Goal: Task Accomplishment & Management: Manage account settings

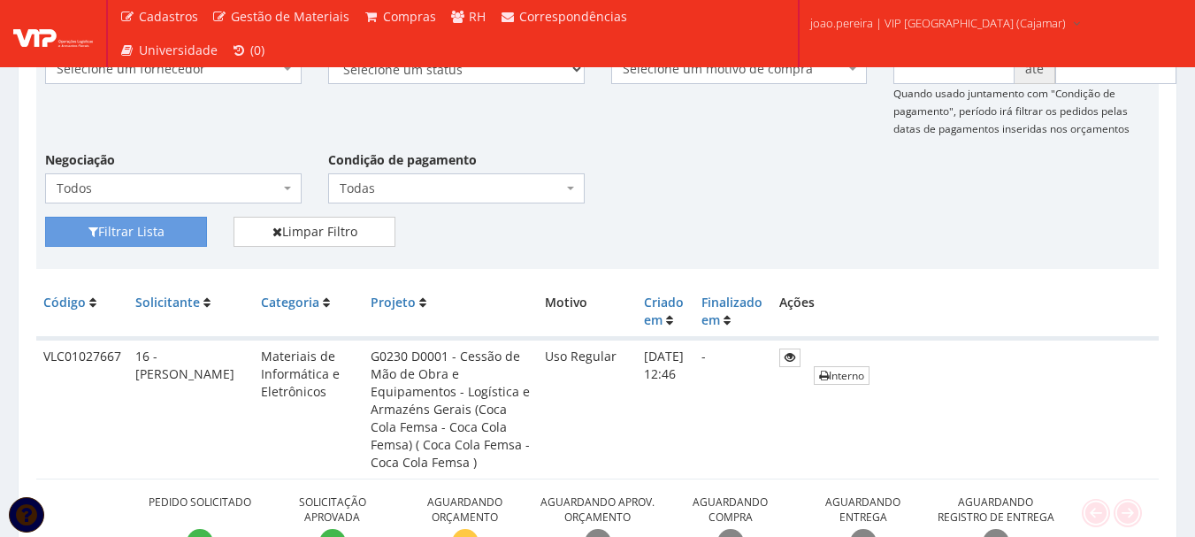
scroll to position [265, 0]
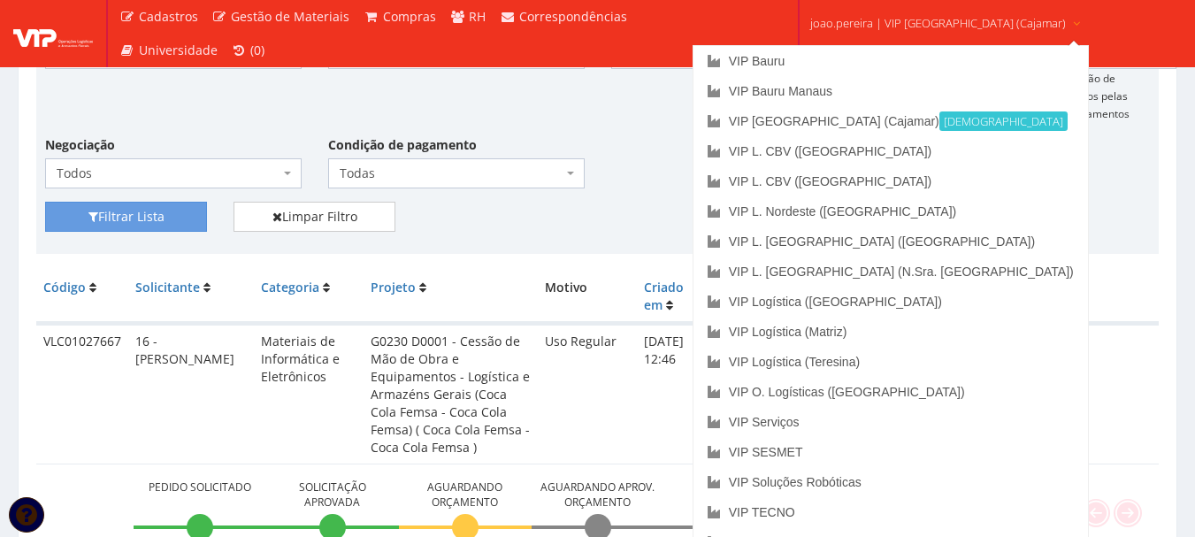
click at [924, 24] on span "joao.pereira | VIP [GEOGRAPHIC_DATA] (Cajamar)" at bounding box center [938, 23] width 256 height 18
click at [844, 59] on link "VIP Bauru" at bounding box center [891, 61] width 395 height 30
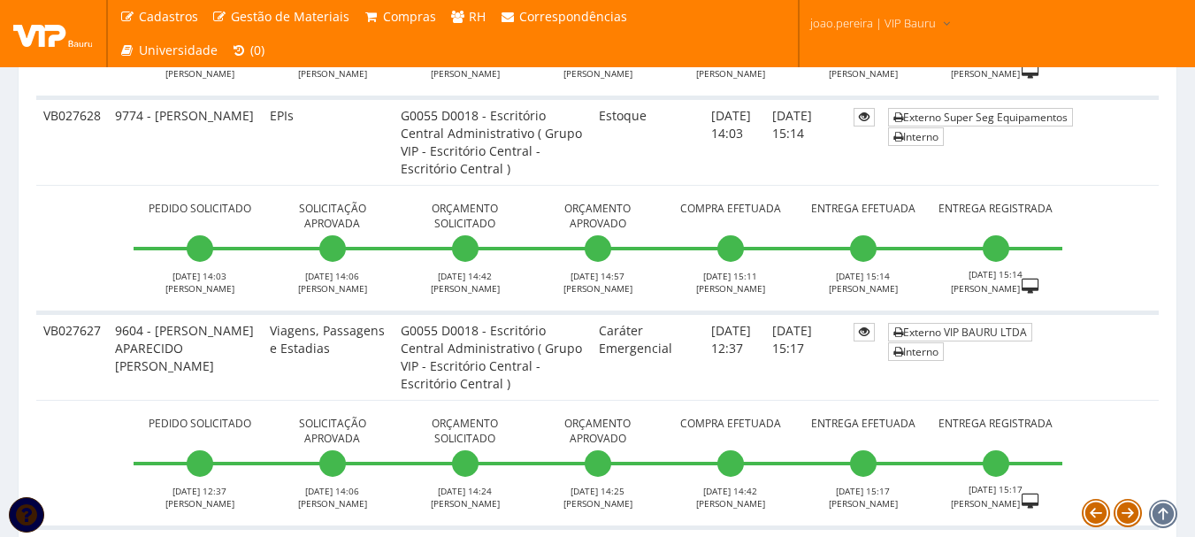
scroll to position [2919, 0]
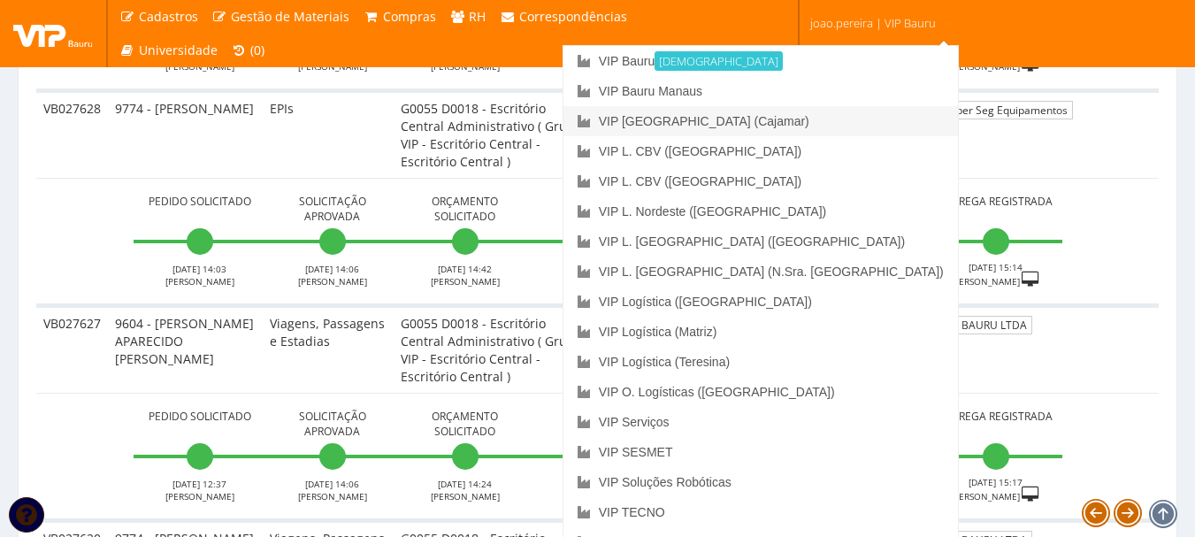
click at [817, 125] on link "VIP [GEOGRAPHIC_DATA] (Cajamar)" at bounding box center [761, 121] width 395 height 30
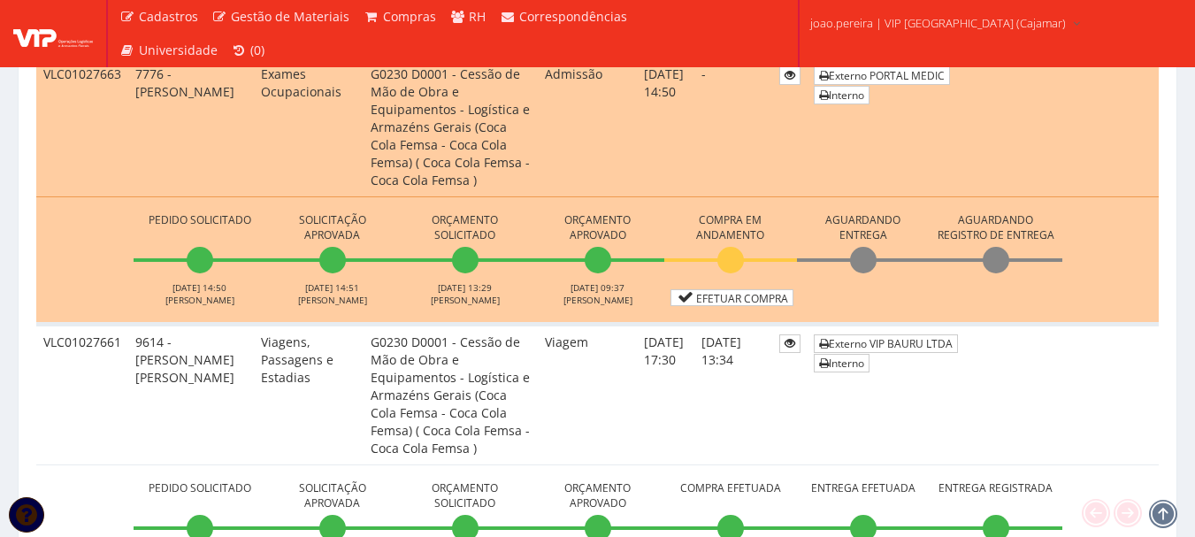
scroll to position [1592, 0]
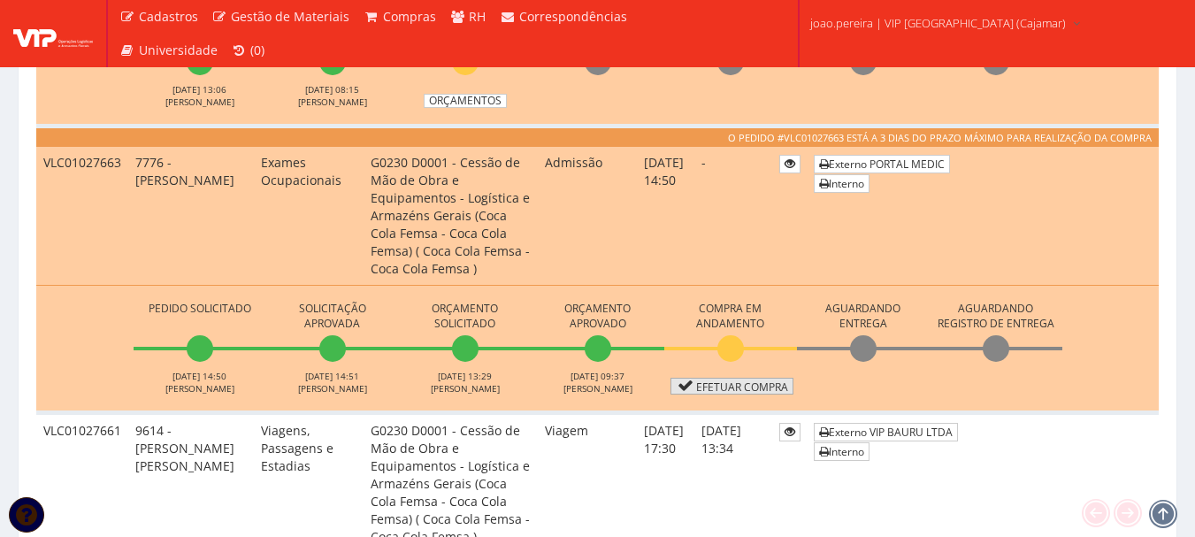
click at [771, 394] on link "Efetuar Compra" at bounding box center [732, 386] width 123 height 17
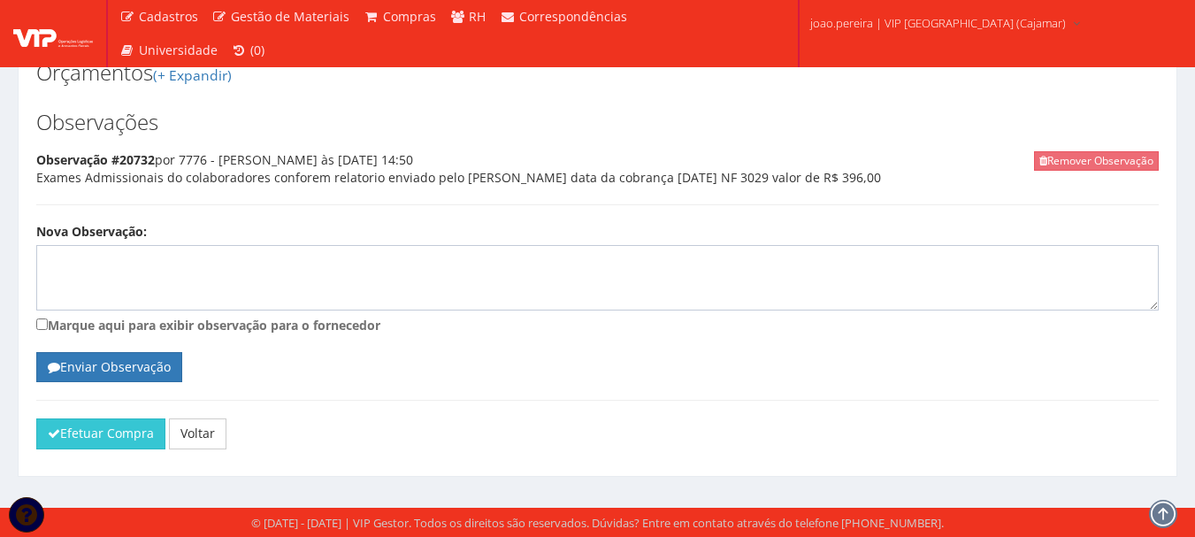
scroll to position [2082, 0]
click at [103, 433] on button "Efetuar Compra" at bounding box center [100, 433] width 129 height 30
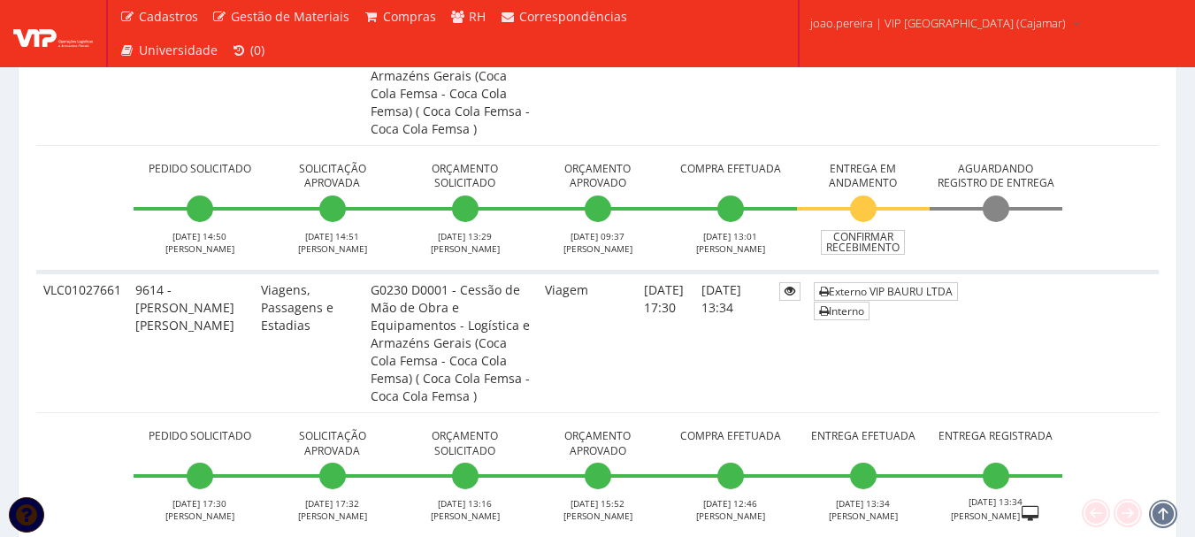
scroll to position [1681, 0]
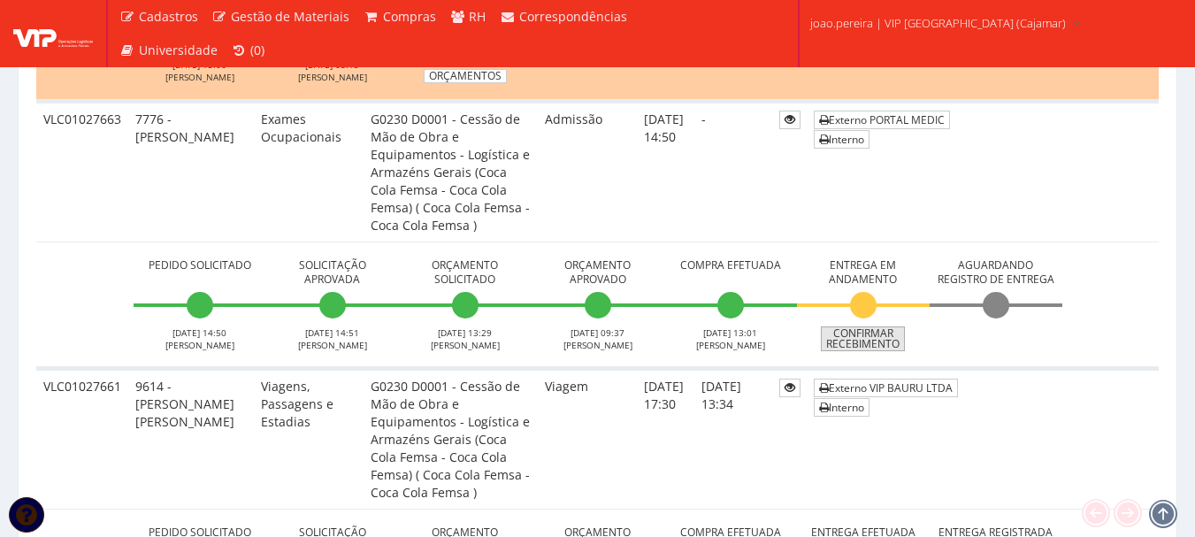
click at [869, 335] on link "Confirmar Recebimento" at bounding box center [863, 338] width 84 height 25
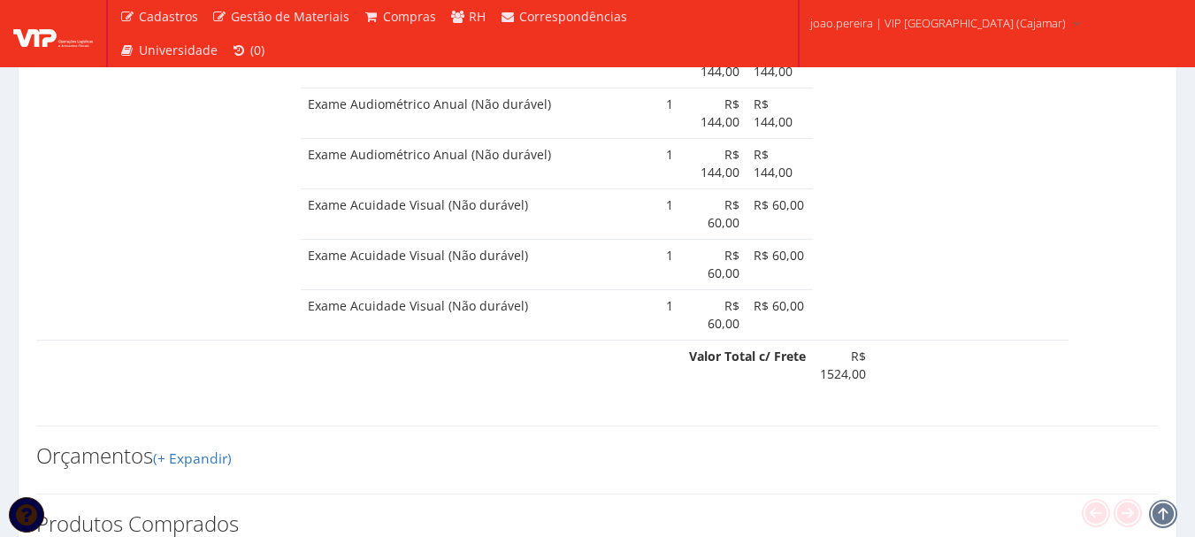
scroll to position [1946, 0]
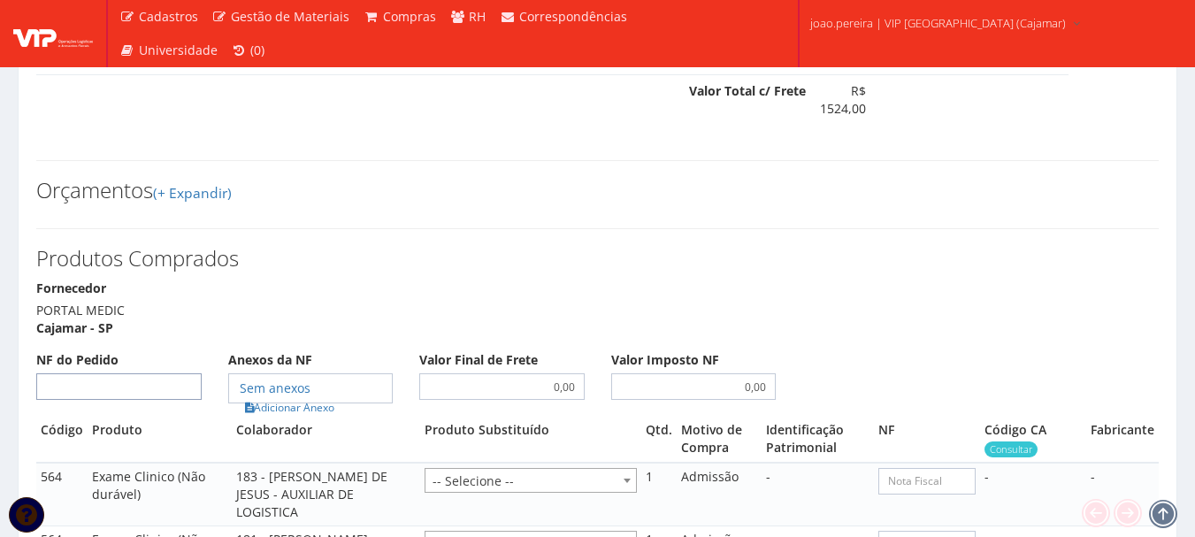
click at [139, 400] on input "NF do Pedido" at bounding box center [118, 386] width 165 height 27
type input "3029"
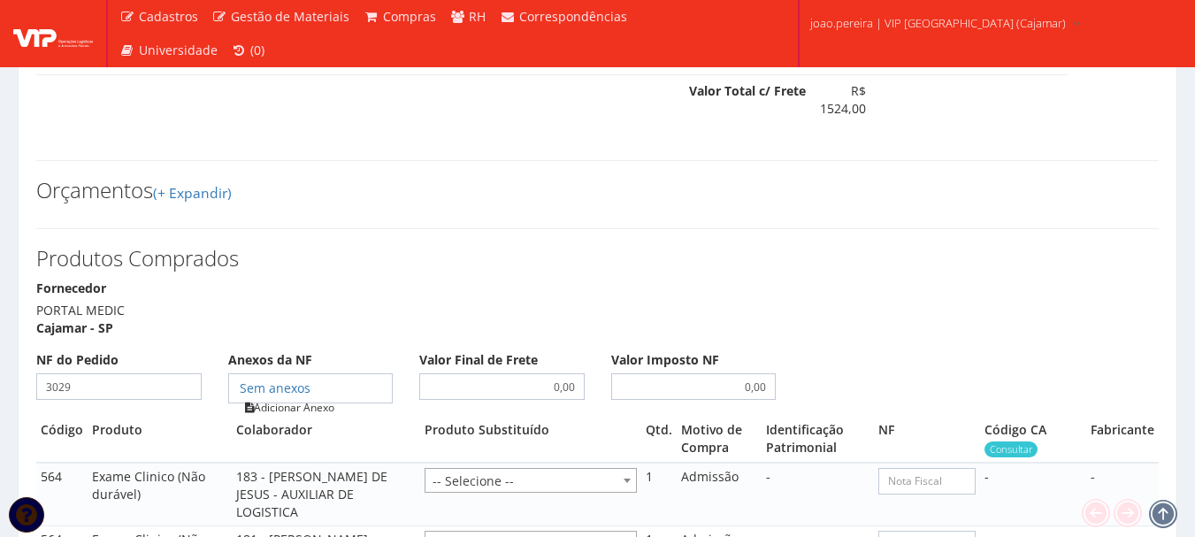
type input "3029"
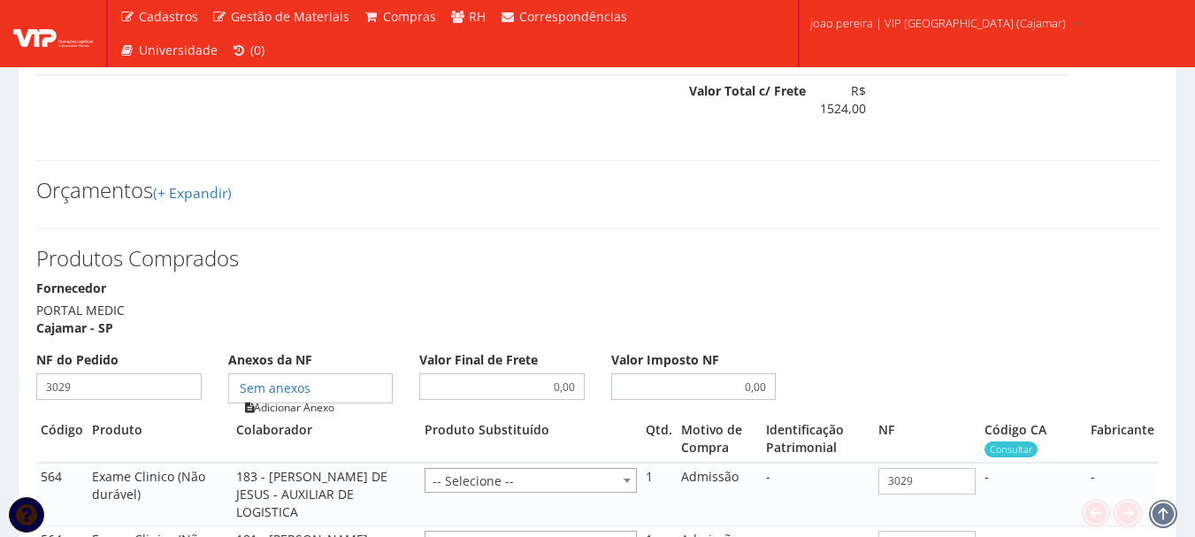
type input "3029"
click at [288, 417] on link "Adicionar Anexo" at bounding box center [290, 407] width 100 height 19
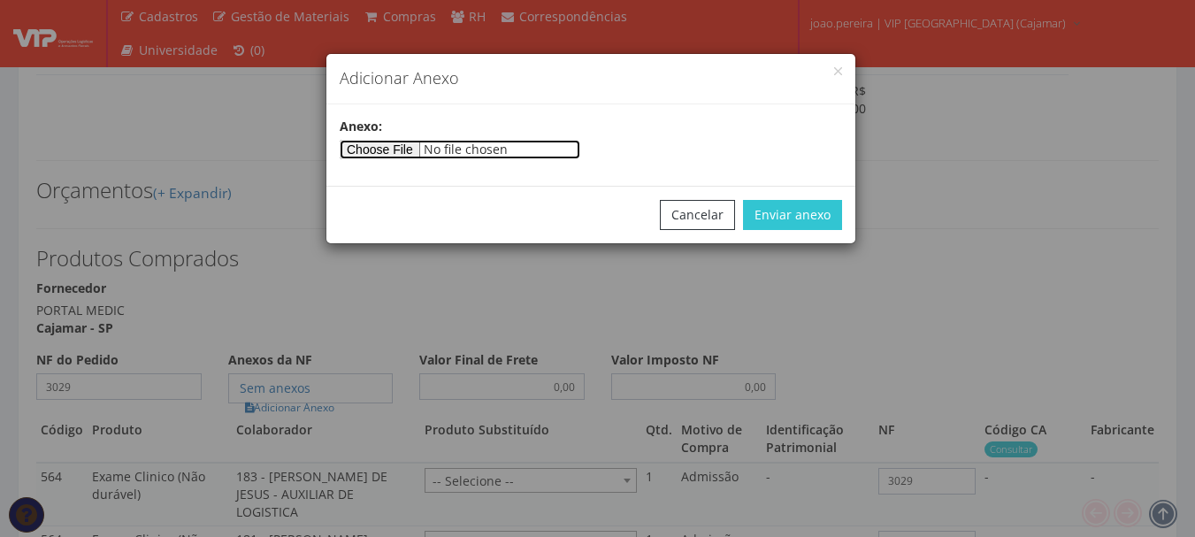
click at [393, 144] on input"] "file" at bounding box center [460, 149] width 241 height 19
type input"] "C:\fakepath\NF 3029 - Julho 2025 (2).pdf"
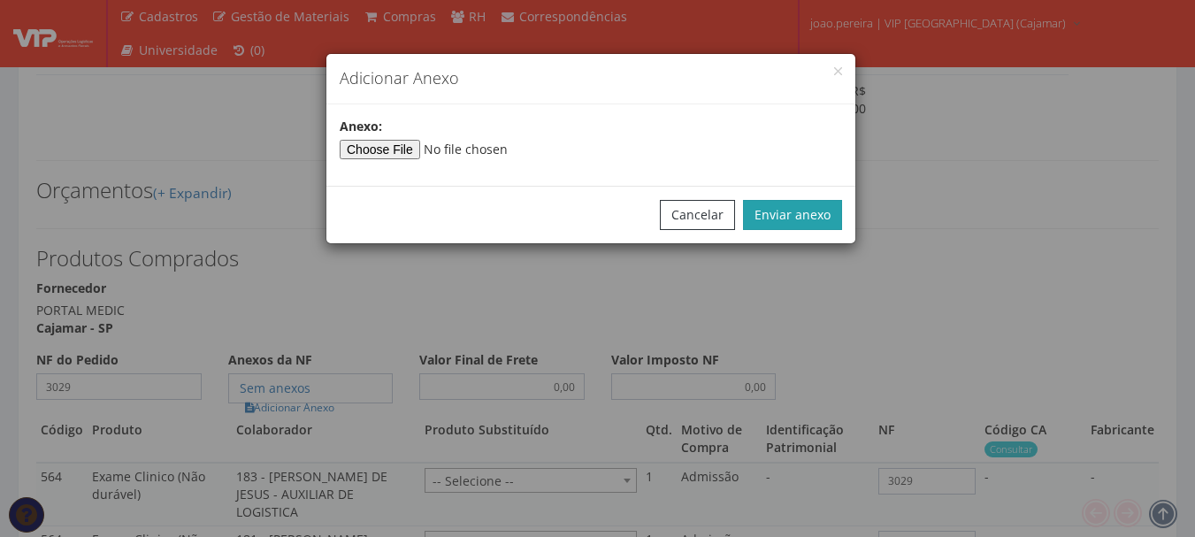
click at [825, 219] on button "Enviar anexo" at bounding box center [792, 215] width 99 height 30
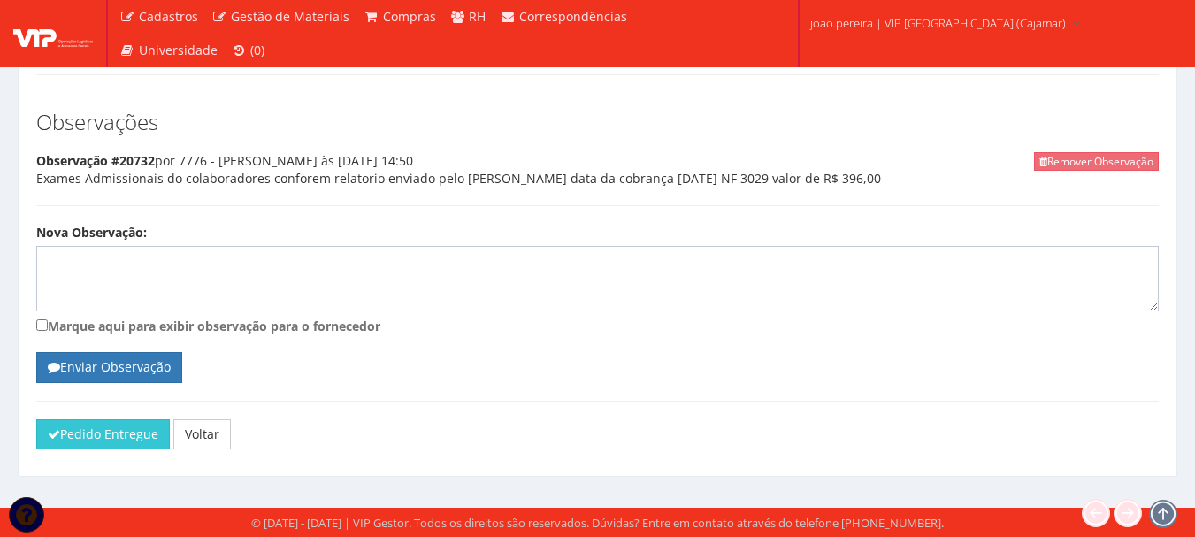
scroll to position [2936, 0]
click at [90, 432] on button "Pedido Entregue" at bounding box center [103, 434] width 134 height 30
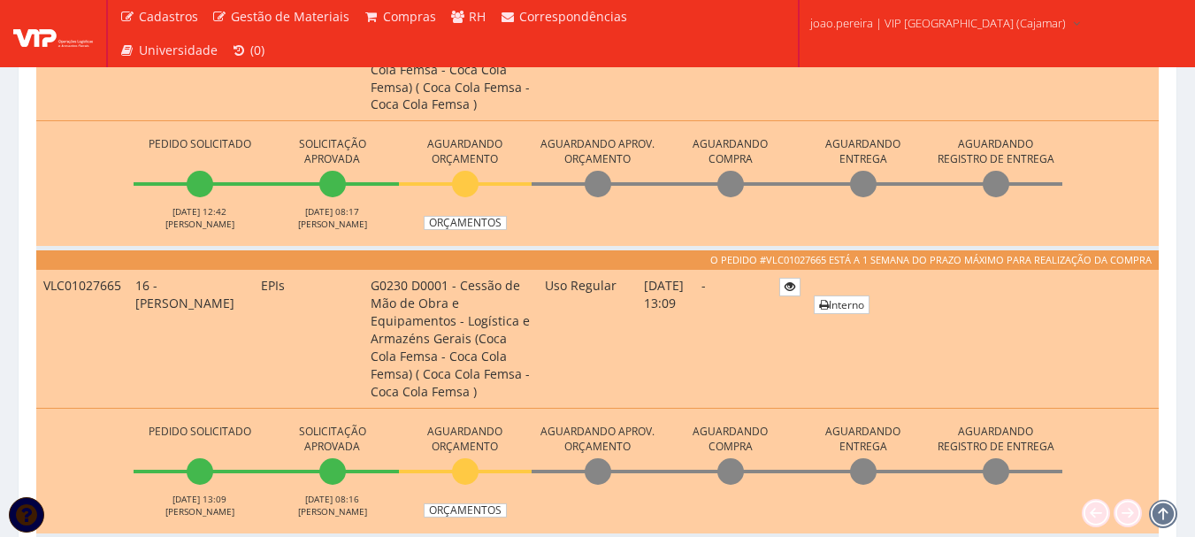
scroll to position [1062, 0]
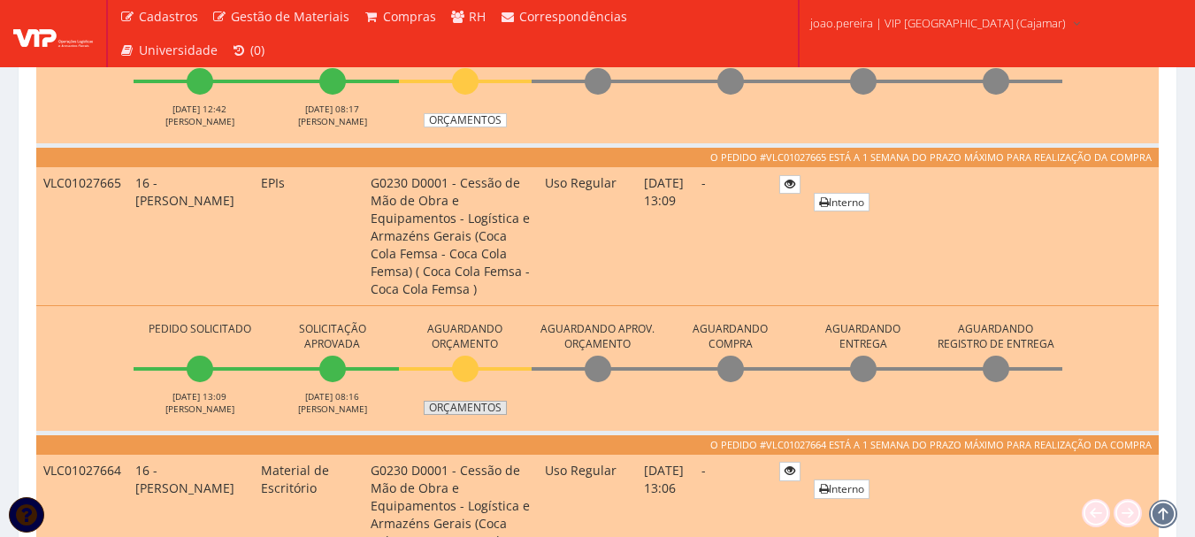
click at [471, 410] on link "Orçamentos" at bounding box center [465, 408] width 83 height 14
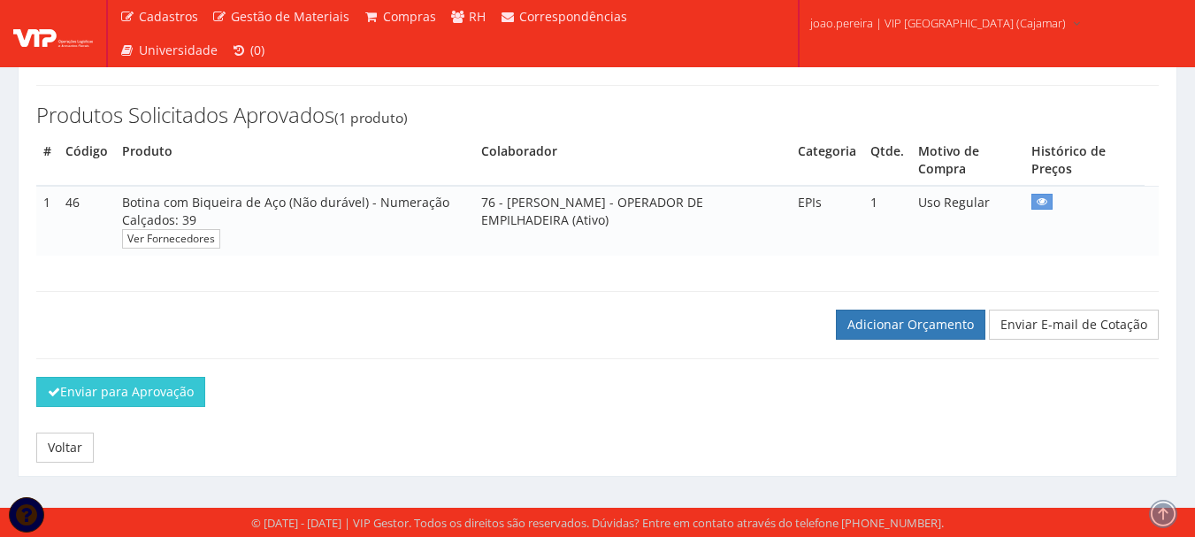
scroll to position [249, 0]
click at [924, 322] on link "Adicionar Orçamento" at bounding box center [911, 325] width 150 height 30
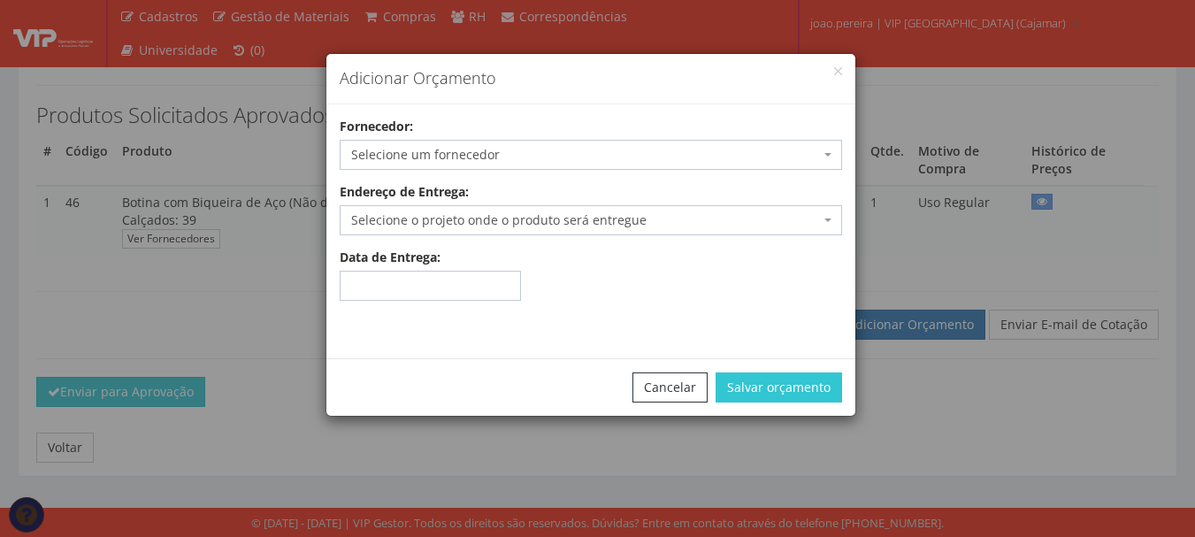
click at [565, 157] on span "Selecione um fornecedor" at bounding box center [585, 155] width 469 height 18
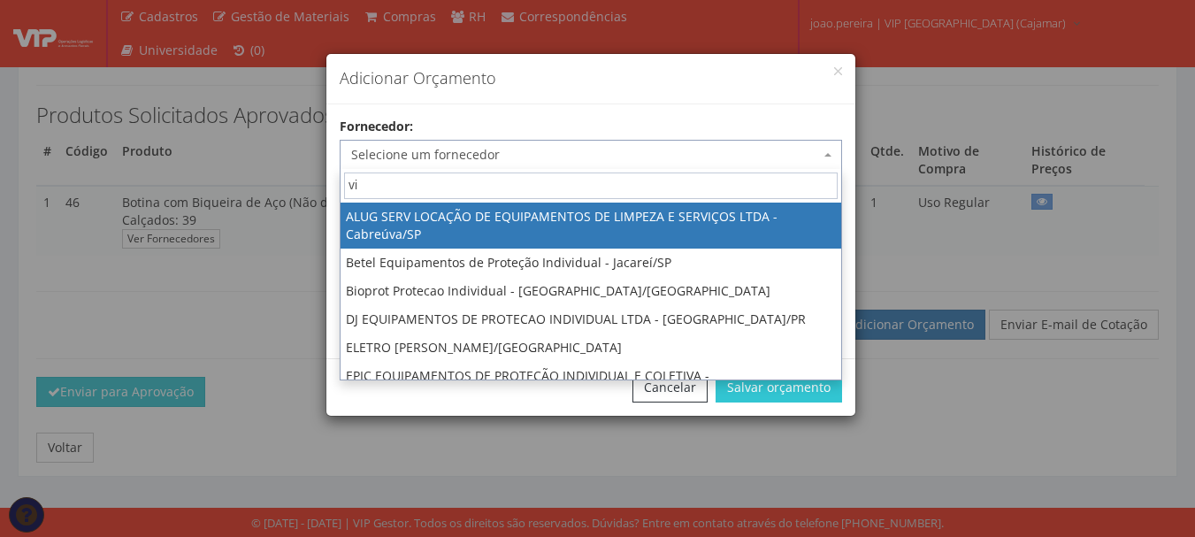
type input "vip"
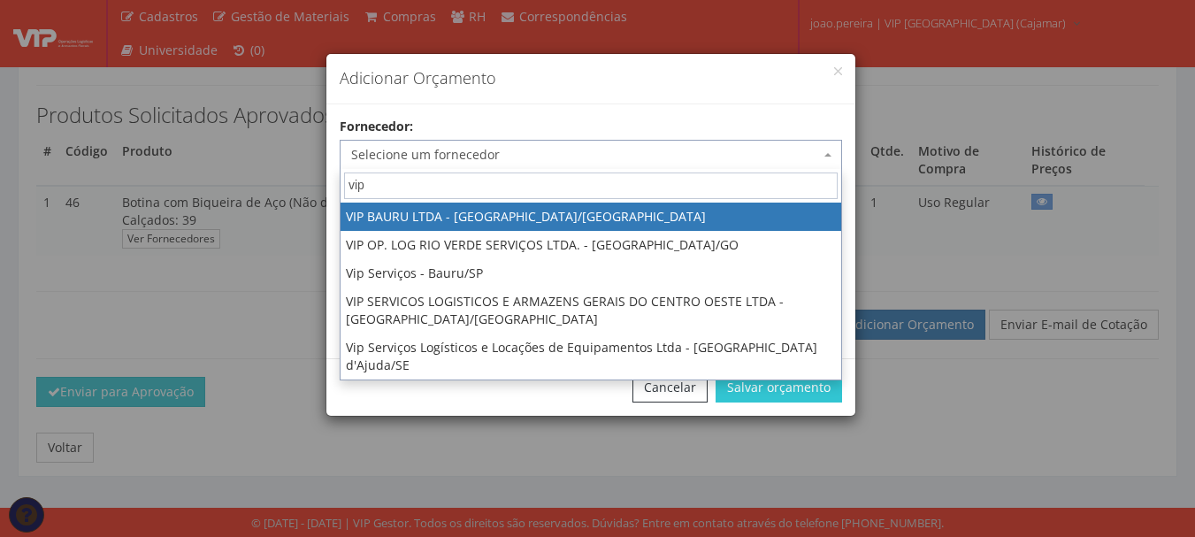
select select "532"
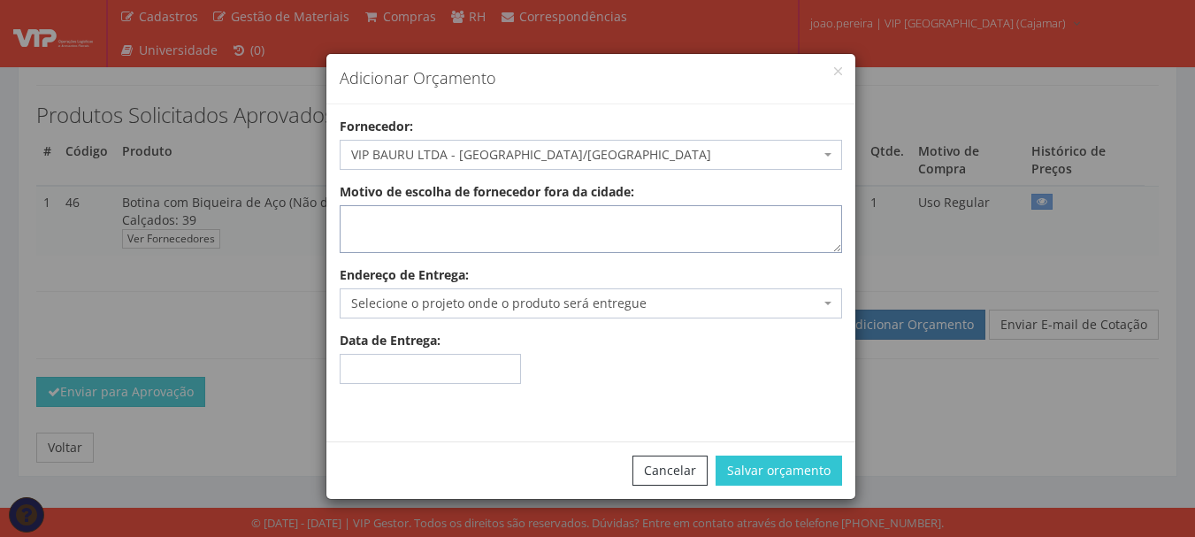
click at [572, 219] on textarea "Motivo de escolha de fornecedor fora da cidade:" at bounding box center [591, 229] width 503 height 48
type textarea "Envio do estoque"
click at [615, 297] on span "Selecione o projeto onde o produto será entregue" at bounding box center [585, 304] width 469 height 18
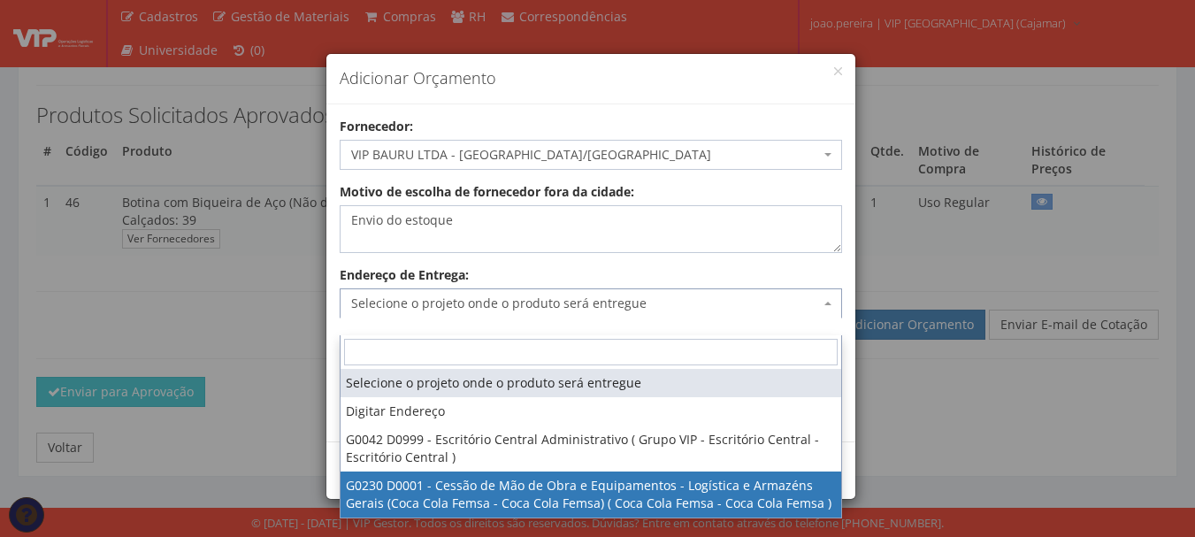
select select "230"
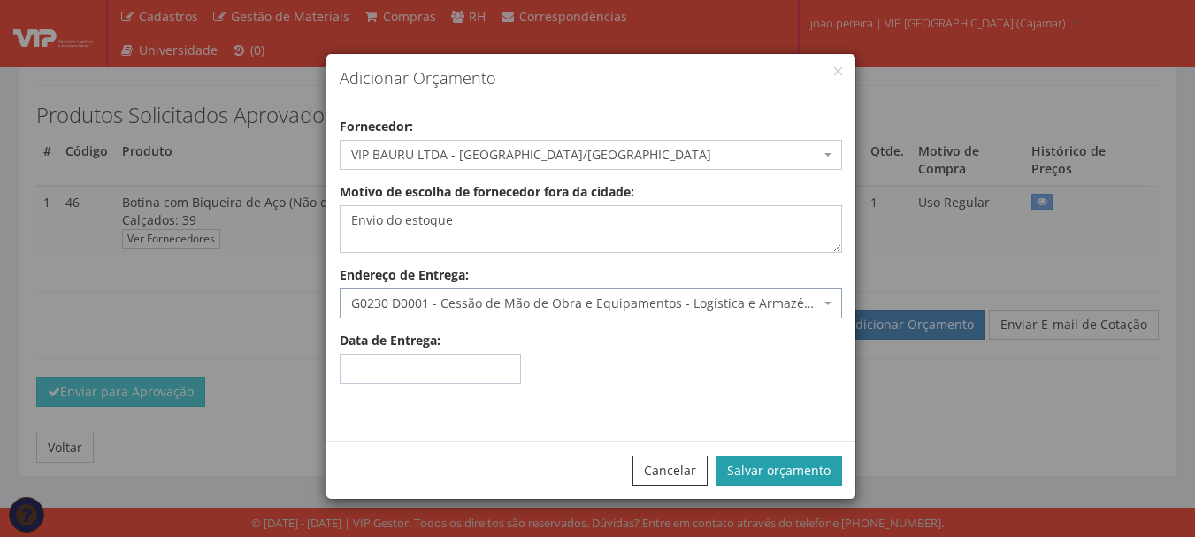
click at [794, 464] on button "Salvar orçamento" at bounding box center [779, 471] width 127 height 30
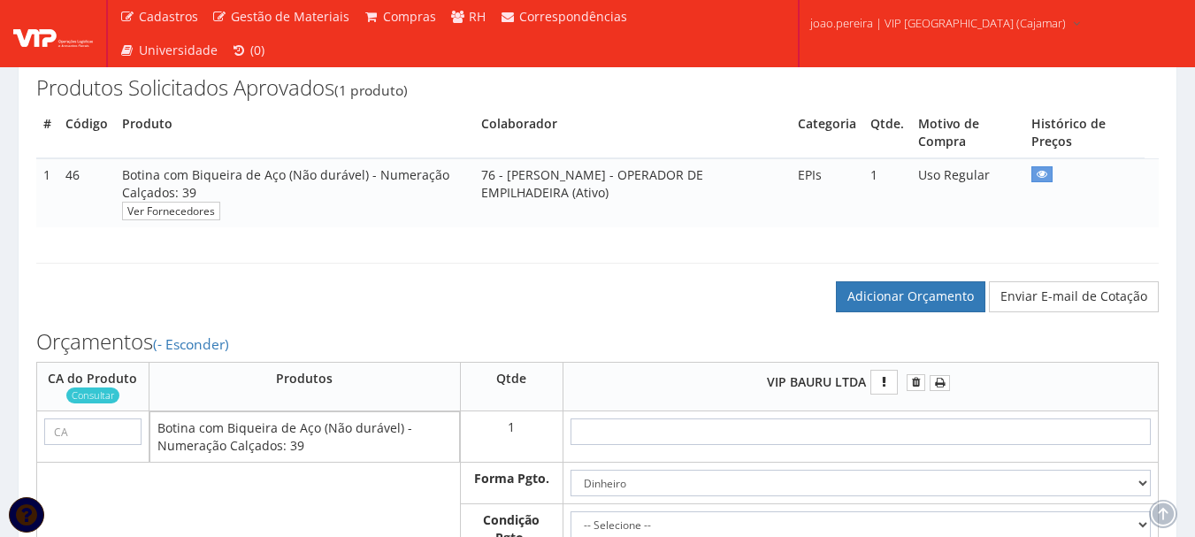
scroll to position [354, 0]
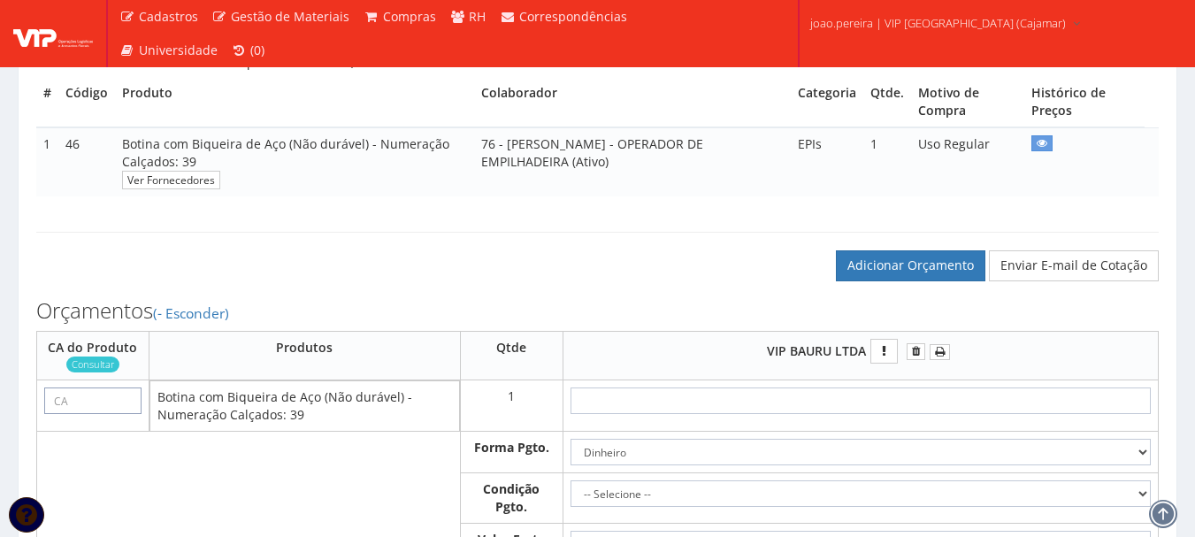
click at [96, 411] on input "text" at bounding box center [92, 400] width 97 height 27
paste input "40033"
type input "40033"
click at [932, 414] on input "text" at bounding box center [861, 400] width 580 height 27
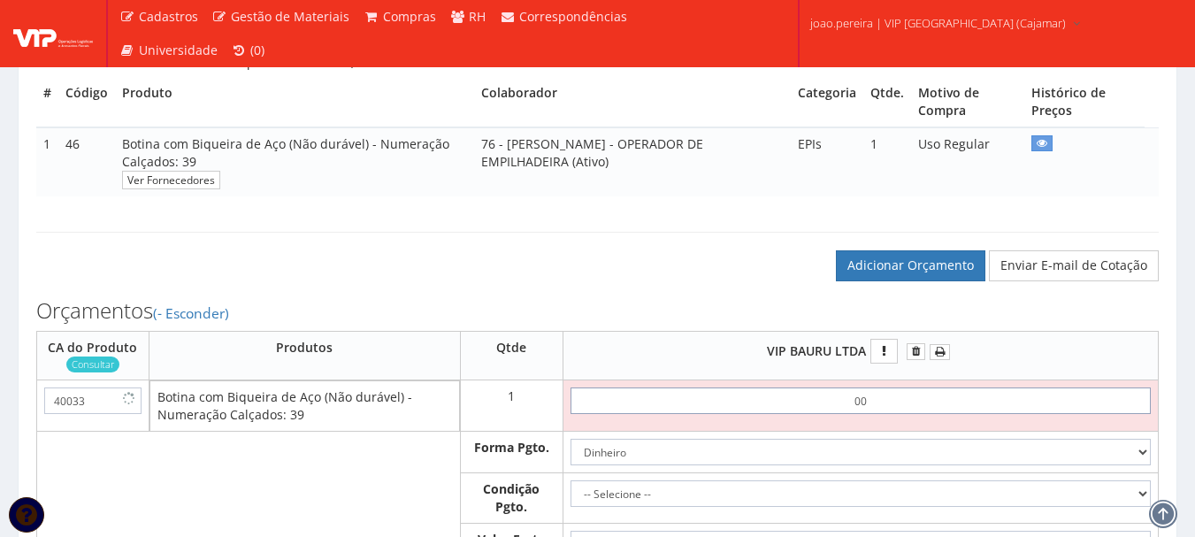
type input "0,01"
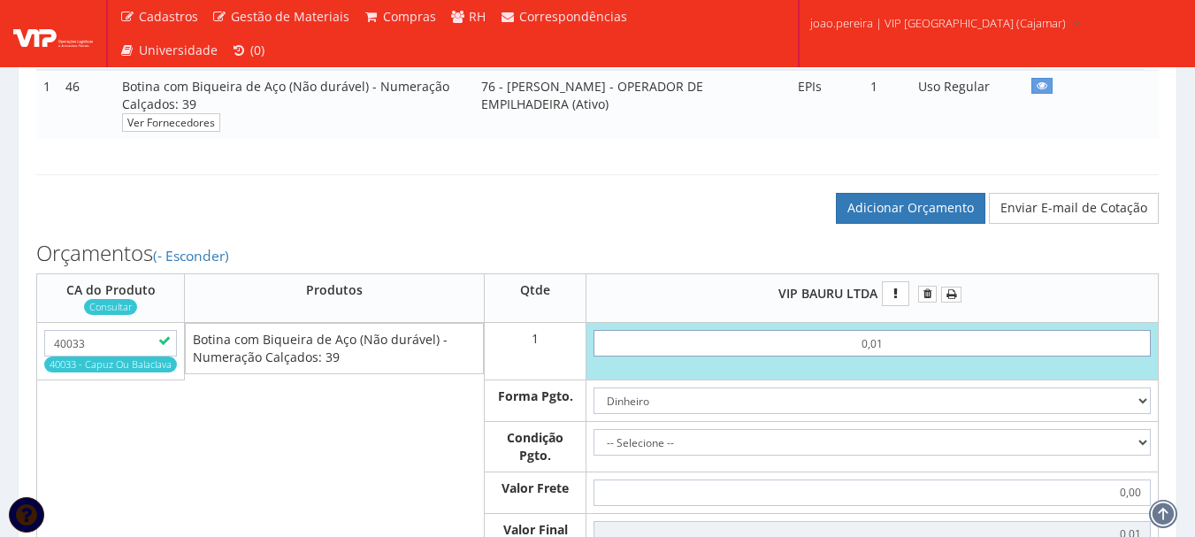
scroll to position [442, 0]
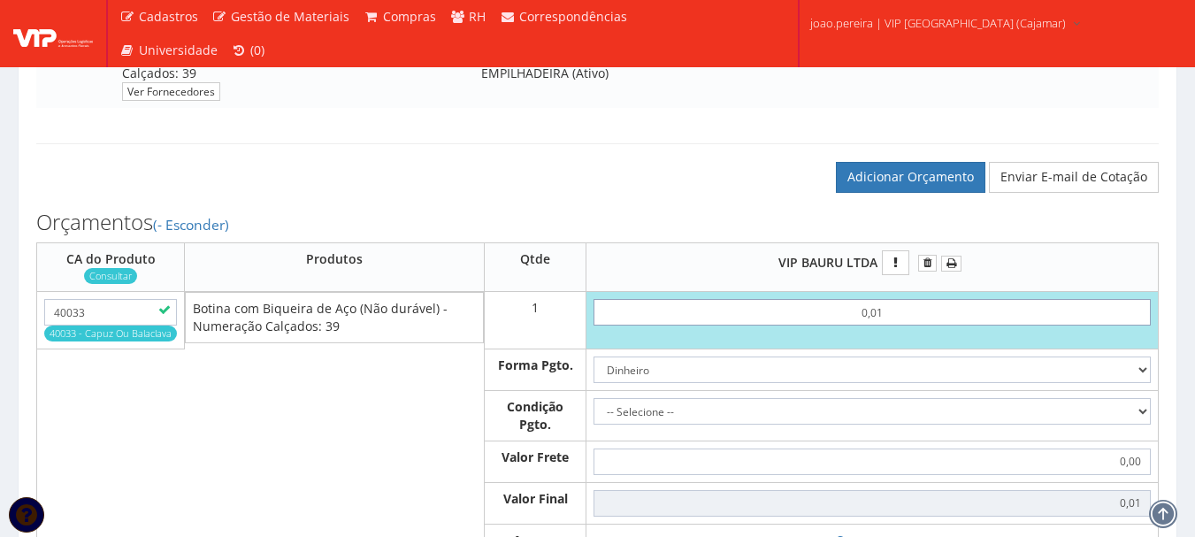
type input "0,01"
drag, startPoint x: 1140, startPoint y: 425, endPoint x: 1097, endPoint y: 431, distance: 43.8
click at [1140, 425] on select "-- Selecione -- À vista 7 dias 10 dias" at bounding box center [872, 411] width 557 height 27
select select "0"
click at [594, 416] on select "-- Selecione -- À vista 7 dias 10 dias" at bounding box center [872, 411] width 557 height 27
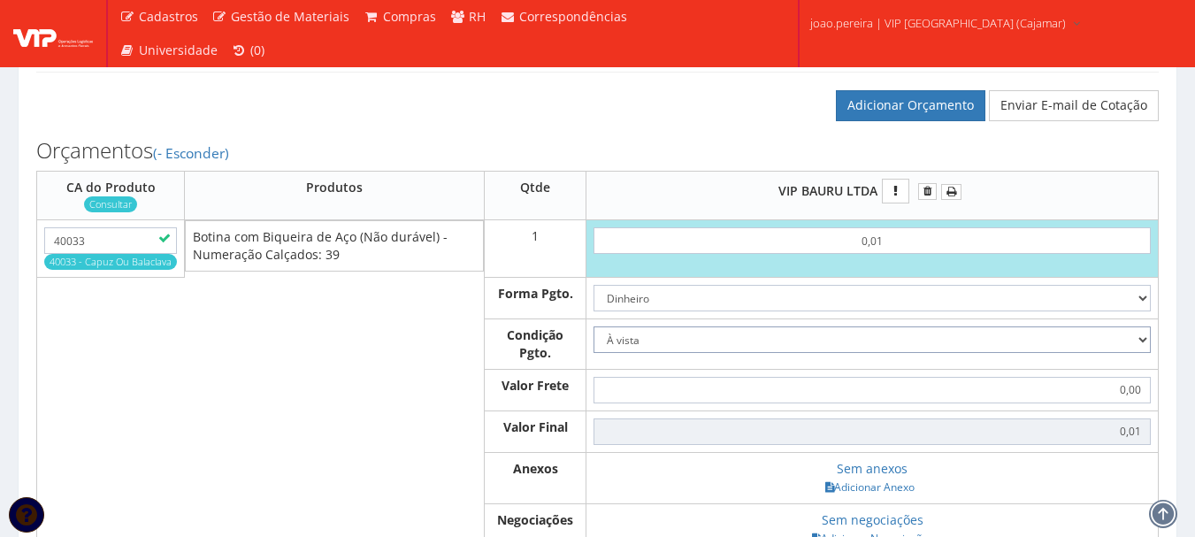
scroll to position [619, 0]
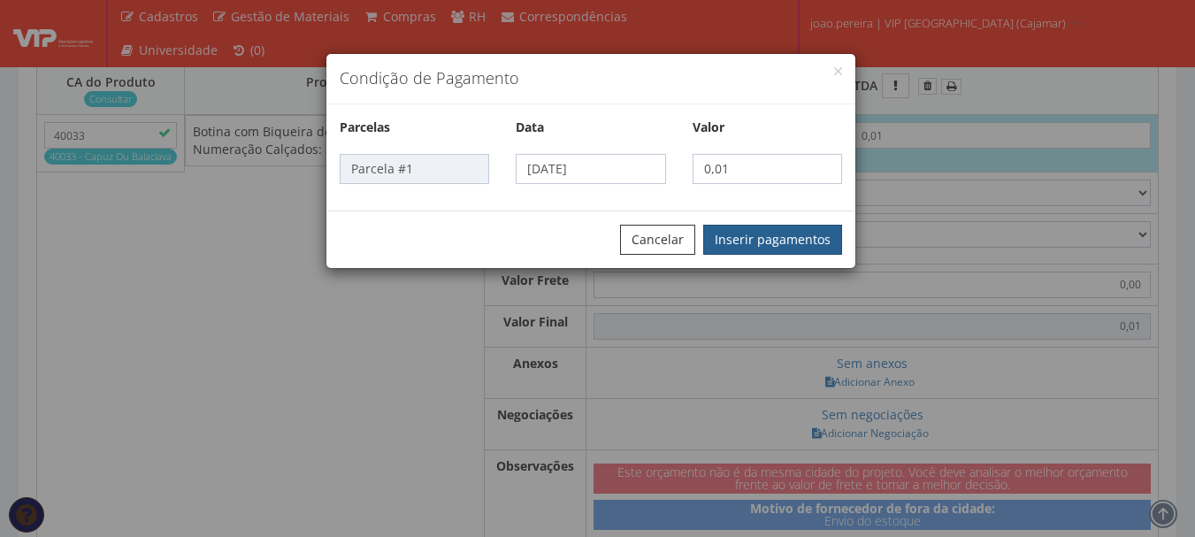
click at [775, 231] on button "Inserir pagamentos" at bounding box center [772, 240] width 139 height 30
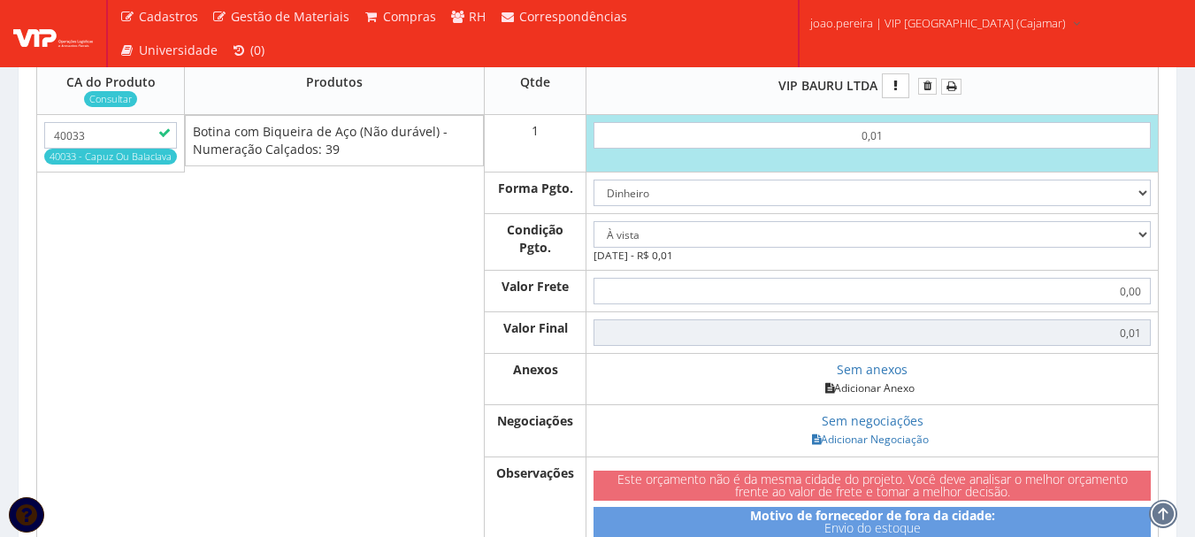
click at [890, 397] on link "Adicionar Anexo" at bounding box center [870, 388] width 100 height 19
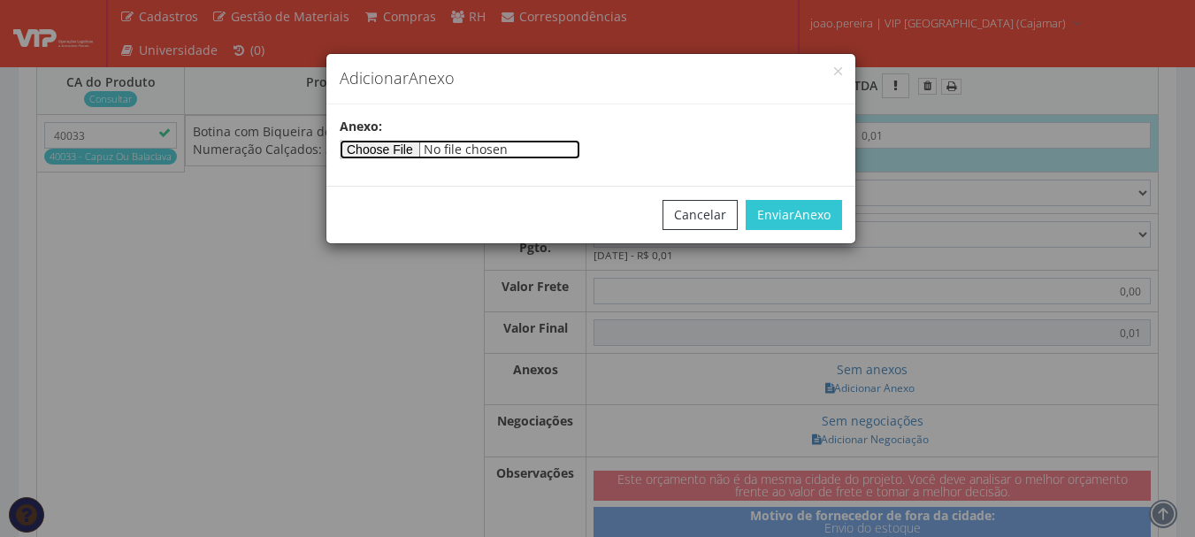
click at [404, 150] on input"] "file" at bounding box center [460, 149] width 241 height 19
type input"] "C:\fakepath\PEDIDOS SEM NOTA FISCAL ESTOQUE.docx"
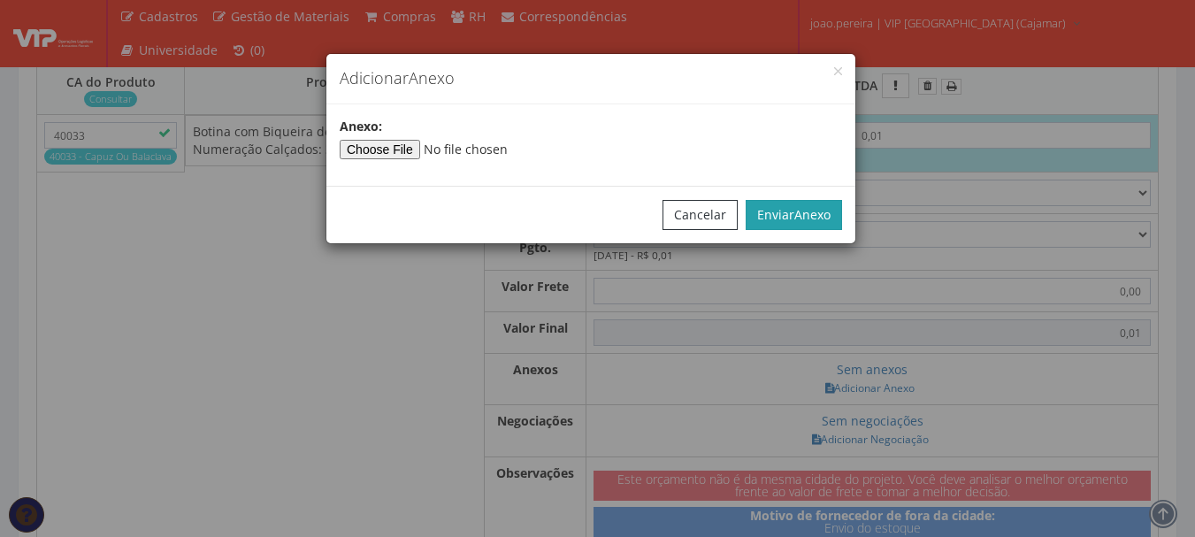
click at [802, 213] on span "Anexo" at bounding box center [812, 214] width 36 height 17
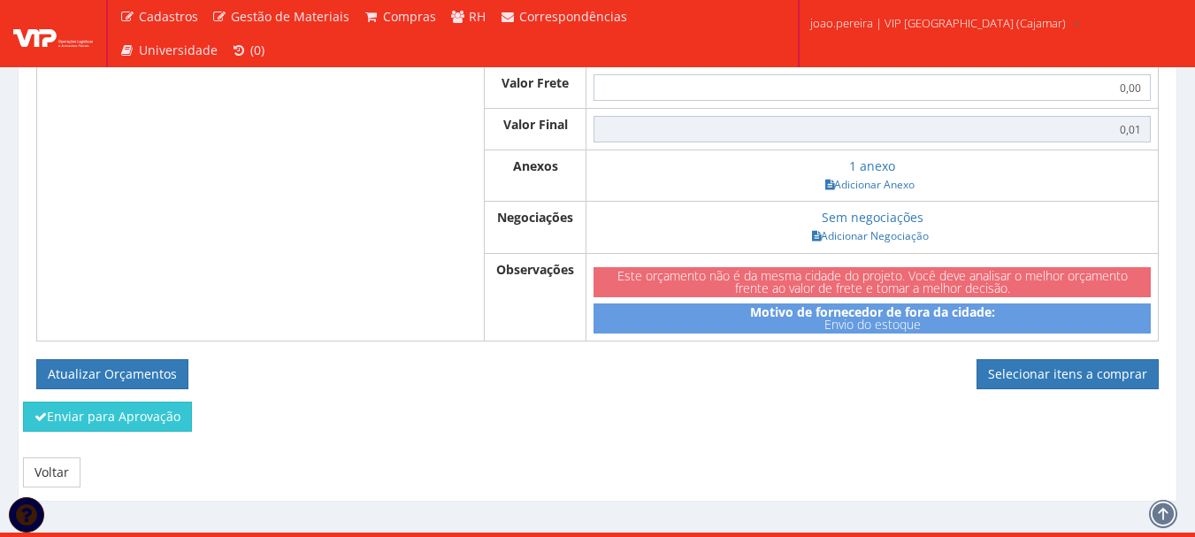
scroll to position [865, 0]
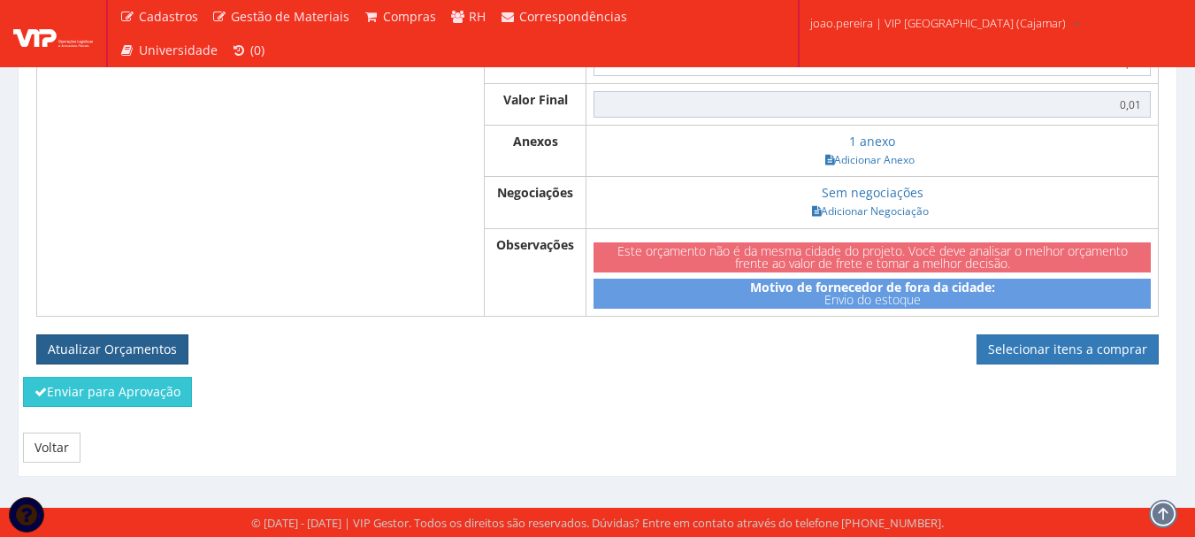
click at [99, 345] on button "Atualizar Orçamentos" at bounding box center [112, 349] width 152 height 30
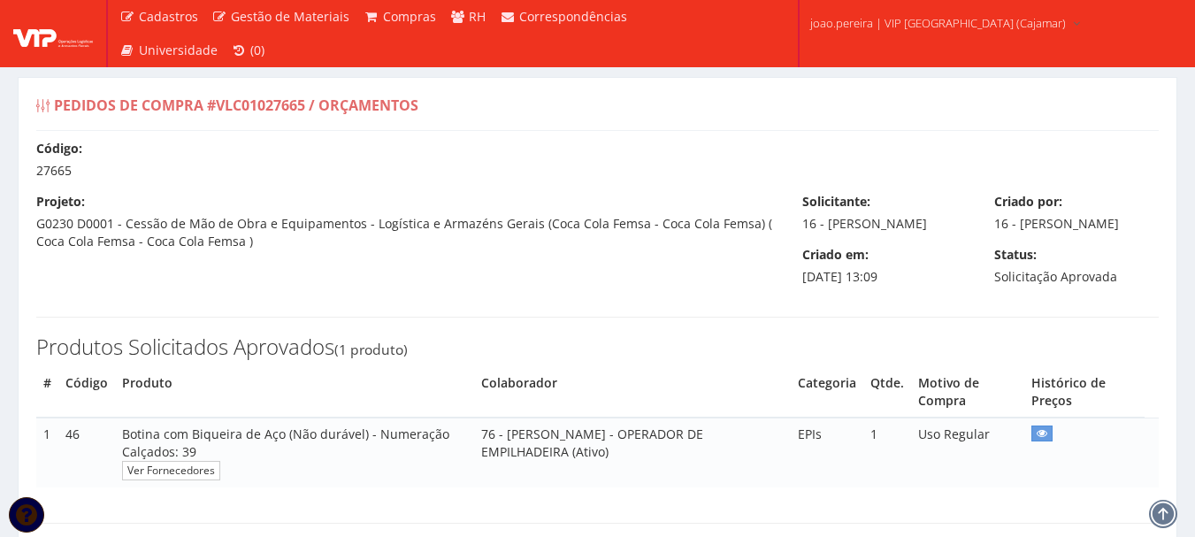
select select "0"
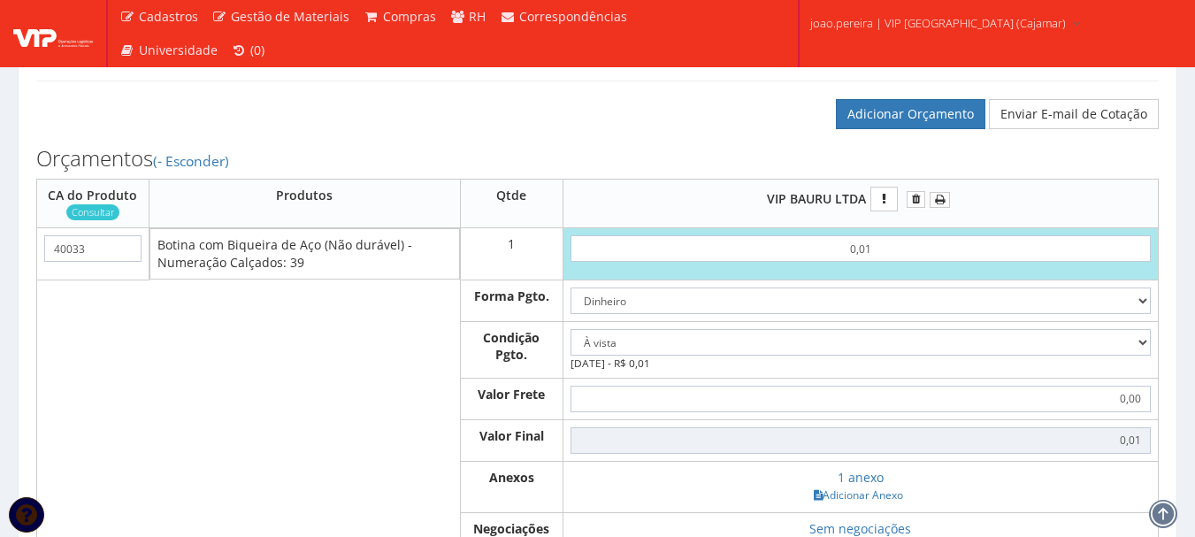
scroll to position [795, 0]
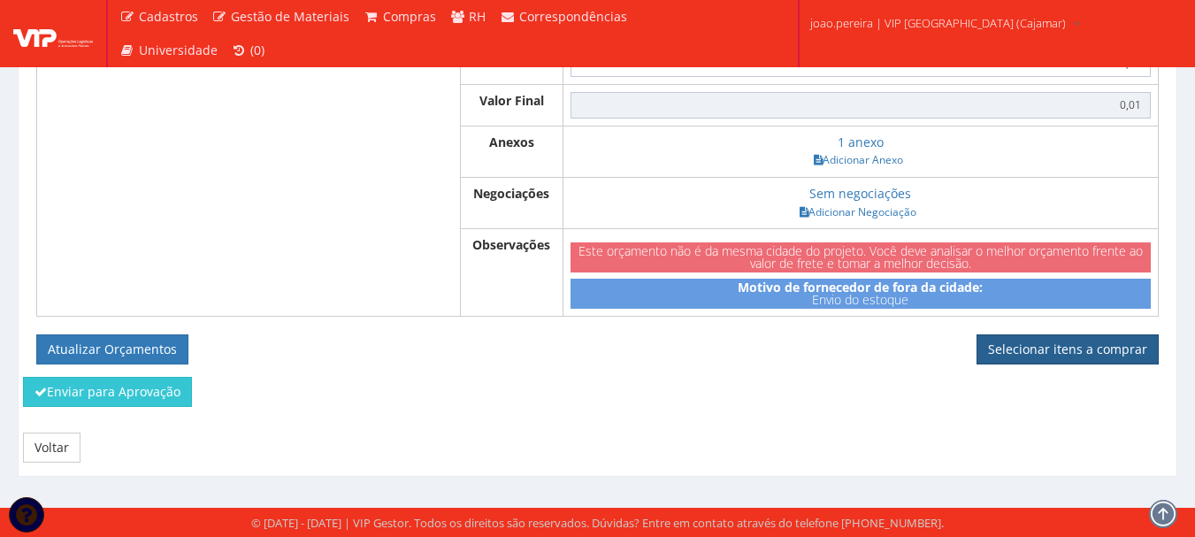
click at [1118, 354] on link "Selecionar itens a comprar" at bounding box center [1068, 349] width 182 height 30
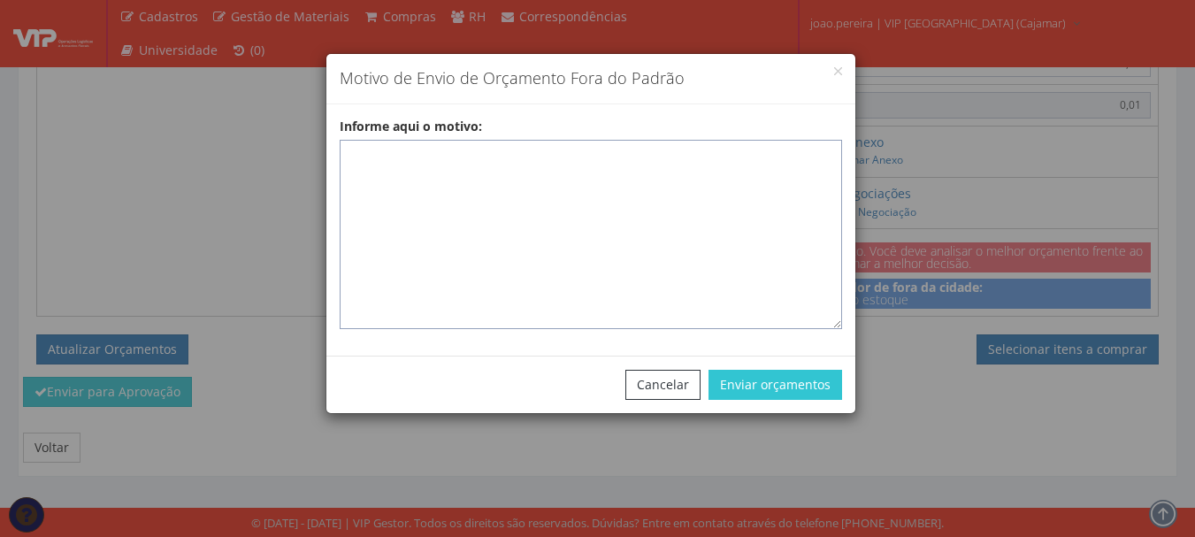
click at [569, 189] on textarea "Informe aqui o motivo:" at bounding box center [591, 234] width 503 height 189
paste textarea "Pedido de compra para emissão de ficha de EPIS ou Uniformes para colaborador - …"
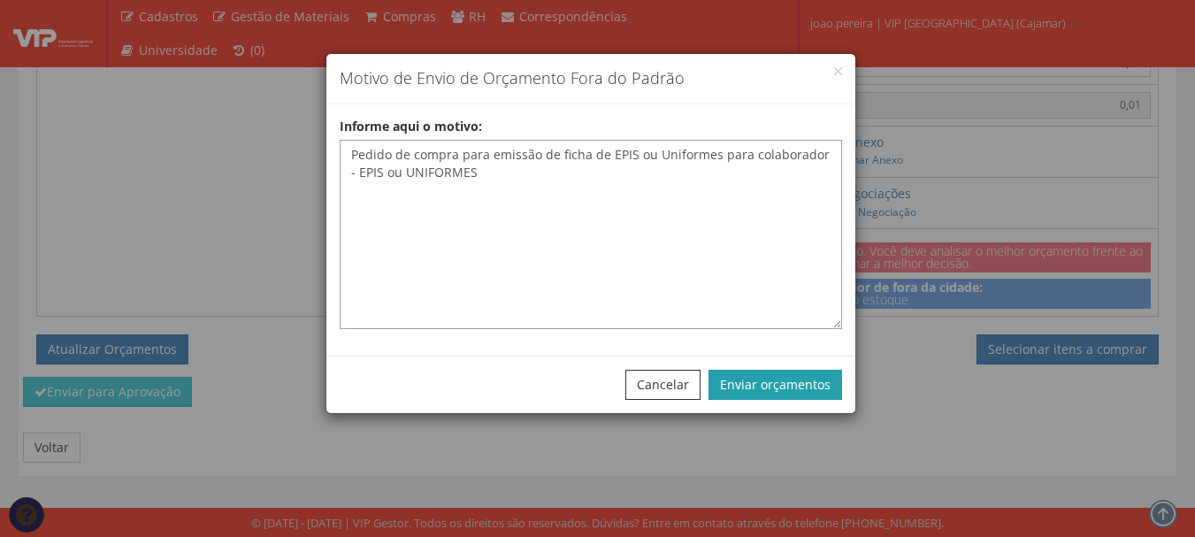
type textarea "Pedido de compra para emissão de ficha de EPIS ou Uniformes para colaborador - …"
click at [787, 380] on button "Enviar orçamentos" at bounding box center [776, 385] width 134 height 30
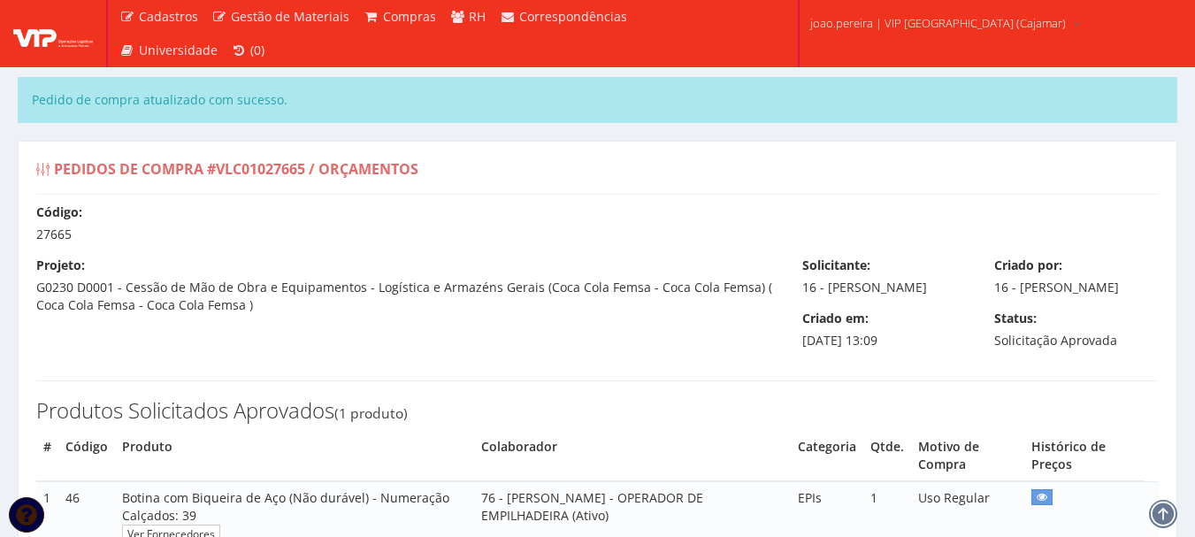
select select "0"
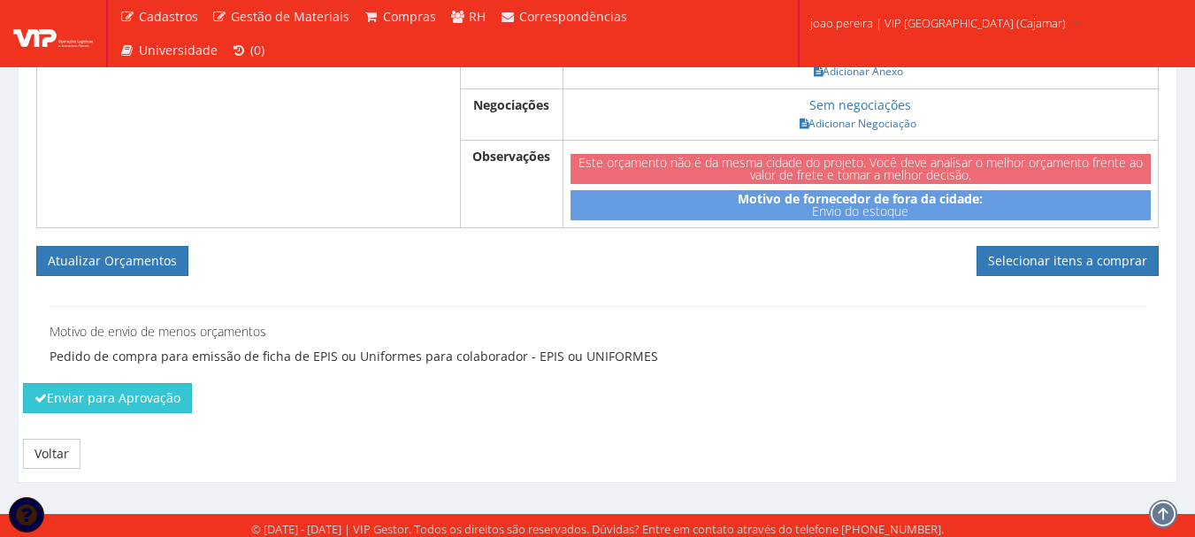
scroll to position [954, 0]
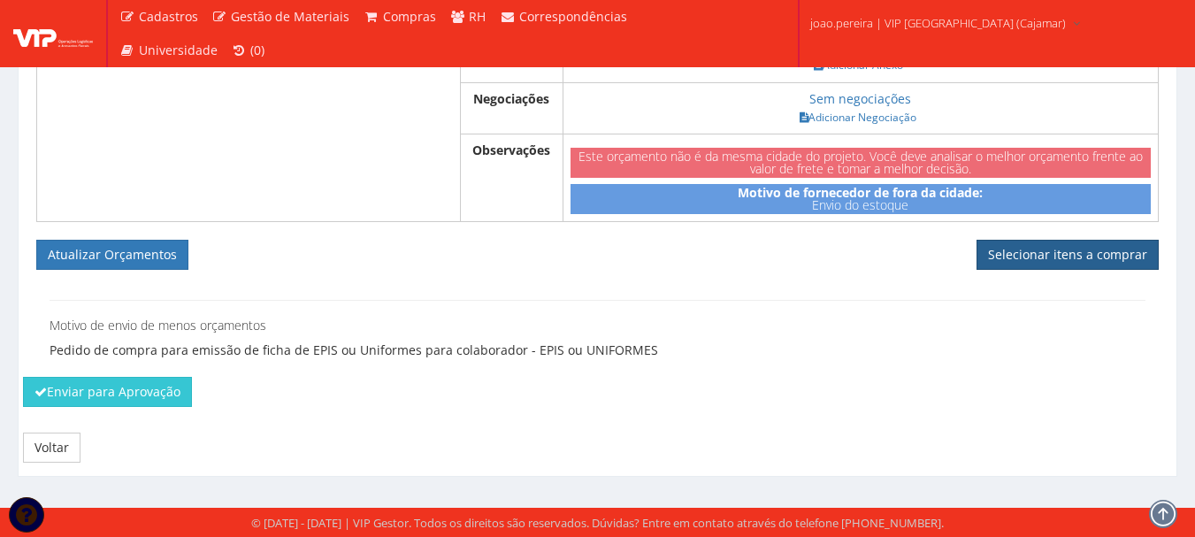
click at [1056, 247] on link "Selecionar itens a comprar" at bounding box center [1068, 255] width 182 height 30
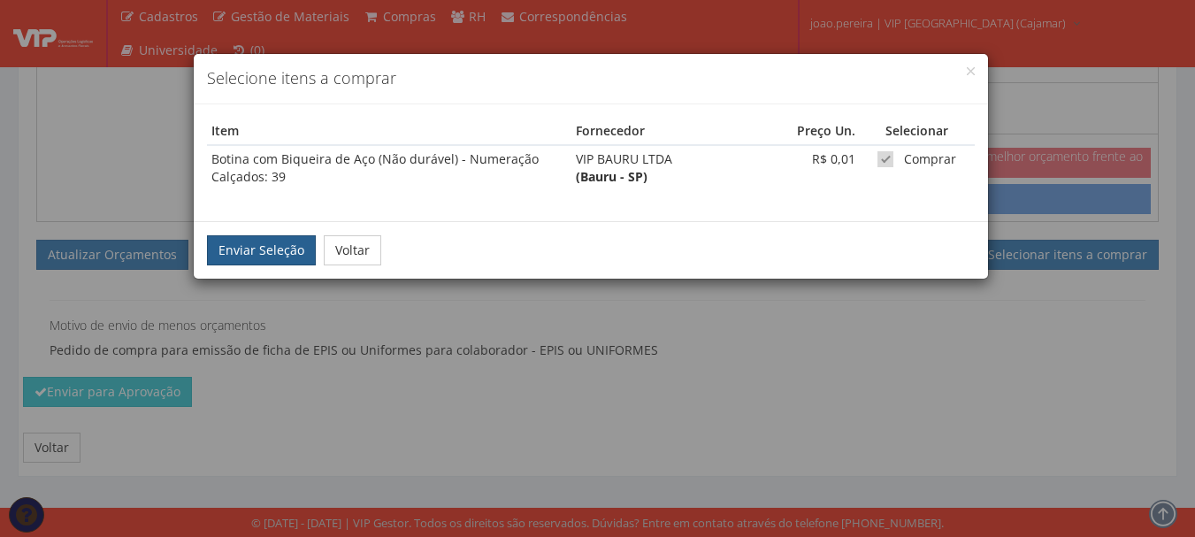
click at [239, 254] on button "Enviar Seleção" at bounding box center [261, 250] width 109 height 30
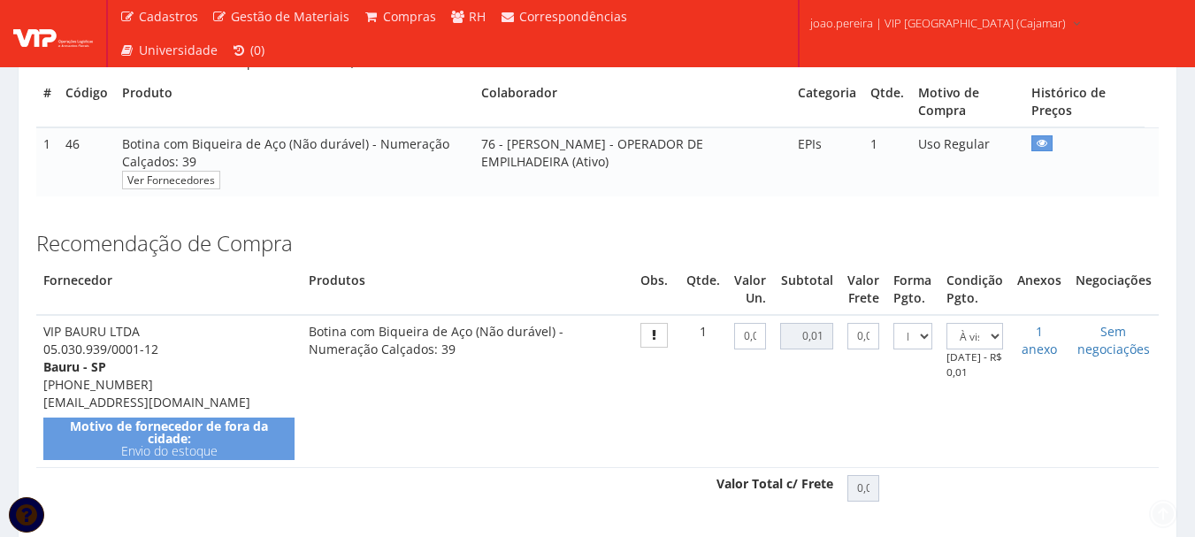
scroll to position [744, 0]
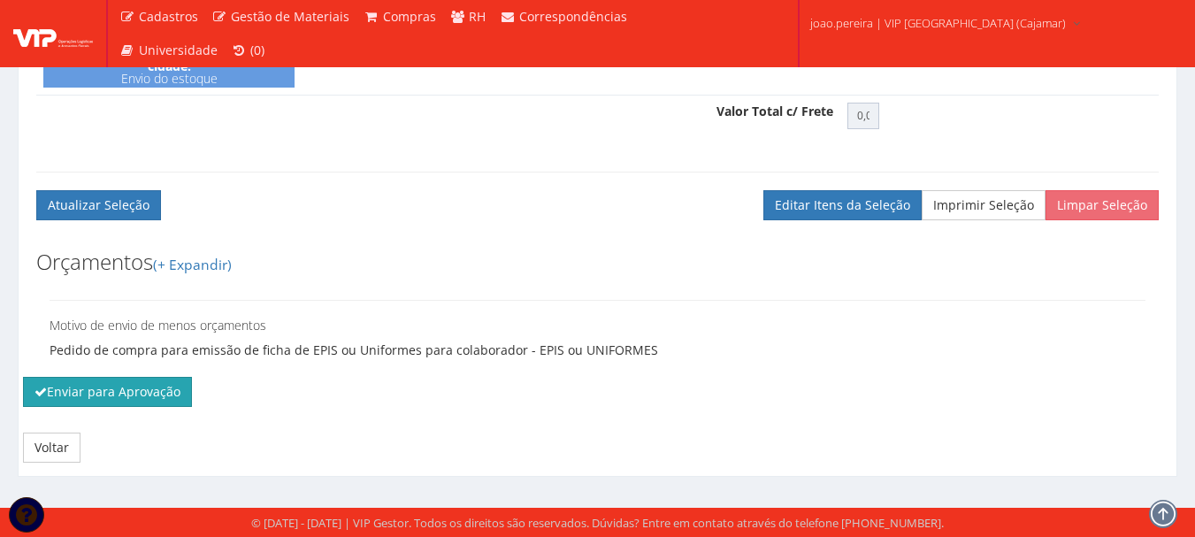
click at [99, 390] on button "Enviar para Aprovação" at bounding box center [107, 392] width 169 height 30
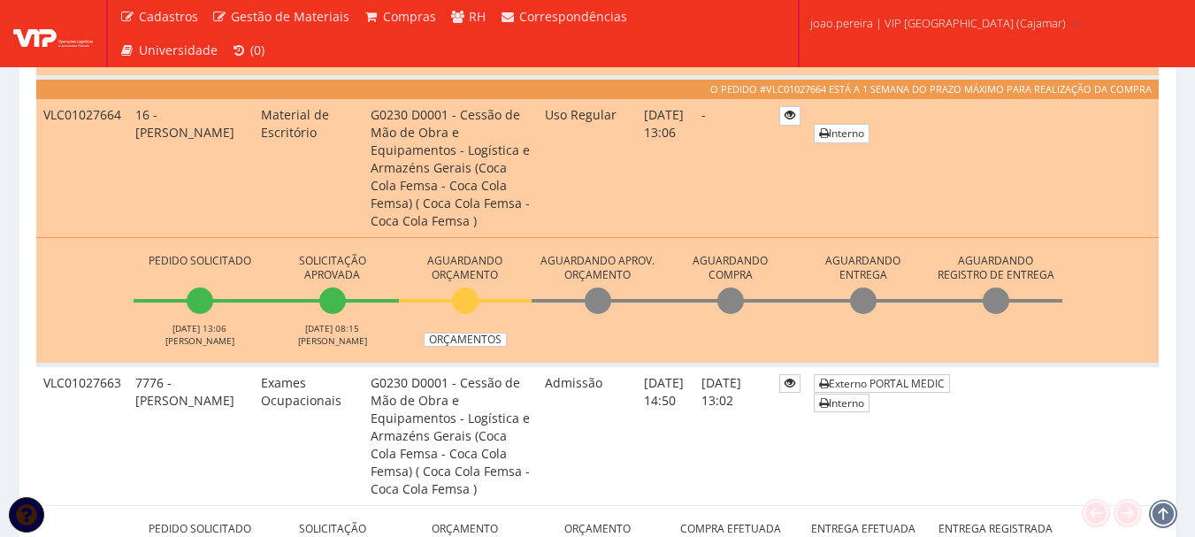
scroll to position [1415, 0]
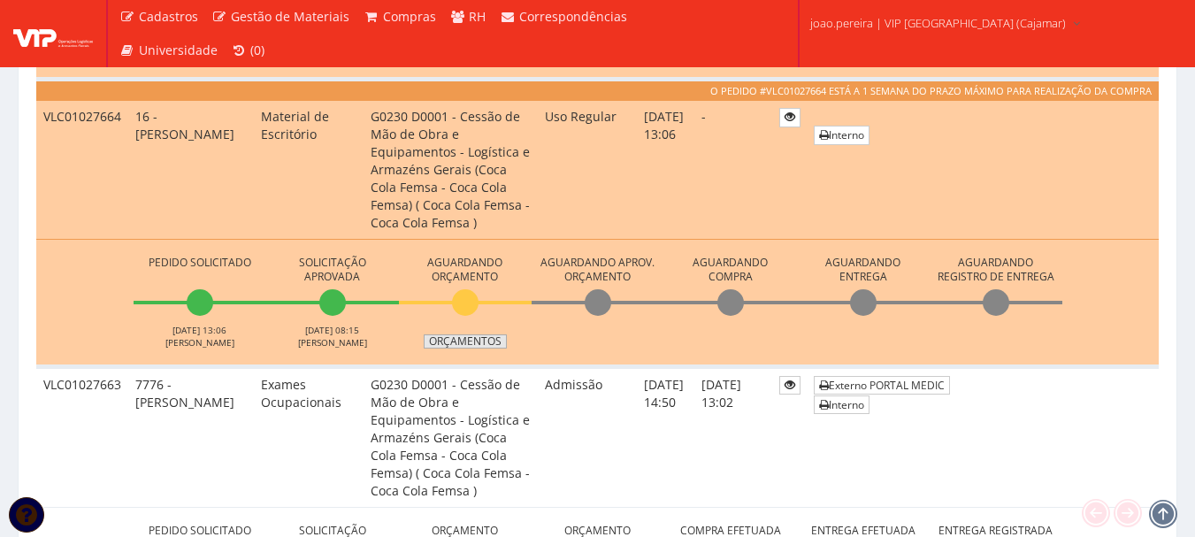
click at [464, 342] on link "Orçamentos" at bounding box center [465, 341] width 83 height 14
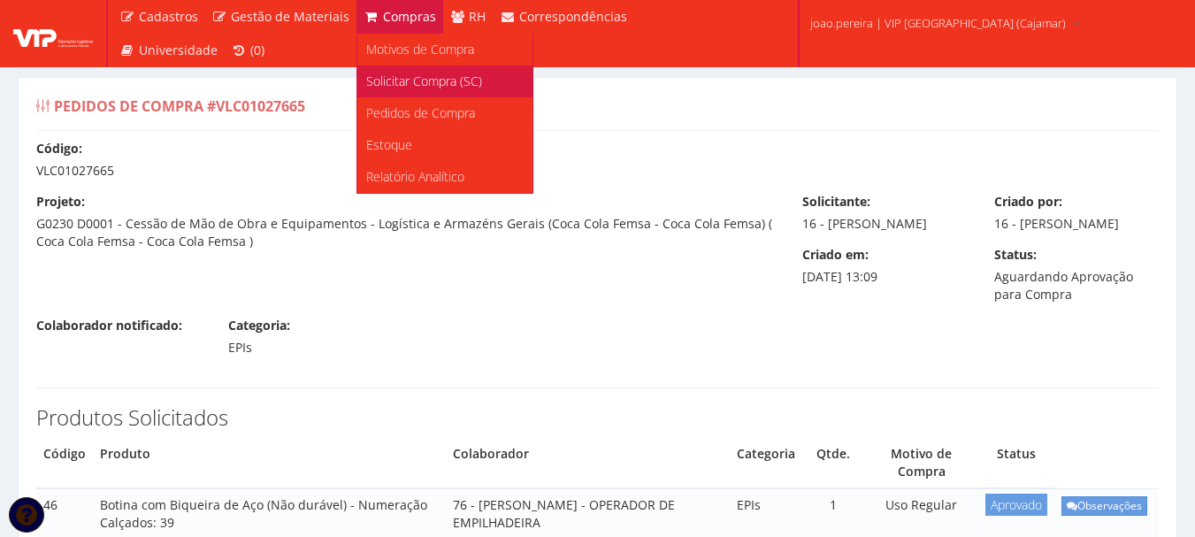
click at [426, 78] on span "Solicitar Compra (SC)" at bounding box center [424, 81] width 116 height 17
click at [410, 82] on span "Solicitar Compra (SC)" at bounding box center [424, 81] width 116 height 17
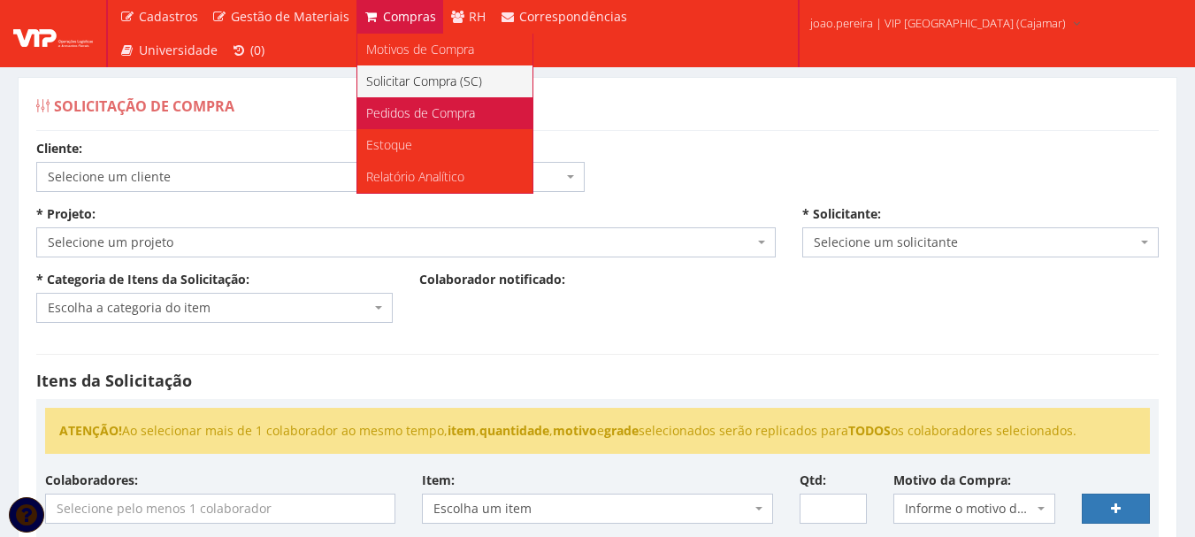
click at [415, 112] on span "Pedidos de Compra" at bounding box center [420, 112] width 109 height 17
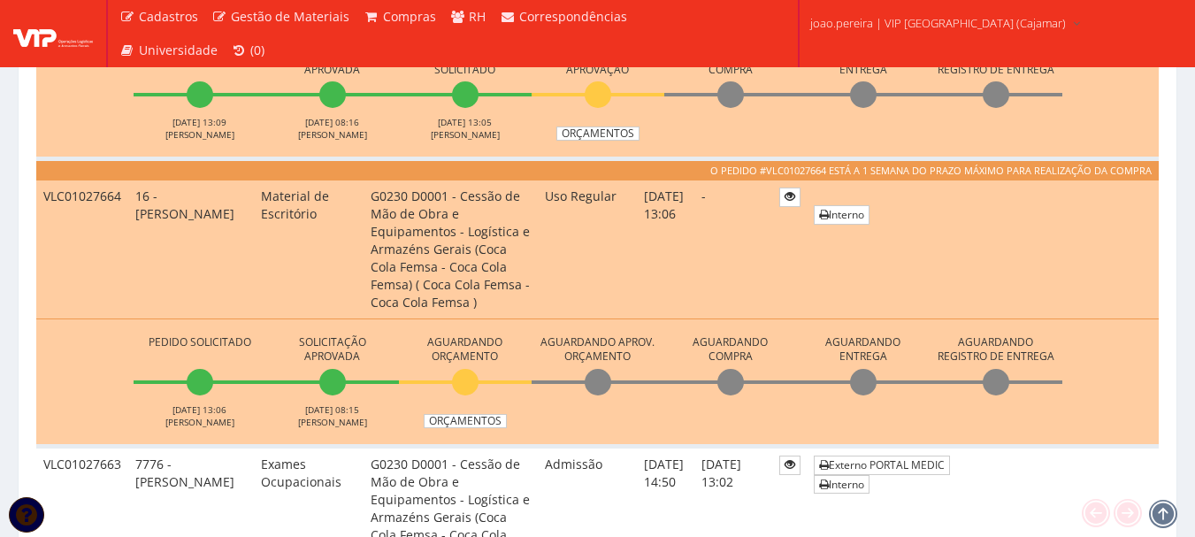
scroll to position [1277, 0]
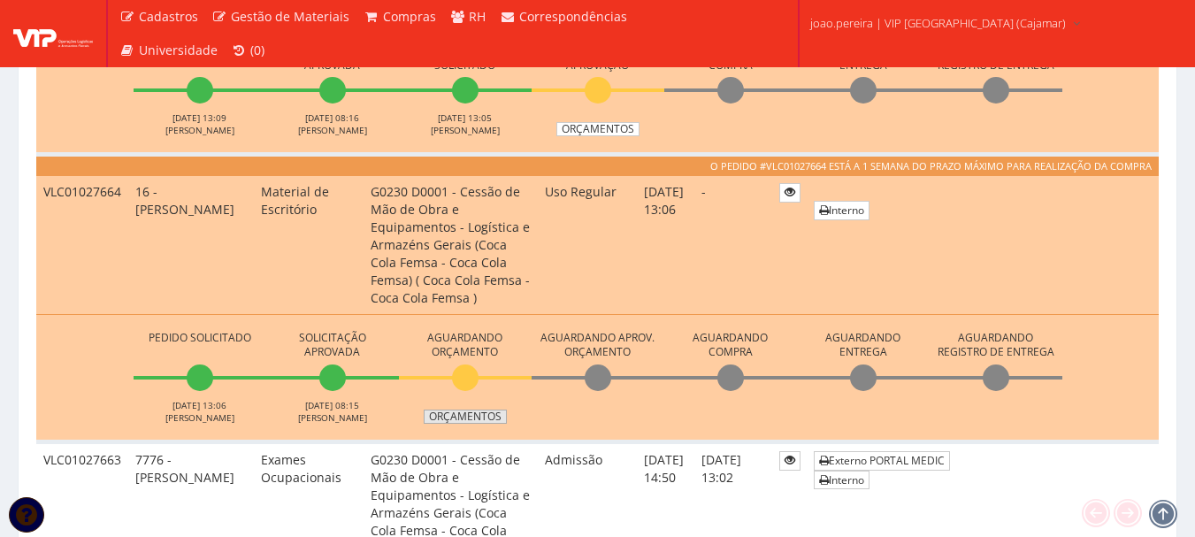
click at [474, 415] on link "Orçamentos" at bounding box center [465, 417] width 83 height 14
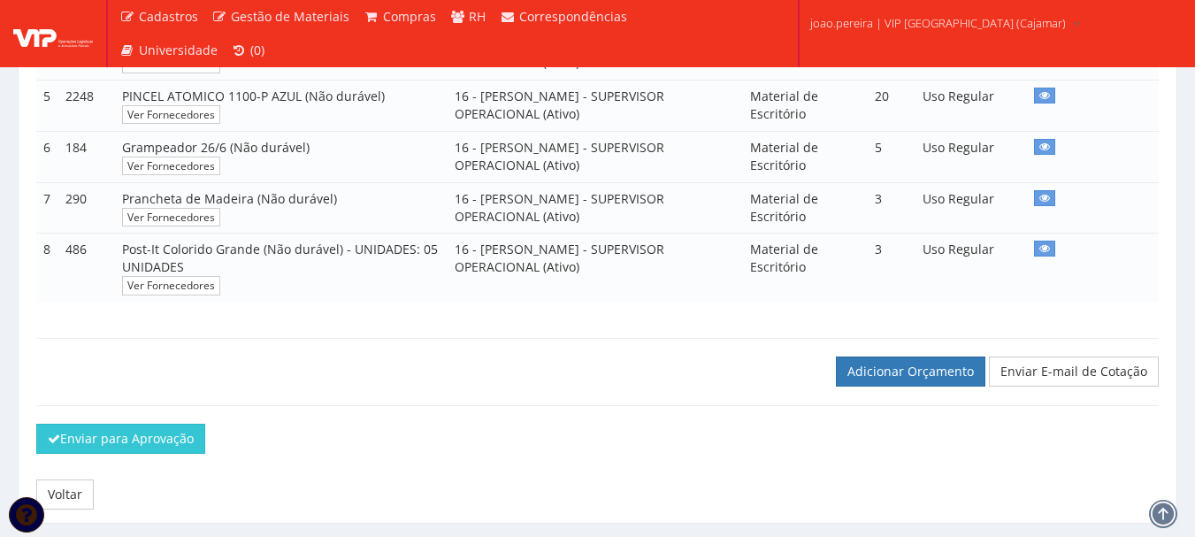
scroll to position [660, 0]
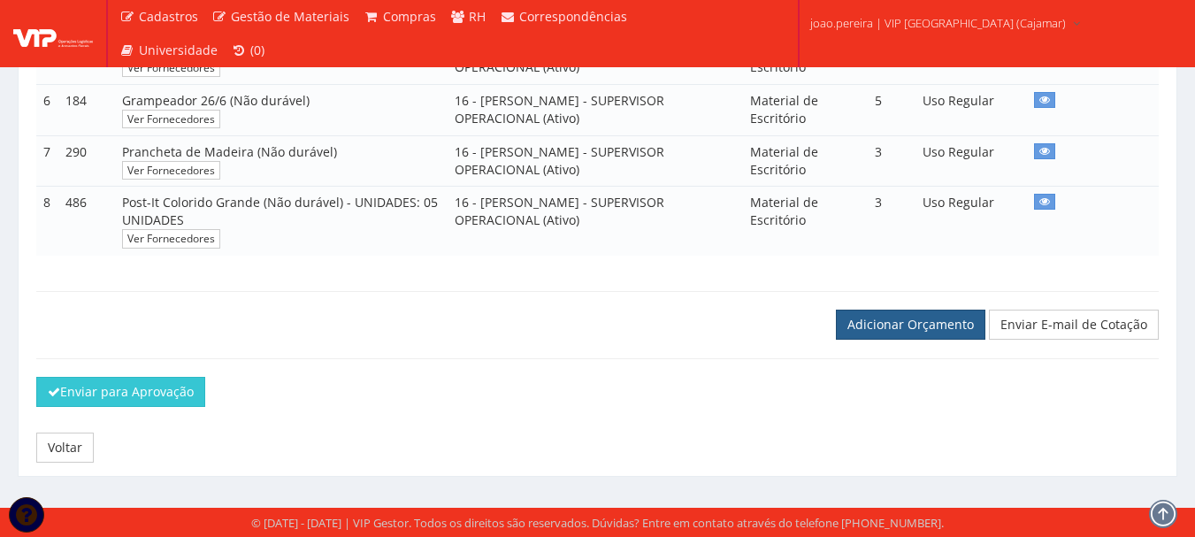
click at [907, 321] on link "Adicionar Orçamento" at bounding box center [911, 325] width 150 height 30
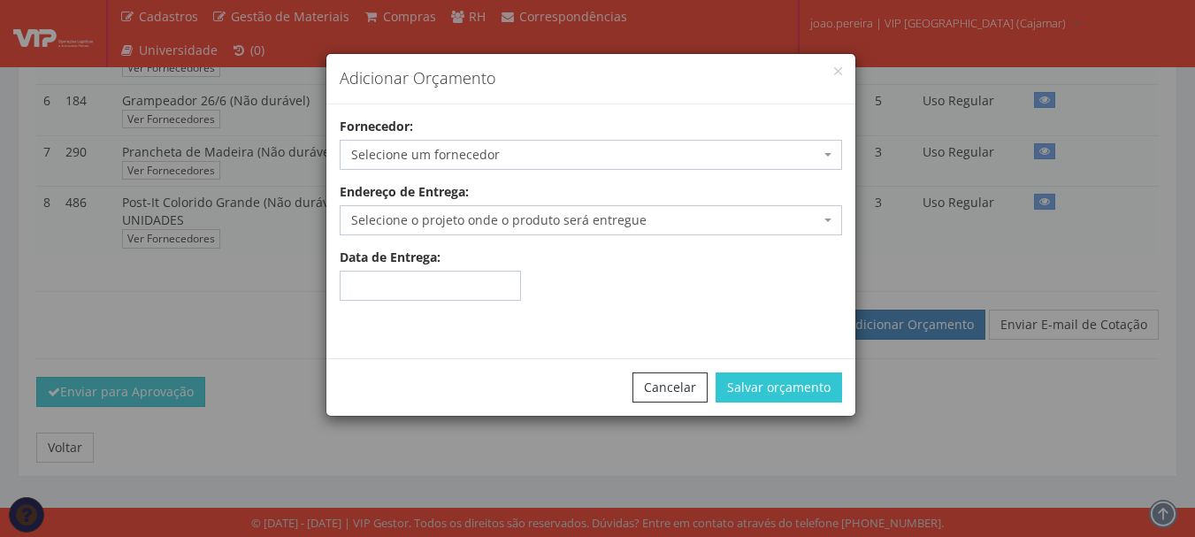
click at [558, 149] on span "Selecione um fornecedor" at bounding box center [585, 155] width 469 height 18
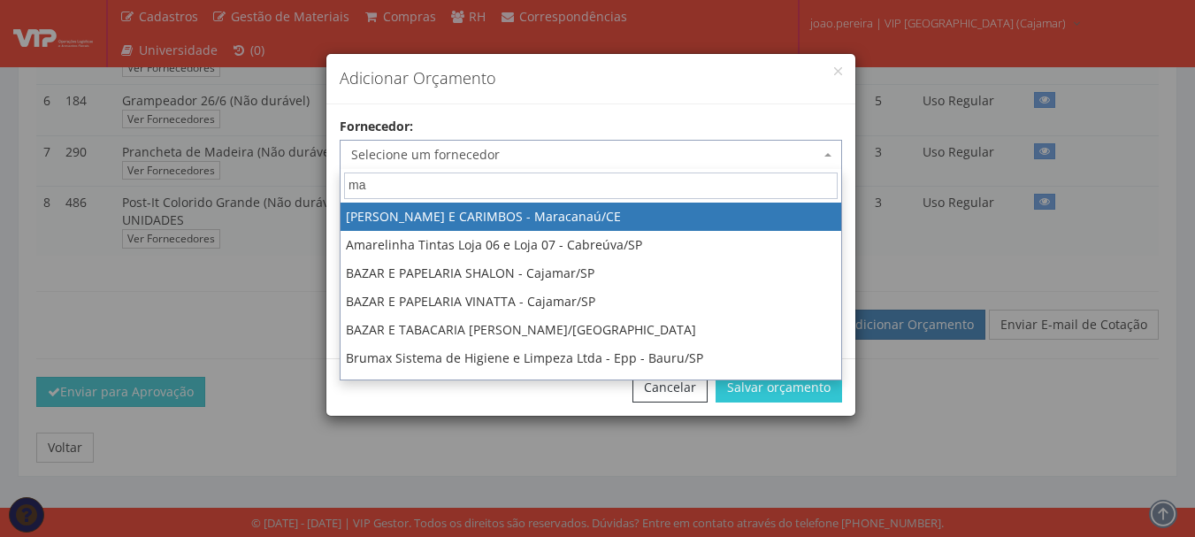
type input "m"
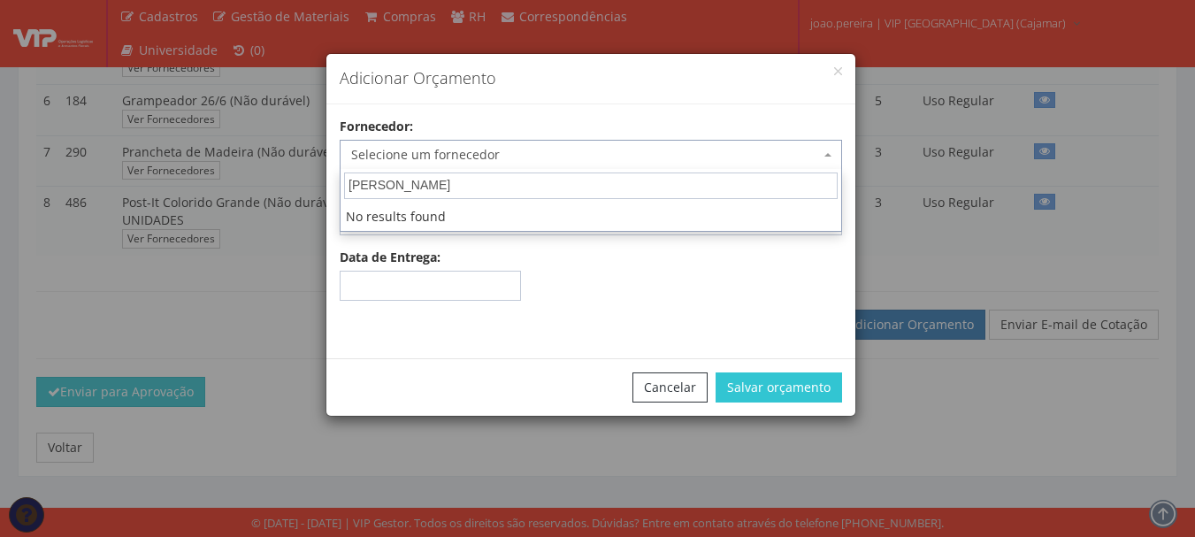
click at [490, 185] on input "[PERSON_NAME]" at bounding box center [591, 186] width 494 height 27
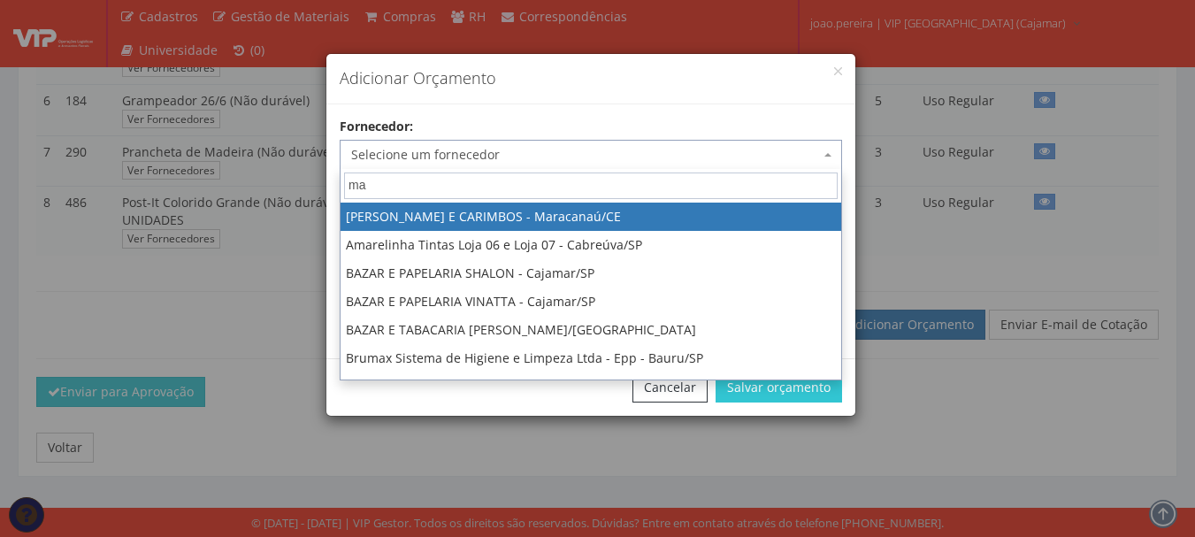
type input "m"
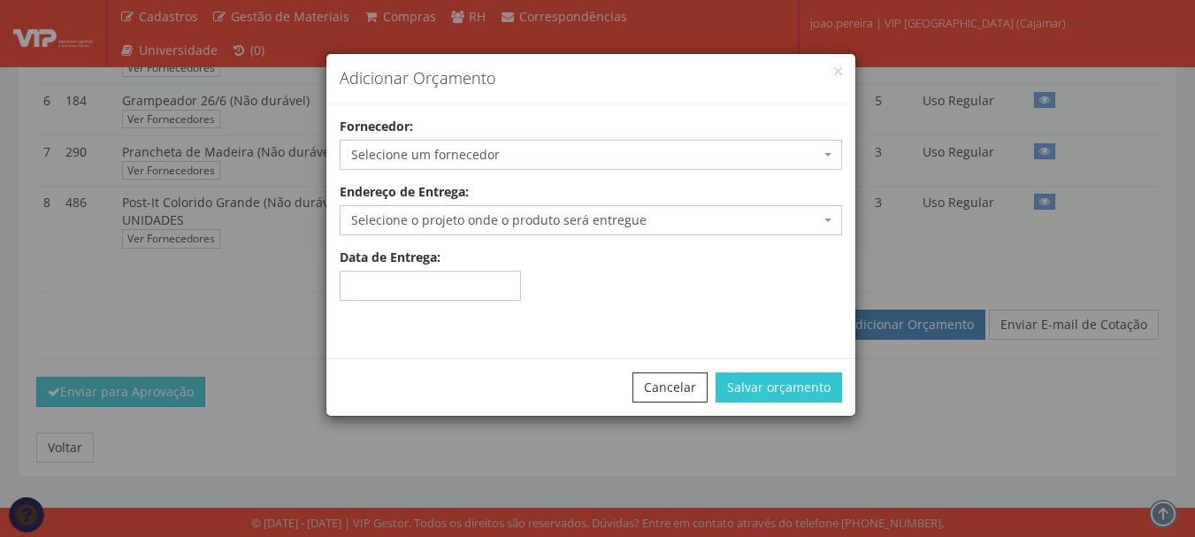
click at [1028, 33] on div "Adicionar Orçamento Fornecedor: Selecione um fornecedor ADALBERTO CHAVES E CARI…" at bounding box center [597, 268] width 1195 height 537
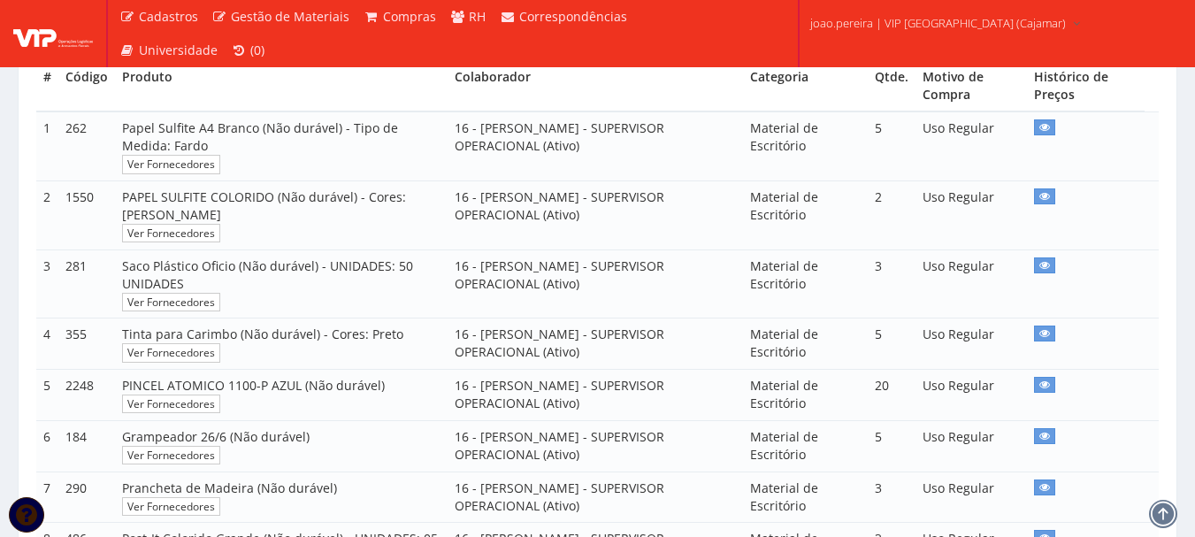
scroll to position [0, 0]
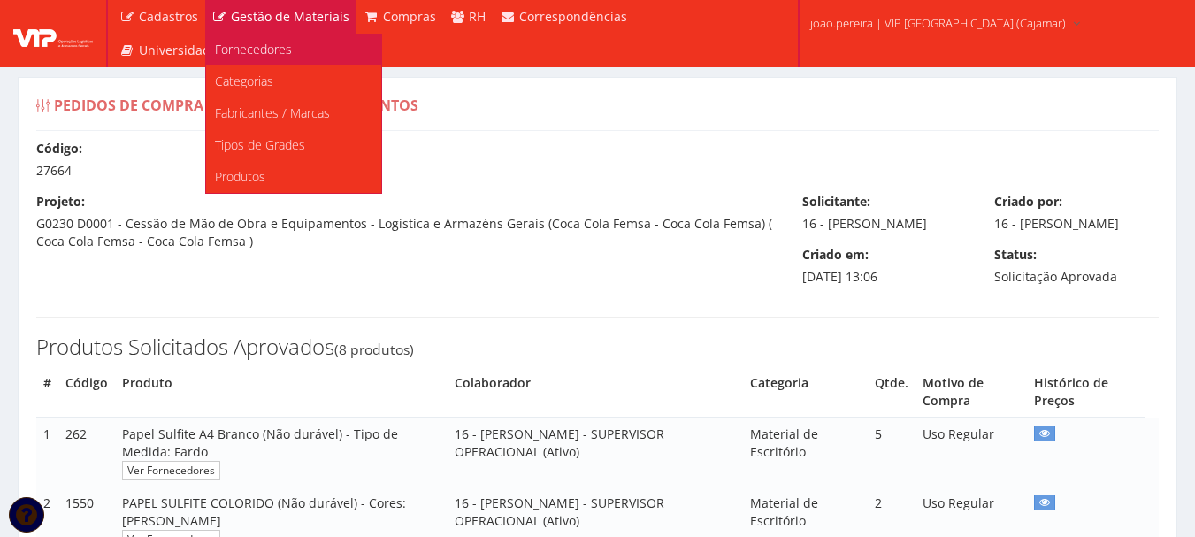
click at [272, 48] on span "Fornecedores" at bounding box center [253, 49] width 77 height 17
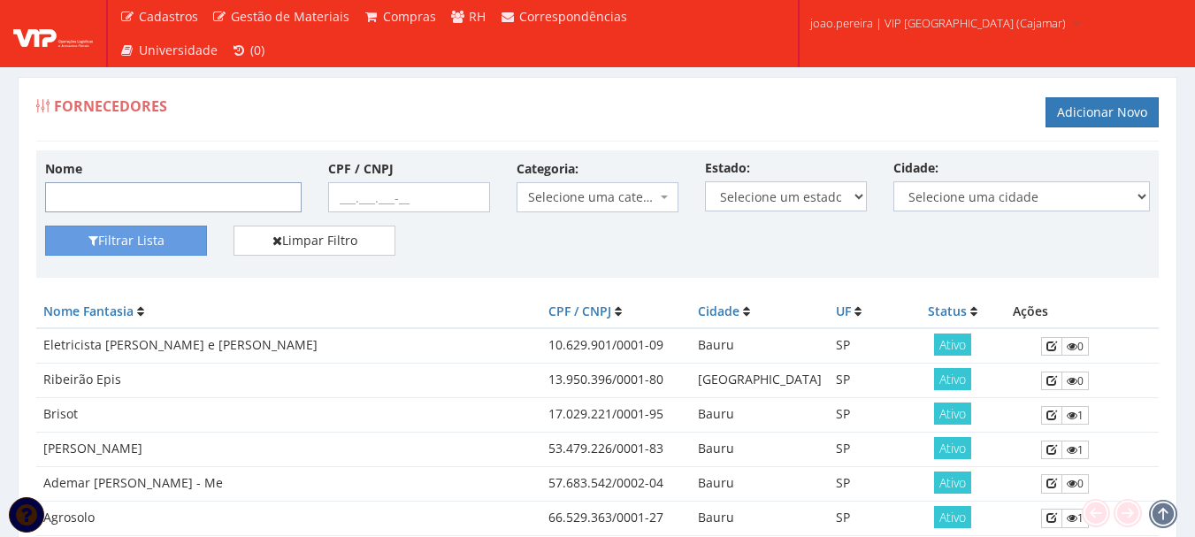
click at [159, 196] on input "Nome" at bounding box center [173, 197] width 257 height 30
type input "[PERSON_NAME]"
click at [116, 248] on button "Filtrar Lista" at bounding box center [126, 241] width 162 height 30
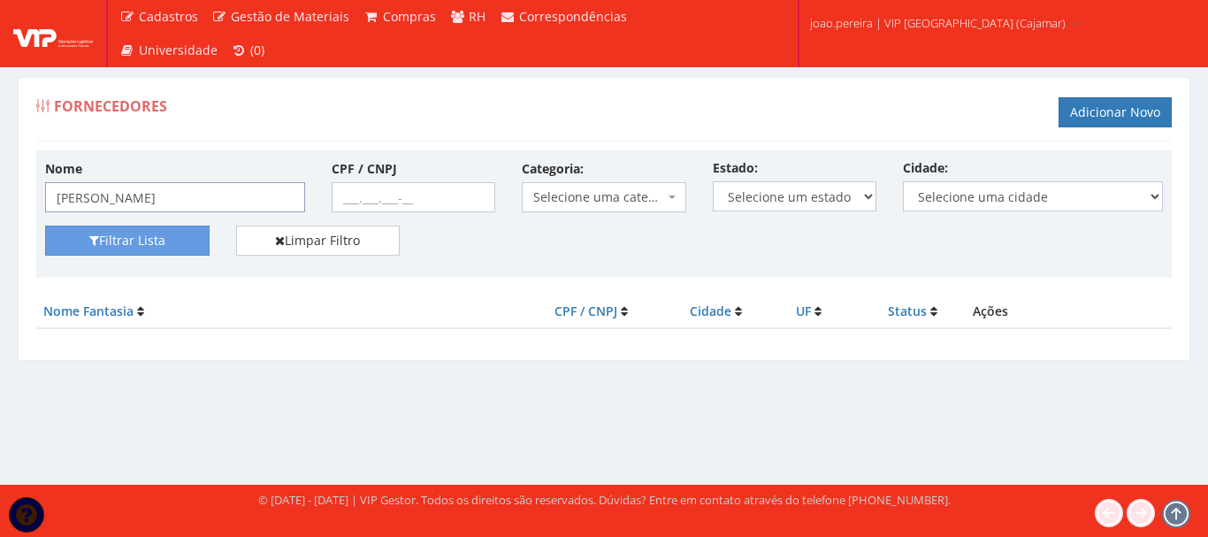
click at [113, 192] on input "[PERSON_NAME]" at bounding box center [175, 197] width 260 height 30
click at [45, 226] on button "Filtrar Lista" at bounding box center [127, 241] width 165 height 30
click at [340, 199] on input "CPF / CNPJ" at bounding box center [414, 197] width 165 height 30
paste input "19.793.456/0001-8"
type input "19.793.456/0001-84"
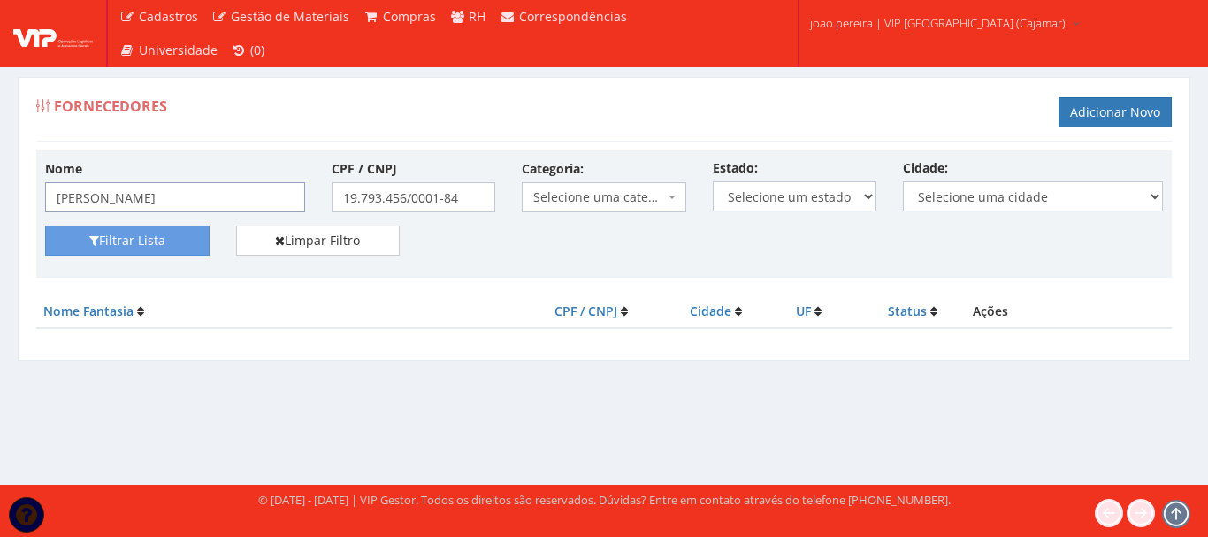
drag, startPoint x: 111, startPoint y: 200, endPoint x: 0, endPoint y: 191, distance: 111.8
click at [0, 192] on div "Fornecedores Adicionar Novo Nome [PERSON_NAME] CPF / CNPJ 19.793.456/0001-84 Ca…" at bounding box center [604, 264] width 1208 height 441
click at [134, 242] on button "Filtrar Lista" at bounding box center [127, 241] width 165 height 30
click at [468, 195] on input "19.793.456/0001-84" at bounding box center [414, 197] width 165 height 30
drag, startPoint x: 468, startPoint y: 195, endPoint x: 281, endPoint y: 203, distance: 186.8
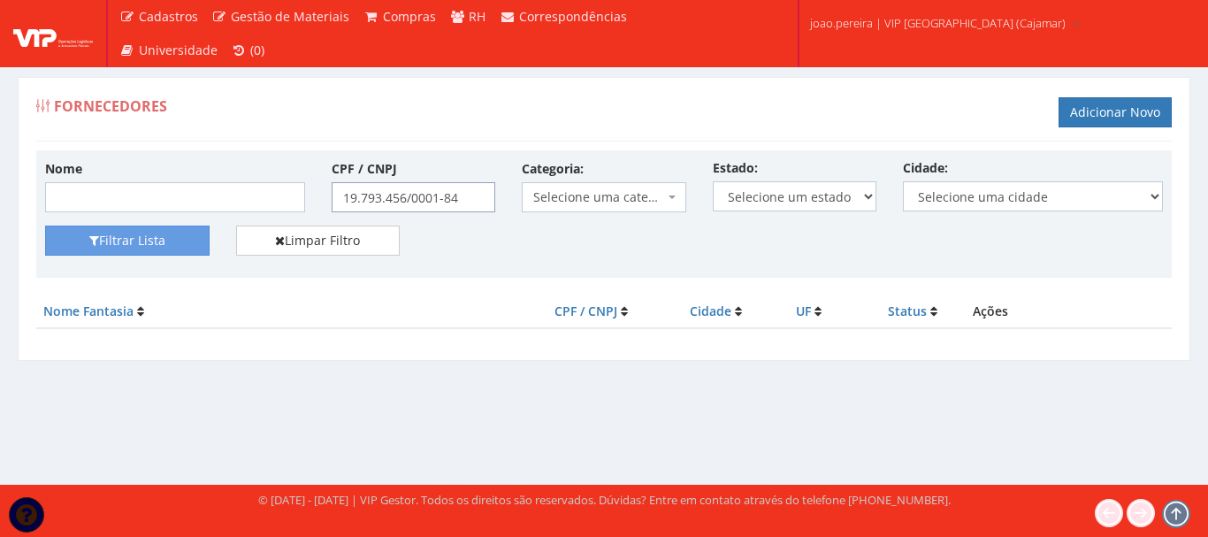
click at [281, 203] on div "Nome CPF / CNPJ 19.793.456/0001-84 Categoria: Selecione uma categoria (Inativo …" at bounding box center [604, 192] width 1145 height 66
paste input "19.793.456/0001-84"
type input "19.793.456/0001-84"
click at [141, 242] on button "Filtrar Lista" at bounding box center [127, 241] width 165 height 30
click at [1134, 107] on link "Adicionar Novo" at bounding box center [1115, 112] width 113 height 30
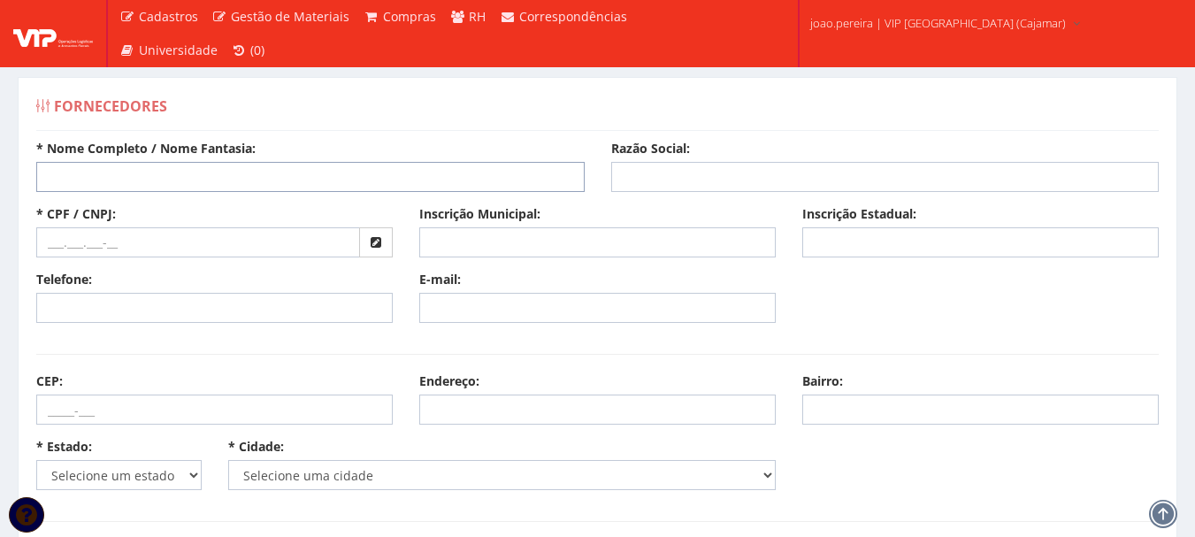
click at [205, 180] on input "* Nome Completo / Nome Fantasia:" at bounding box center [310, 177] width 549 height 30
type input "MARX CLEAN EMBALAGENS DESCARTAVEIS E LIMPEZA"
click at [93, 240] on input "text" at bounding box center [198, 242] width 324 height 30
paste input "19.793.456/0001-84"
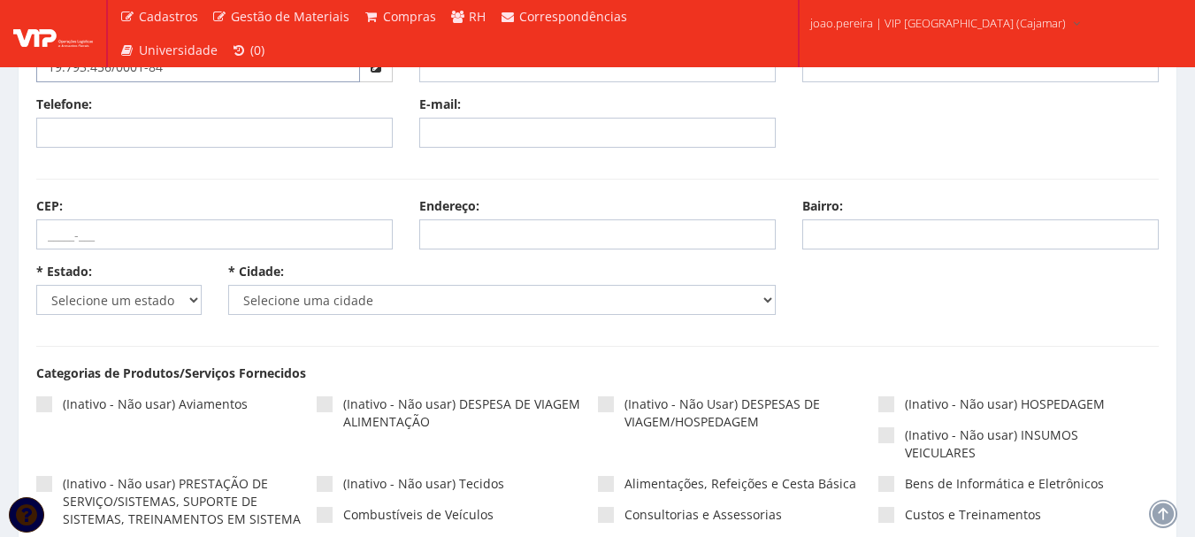
scroll to position [177, 0]
type input "19.793.456/0001-84"
drag, startPoint x: 190, startPoint y: 301, endPoint x: 157, endPoint y: 308, distance: 34.4
click at [190, 301] on select "Selecione um estado AC AL AM AP BA Cacheu CE DF ES GO MA MG MS MT PA PB PE PI P…" at bounding box center [118, 298] width 165 height 30
select select "25"
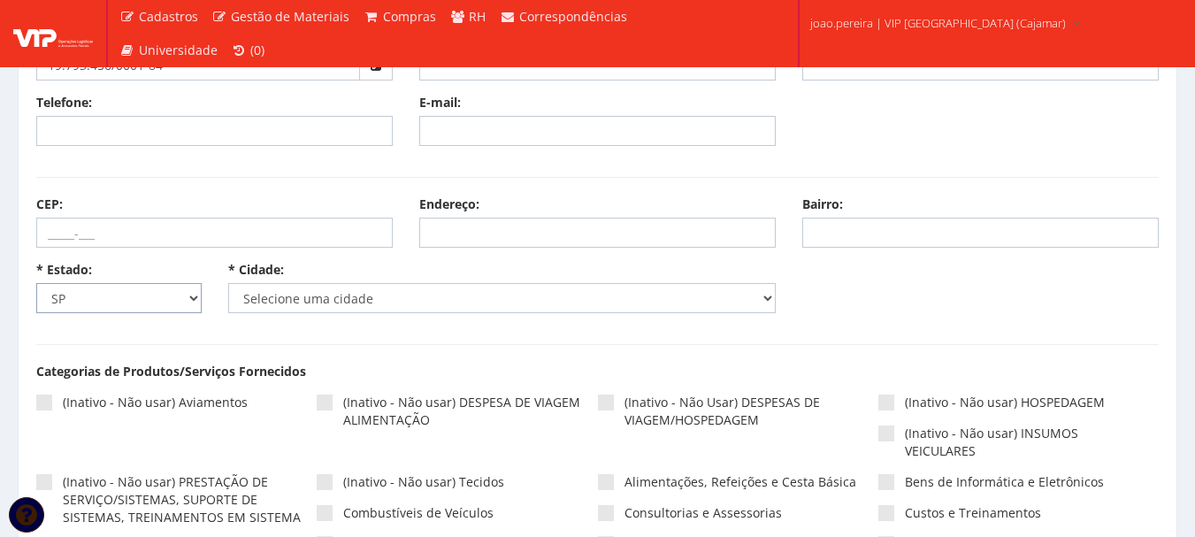
click at [36, 283] on select "Selecione um estado AC AL AM AP BA Cacheu CE DF ES GO MA MG MS MT PA PB PE PI P…" at bounding box center [118, 298] width 165 height 30
click at [749, 300] on select "Selecione uma cidade Adamantina Adolfo Aguaí Águas da Prata Águas de Lindóia Ág…" at bounding box center [502, 298] width 549 height 30
select select "4809"
click at [228, 283] on select "Selecione uma cidade Adamantina Adolfo Aguaí Águas da Prata Águas de Lindóia Ág…" at bounding box center [502, 298] width 549 height 30
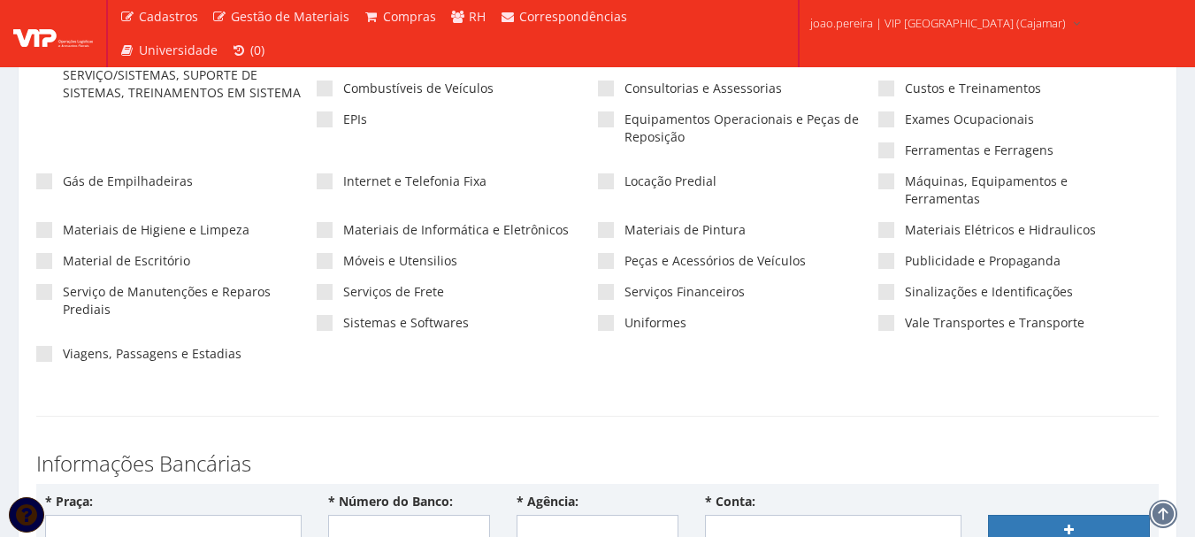
scroll to position [619, 0]
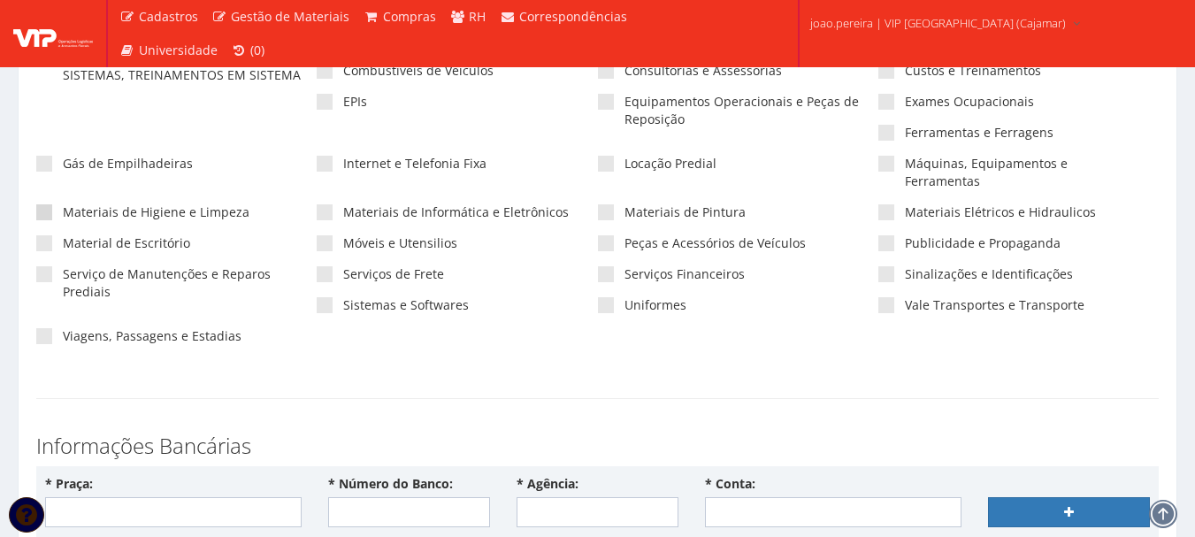
click at [44, 204] on span at bounding box center [44, 212] width 16 height 16
click at [63, 207] on input"] "Materiais de Higiene e Limpeza" at bounding box center [69, 213] width 12 height 12
checkbox input"] "true"
click at [47, 235] on span at bounding box center [44, 243] width 16 height 16
click at [63, 238] on input"] "Material de Escritório" at bounding box center [69, 244] width 12 height 12
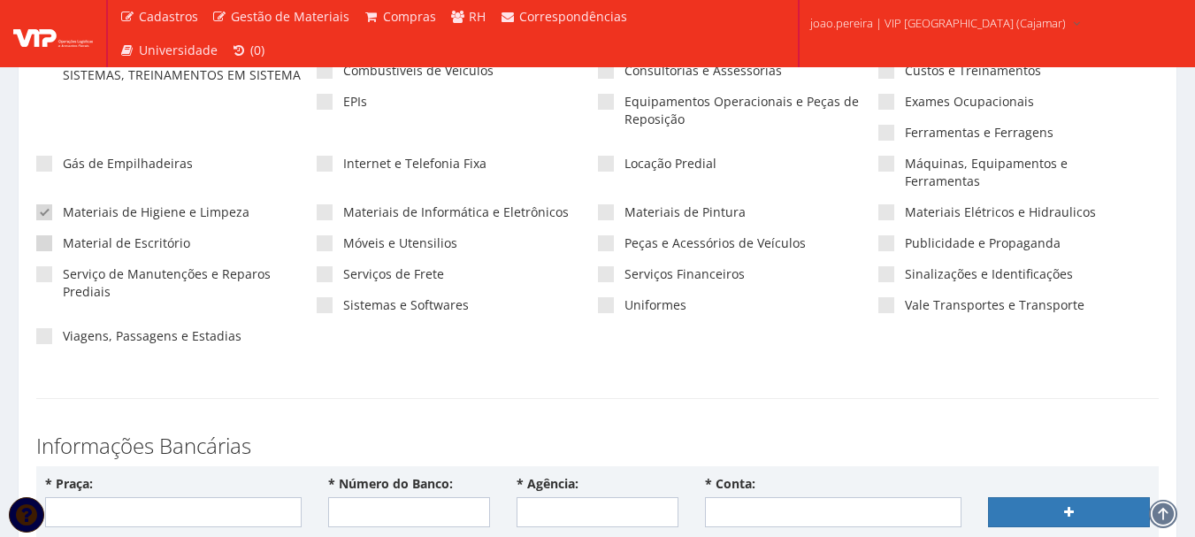
checkbox input"] "true"
click at [330, 204] on span at bounding box center [325, 212] width 16 height 16
click at [343, 207] on input"] "Materiais de Informática e Eletrônicos" at bounding box center [349, 213] width 12 height 12
checkbox input"] "true"
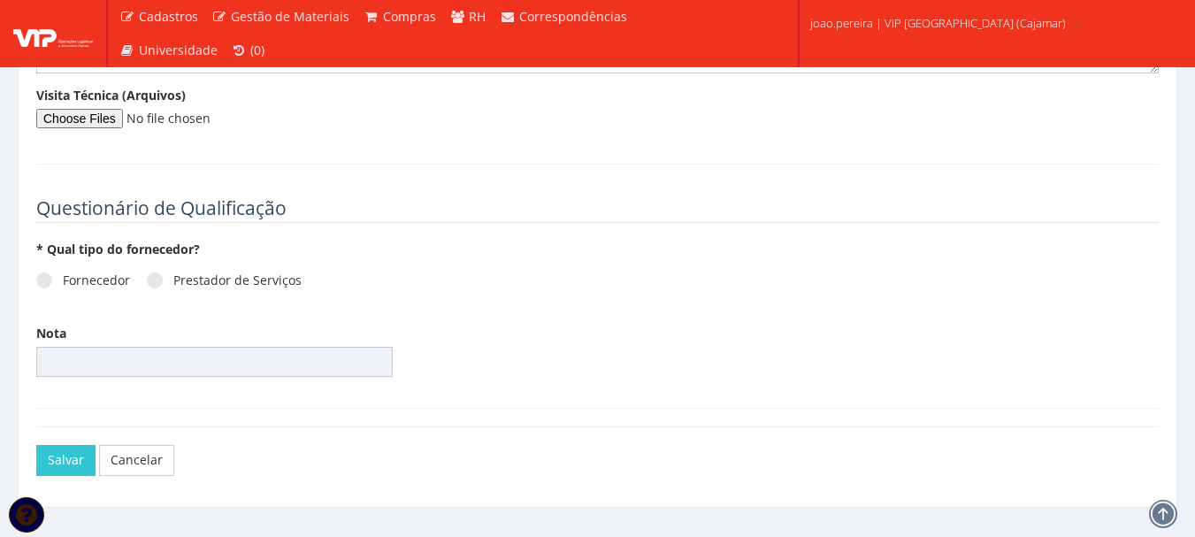
scroll to position [2416, 0]
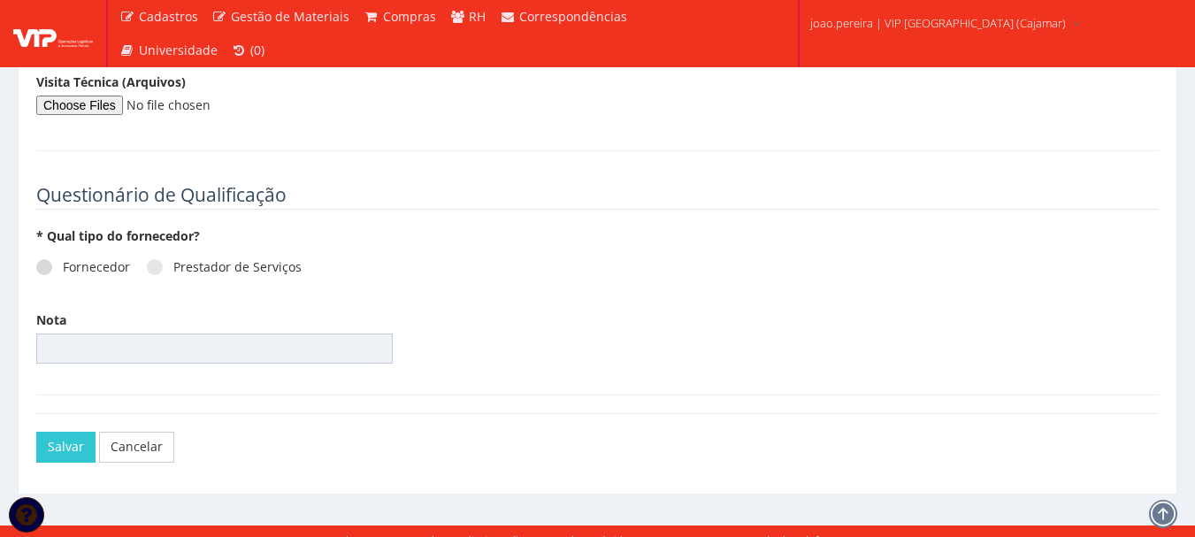
click at [50, 259] on span at bounding box center [44, 267] width 16 height 16
click at [63, 262] on input "Fornecedor" at bounding box center [69, 268] width 12 height 12
radio input "true"
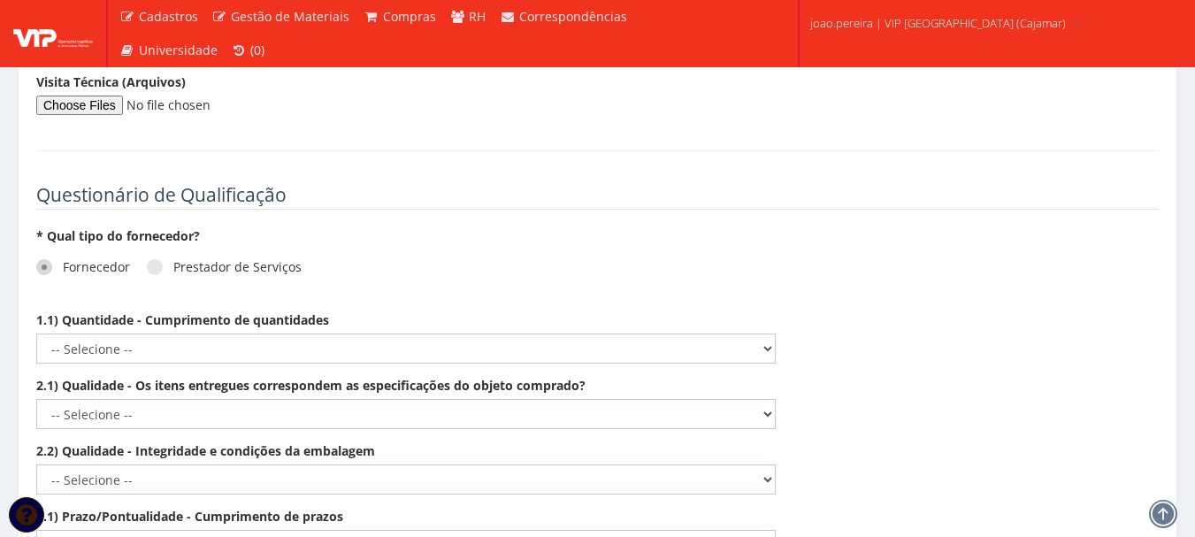
click at [777, 333] on div "1.1) Quantidade - Cumprimento de quantidades -- Selecione -- Não demonstra a co…" at bounding box center [406, 337] width 766 height 52
click at [759, 336] on select "-- Selecione -- Não demonstra a competência esperada Demonstra a competência em…" at bounding box center [406, 349] width 740 height 30
select select "5"
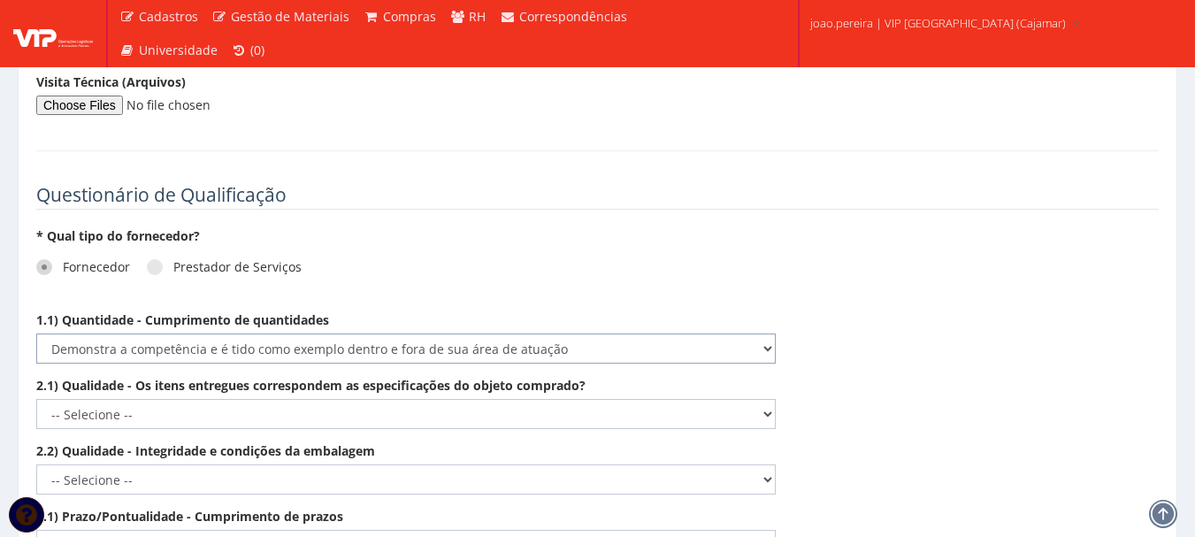
click at [36, 334] on select "-- Selecione -- Não demonstra a competência esperada Demonstra a competência em…" at bounding box center [406, 349] width 740 height 30
click at [764, 399] on select "-- Selecione -- Não demonstra a competência esperada Demonstra a competência em…" at bounding box center [406, 414] width 740 height 30
select select "5"
click at [36, 399] on select "-- Selecione -- Não demonstra a competência esperada Demonstra a competência em…" at bounding box center [406, 414] width 740 height 30
click at [765, 464] on select "-- Selecione -- Não demonstra a competência esperada Demonstra a competência em…" at bounding box center [406, 479] width 740 height 30
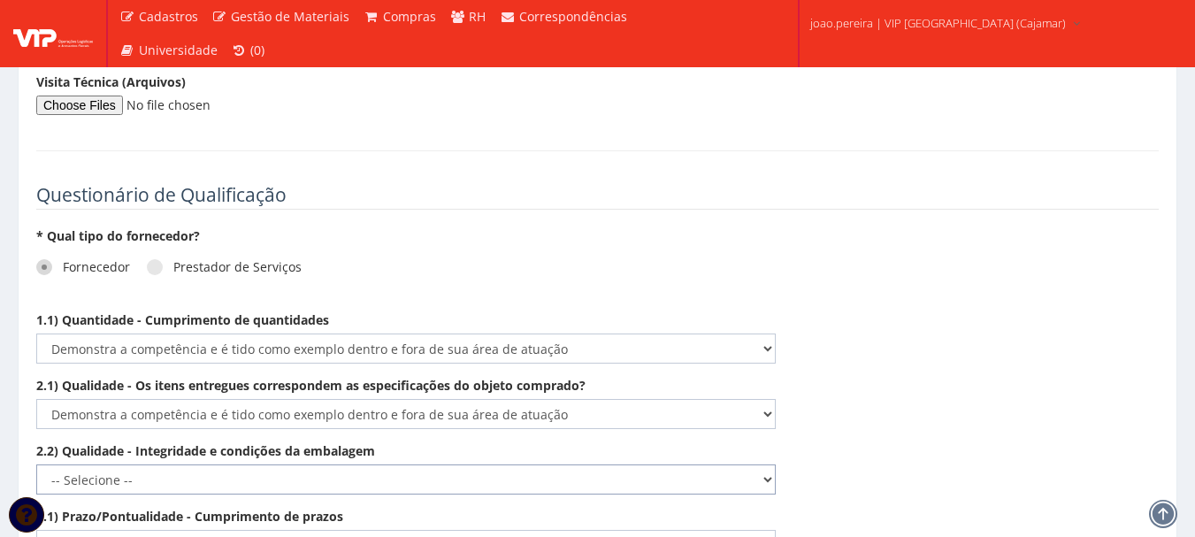
select select "5"
click at [36, 464] on select "-- Selecione -- Não demonstra a competência esperada Demonstra a competência em…" at bounding box center [406, 479] width 740 height 30
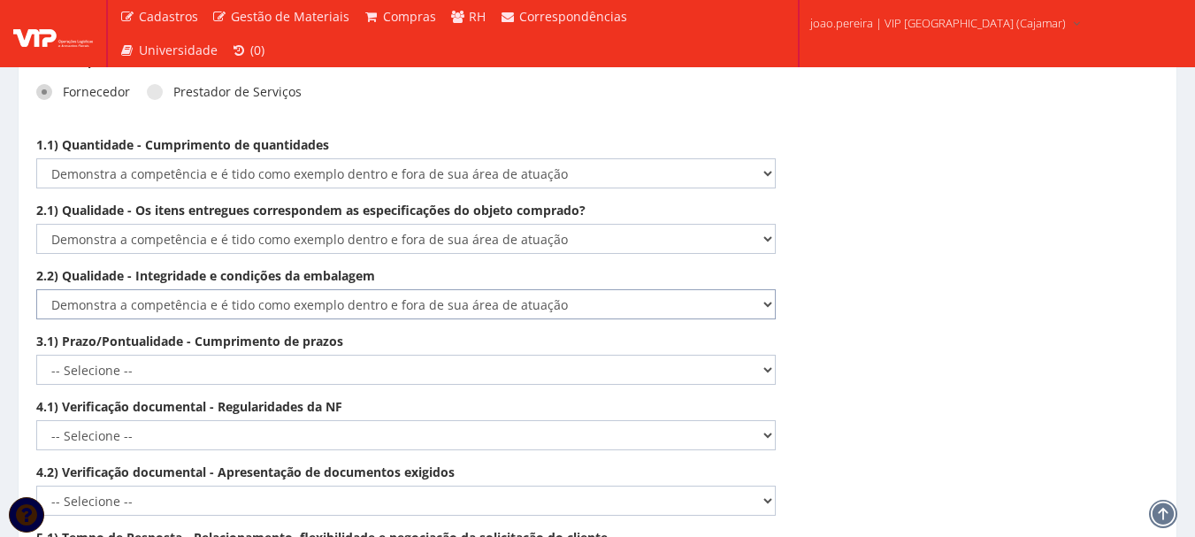
scroll to position [2593, 0]
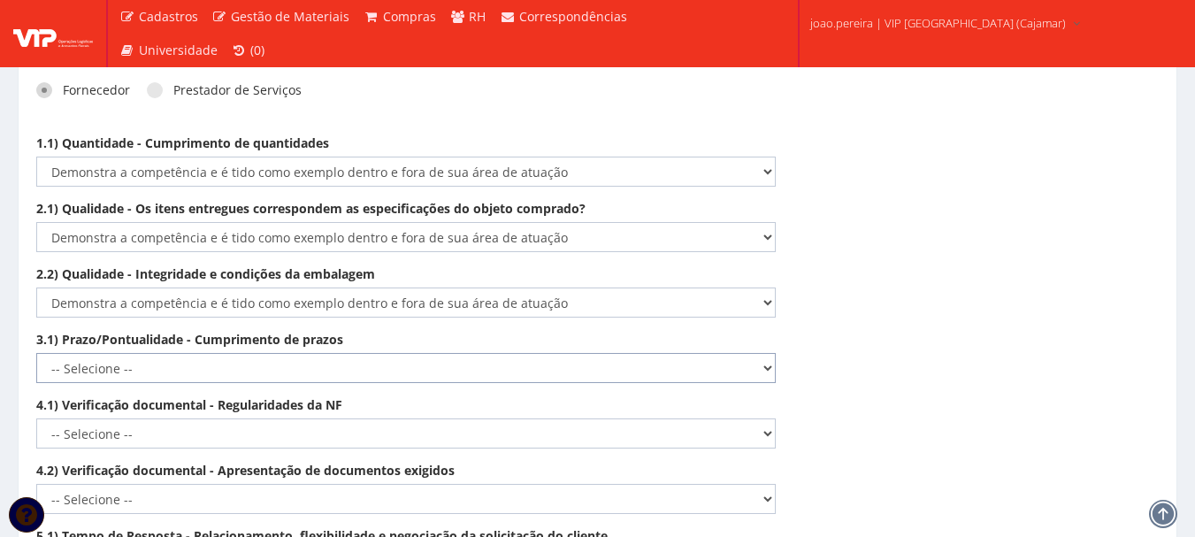
click at [773, 356] on select "-- Selecione -- Não demonstra a competência esperada Demonstra a competência em…" at bounding box center [406, 368] width 740 height 30
select select "5"
click at [36, 353] on select "-- Selecione -- Não demonstra a competência esperada Demonstra a competência em…" at bounding box center [406, 368] width 740 height 30
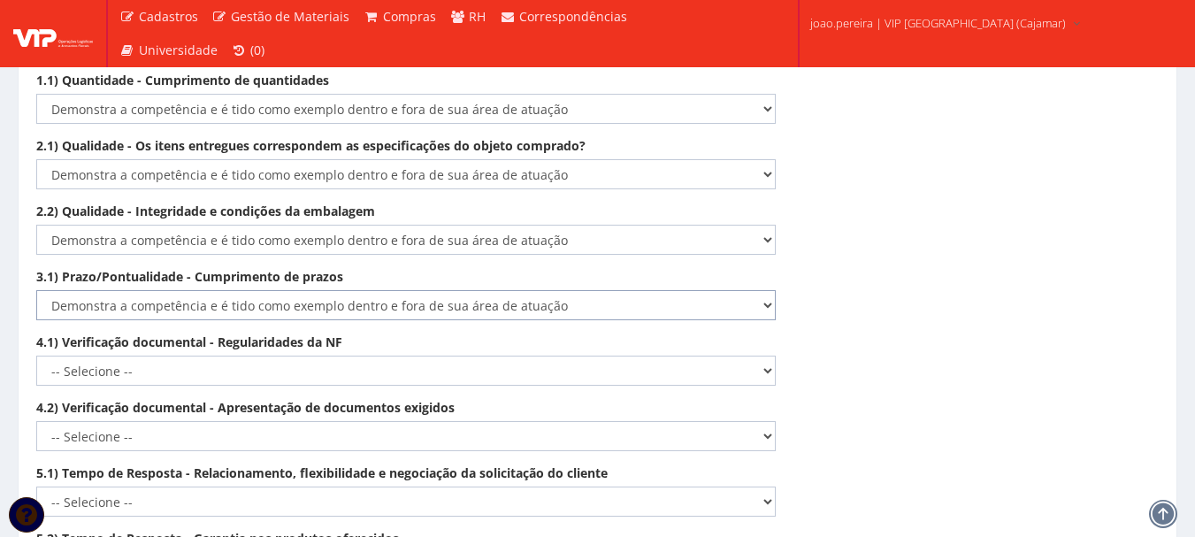
scroll to position [2858, 0]
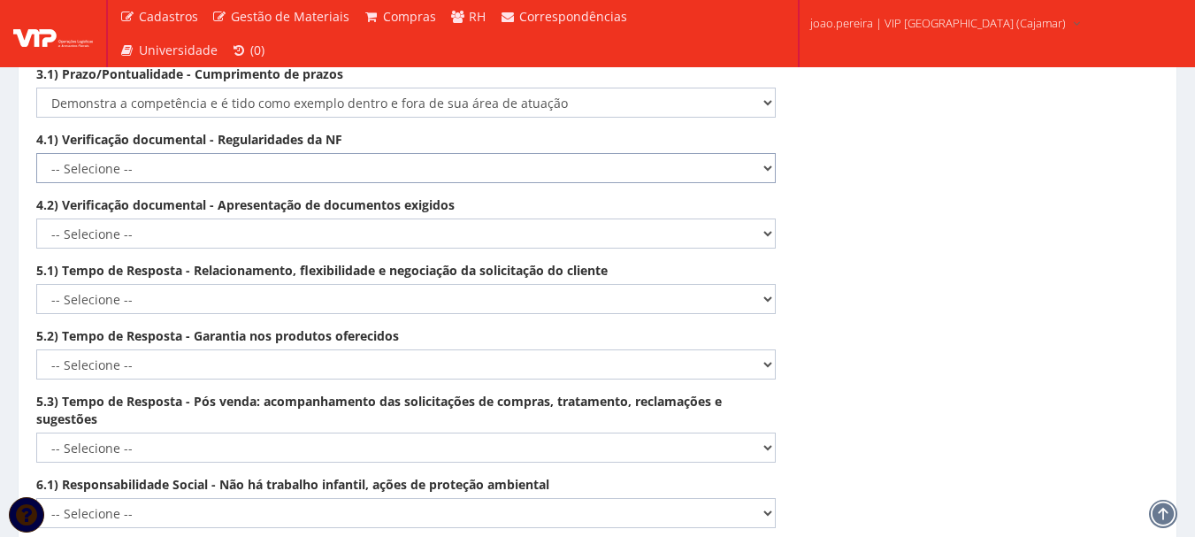
click at [763, 153] on select "-- Selecione -- Não demonstra a competência esperada Demonstra a competência em…" at bounding box center [406, 168] width 740 height 30
select select "5"
click at [36, 153] on select "-- Selecione -- Não demonstra a competência esperada Demonstra a competência em…" at bounding box center [406, 168] width 740 height 30
click at [768, 219] on select "-- Selecione -- Não demonstra a competência esperada Demonstra a competência em…" at bounding box center [406, 234] width 740 height 30
select select "5"
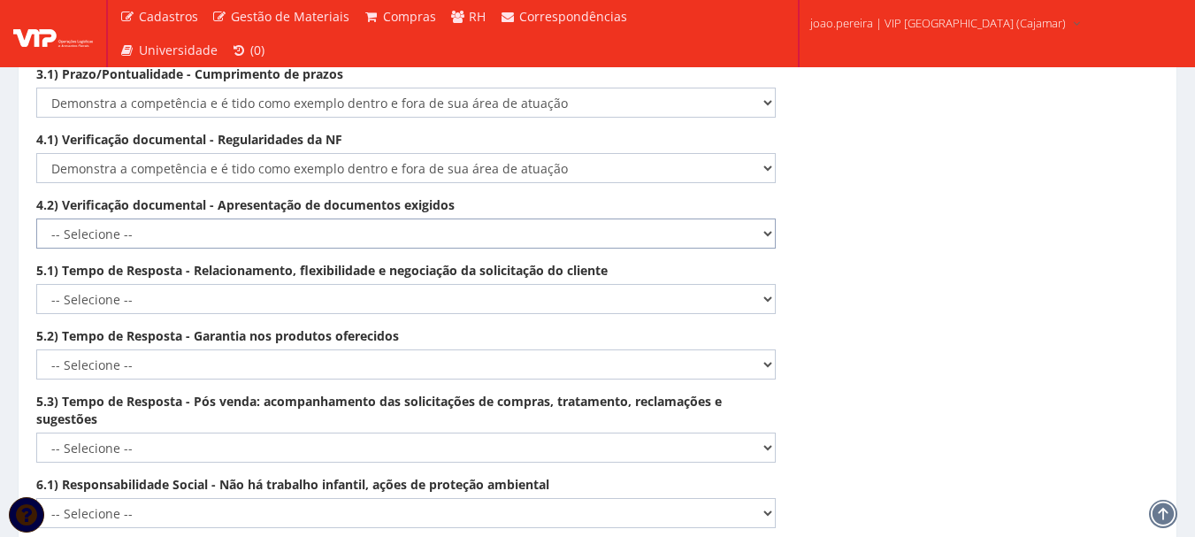
click at [36, 219] on select "-- Selecione -- Não demonstra a competência esperada Demonstra a competência em…" at bounding box center [406, 234] width 740 height 30
click at [763, 284] on select "-- Selecione -- Não demonstra a competência esperada Demonstra a competência em…" at bounding box center [406, 299] width 740 height 30
select select "5"
click at [36, 284] on select "-- Selecione -- Não demonstra a competência esperada Demonstra a competência em…" at bounding box center [406, 299] width 740 height 30
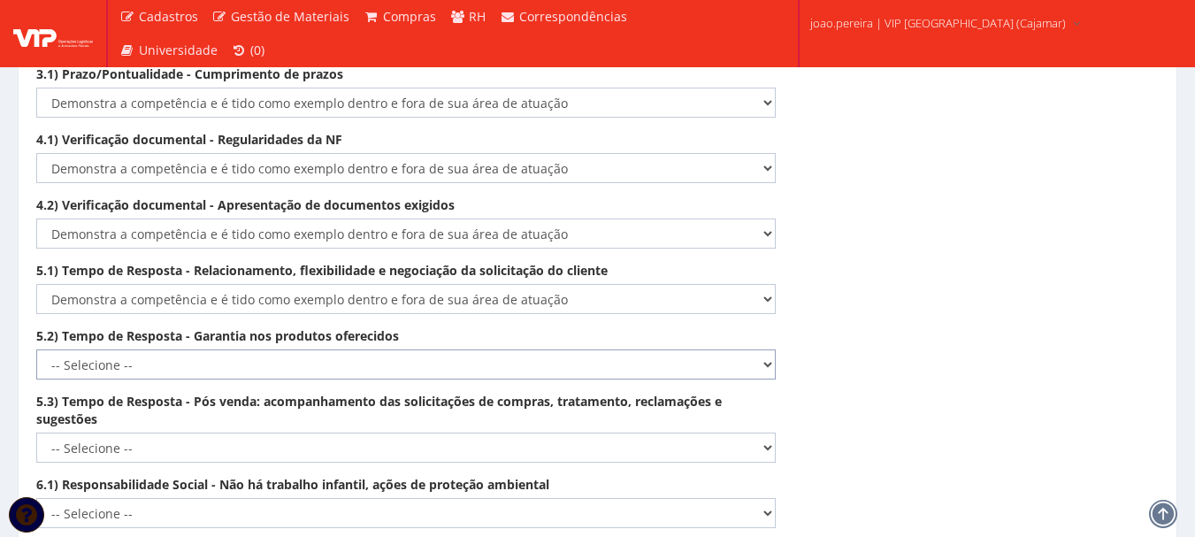
click at [768, 349] on select "-- Selecione -- Não demonstra a competência esperada Demonstra a competência em…" at bounding box center [406, 364] width 740 height 30
select select "5"
click at [36, 349] on select "-- Selecione -- Não demonstra a competência esperada Demonstra a competência em…" at bounding box center [406, 364] width 740 height 30
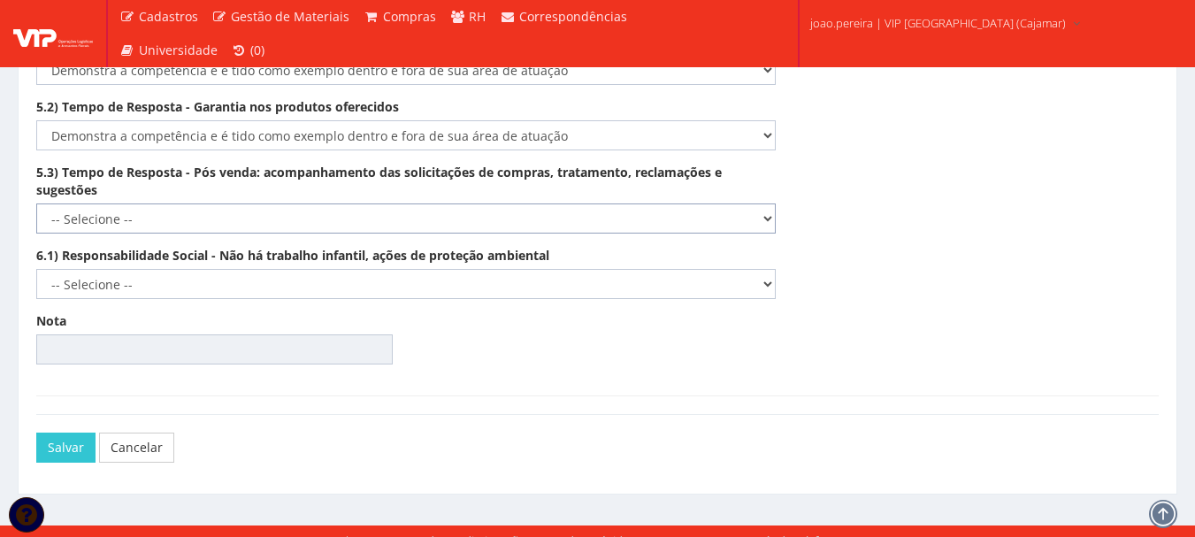
click at [771, 203] on select "-- Selecione -- Não demonstra a competência esperada Demonstra a competência em…" at bounding box center [406, 218] width 740 height 30
select select "5"
click at [36, 203] on select "-- Selecione -- Não demonstra a competência esperada Demonstra a competência em…" at bounding box center [406, 218] width 740 height 30
click at [772, 269] on select "-- Selecione -- Não demonstra a competência esperada Demonstra a competência em…" at bounding box center [406, 284] width 740 height 30
select select "5"
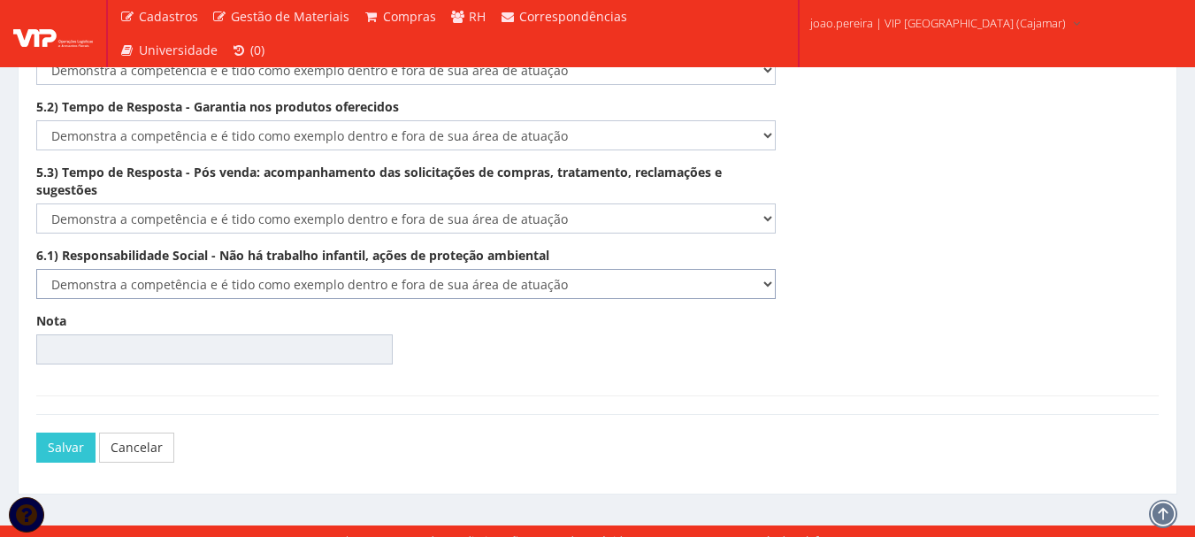
click at [36, 269] on select "-- Selecione -- Não demonstra a competência esperada Demonstra a competência em…" at bounding box center [406, 284] width 740 height 30
type input "100.00"
click at [62, 433] on button "Salvar" at bounding box center [65, 448] width 59 height 30
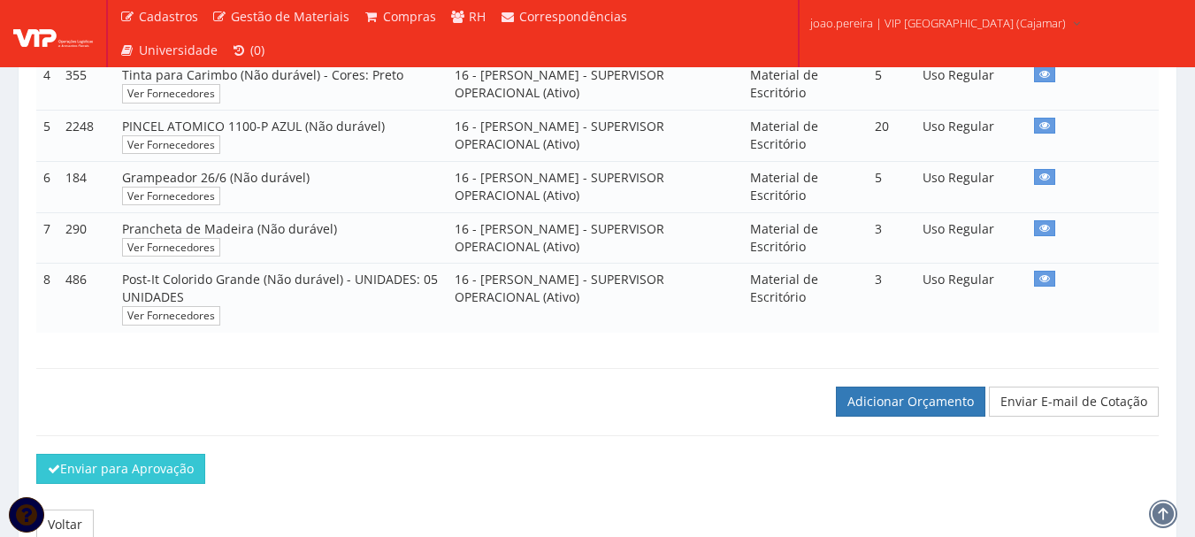
scroll to position [660, 0]
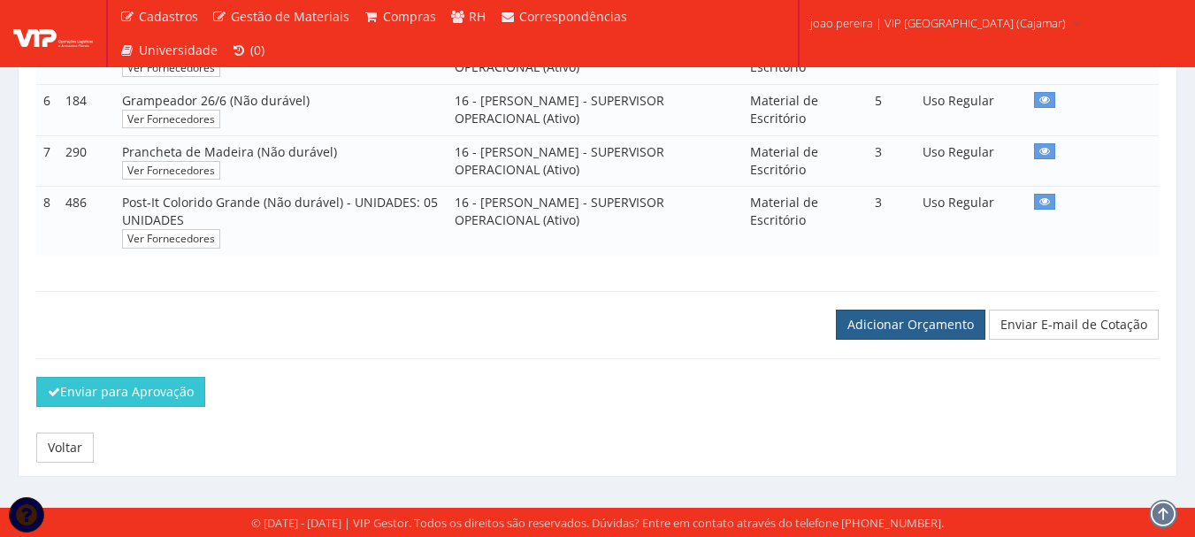
click at [901, 322] on link "Adicionar Orçamento" at bounding box center [911, 325] width 150 height 30
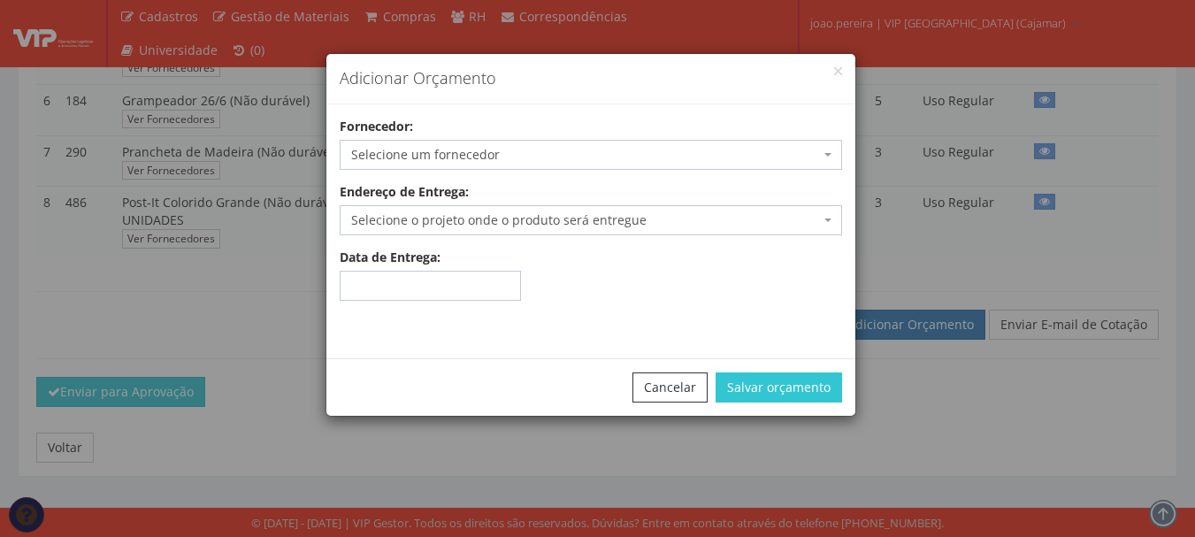
click at [487, 149] on span "Selecione um fornecedor" at bounding box center [585, 155] width 469 height 18
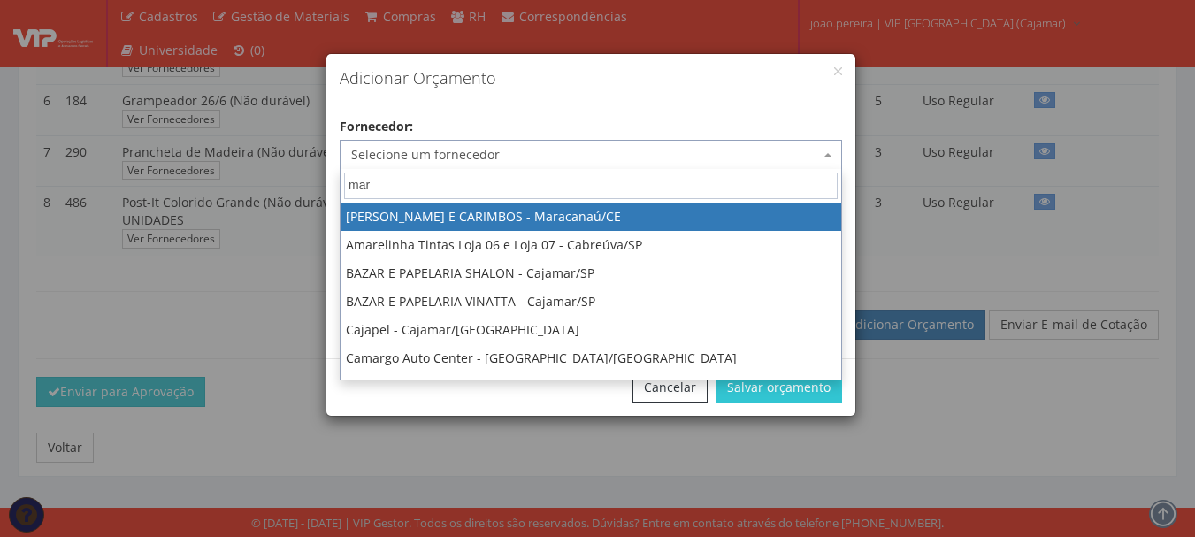
type input "marx"
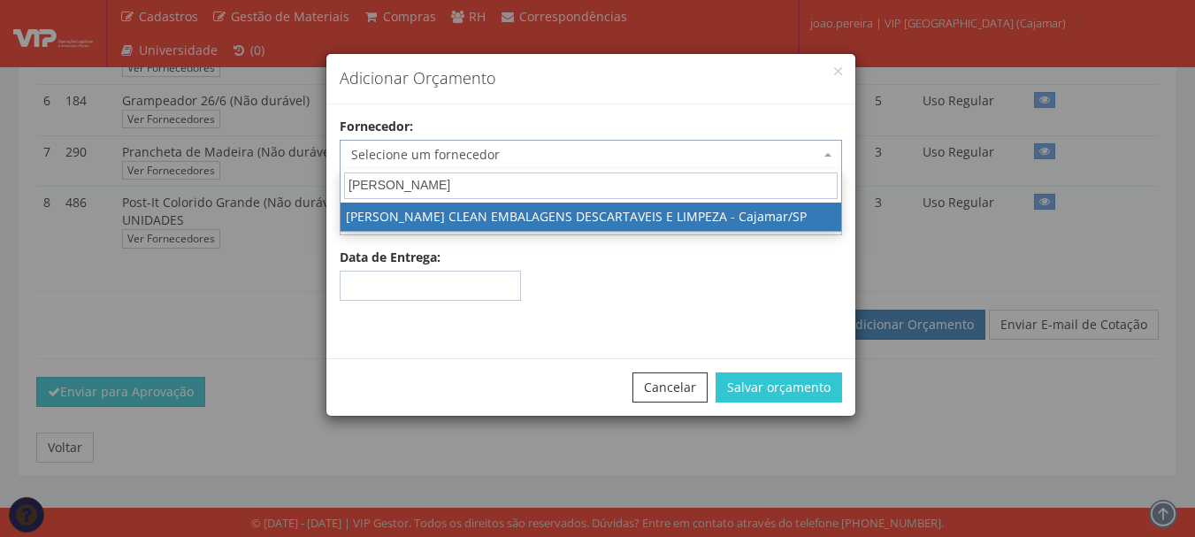
select select "2592"
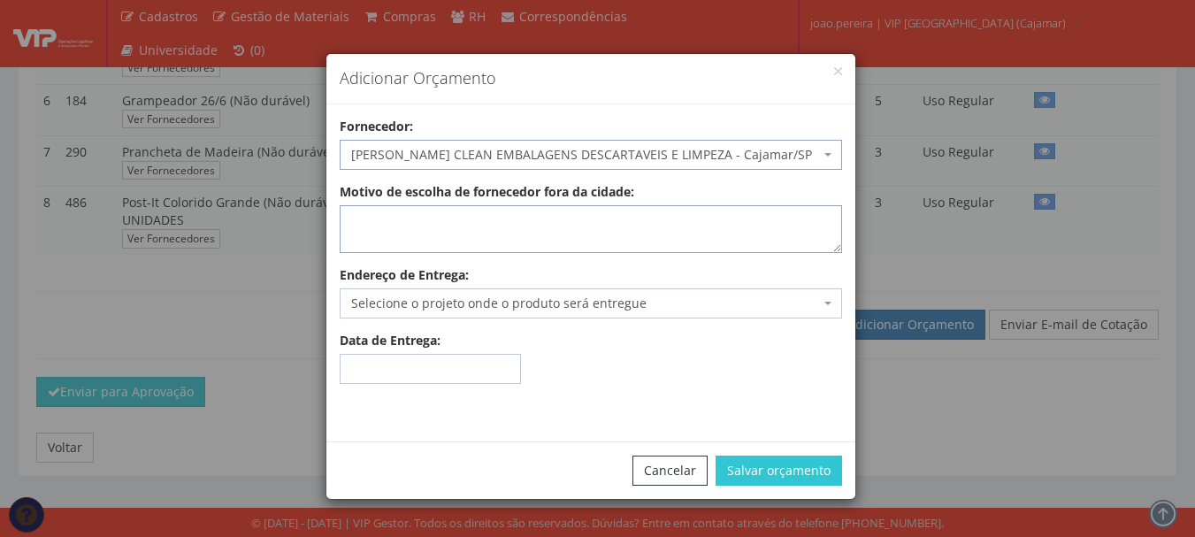
click at [477, 227] on textarea "Motivo de escolha de fornecedor fora da cidade:" at bounding box center [591, 229] width 503 height 48
type textarea "Entrega no local"
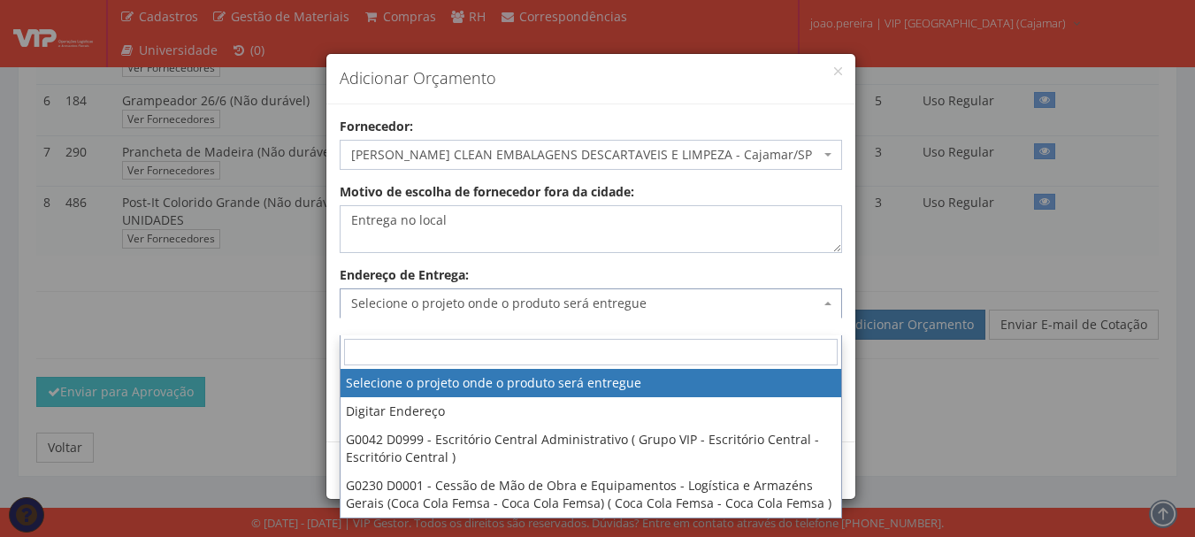
click at [666, 312] on span "Selecione o projeto onde o produto será entregue" at bounding box center [591, 303] width 503 height 30
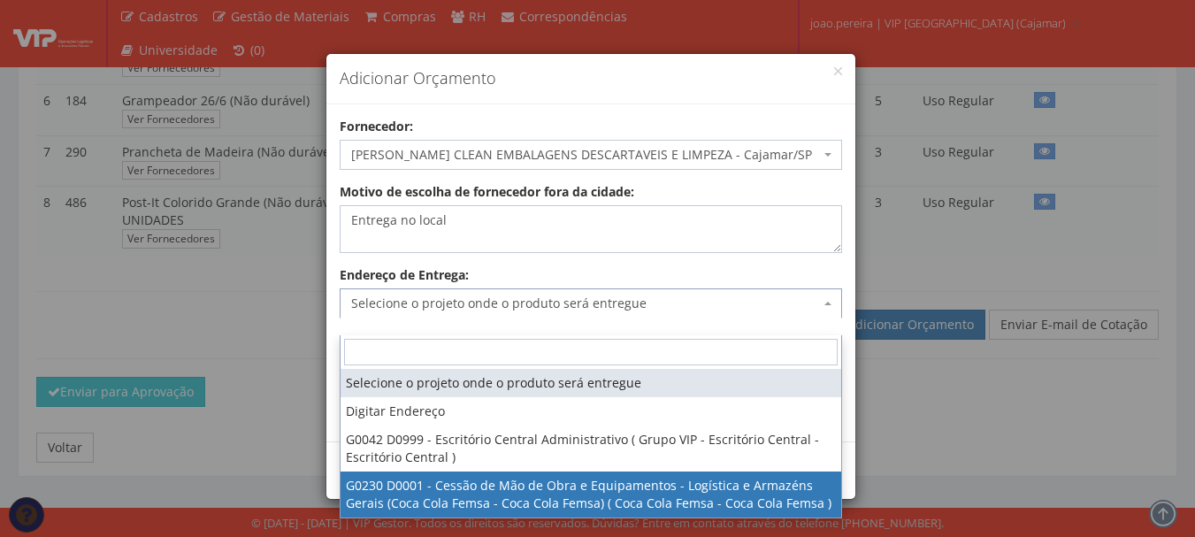
select select "230"
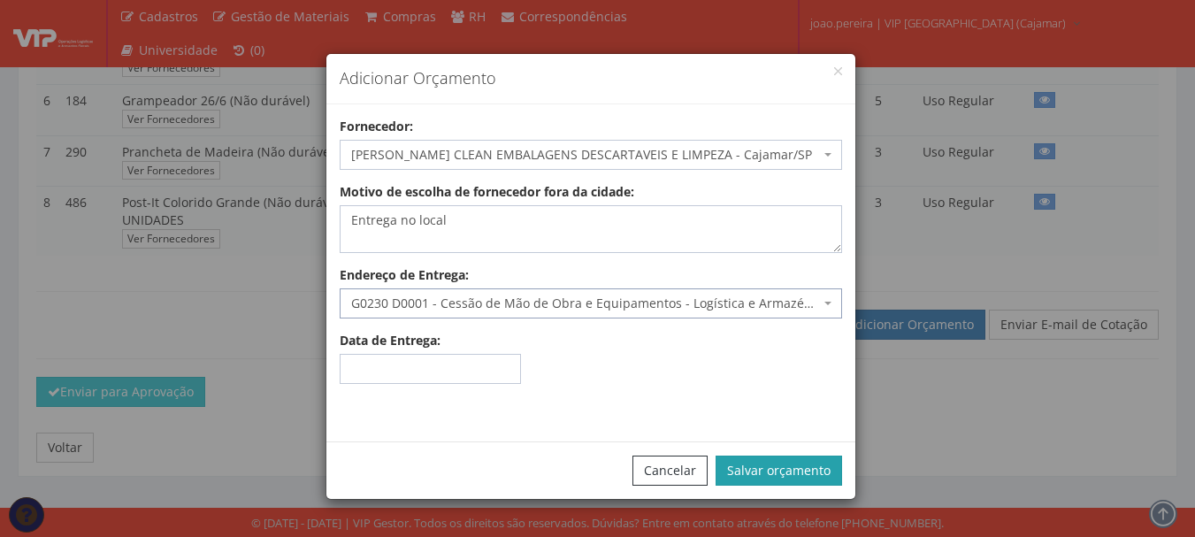
click at [779, 483] on button "Salvar orçamento" at bounding box center [779, 471] width 127 height 30
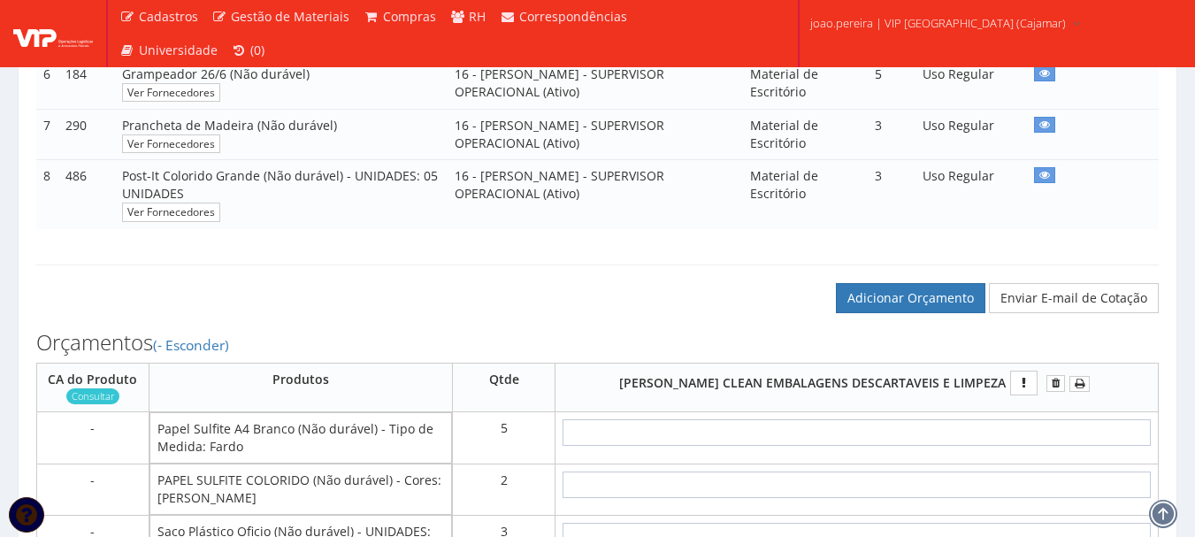
scroll to position [885, 0]
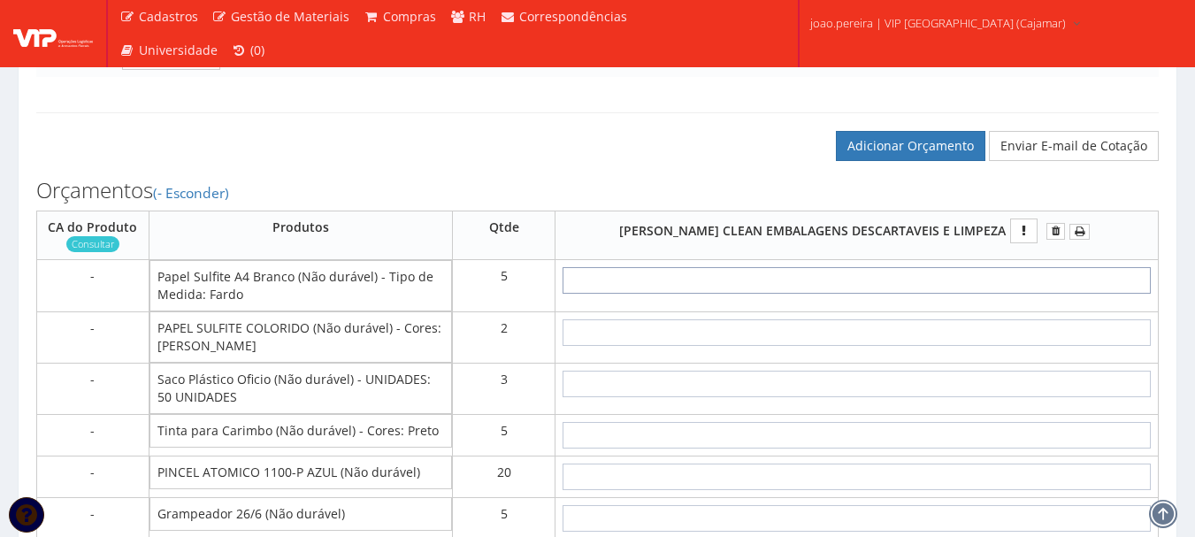
click at [911, 294] on input "text" at bounding box center [857, 280] width 588 height 27
click at [895, 294] on input "text" at bounding box center [857, 280] width 588 height 27
type input "3"
type input "15,00"
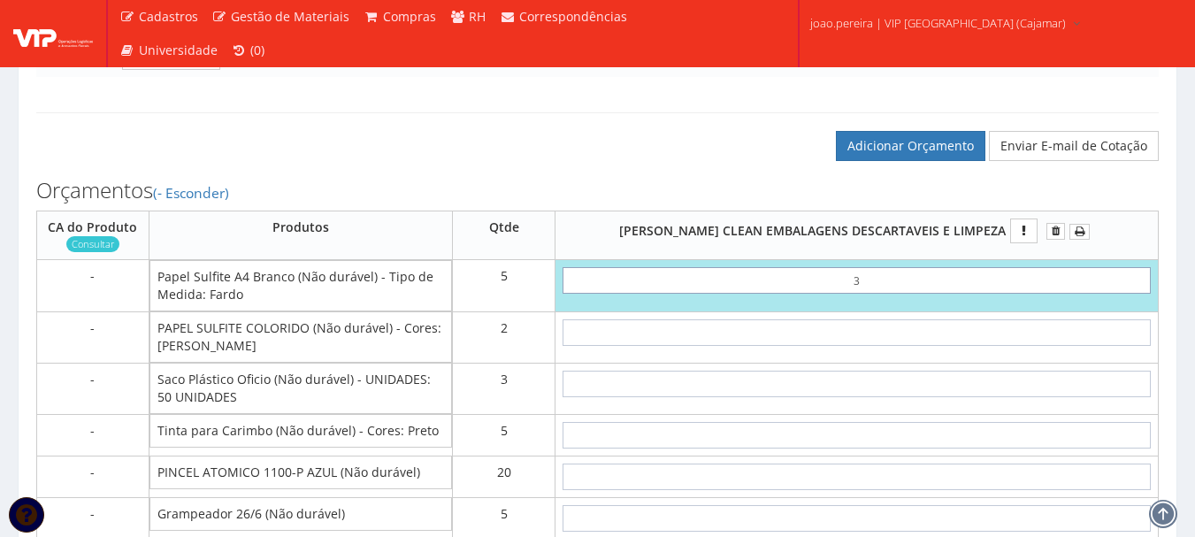
type input "34"
type input "170,00"
type input "3,40"
type input "17,00"
type input "34,00"
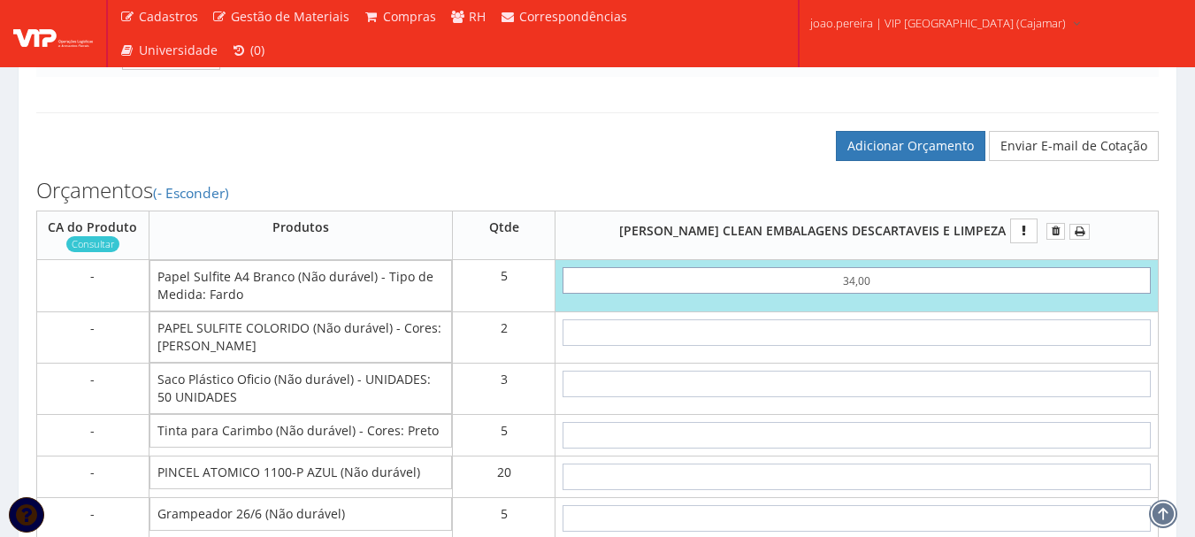
type input "170,00"
type input "340,00"
type input "1700,00"
type input "340,00"
type input "4"
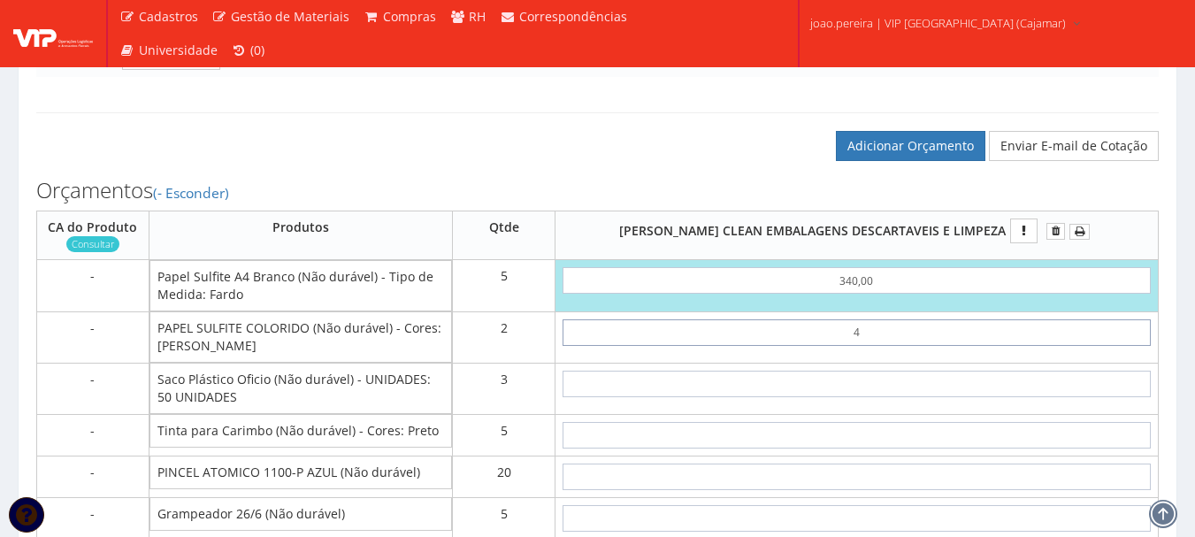
type input "1708,00"
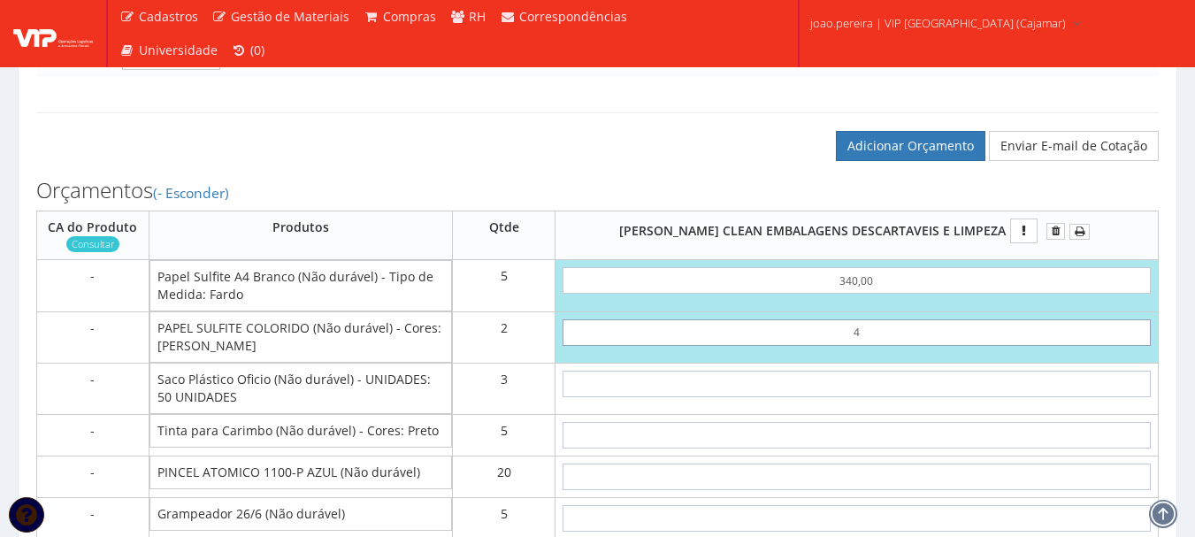
type input "45"
type input "1790,00"
type input "4,50"
type input "1709,00"
type input "45,00"
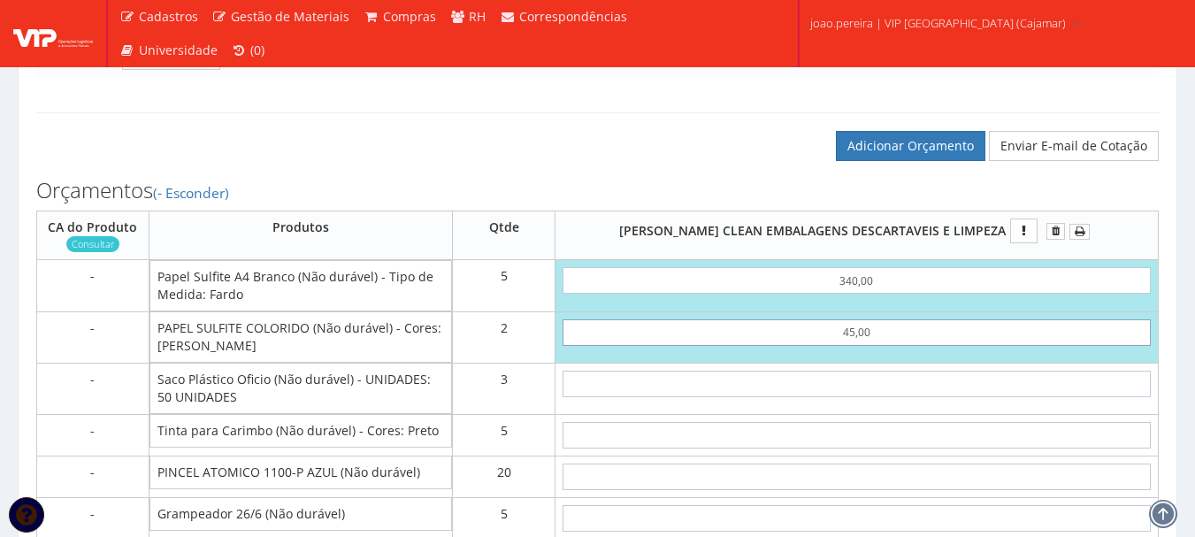
type input "1790,00"
type input "45,00"
click at [891, 397] on input "text" at bounding box center [857, 384] width 588 height 27
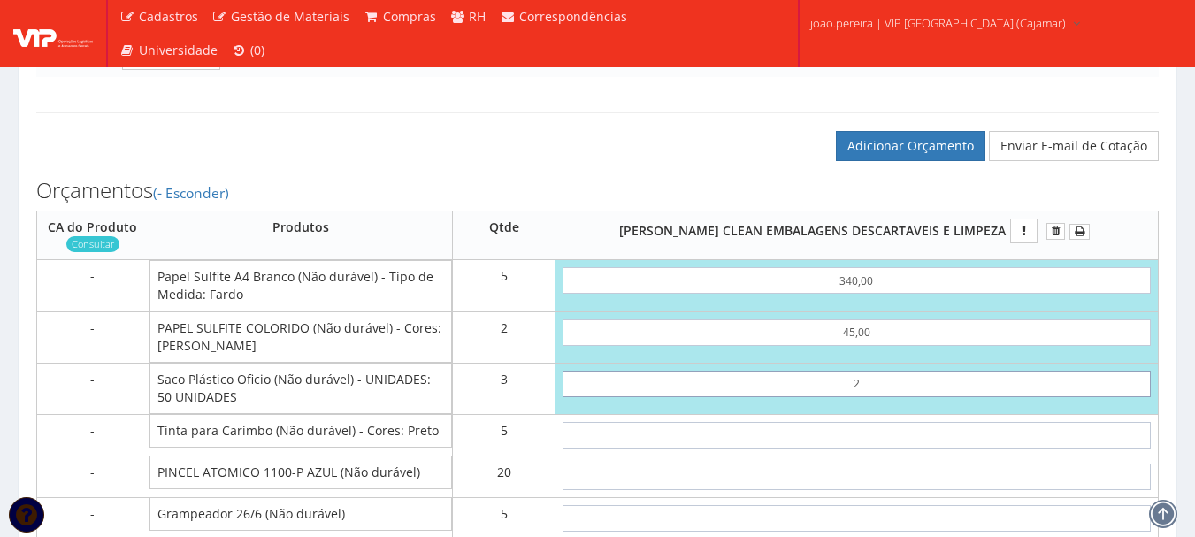
type input "26"
type input "1868,00"
type input "2,60"
type input "1797,80"
type input "26,00"
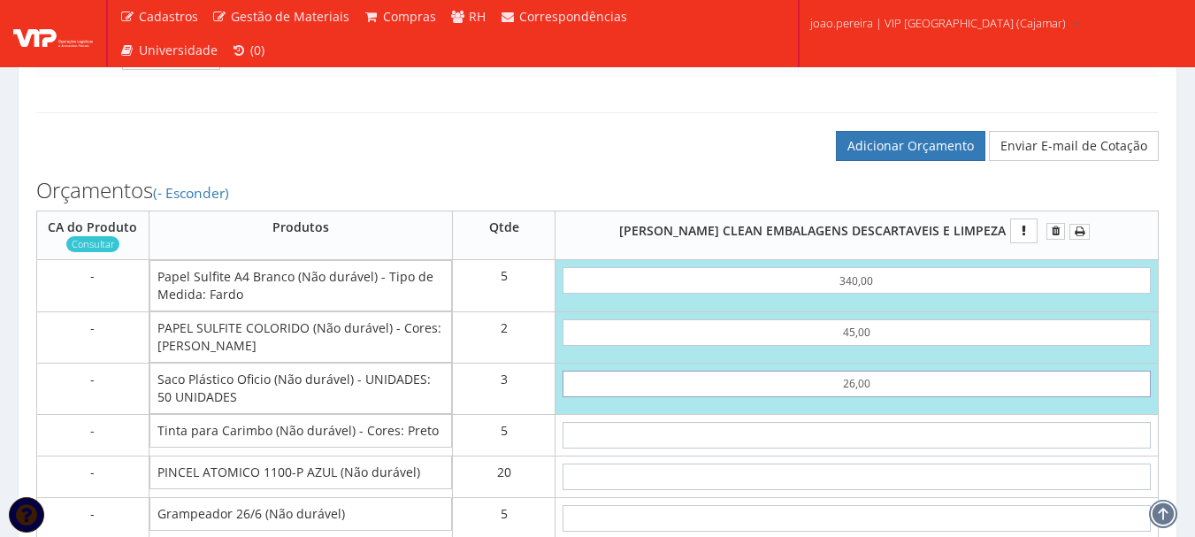
type input "1868,00"
type input "26,00"
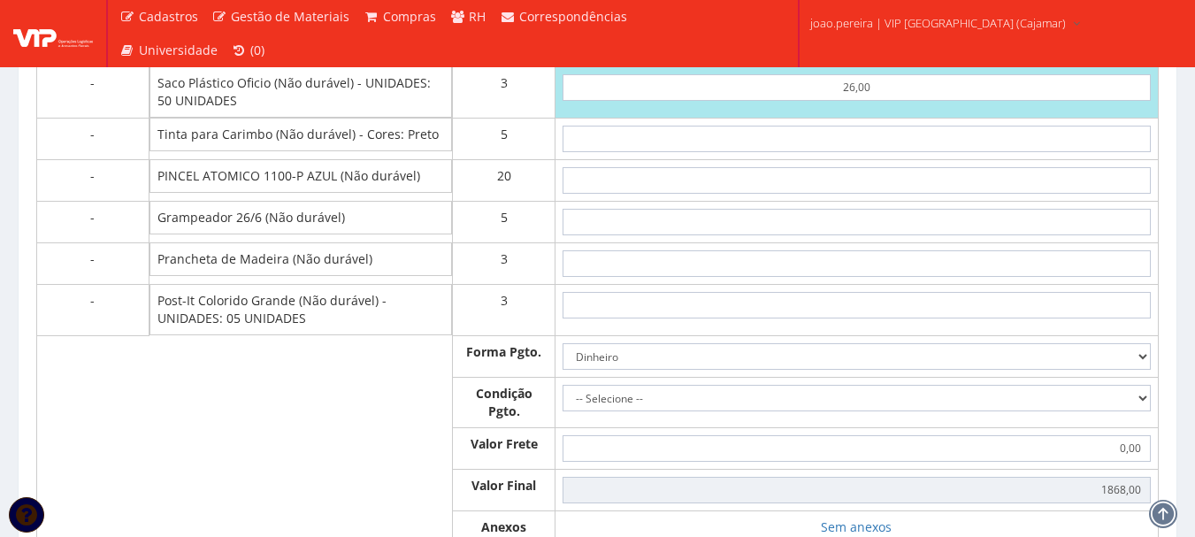
scroll to position [1150, 0]
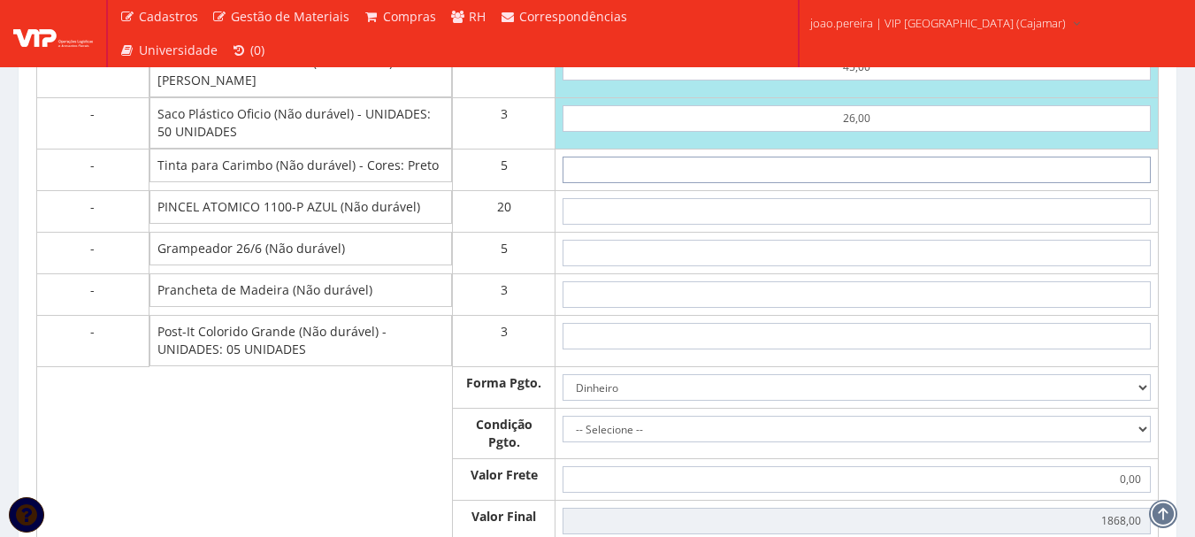
click at [860, 181] on input "text" at bounding box center [857, 170] width 588 height 27
type input "15"
type input "1943,00"
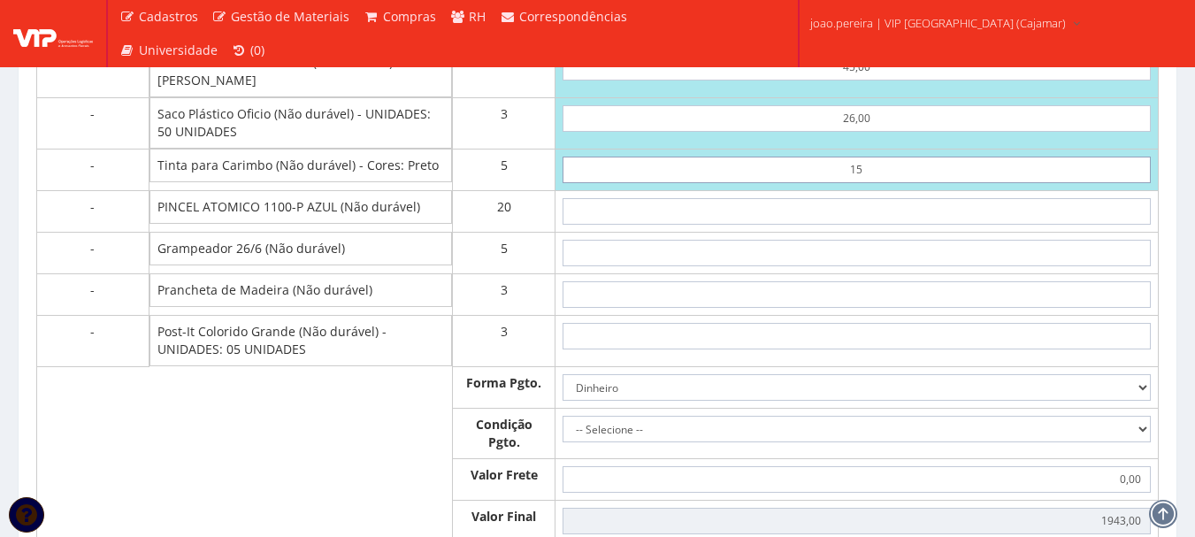
type input "1,50"
type input "1875,50"
type input "15,00"
type input "1943,00"
type input "15,00"
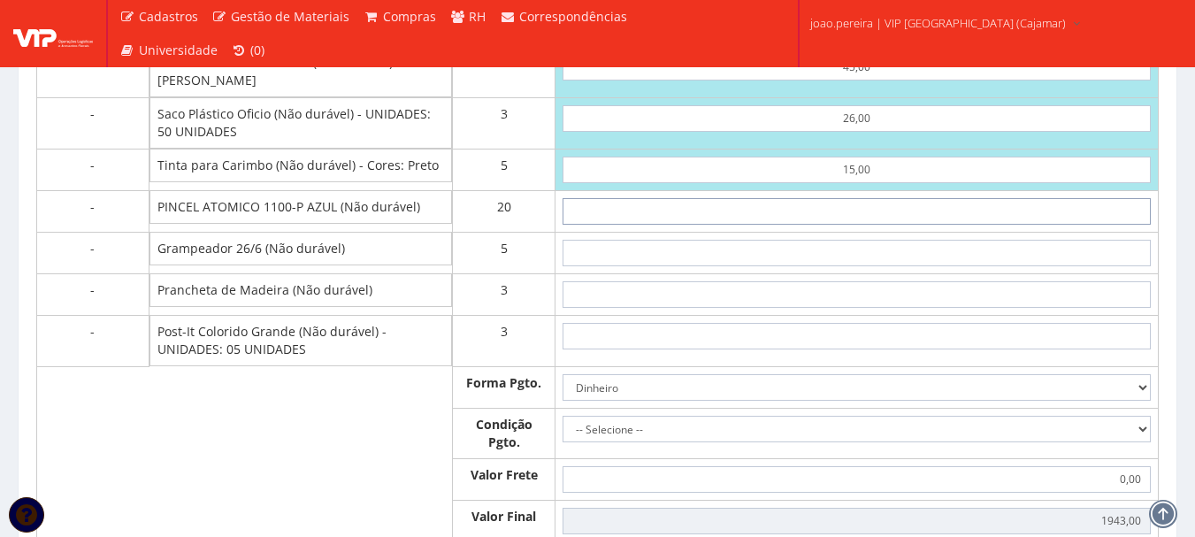
type input "6"
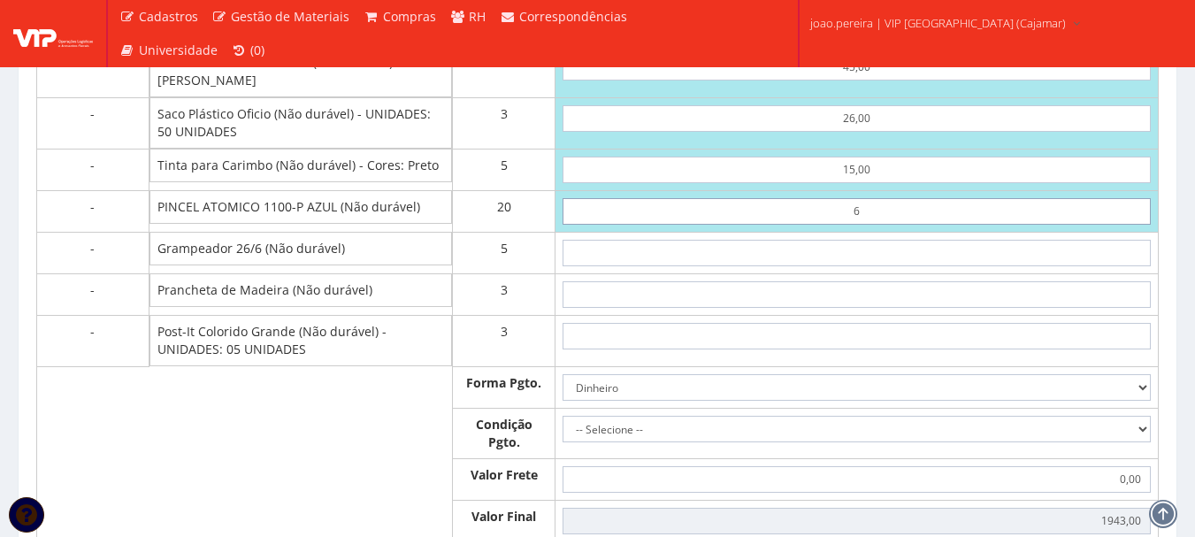
type input "2063,00"
type input "65"
type input "3243,00"
click at [868, 225] on input "65" at bounding box center [857, 211] width 588 height 27
type input "6"
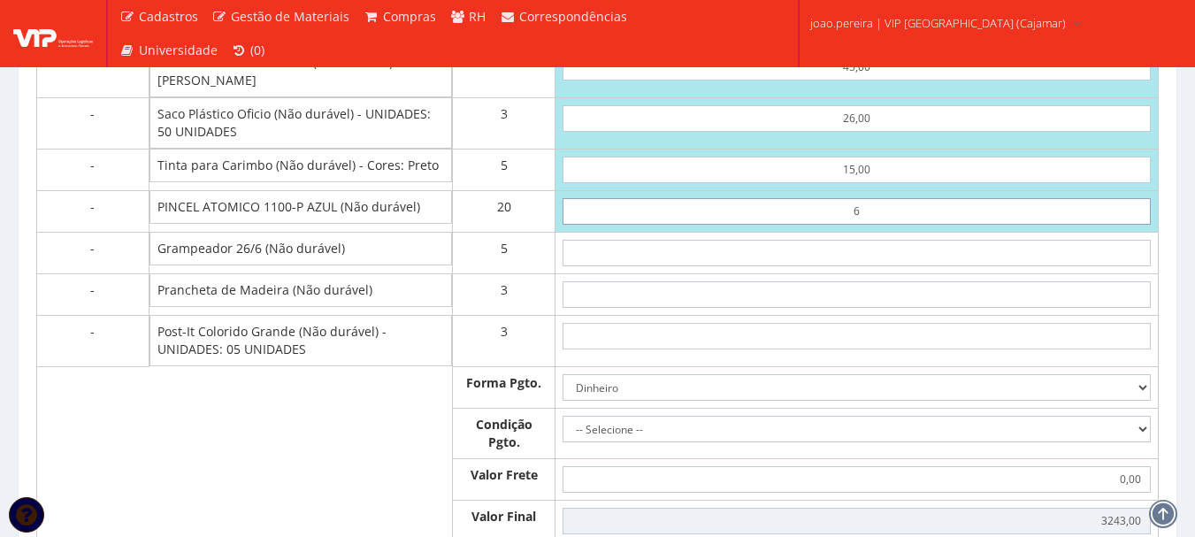
type input "2063,00"
type input "60"
type input "3143,00"
type input "6"
type input "2063,00"
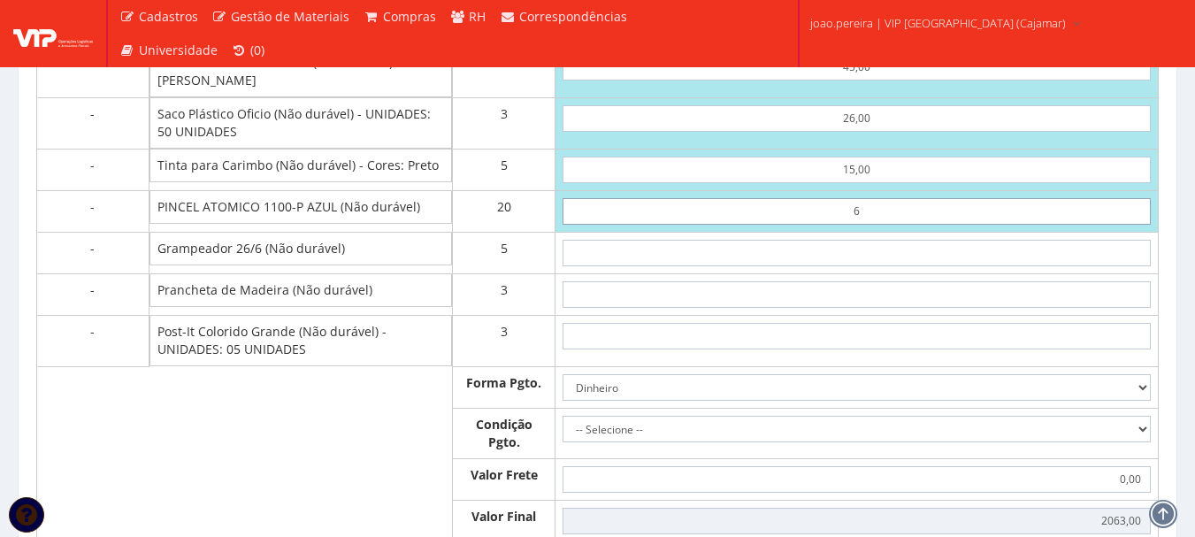
type input "65"
type input "3243,00"
type input "6,50"
type input "2073,00"
type input "6,50"
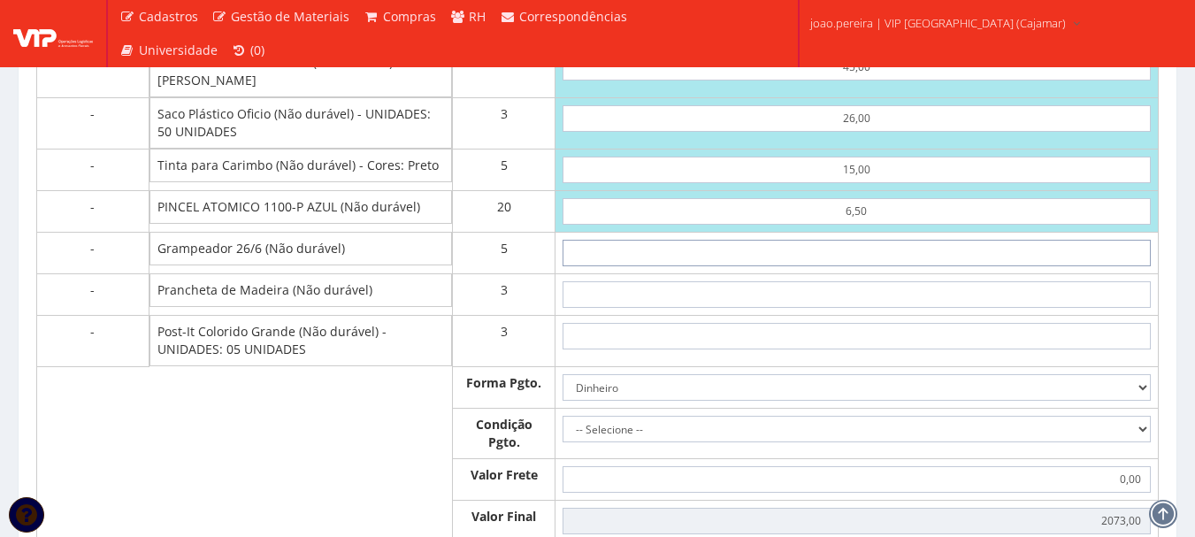
type input "2"
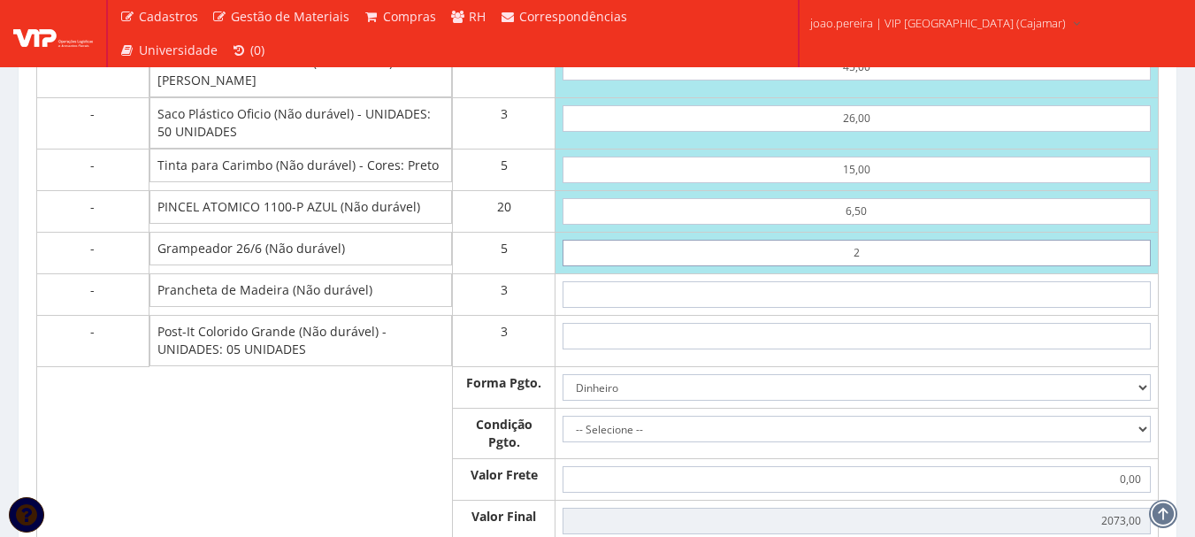
type input "2083,00"
type input "21"
type input "2178,00"
click at [893, 266] on input "21" at bounding box center [857, 253] width 588 height 27
type input "2,10"
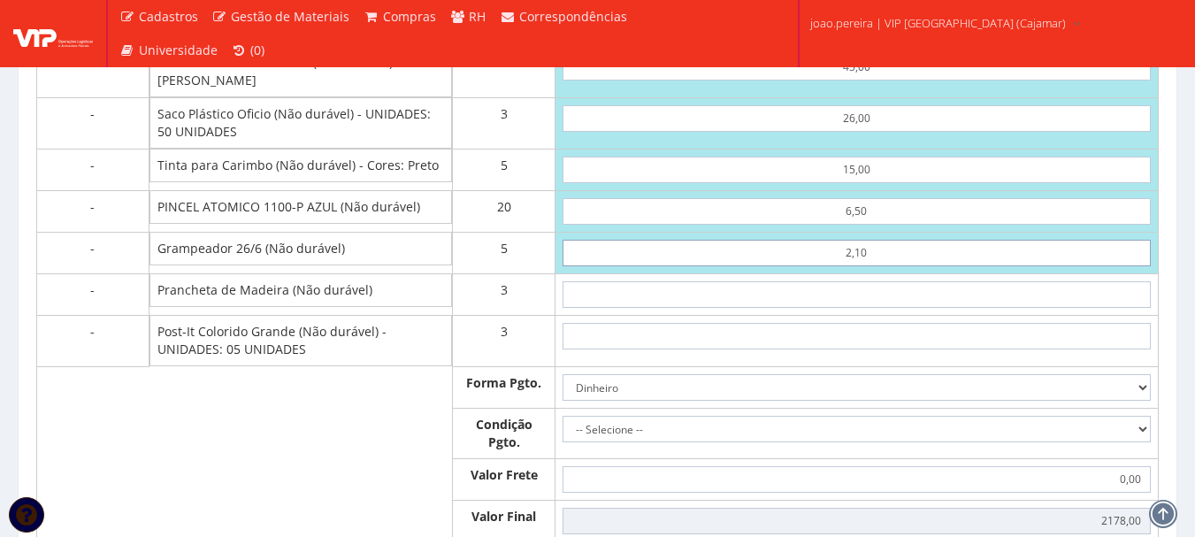
type input "2083,50"
type input "21,00"
type input "2178,00"
type input "21,00"
type input "8"
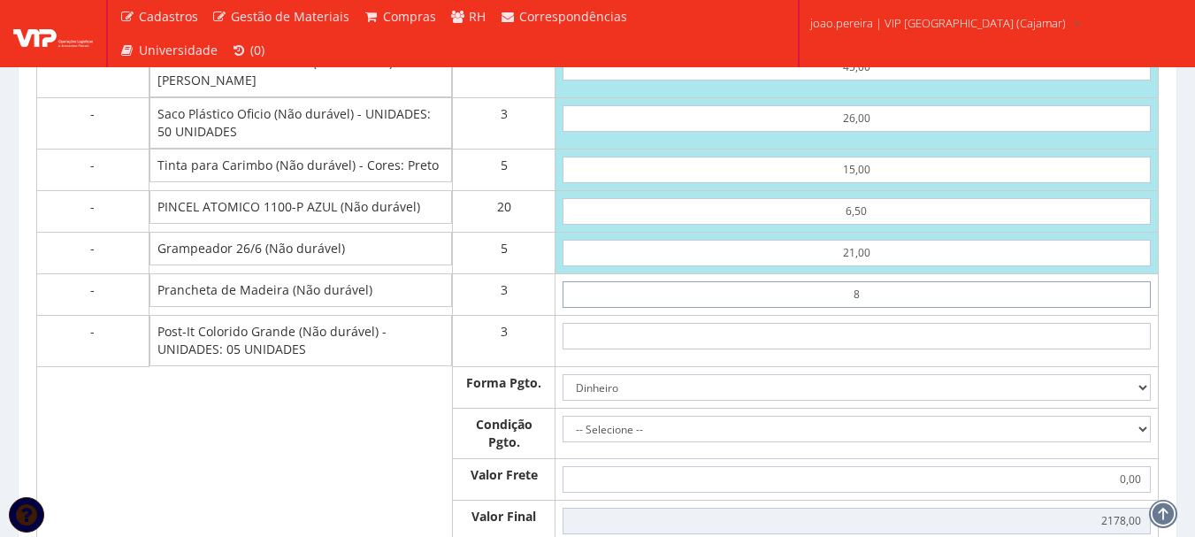
type input "2202,00"
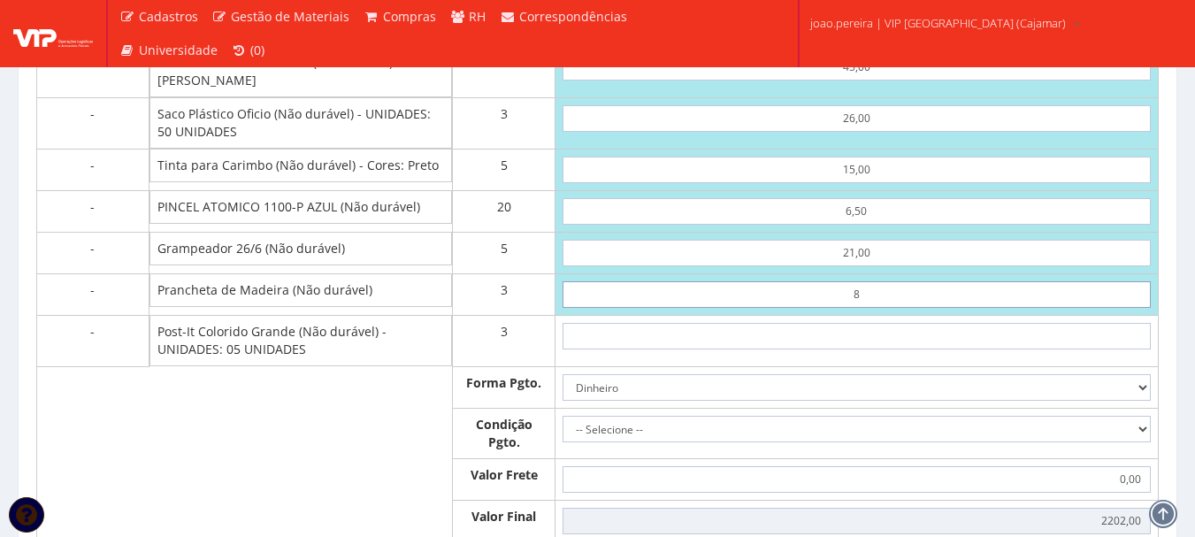
type input "85"
type input "2433,00"
type input "8,50"
type input "2203,50"
type input "8,50"
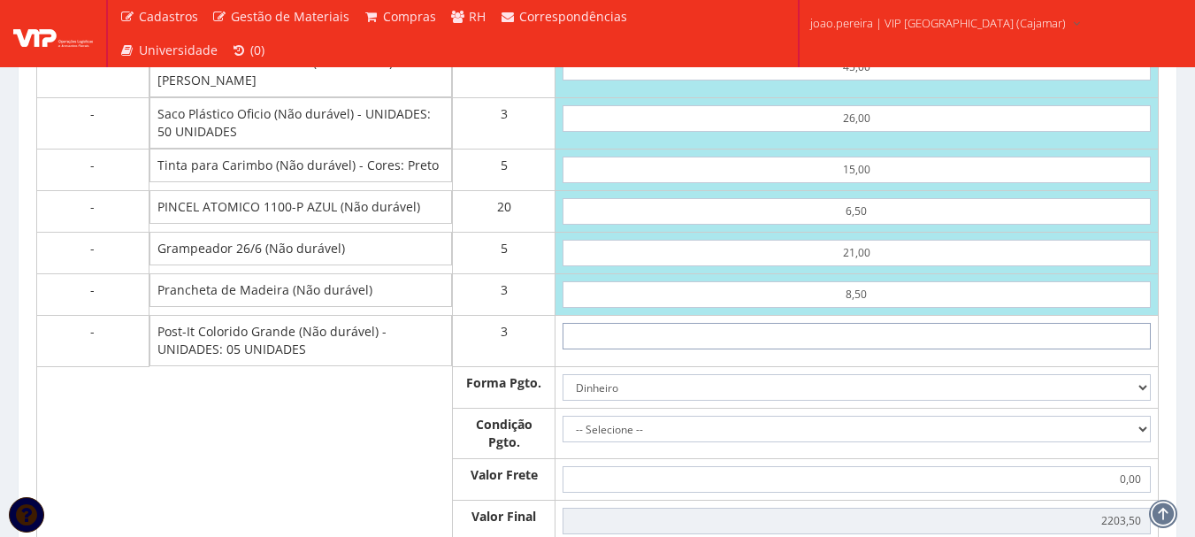
type input "8"
type input "2227,50"
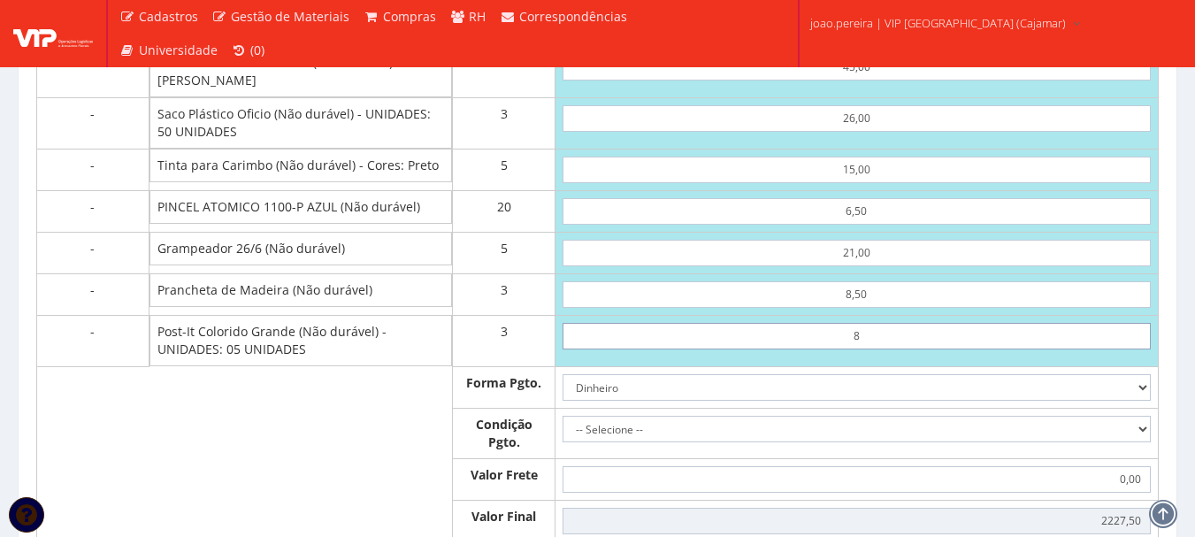
type input "80"
type input "2443,50"
type input "8,00"
type input "2227,50"
type input "8,00"
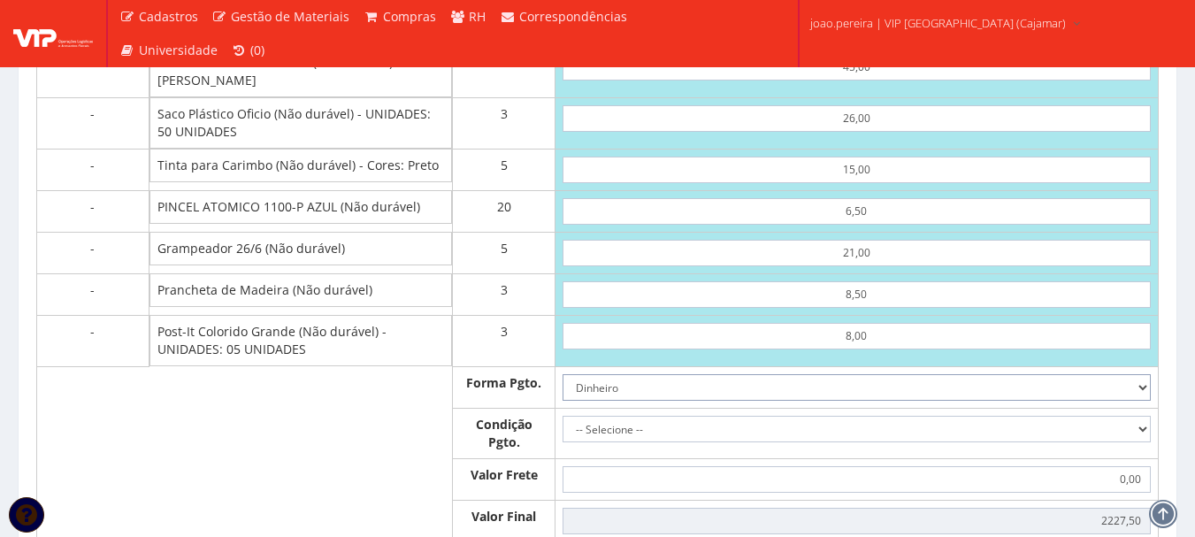
click at [1138, 401] on select "Dinheiro Boleto Bancário Depósito Transferência Bancária Cartão de Crédito Cart…" at bounding box center [857, 387] width 588 height 27
select select "1"
click at [563, 391] on select "Dinheiro Boleto Bancário Depósito Transferência Bancária Cartão de Crédito Cart…" at bounding box center [857, 387] width 588 height 27
click at [1140, 436] on select "-- Selecione -- À vista 7 dias 10 dias" at bounding box center [857, 429] width 588 height 27
click at [1141, 442] on select "-- Selecione -- À vista 7 dias 10 dias" at bounding box center [857, 429] width 588 height 27
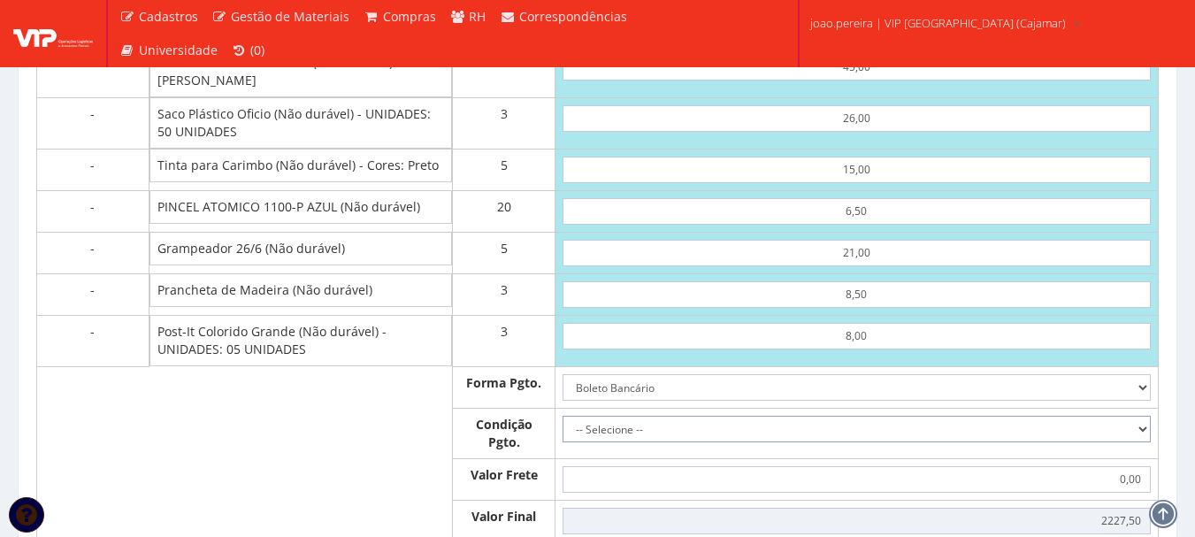
click at [1141, 442] on select "-- Selecione -- À vista 7 dias 10 dias" at bounding box center [857, 429] width 588 height 27
select select "30+60"
click at [563, 433] on select "-- Selecione -- À vista 7 dias 10 dias" at bounding box center [857, 429] width 588 height 27
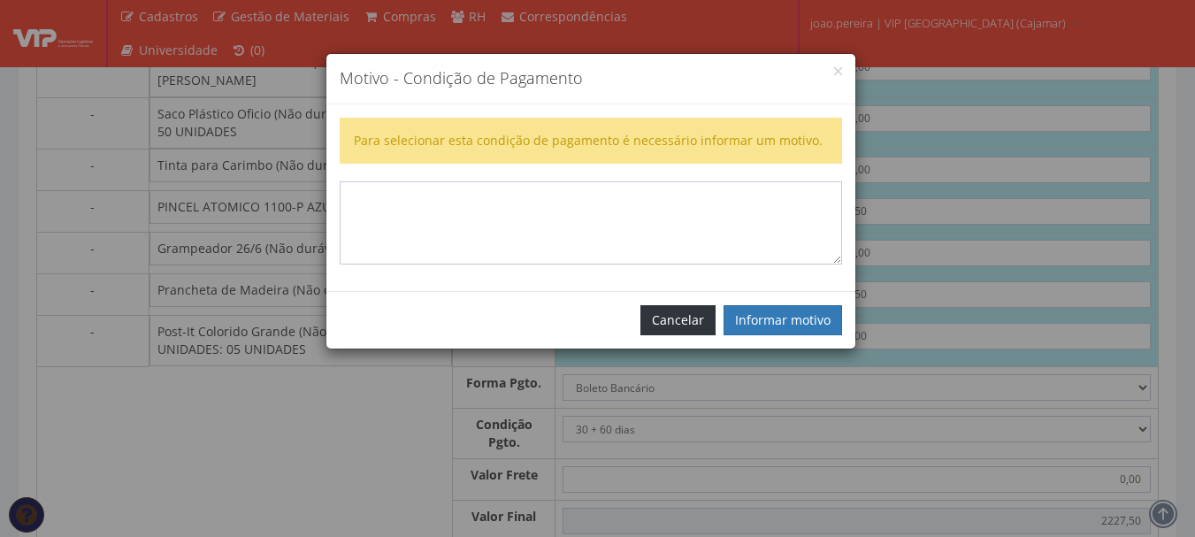
click at [679, 325] on button "Cancelar" at bounding box center [678, 320] width 75 height 30
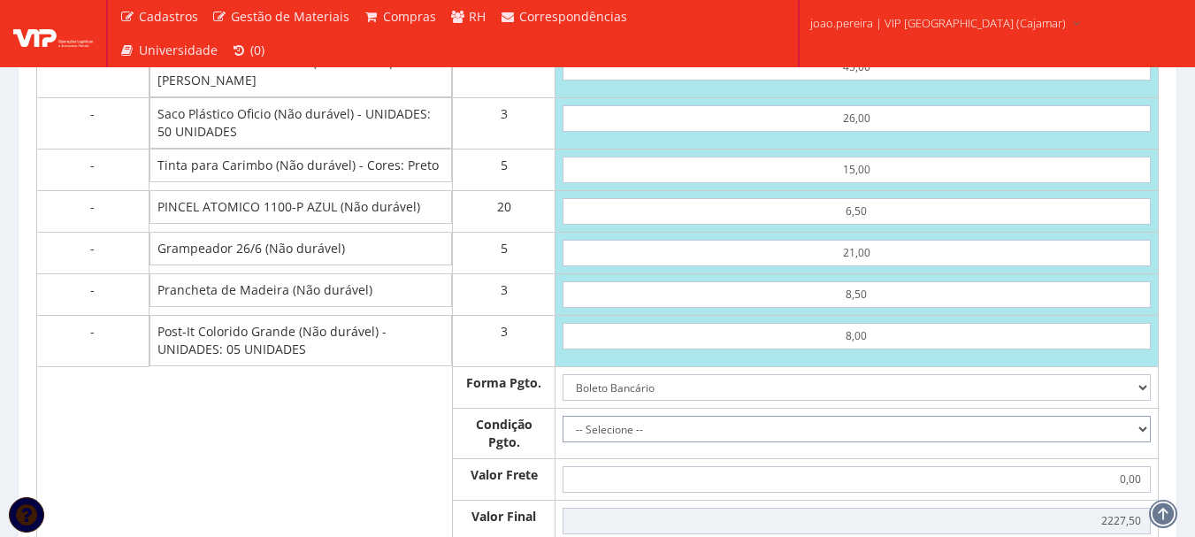
click at [1132, 441] on select "-- Selecione -- À vista 7 dias 10 dias" at bounding box center [857, 429] width 588 height 27
select select "outros"
click at [563, 433] on select "-- Selecione -- À vista 7 dias 10 dias" at bounding box center [857, 429] width 588 height 27
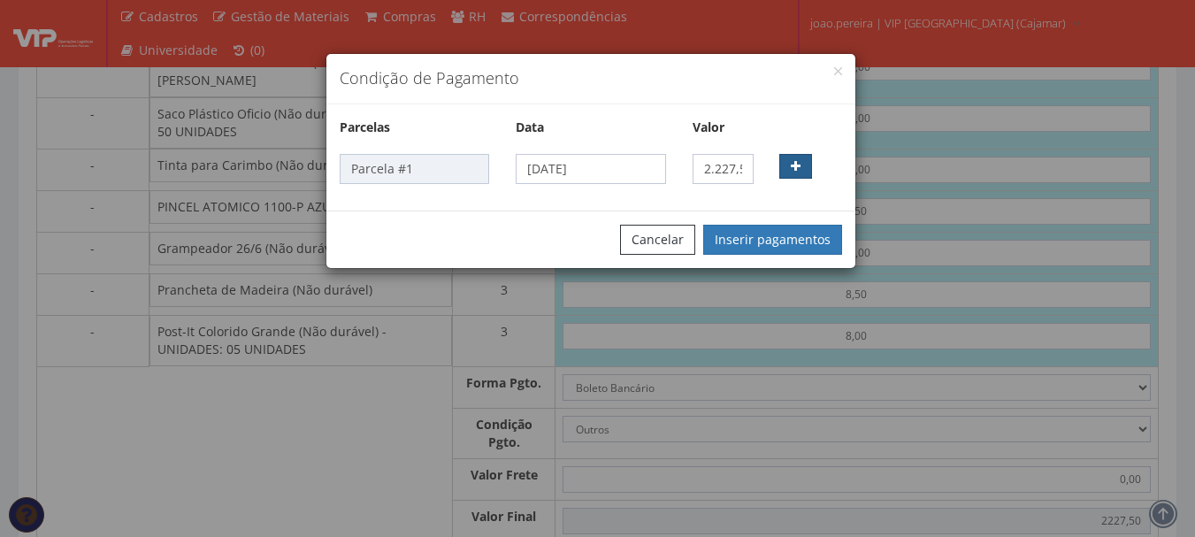
click at [806, 165] on button "button" at bounding box center [795, 166] width 33 height 25
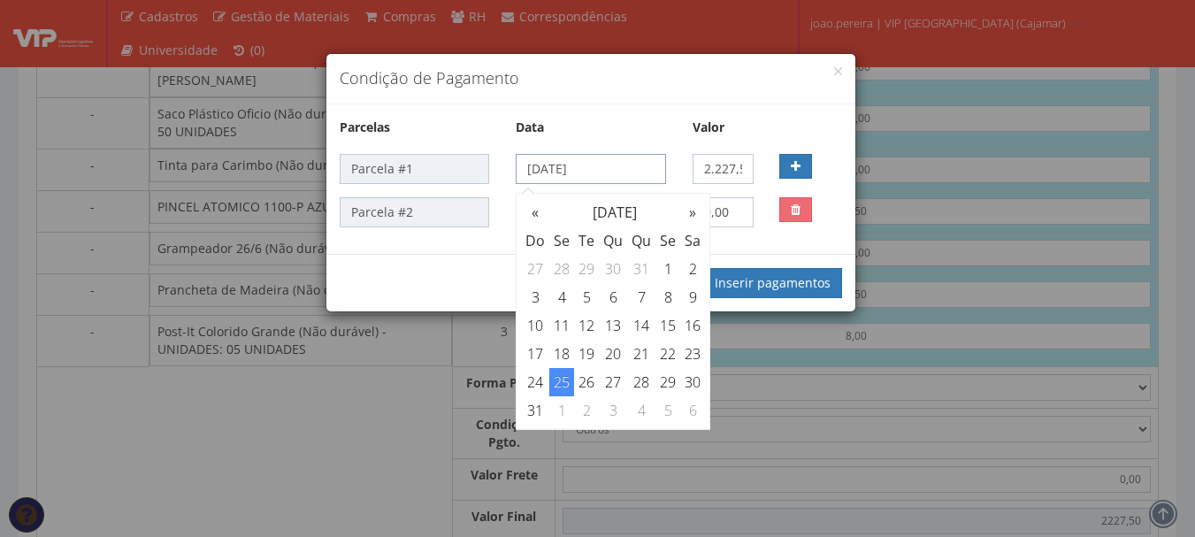
click at [423, 164] on div "Parcela #1 25/08/2025 2.227,50" at bounding box center [590, 169] width 529 height 30
click at [625, 165] on input "25/08/2025" at bounding box center [591, 169] width 150 height 30
click at [693, 213] on th "»" at bounding box center [692, 212] width 25 height 28
click at [613, 356] on td "24" at bounding box center [613, 354] width 28 height 28
type input "24/09/2025"
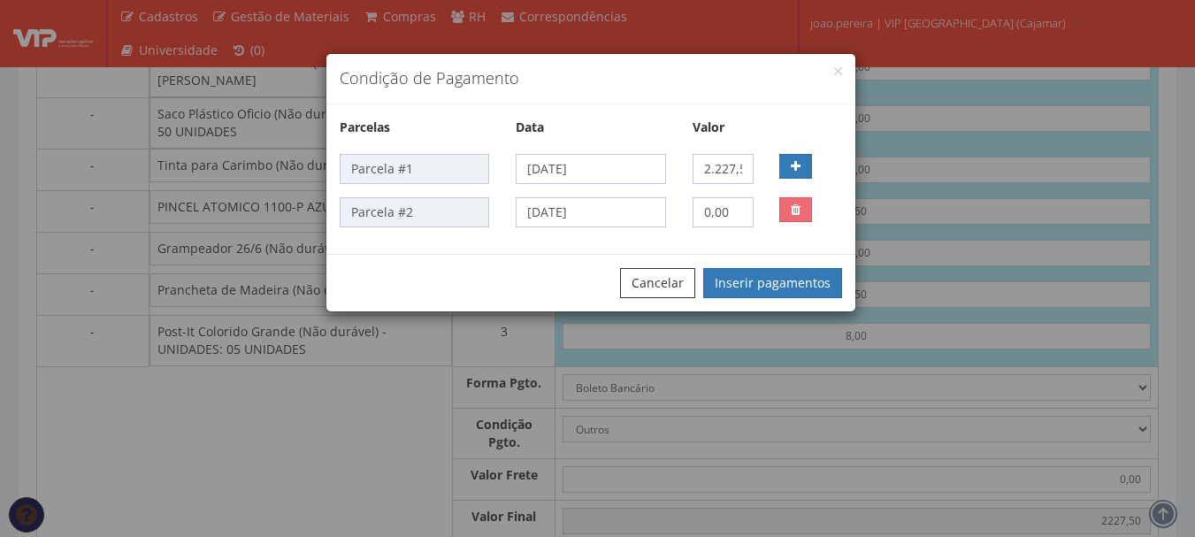
click at [840, 206] on span at bounding box center [811, 209] width 62 height 25
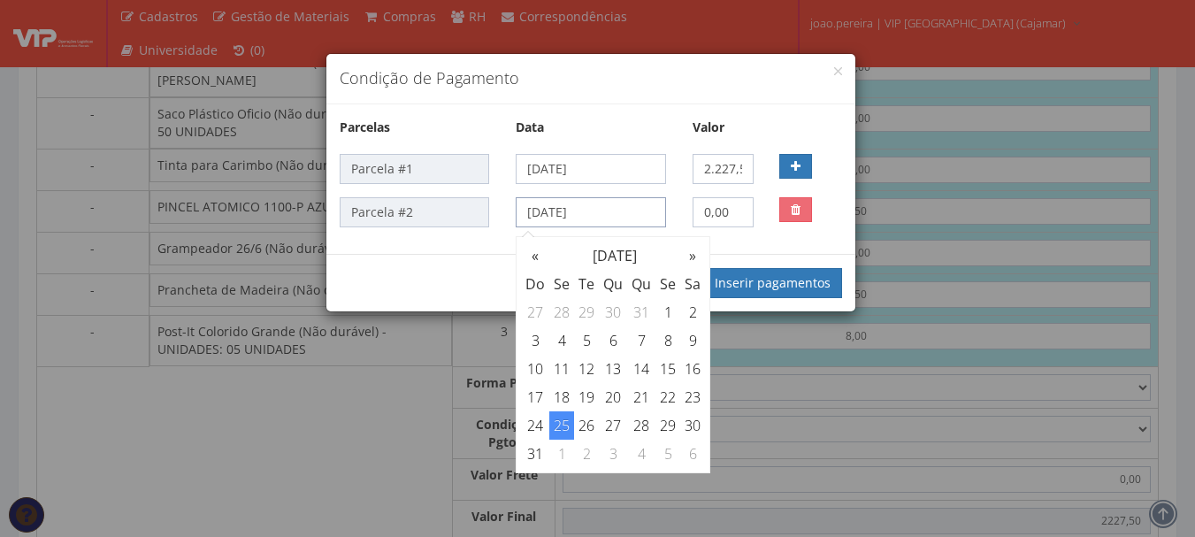
click at [641, 212] on input "25/08/2025" at bounding box center [591, 212] width 150 height 30
click at [693, 258] on th "»" at bounding box center [692, 256] width 25 height 28
click at [694, 260] on th "»" at bounding box center [692, 256] width 25 height 28
click at [570, 370] on td "13" at bounding box center [561, 369] width 25 height 28
type input "13/10/2025"
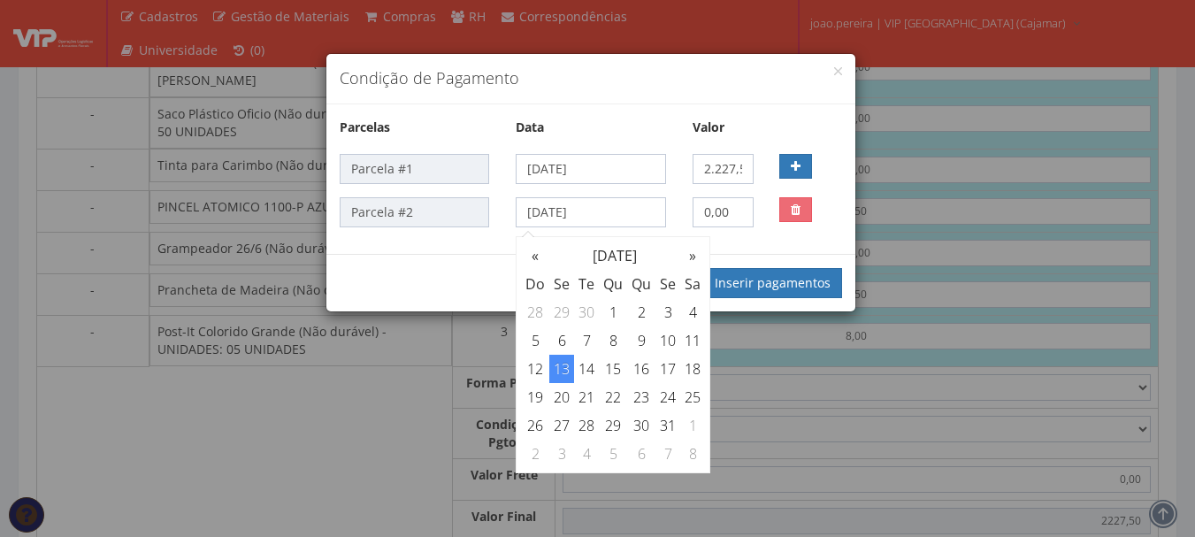
click at [827, 224] on div "Parcela #2 13/10/2025 0,00" at bounding box center [590, 212] width 529 height 30
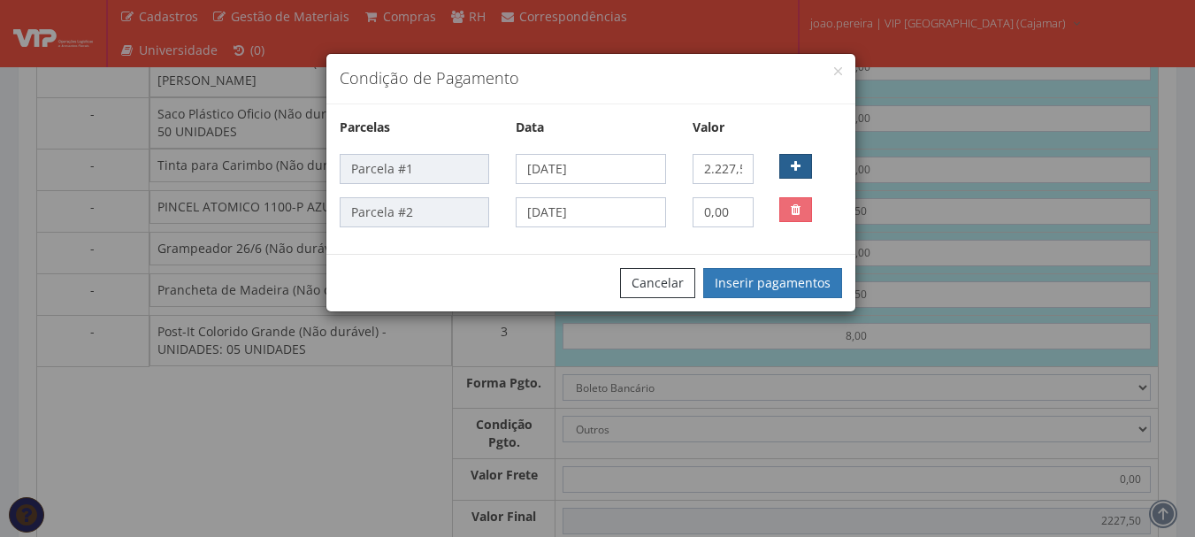
click at [810, 165] on button "button" at bounding box center [795, 166] width 33 height 25
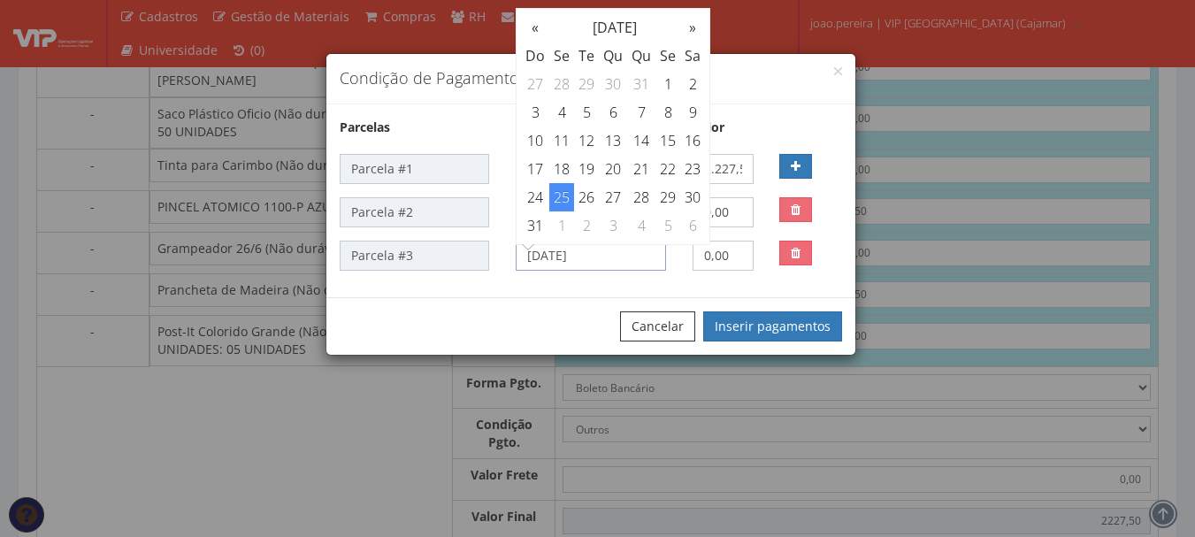
drag, startPoint x: 613, startPoint y: 261, endPoint x: 513, endPoint y: 261, distance: 100.0
click at [513, 261] on div "25/08/2025" at bounding box center [591, 256] width 176 height 30
click at [691, 26] on th "»" at bounding box center [692, 27] width 25 height 28
click at [693, 28] on th "»" at bounding box center [692, 27] width 25 height 28
click at [691, 165] on td "25" at bounding box center [692, 169] width 25 height 28
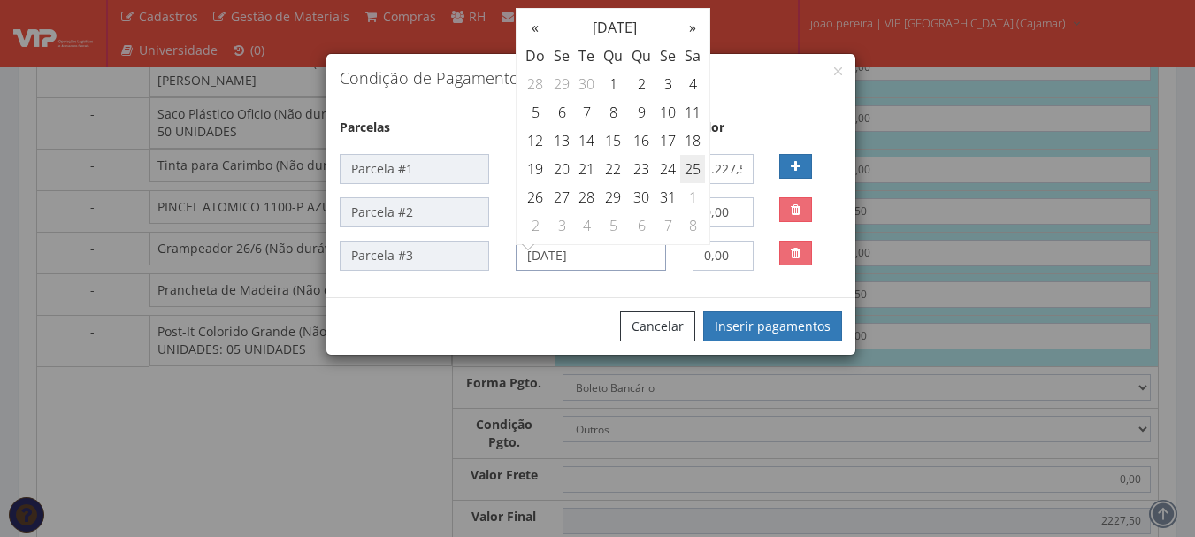
type input "25/10/2025"
click at [568, 311] on div "Cancelar Inserir pagamentos" at bounding box center [590, 326] width 529 height 58
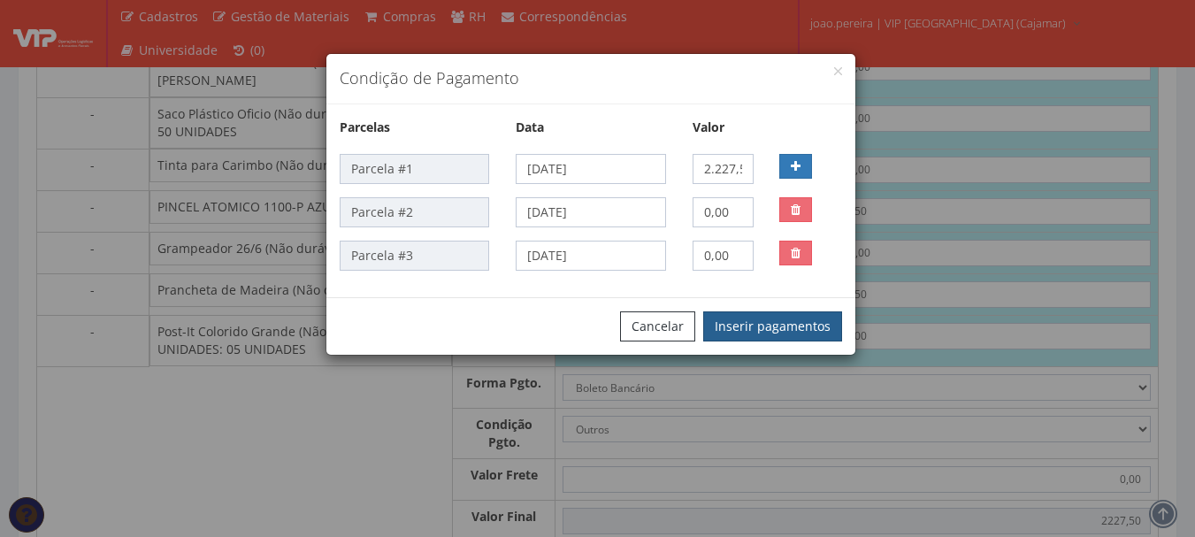
click at [811, 329] on button "Inserir pagamentos" at bounding box center [772, 326] width 139 height 30
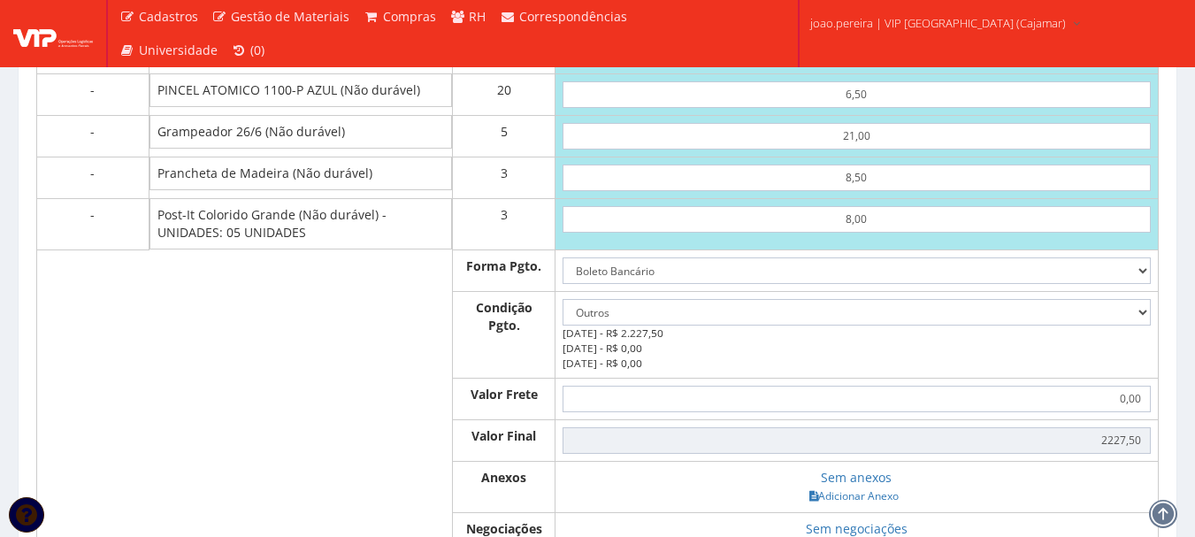
scroll to position [1415, 0]
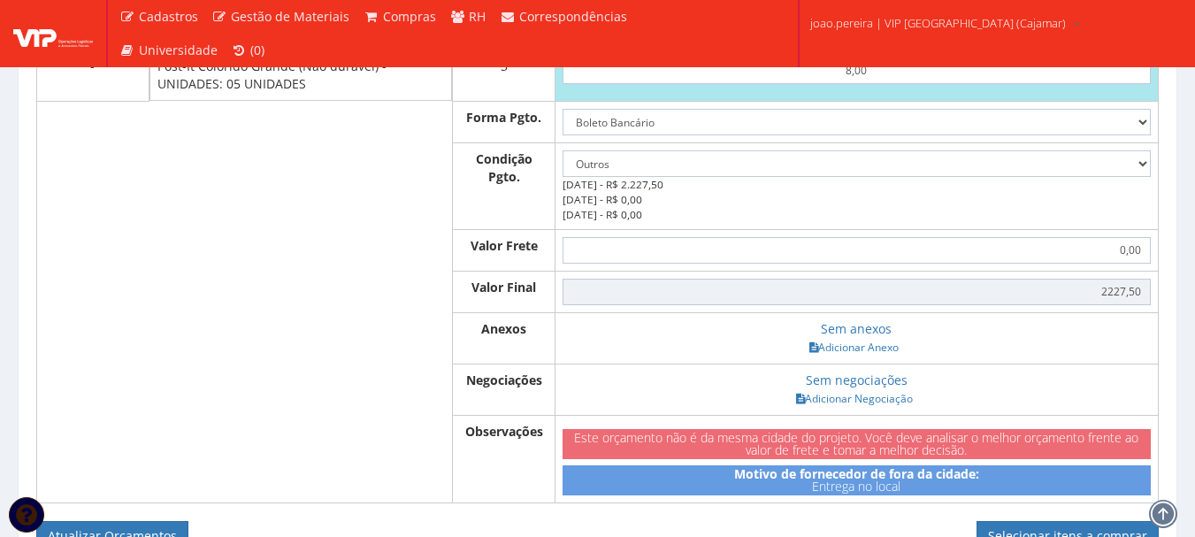
click at [642, 206] on small "13/10/2025 - R$ 0,00" at bounding box center [603, 199] width 80 height 14
click at [1142, 176] on select "-- Selecione -- À vista 7 dias 10 dias" at bounding box center [857, 163] width 588 height 27
click at [563, 167] on select "-- Selecione -- À vista 7 dias 10 dias" at bounding box center [857, 163] width 588 height 27
click at [654, 222] on div "24/09/2025 - R$ 2.227,50 13/10/2025 - R$ 0,00 25/10/2025 - R$ 0,00" at bounding box center [857, 199] width 588 height 45
click at [637, 221] on small "25/10/2025 - R$ 0,00" at bounding box center [603, 214] width 80 height 14
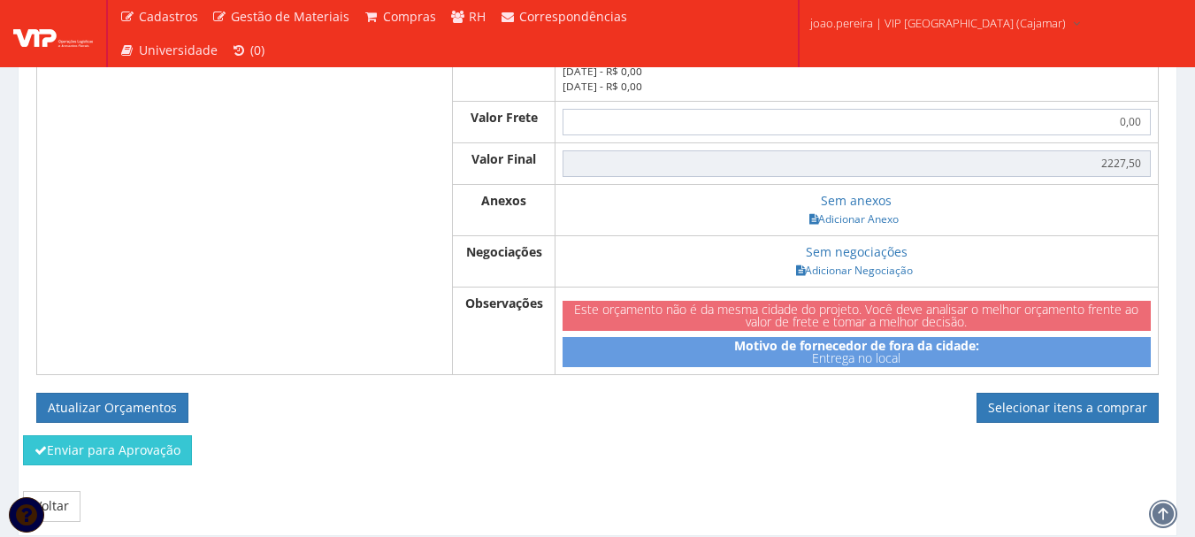
scroll to position [1504, 0]
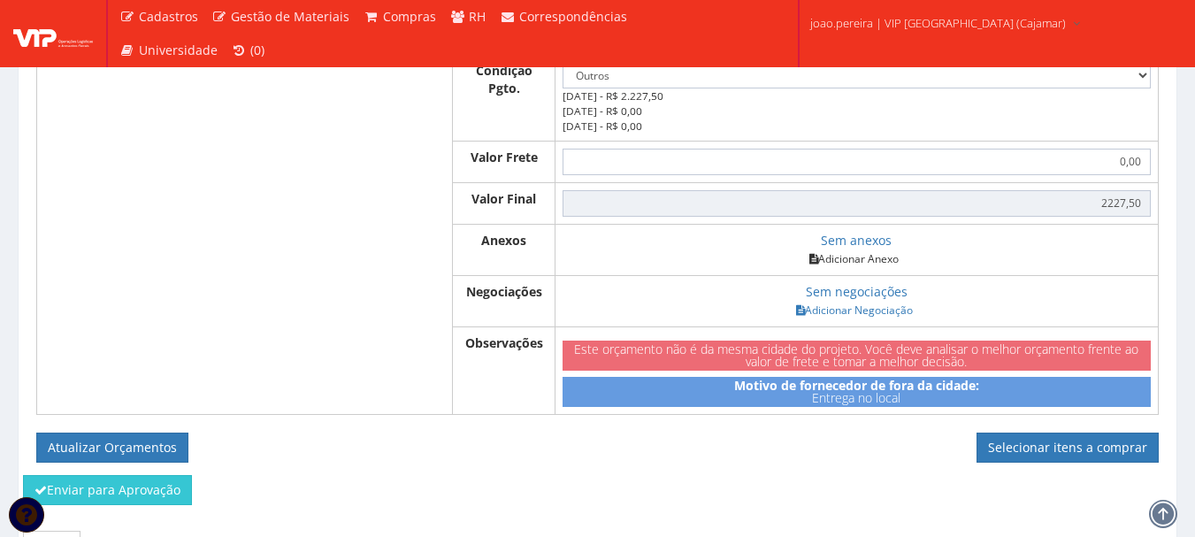
click at [880, 268] on link "Adicionar Anexo" at bounding box center [854, 258] width 100 height 19
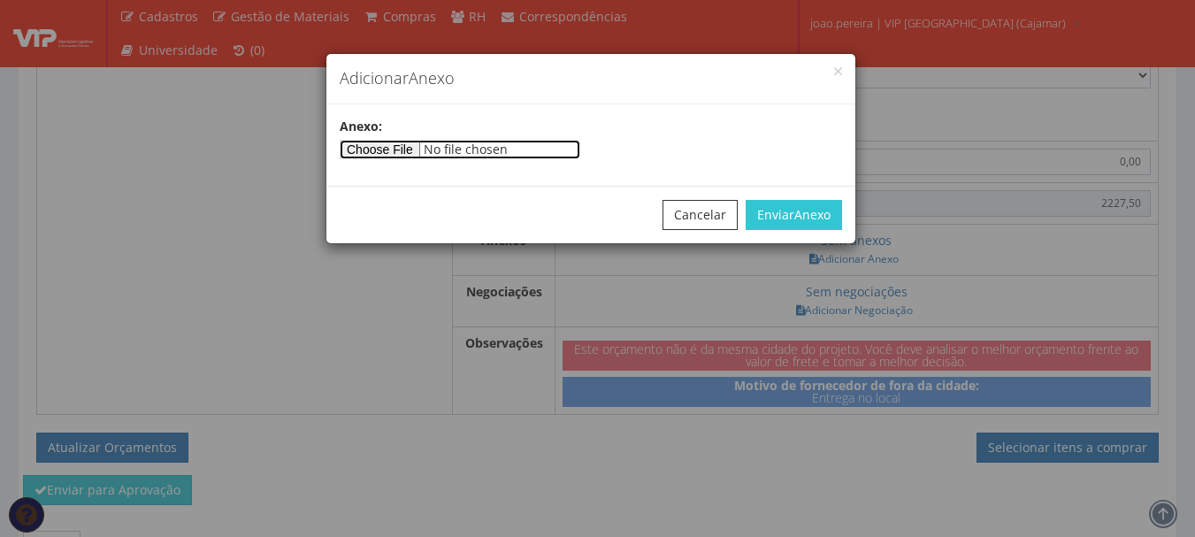
click at [416, 141] on input"] "file" at bounding box center [460, 149] width 241 height 19
type input"] "C:\fakepath\PedidoVenda_279164.pdf"
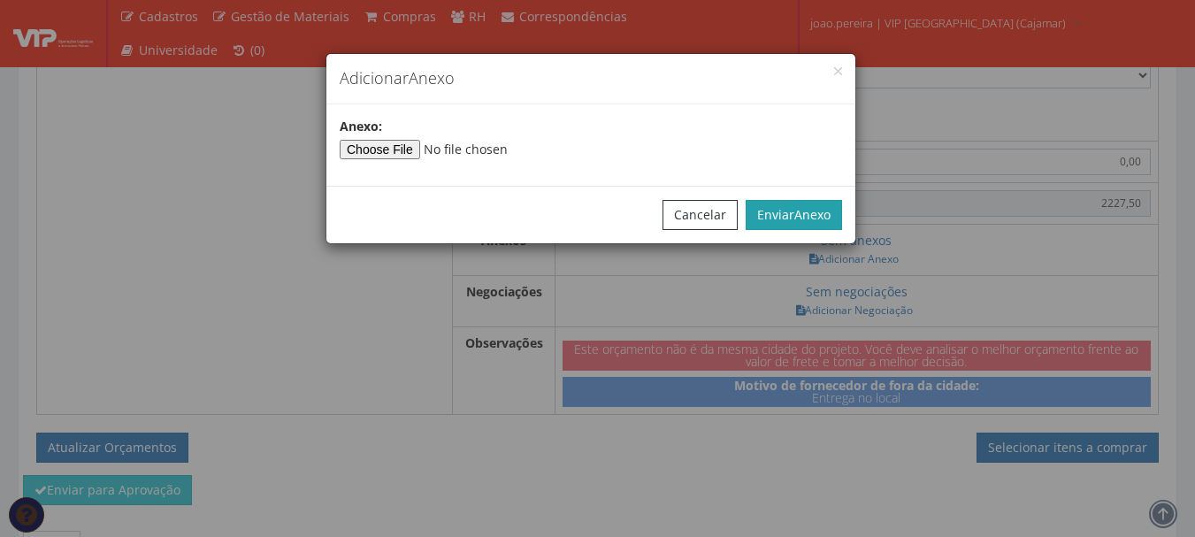
click at [819, 212] on span "Anexo" at bounding box center [812, 214] width 36 height 17
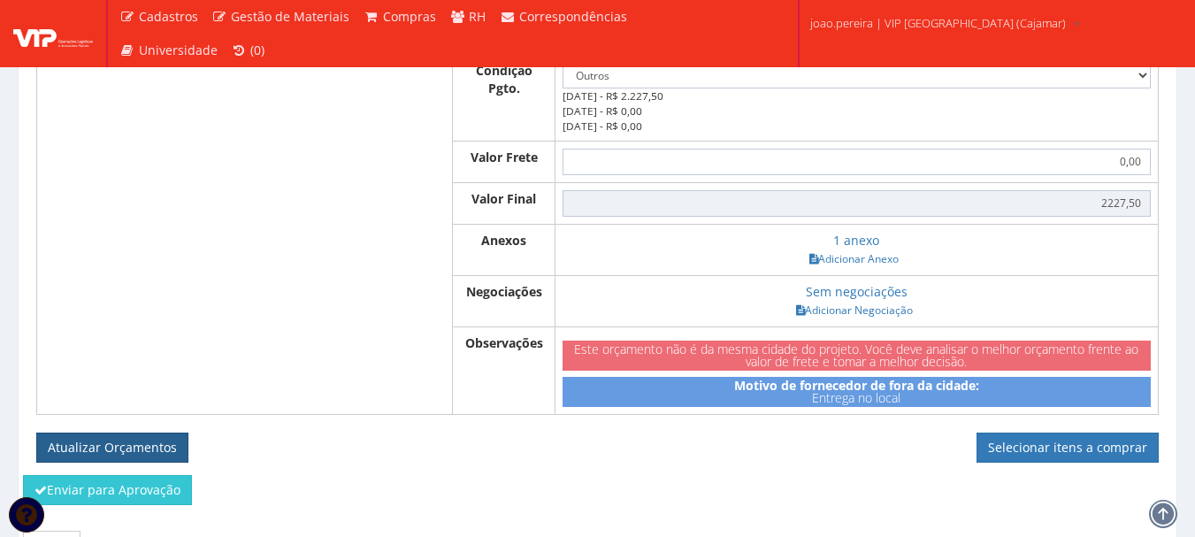
click at [95, 459] on button "Atualizar Orçamentos" at bounding box center [112, 448] width 152 height 30
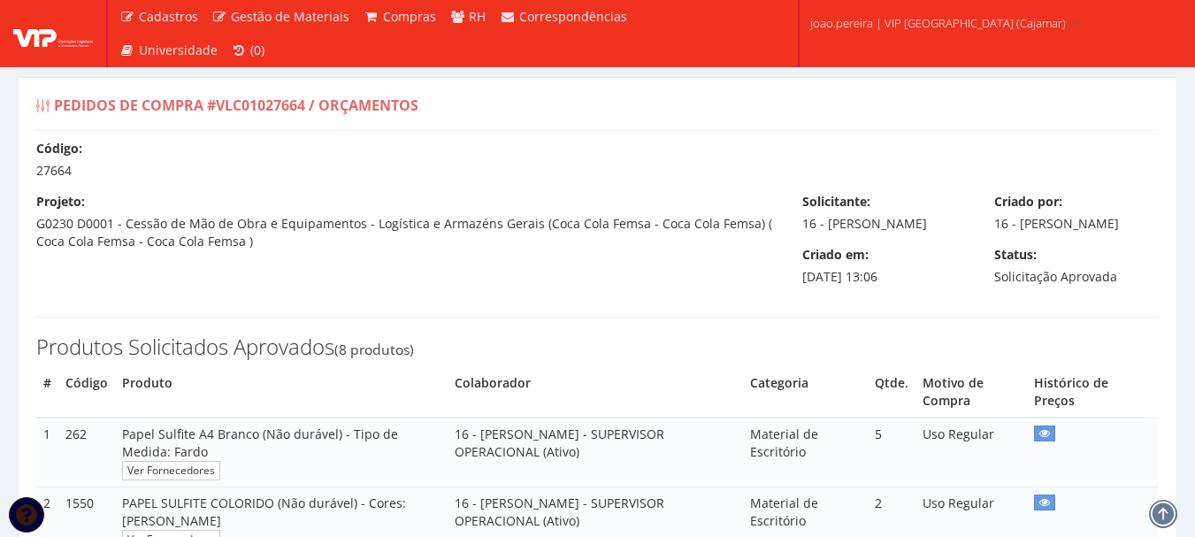
select select "outros"
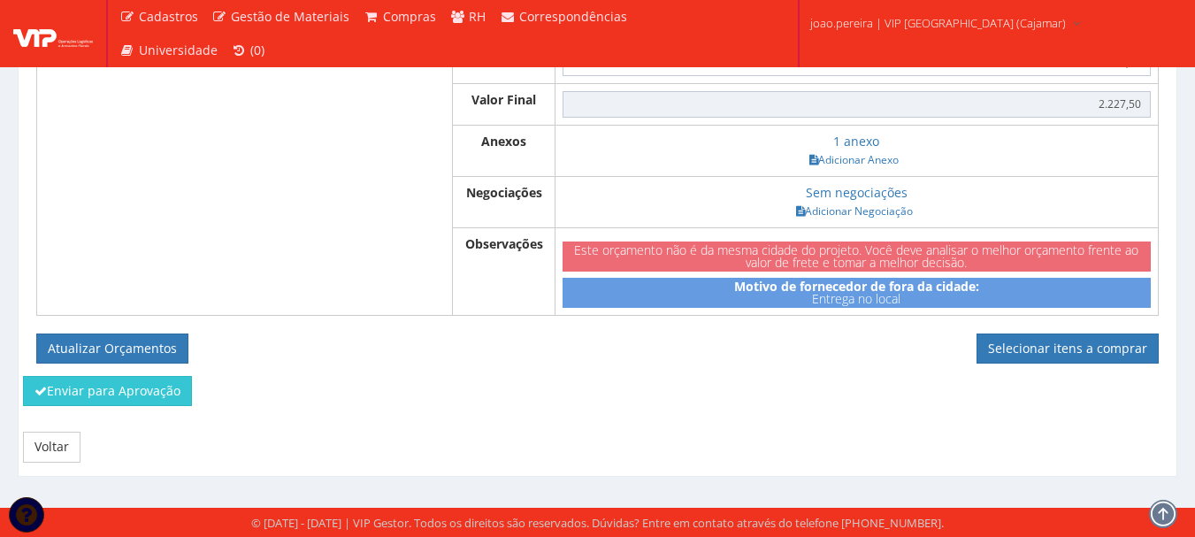
scroll to position [1557, 0]
click at [1092, 349] on link "Selecionar itens a comprar" at bounding box center [1068, 349] width 182 height 30
click at [66, 449] on link "Voltar" at bounding box center [52, 447] width 58 height 30
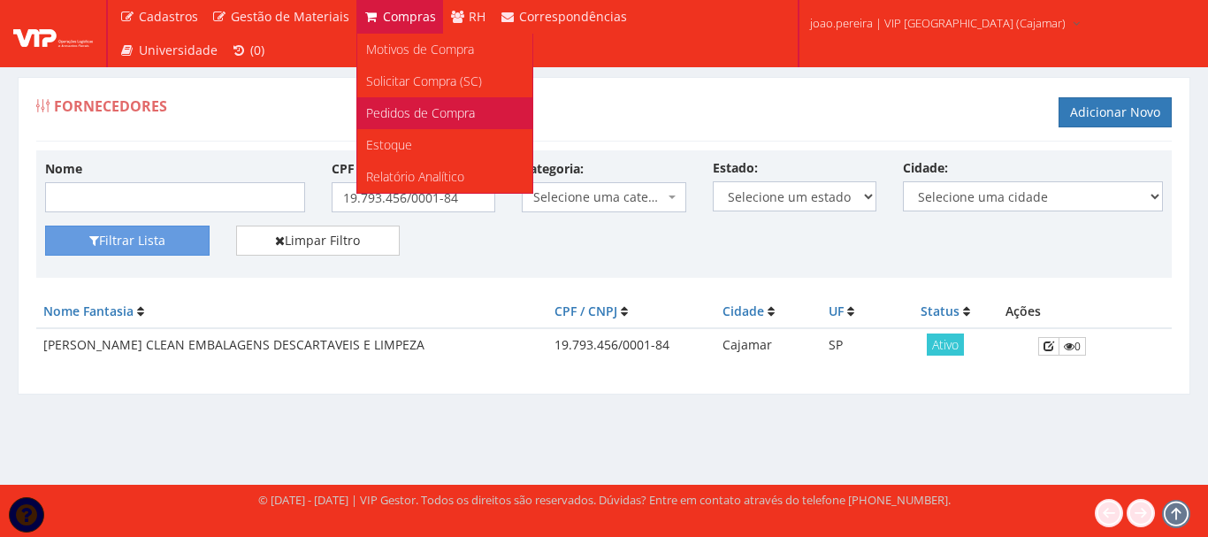
click at [413, 123] on link "Pedidos de Compra" at bounding box center [444, 113] width 175 height 32
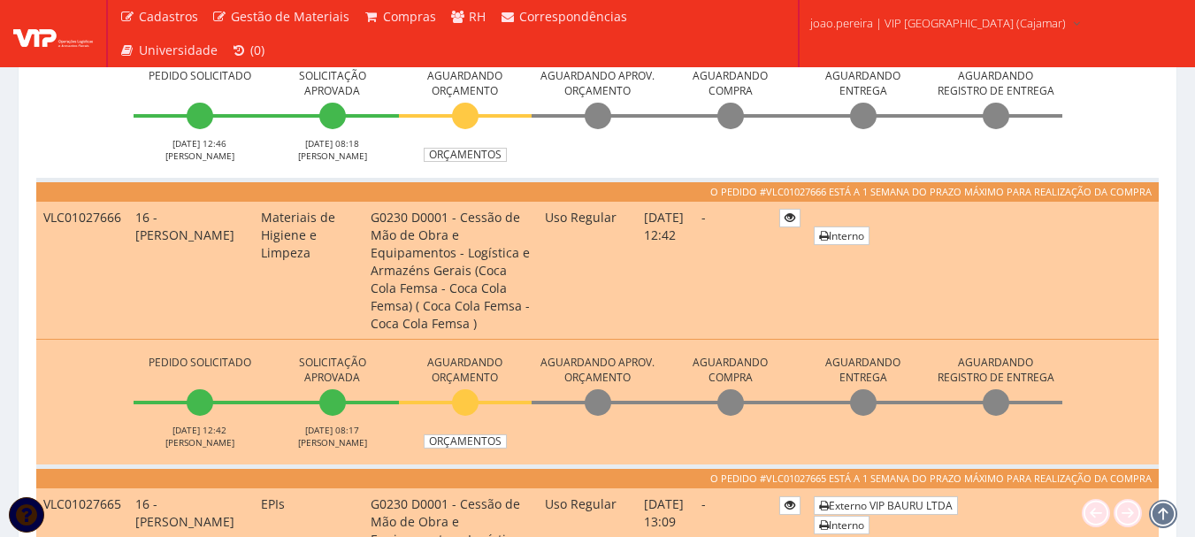
scroll to position [708, 0]
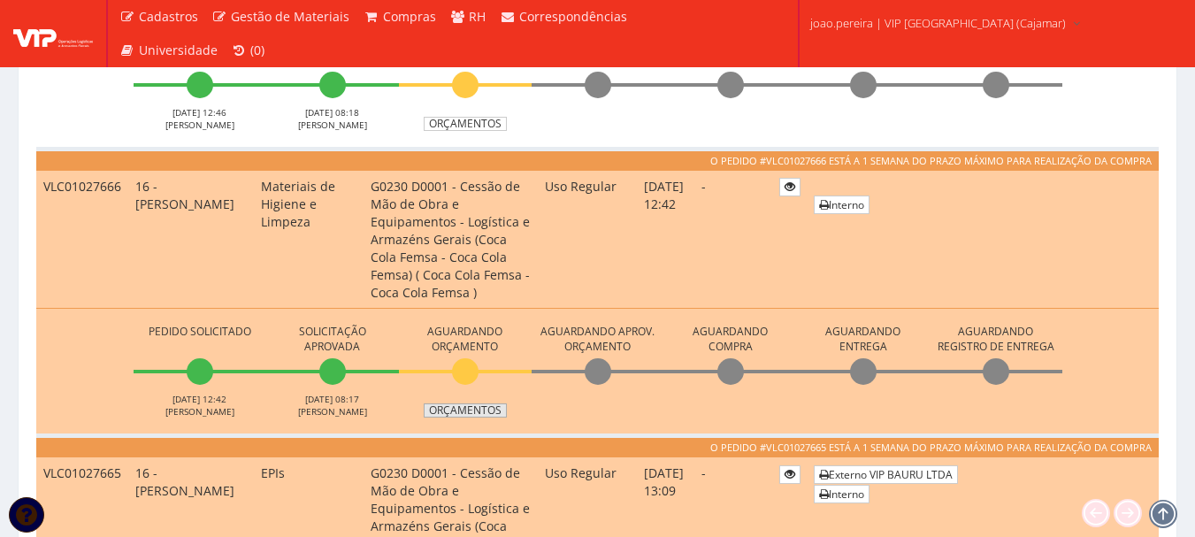
click at [468, 405] on link "Orçamentos" at bounding box center [465, 410] width 83 height 14
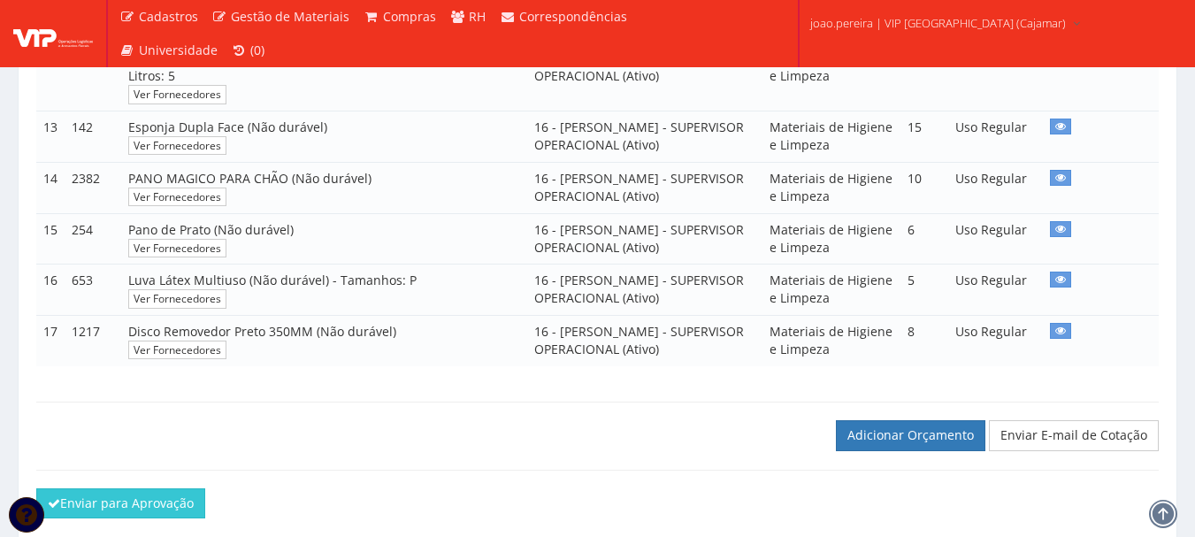
scroll to position [1102, 0]
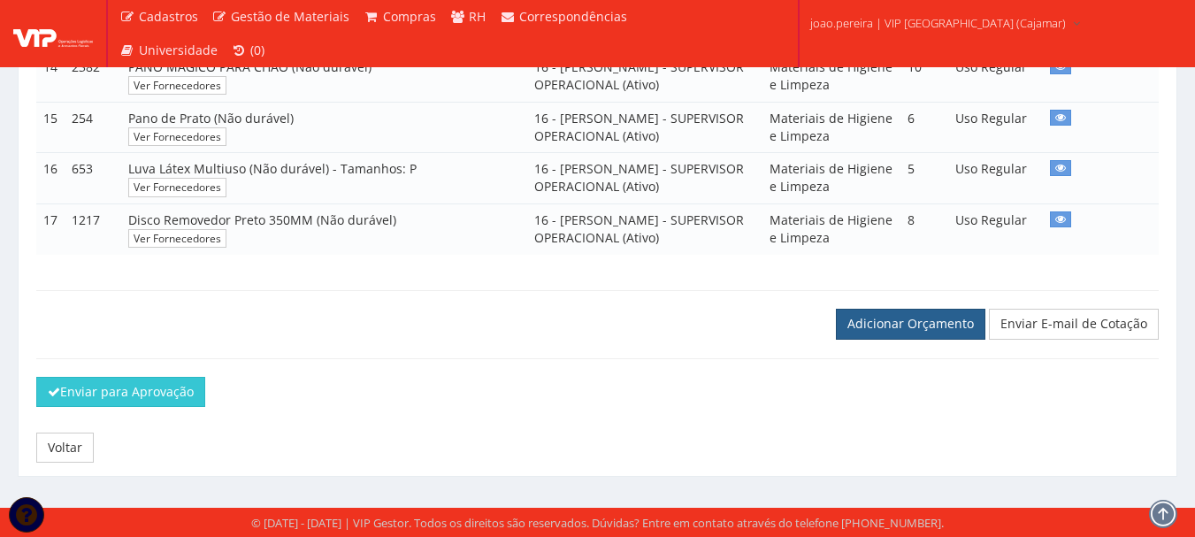
click at [919, 325] on link "Adicionar Orçamento" at bounding box center [911, 324] width 150 height 30
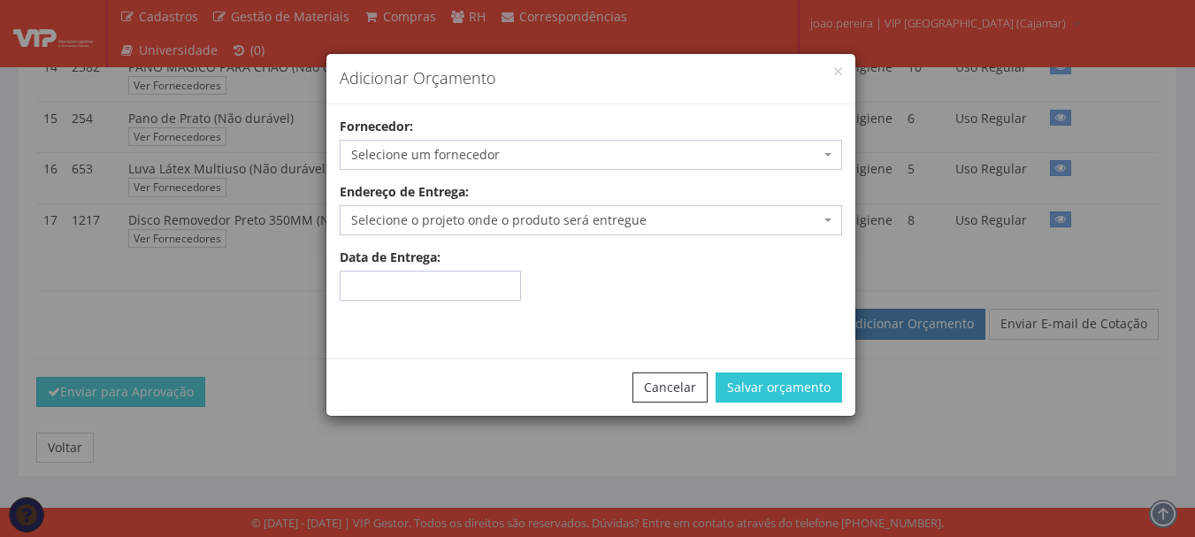
click at [530, 141] on span "Selecione um fornecedor" at bounding box center [591, 155] width 503 height 30
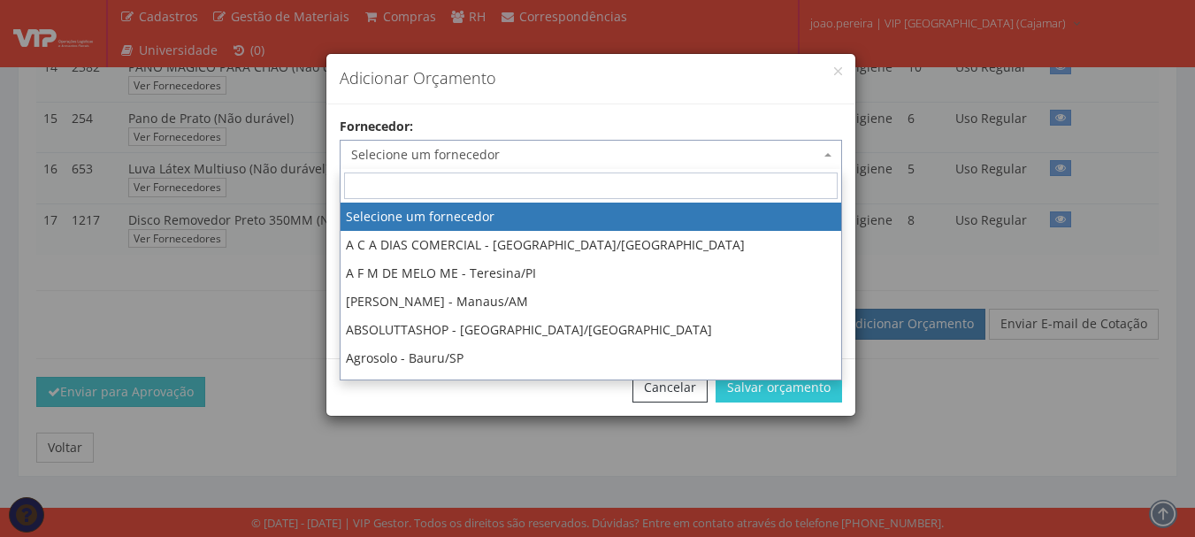
click at [544, 149] on span "Selecione um fornecedor" at bounding box center [585, 155] width 469 height 18
click at [544, 148] on span "Selecione um fornecedor" at bounding box center [585, 155] width 469 height 18
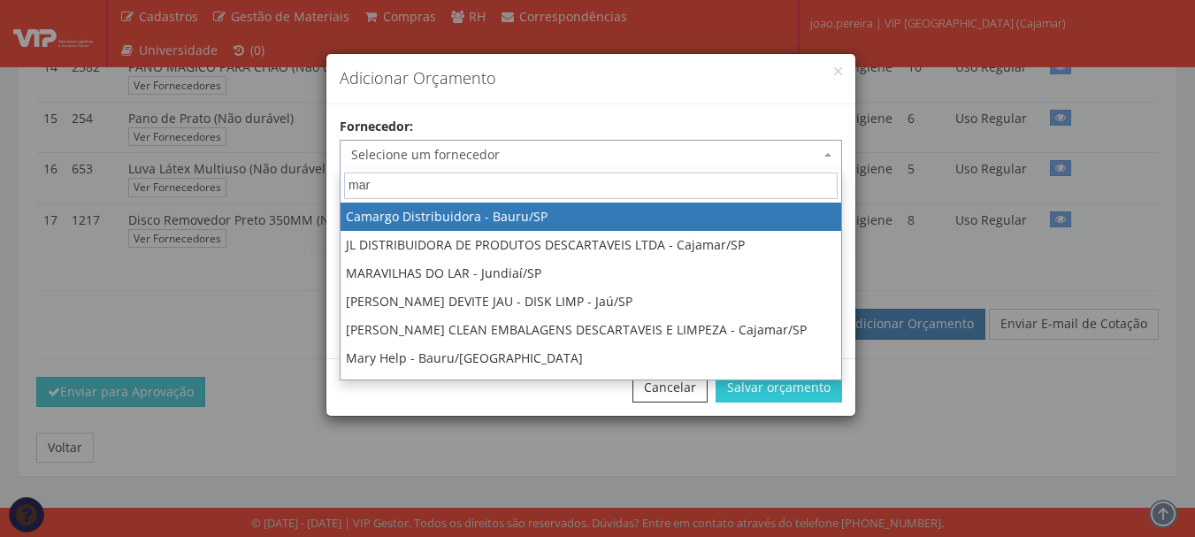
type input "marx"
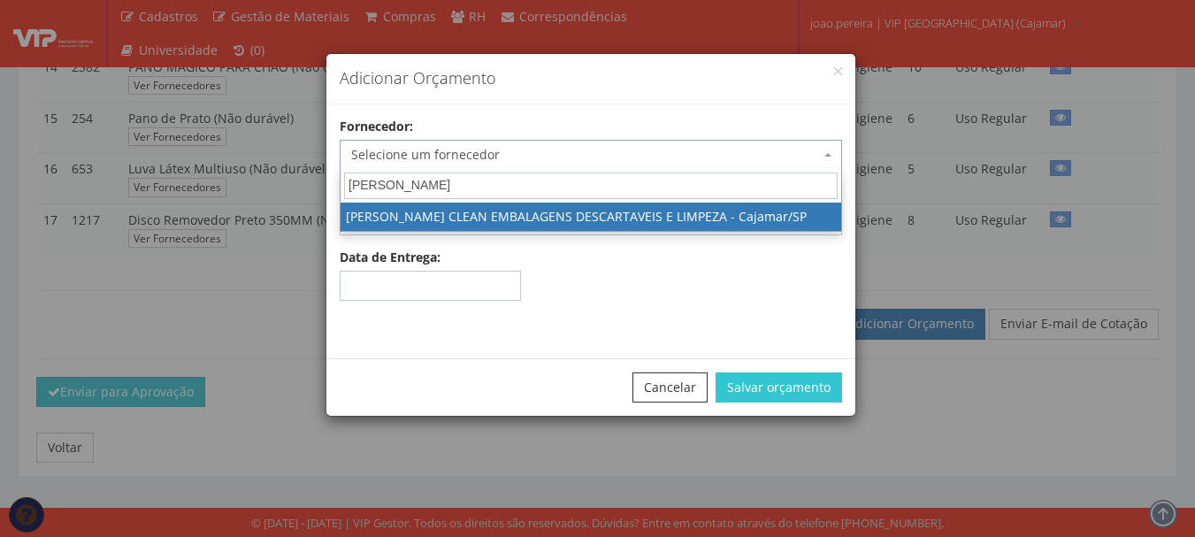
select select "2592"
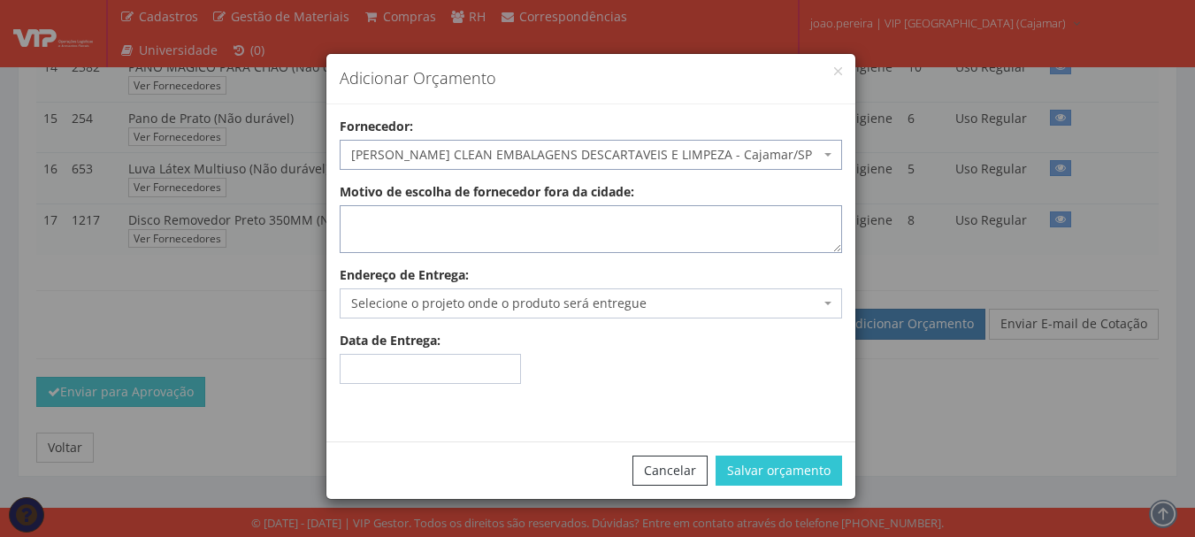
click at [563, 210] on textarea "Motivo de escolha de fornecedor fora da cidade:" at bounding box center [591, 229] width 503 height 48
type textarea "Entrega no local"
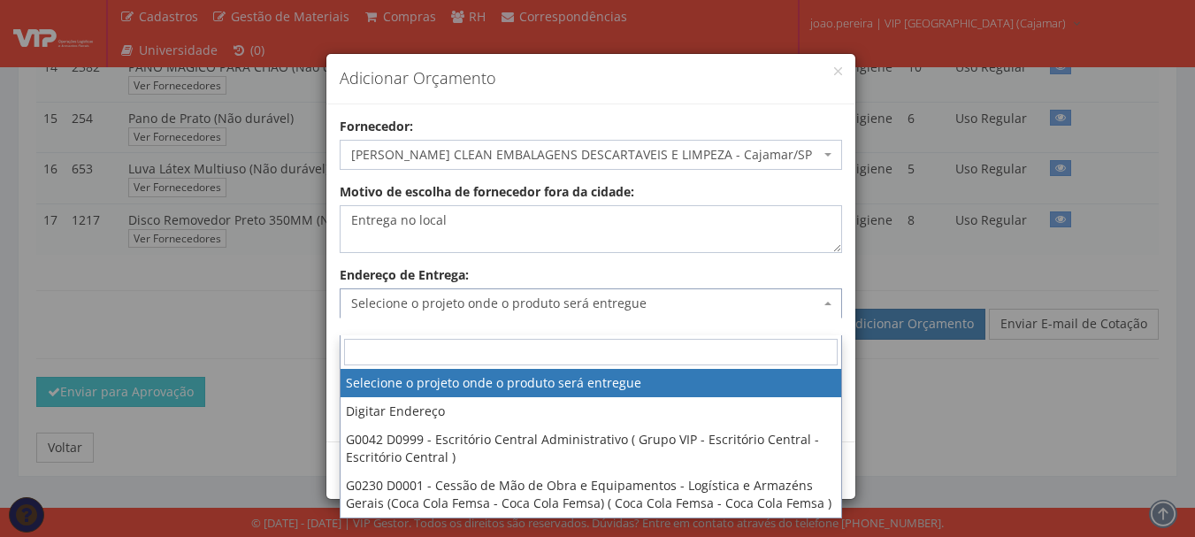
click at [535, 308] on span "Selecione o projeto onde o produto será entregue" at bounding box center [585, 304] width 469 height 18
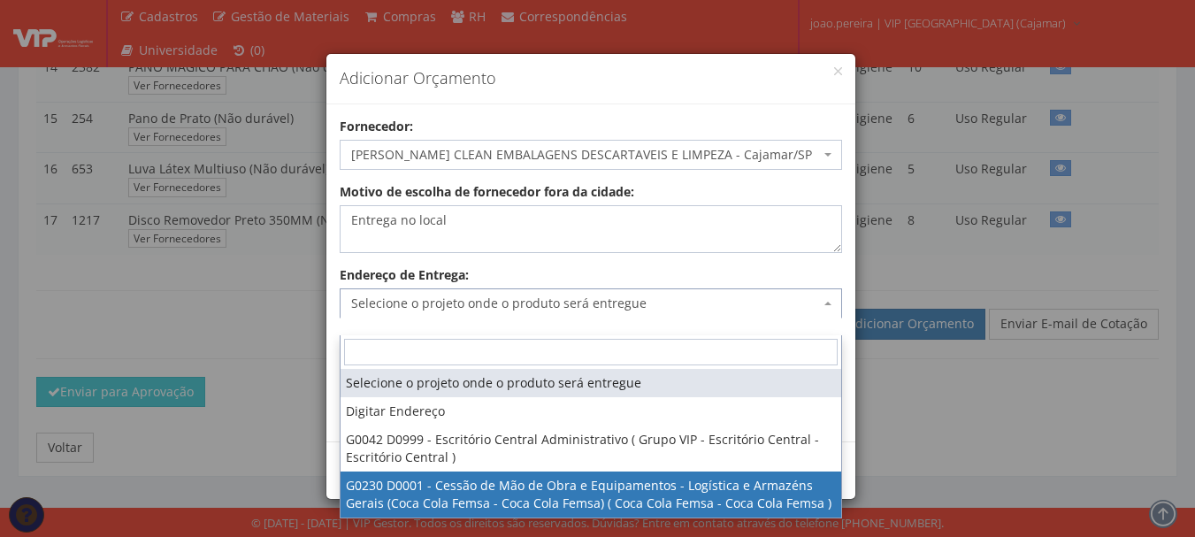
select select "230"
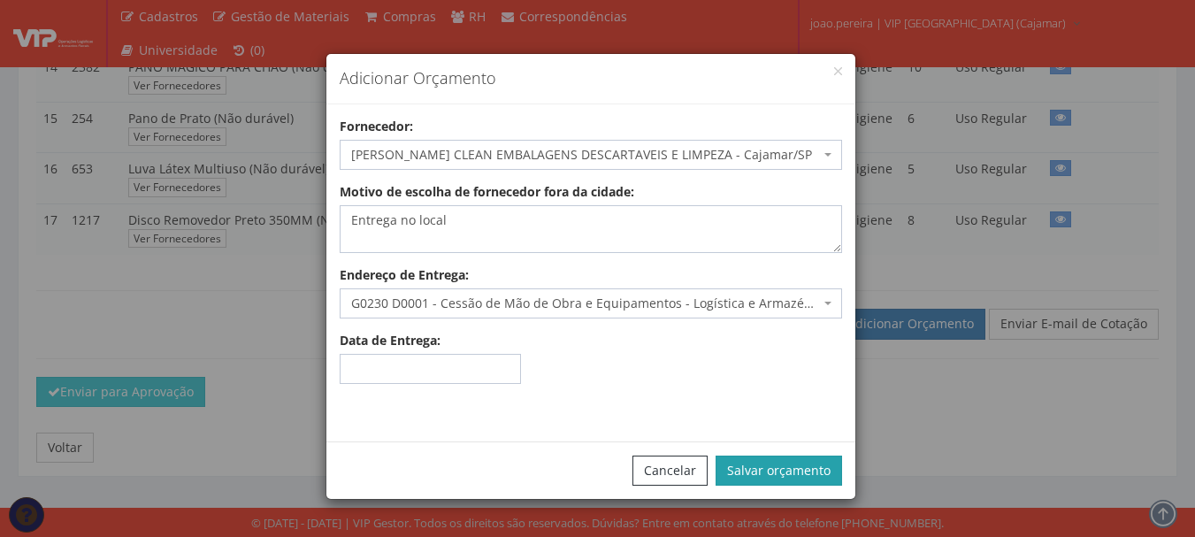
click at [793, 465] on button "Salvar orçamento" at bounding box center [779, 471] width 127 height 30
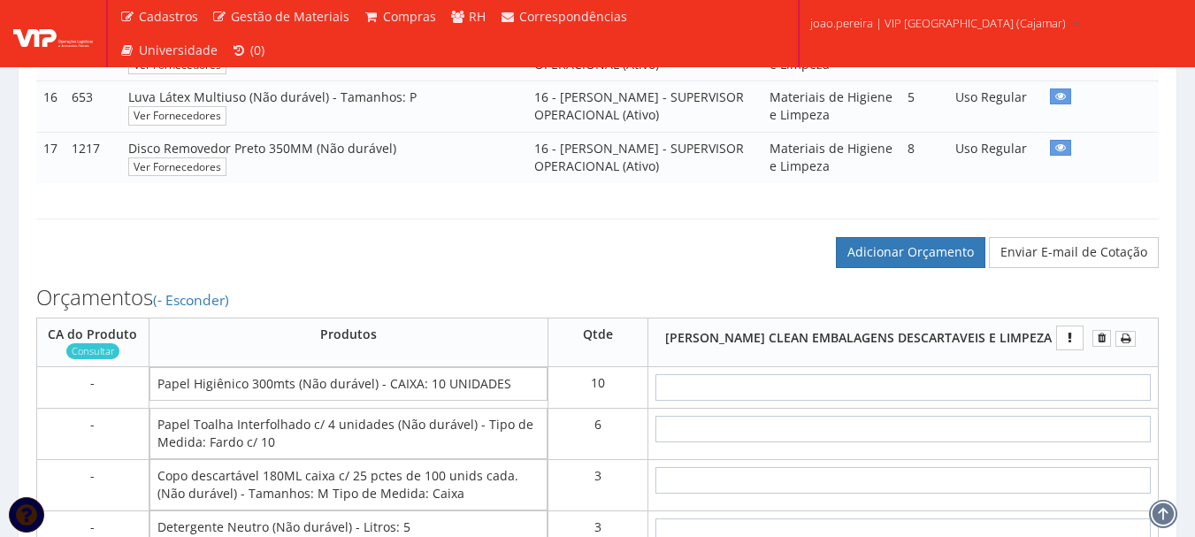
scroll to position [1327, 0]
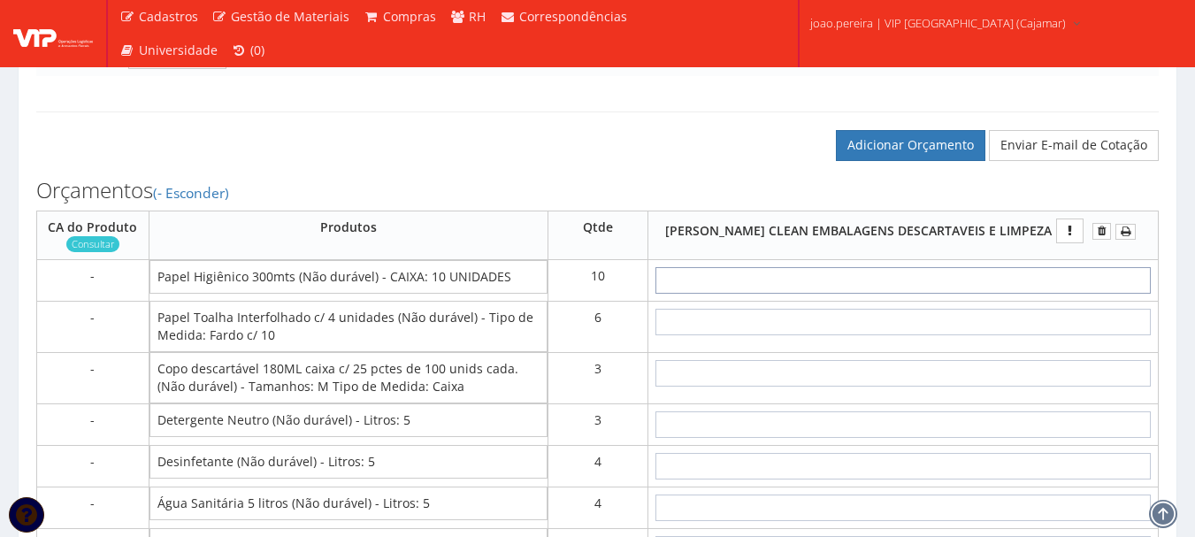
click at [983, 294] on input "text" at bounding box center [903, 280] width 495 height 27
type input "29"
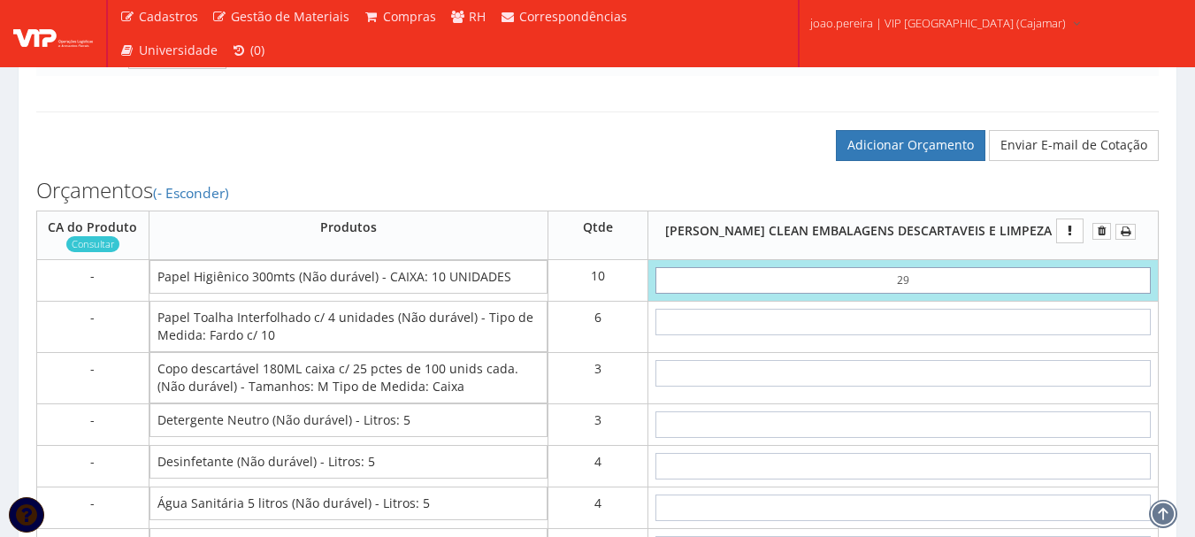
type input "290,00"
type input "2,95"
type input "29,50"
type input "295,00"
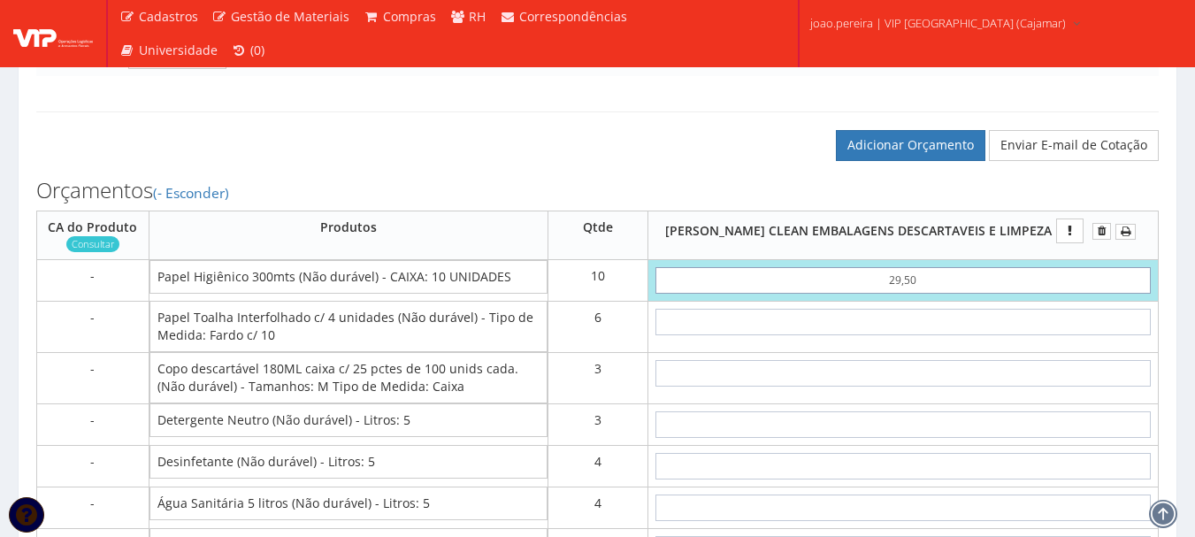
type input "29,50"
click at [938, 335] on input "text" at bounding box center [903, 322] width 495 height 27
click at [931, 335] on input "text" at bounding box center [903, 322] width 495 height 27
type input "8"
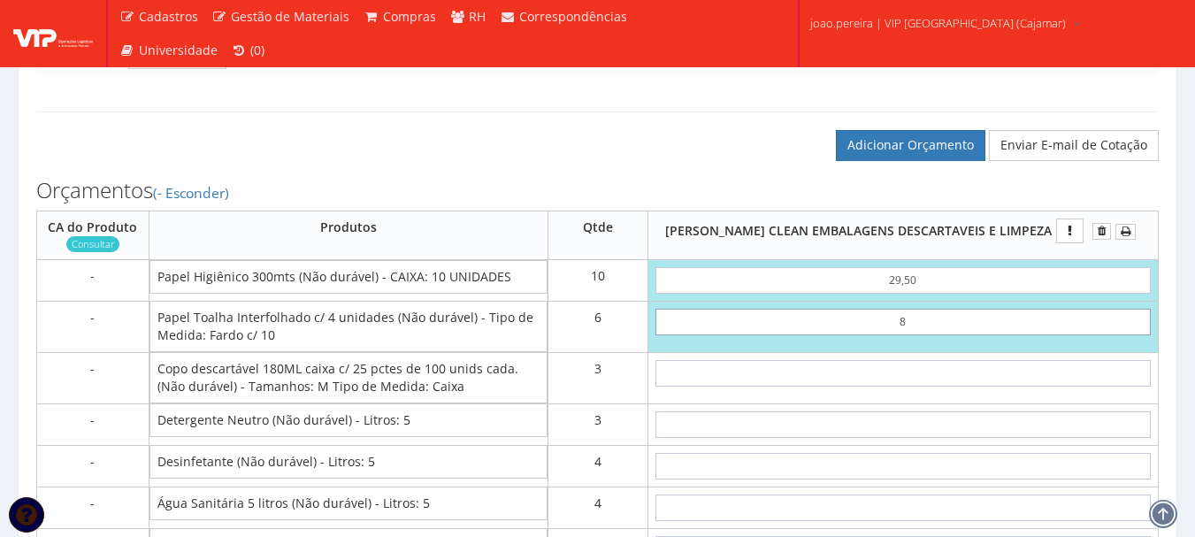
type input "343,00"
type input "83"
type input "793,00"
type input "8,33"
type input "344,98"
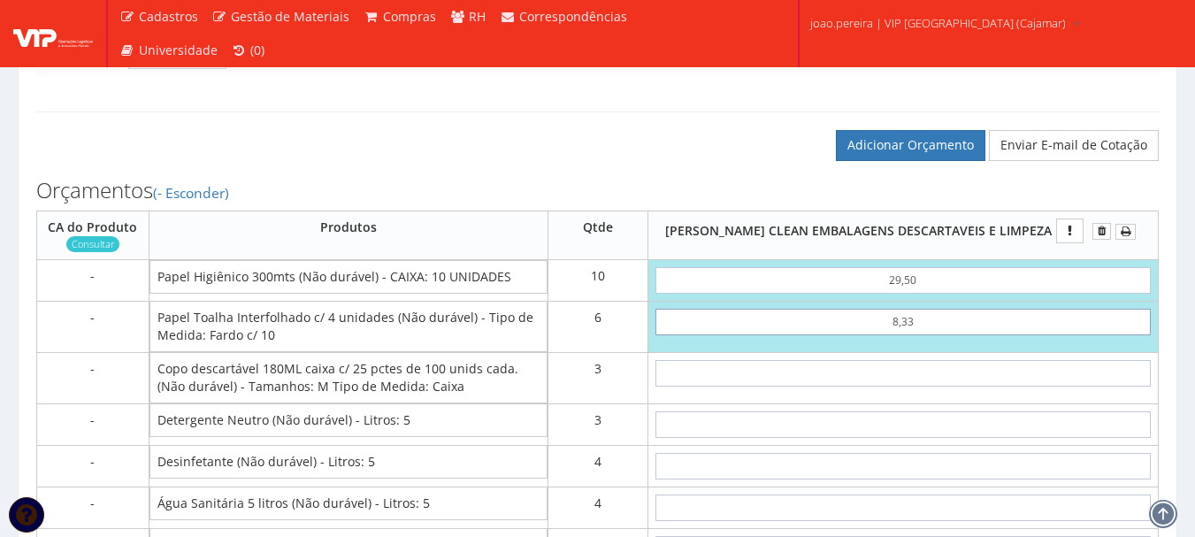
type input "83,33"
type input "794,98"
type input "83,33"
type input "1"
type input "797,98"
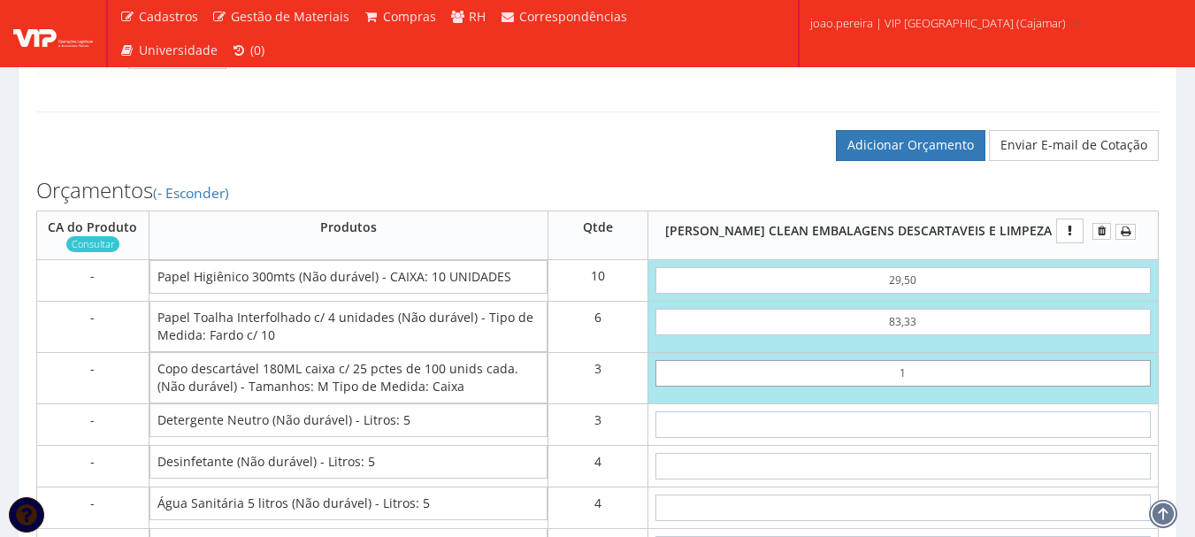
type input "11"
type input "827,98"
type input "1,10"
type input "798,28"
type input "11,00"
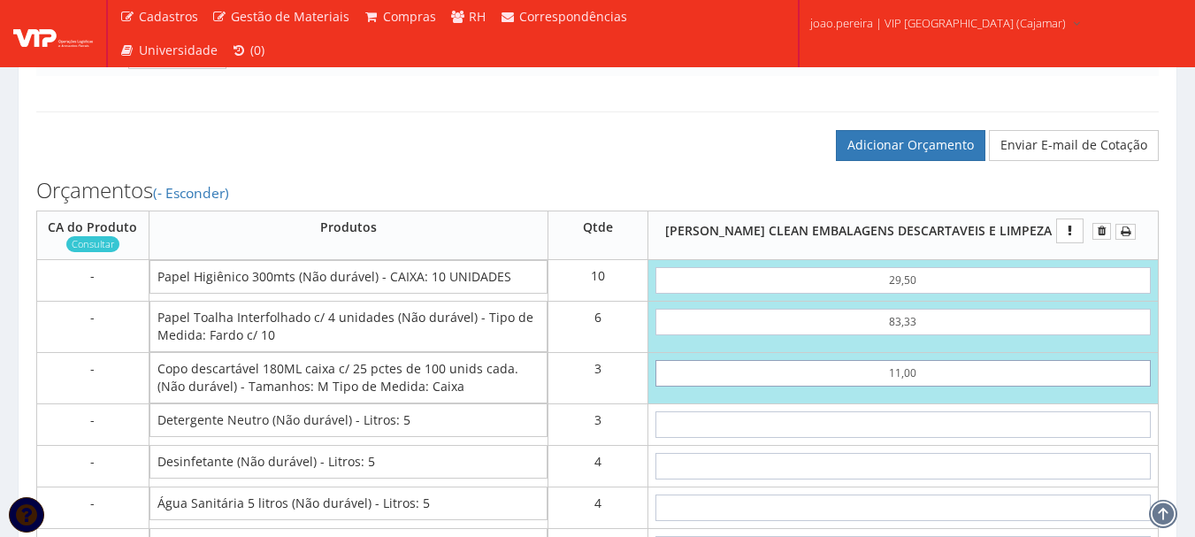
type input "827,98"
type input "110,00"
type input "1124,98"
type input "110,00"
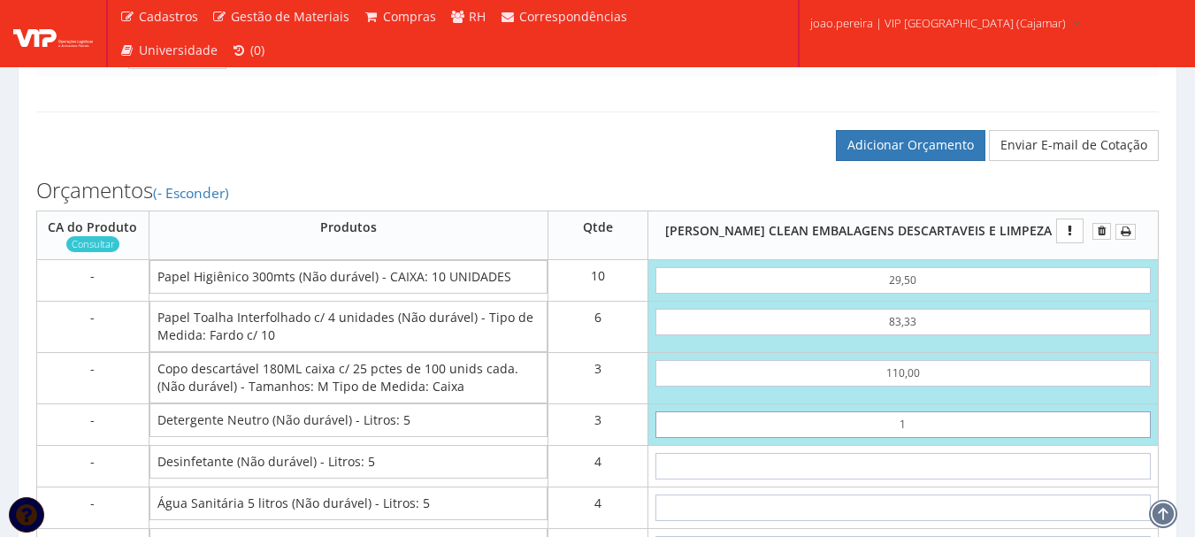
type input "15"
type input "1169,98"
type input "1,55"
type input "1129,63"
click at [928, 438] on input "1,55" at bounding box center [903, 424] width 495 height 27
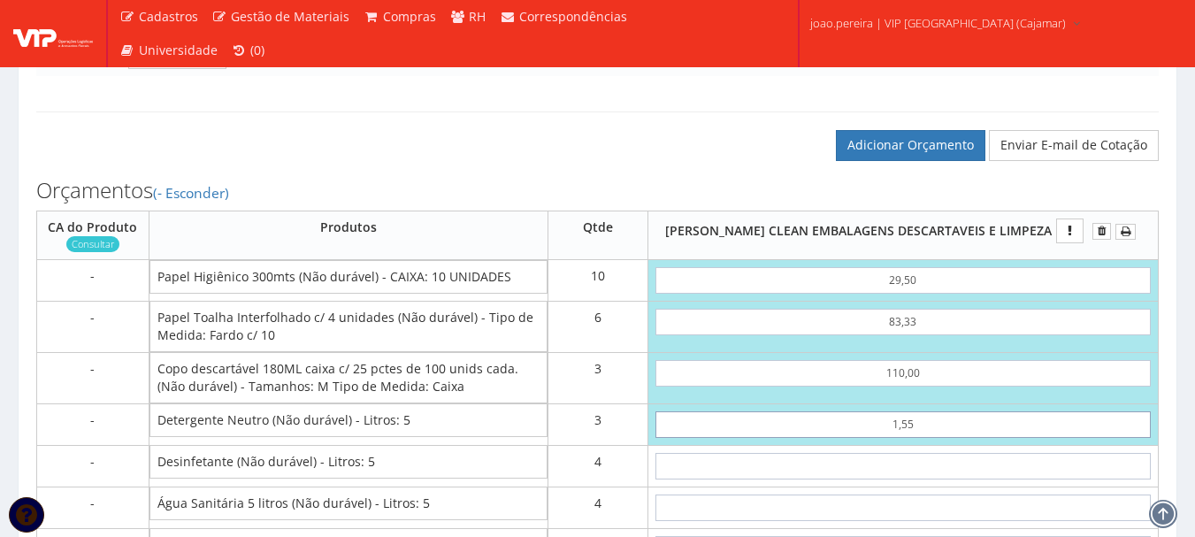
type input "15,50"
type input "1171,48"
type input "15,50"
type input "8"
type input "1203,48"
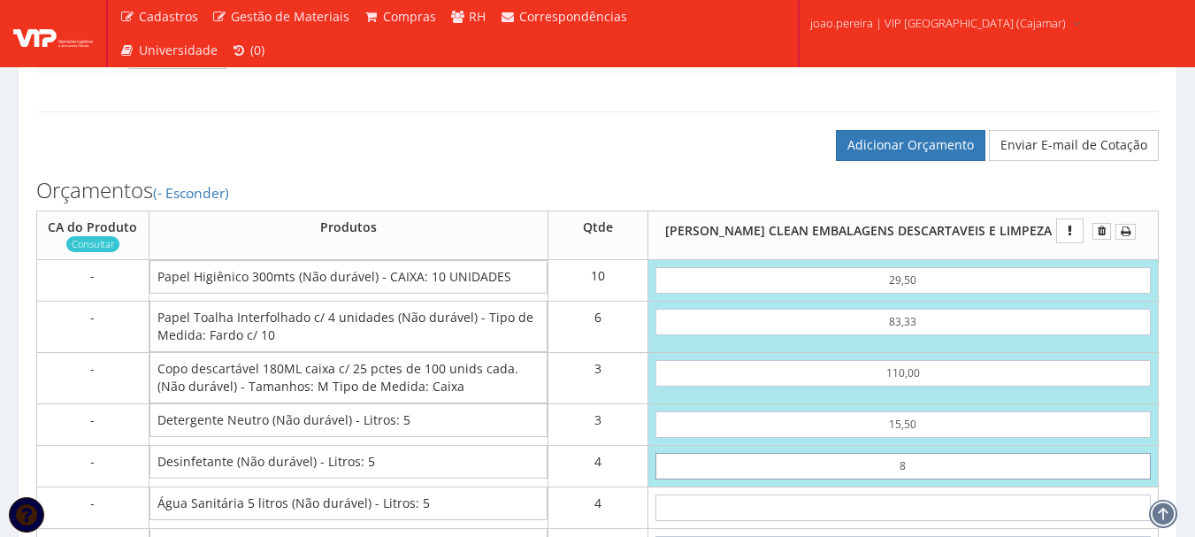
type input "80"
type input "1491,48"
type input "8,00"
type input "1203,48"
type input "8,00"
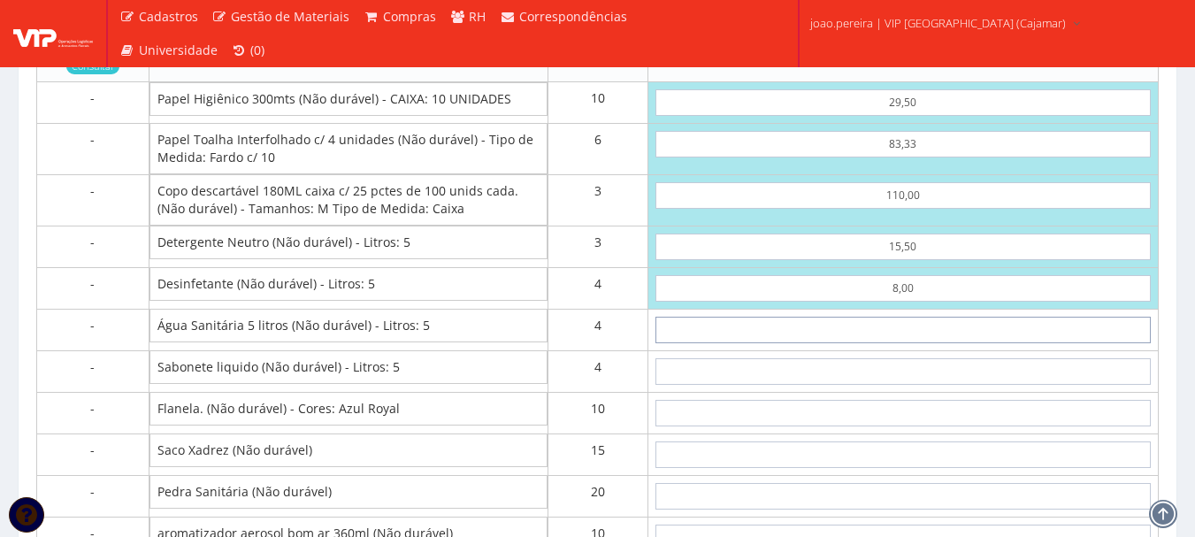
scroll to position [1506, 0]
type input "9"
type input "1239,48"
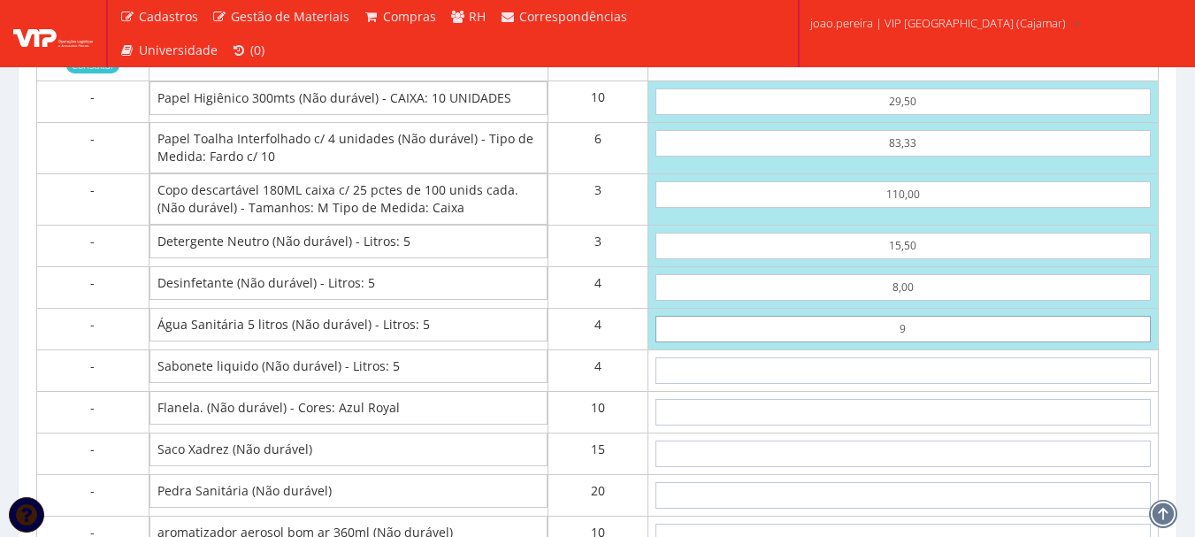
type input "90"
type input "1563,48"
type input "9,00"
type input "1239,48"
type input "9,00"
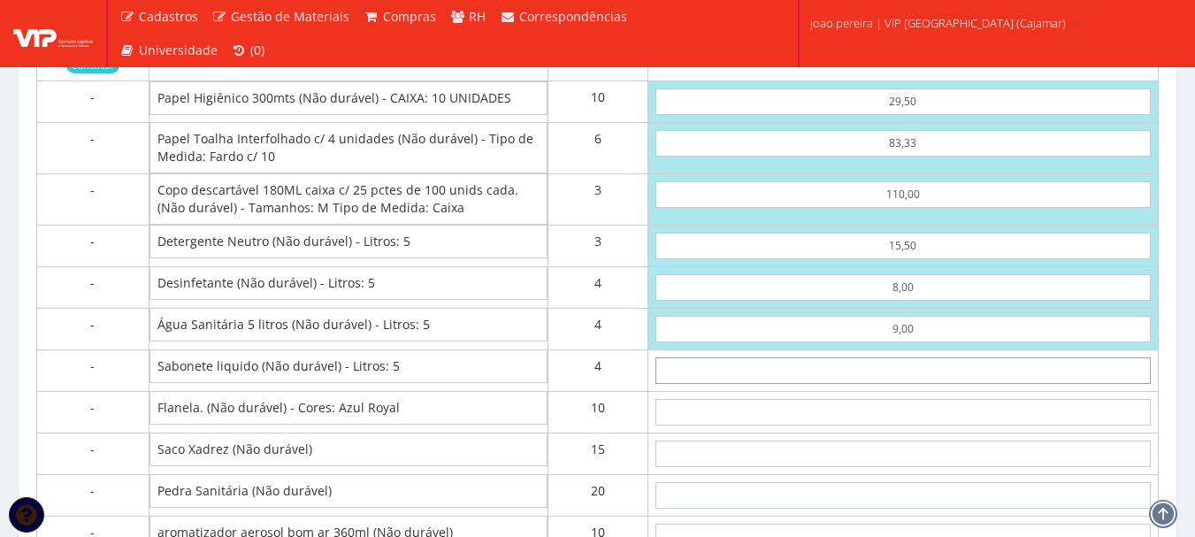
type input "1"
type input "1243,48"
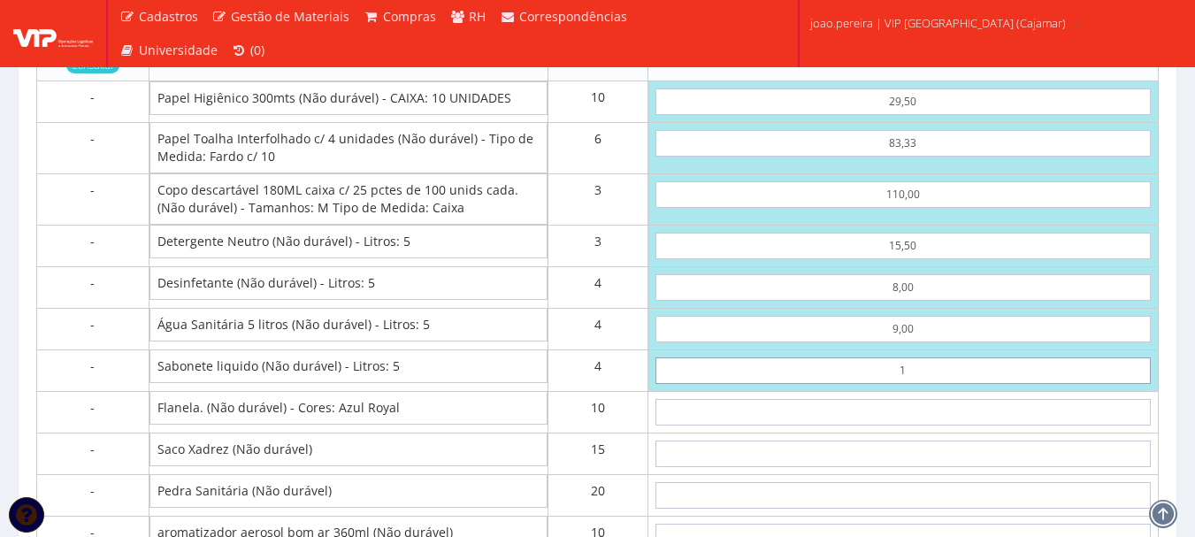
type input "17"
type input "1307,48"
type input "1,70"
type input "1246,28"
type input "17,00"
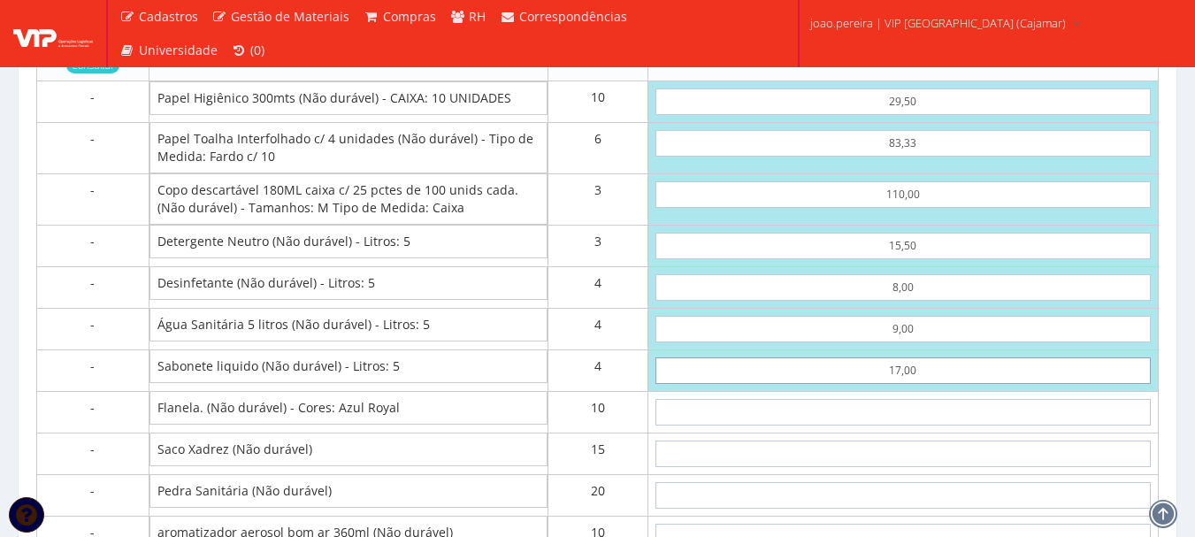
type input "1307,48"
type input "17,00"
type input "4"
type input "1347,48"
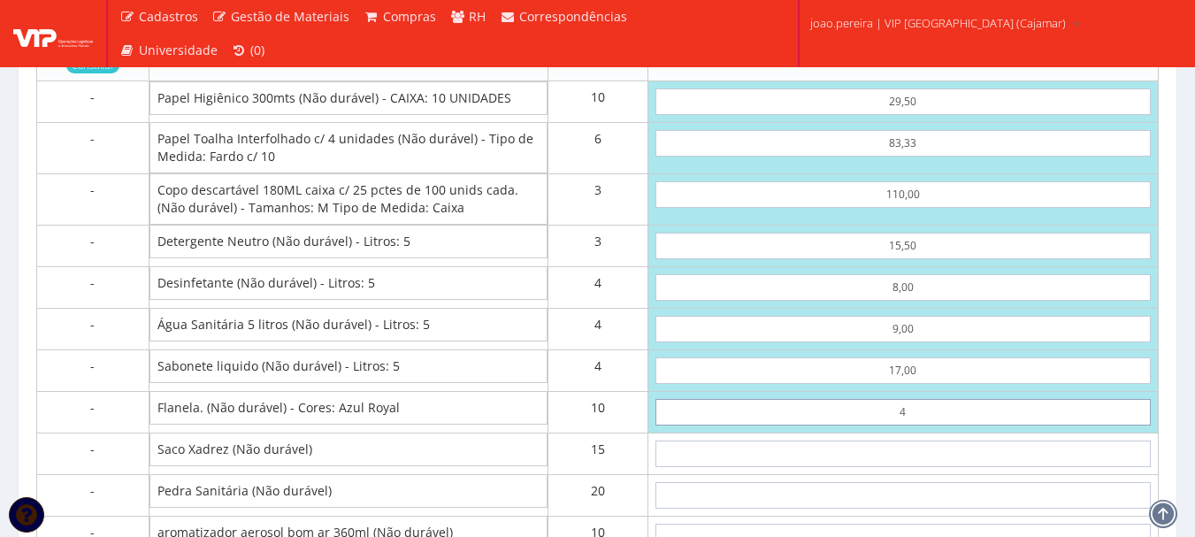
type input "45"
type input "1757,48"
type input "4,50"
type input "1352,48"
type input "4,50"
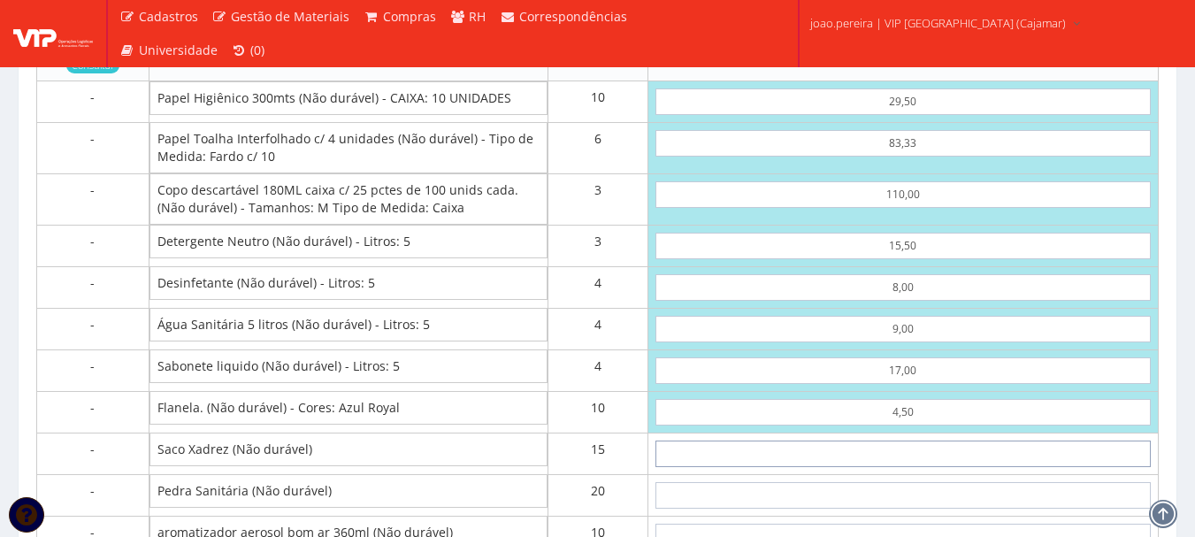
type input "4"
type input "1412,48"
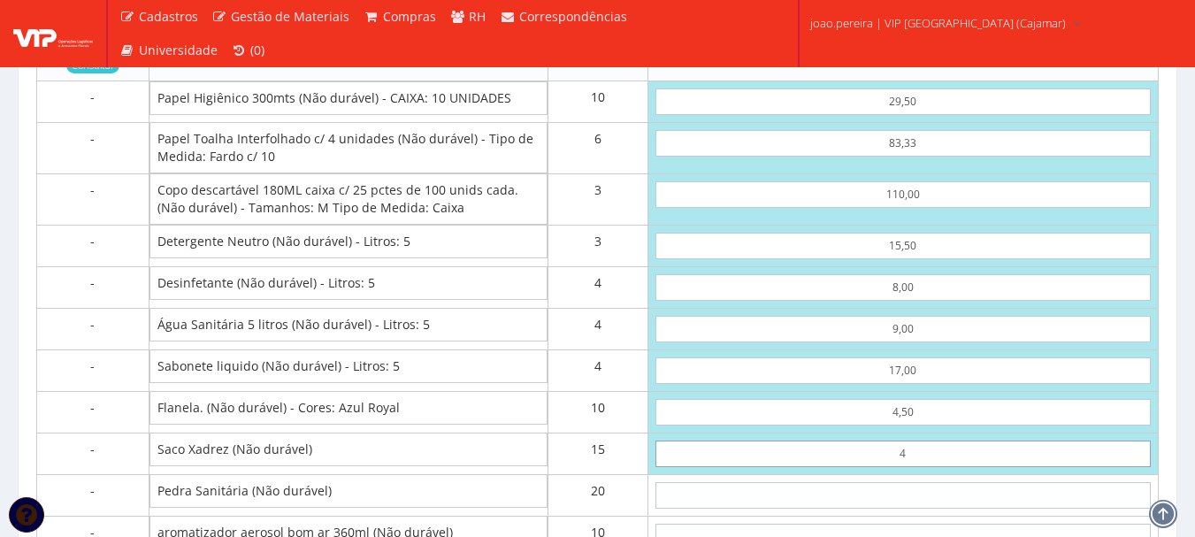
type input "43"
type input "1997,48"
type input "4,30"
type input "1416,98"
type input "4,30"
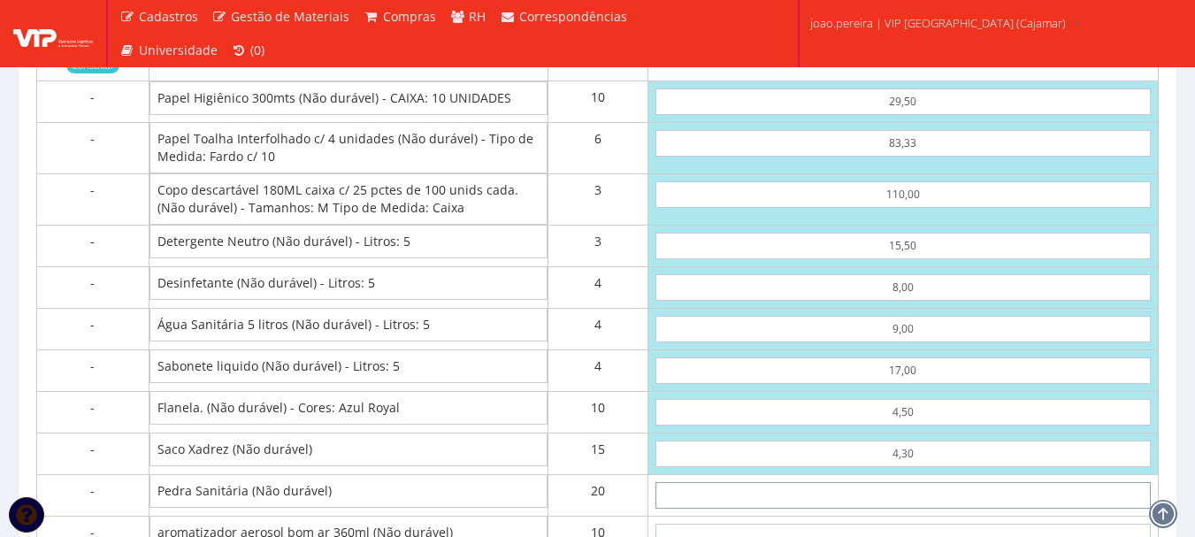
type input "1"
type input "1436,98"
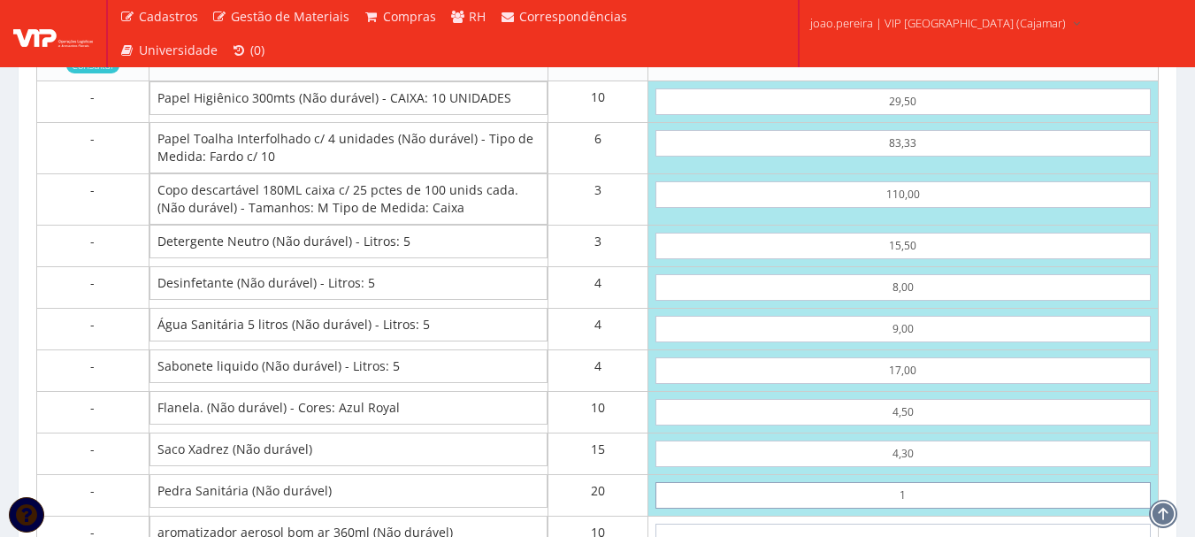
type input "15"
type input "1716,98"
type input "1,50"
type input "1446,98"
type input "1,50"
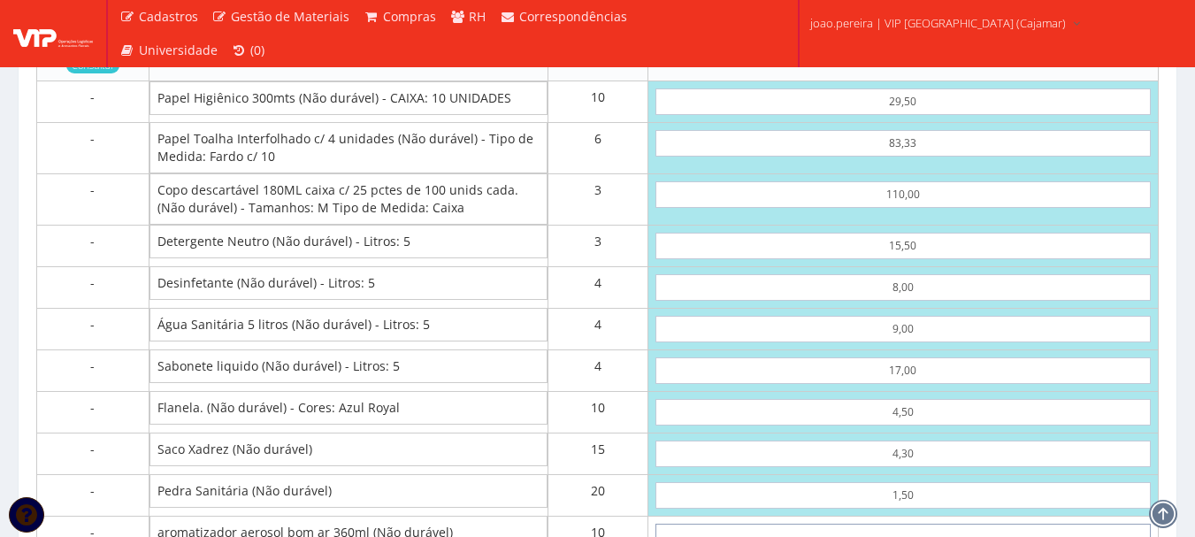
scroll to position [1791, 0]
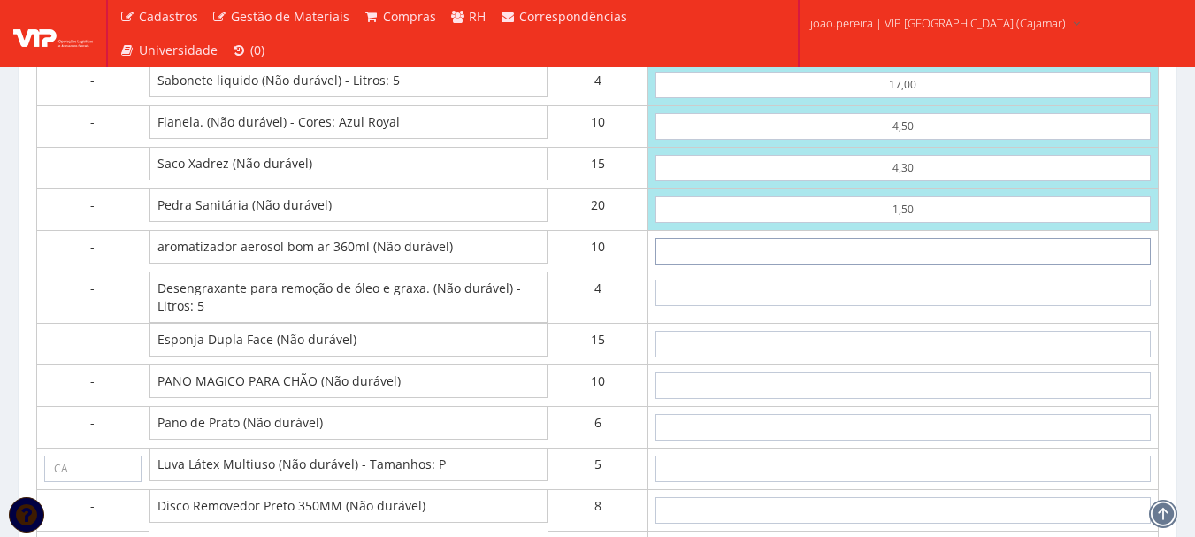
type input "1"
type input "1456,98"
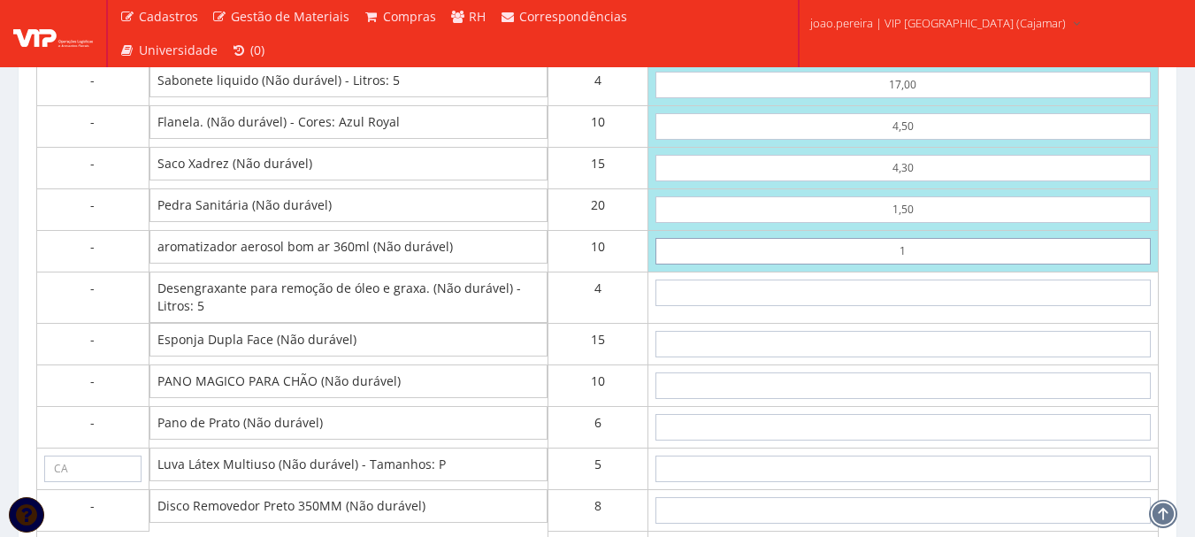
type input "12"
type input "1566,98"
type input "1,20"
type input "1458,98"
type input "12,00"
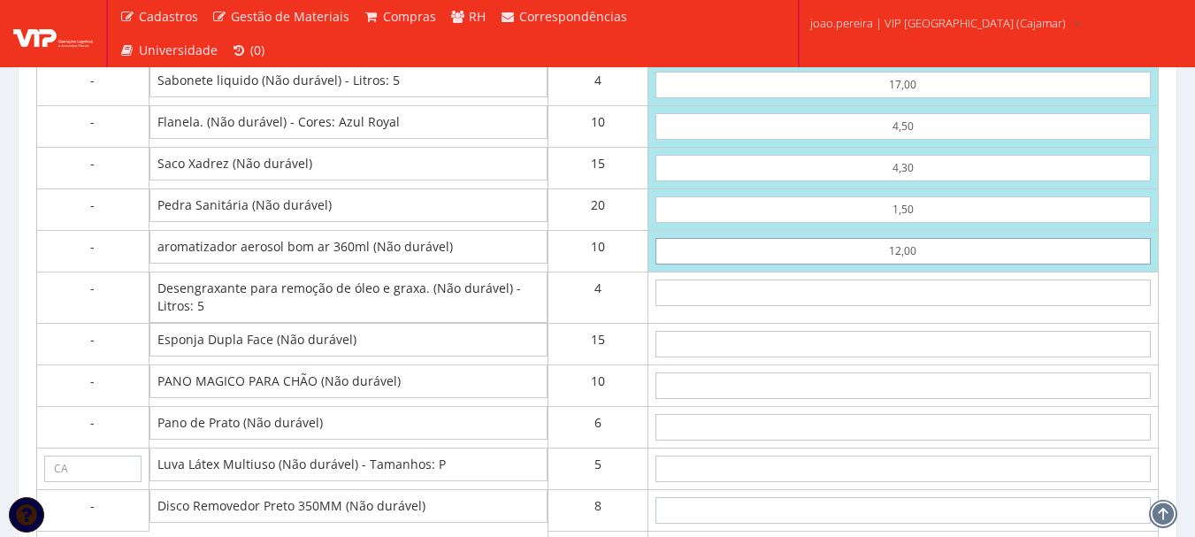
type input "1566,98"
type input "12,00"
type input "19"
type input "1642,98"
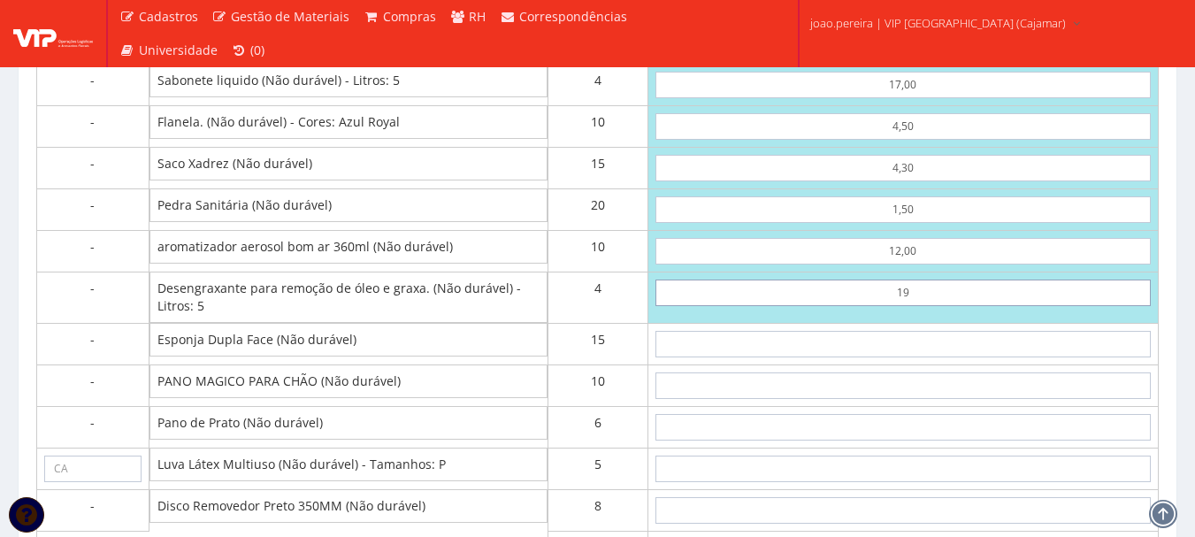
type input "1,95"
type input "1574,78"
type input "19,50"
type input "1644,98"
type input "19,50"
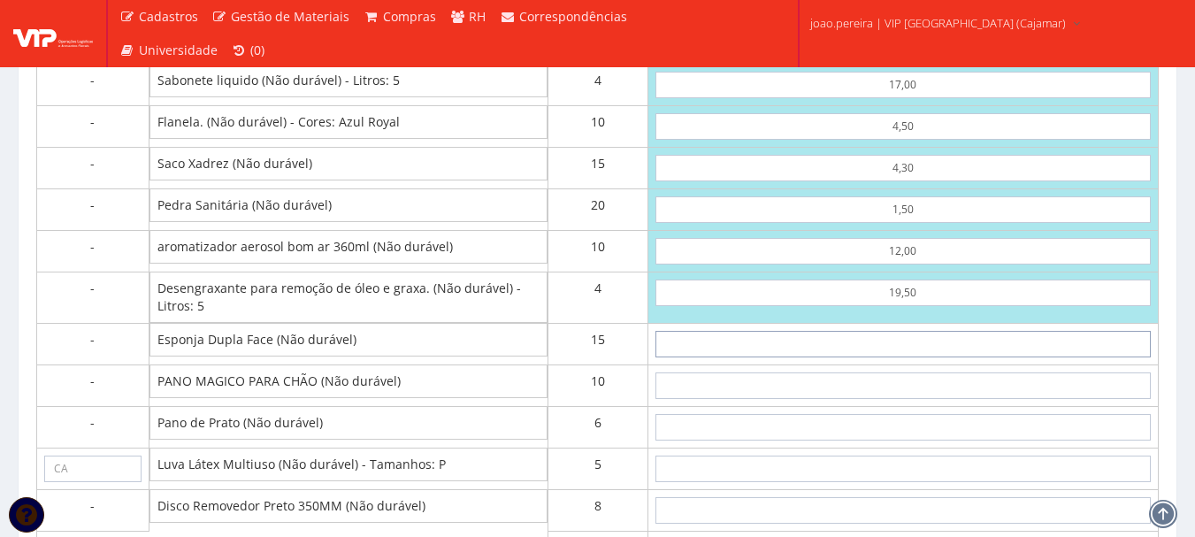
type input "1"
type input "1659,98"
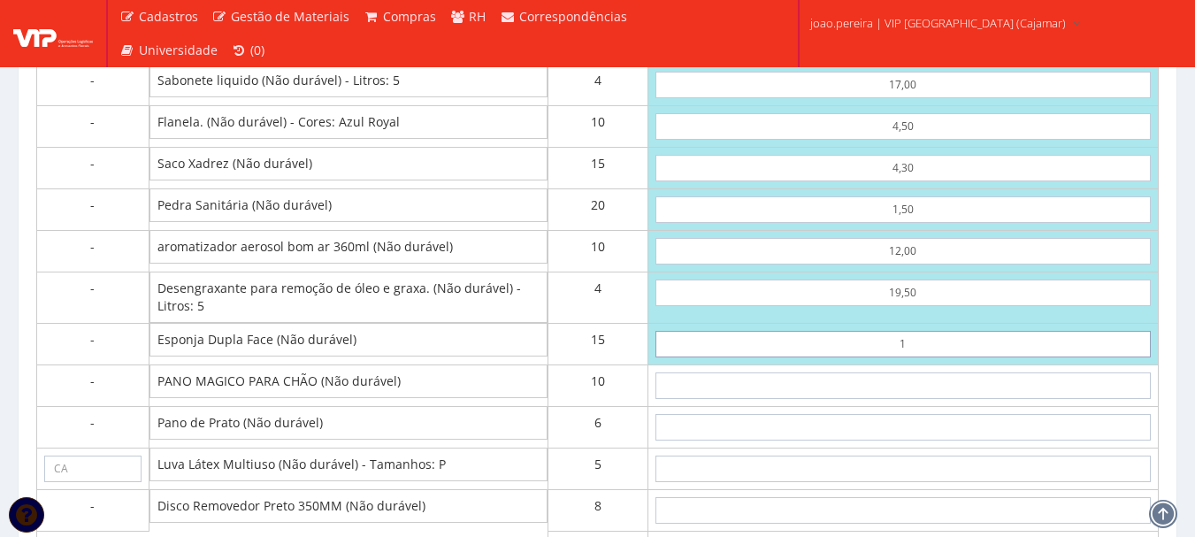
type input "10"
type input "1794,98"
type input "1,00"
type input "1659,98"
type input "1,00"
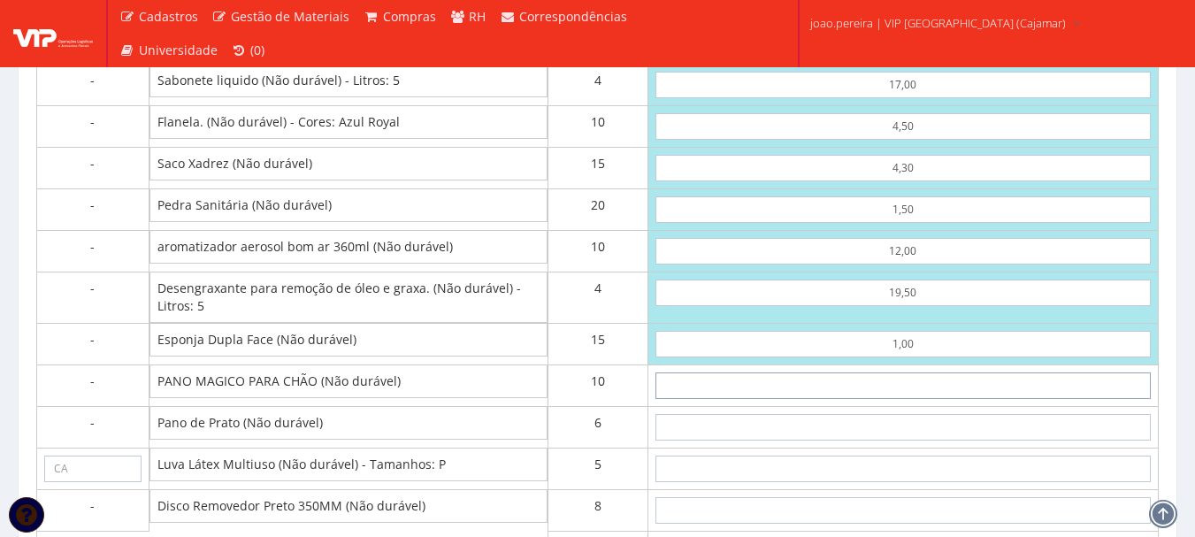
type input "1"
type input "1669,98"
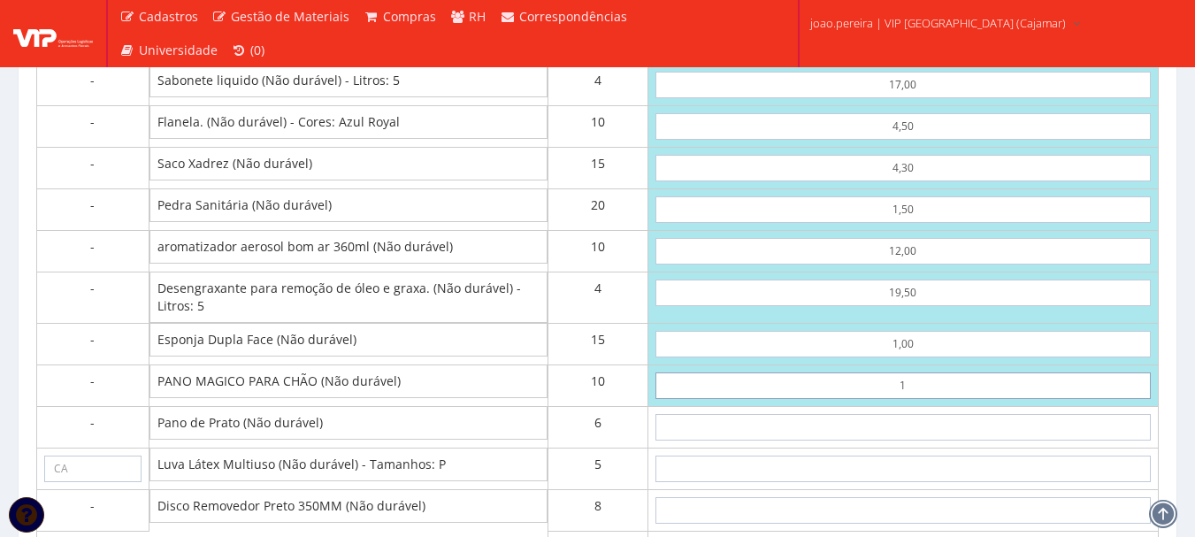
type input "17"
type input "1829,98"
type input "1,70"
type input "1676,98"
type input "17,00"
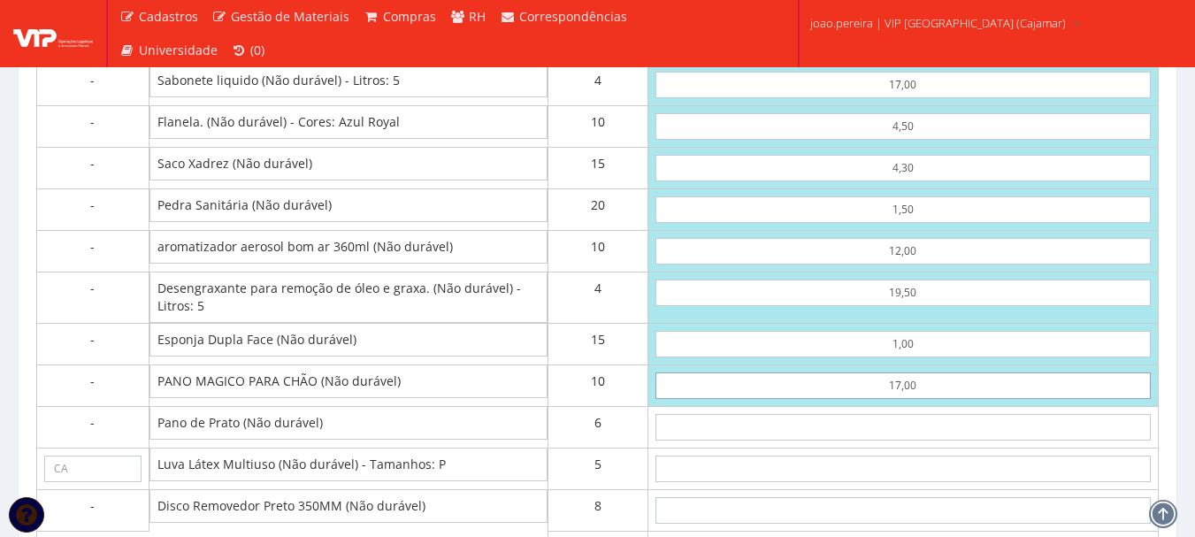
type input "1829,98"
type input "17,00"
type input "4"
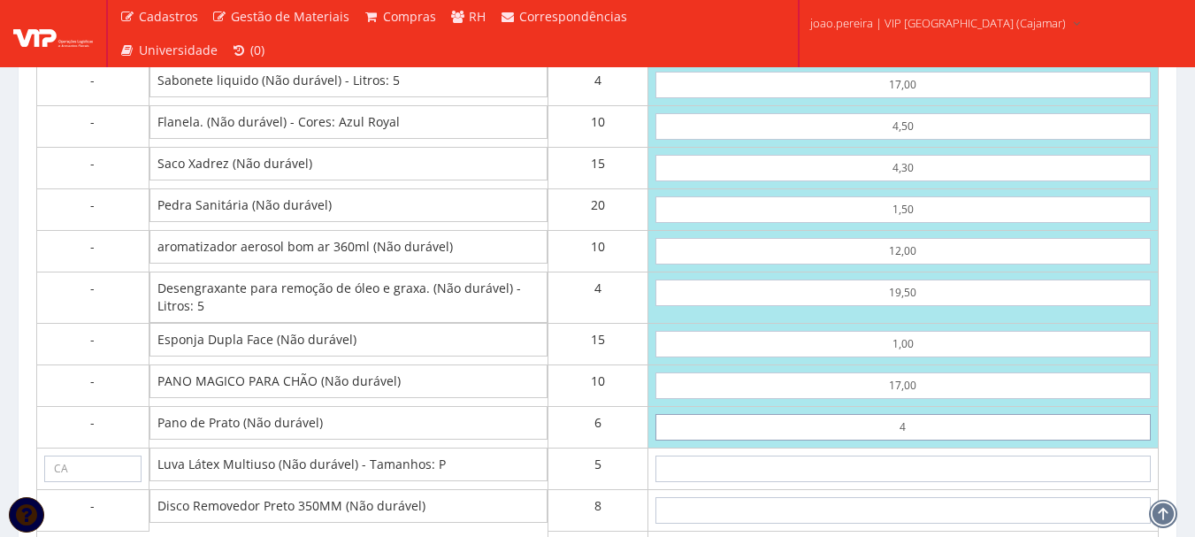
type input "1853,98"
type input "40"
type input "2069,98"
type input "4,00"
type input "1853,98"
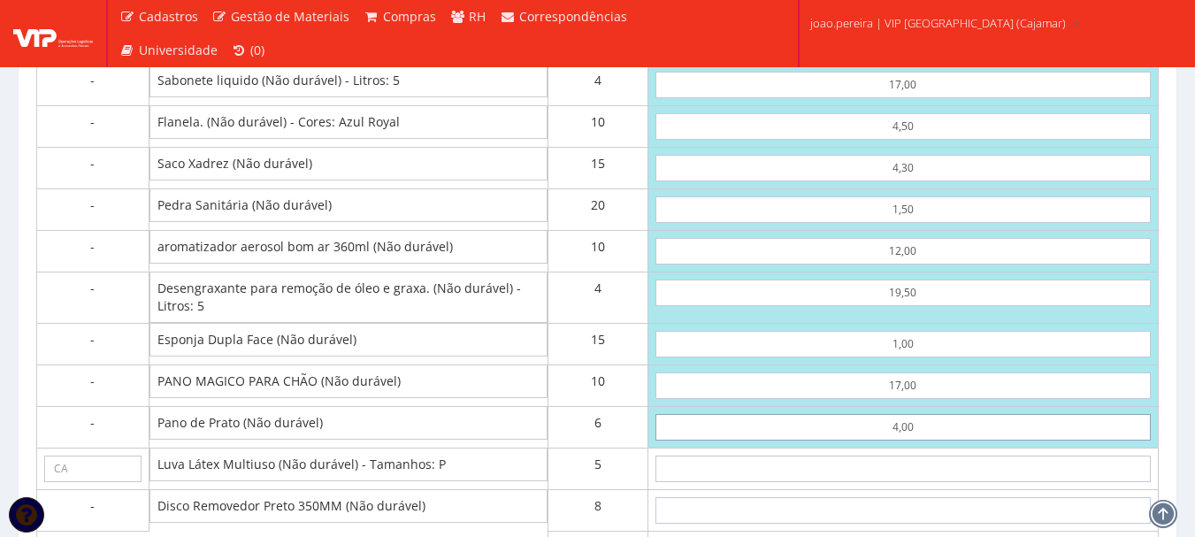
type input "4,00"
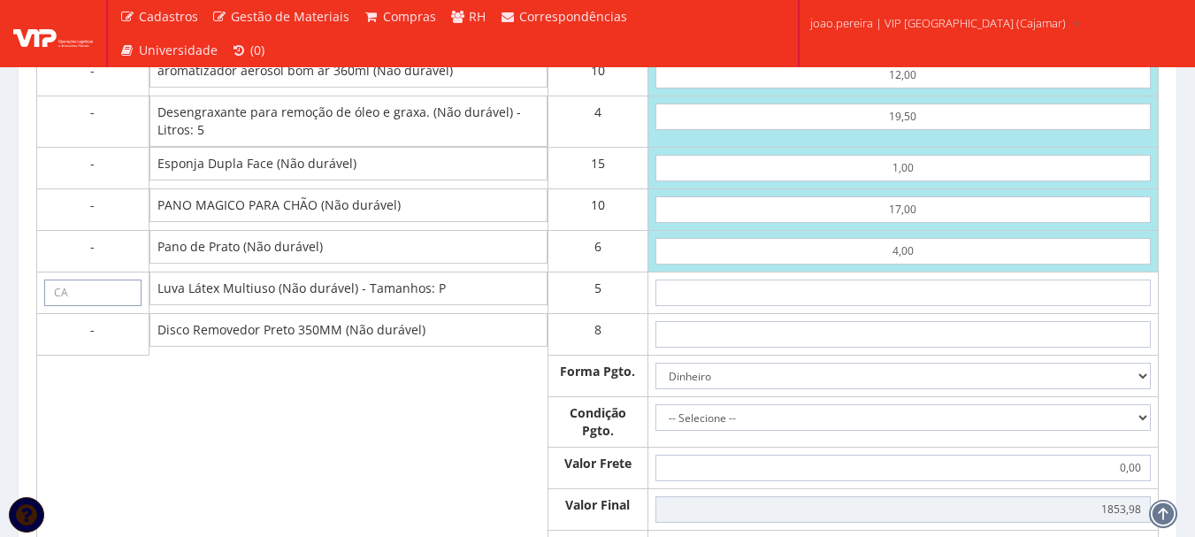
scroll to position [1968, 0]
click at [947, 303] on input "text" at bounding box center [903, 292] width 495 height 27
type input "7"
type input "1888,98"
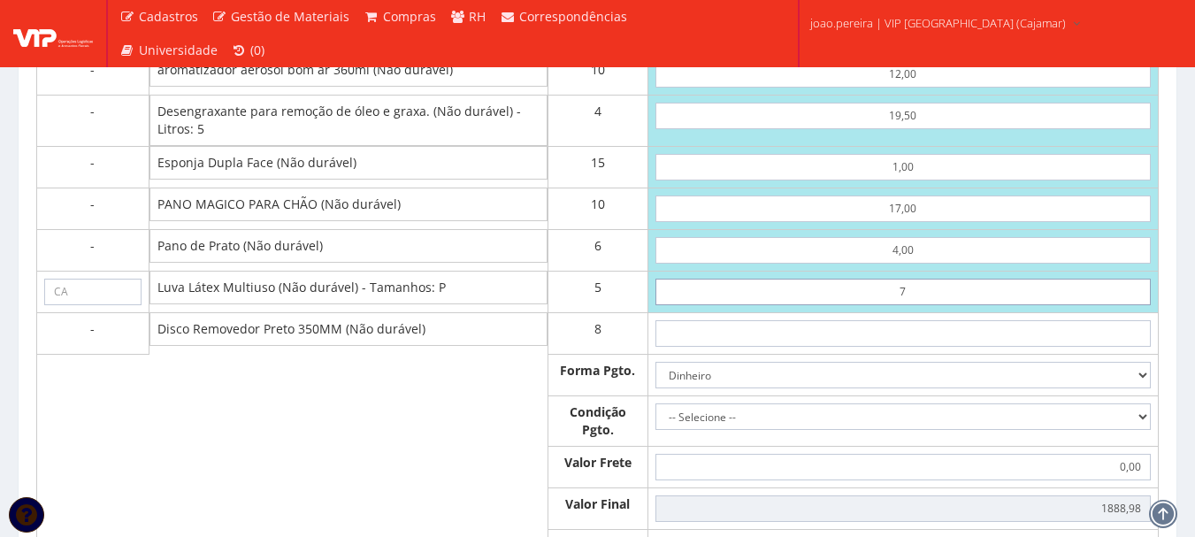
type input "73"
type input "2218,98"
type input "7,30"
type input "1890,48"
type input "7,30"
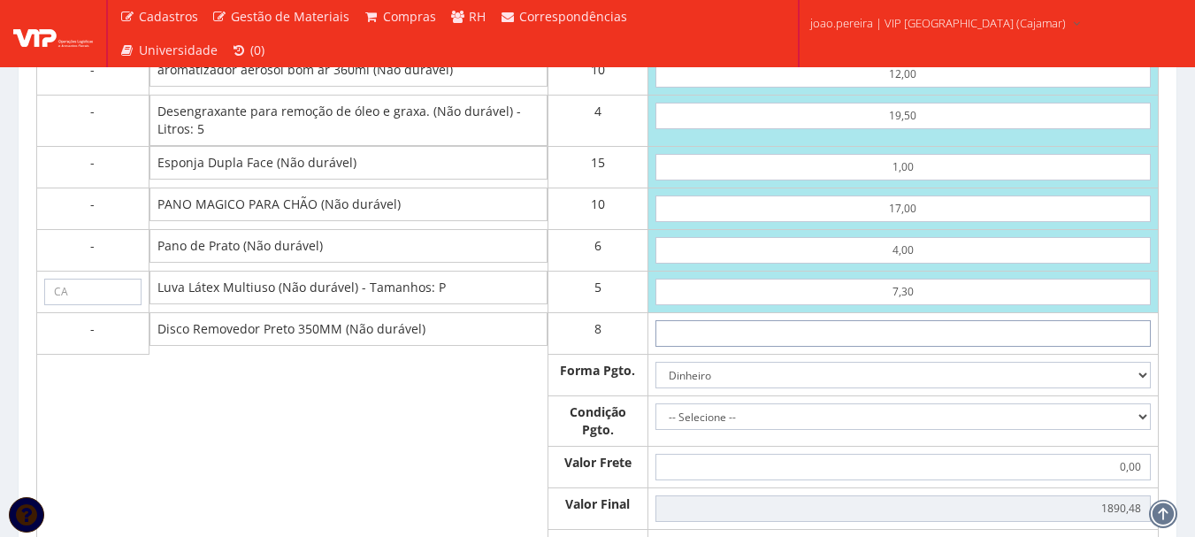
click at [926, 347] on input "text" at bounding box center [903, 333] width 495 height 27
type input "29"
type input "2122,48"
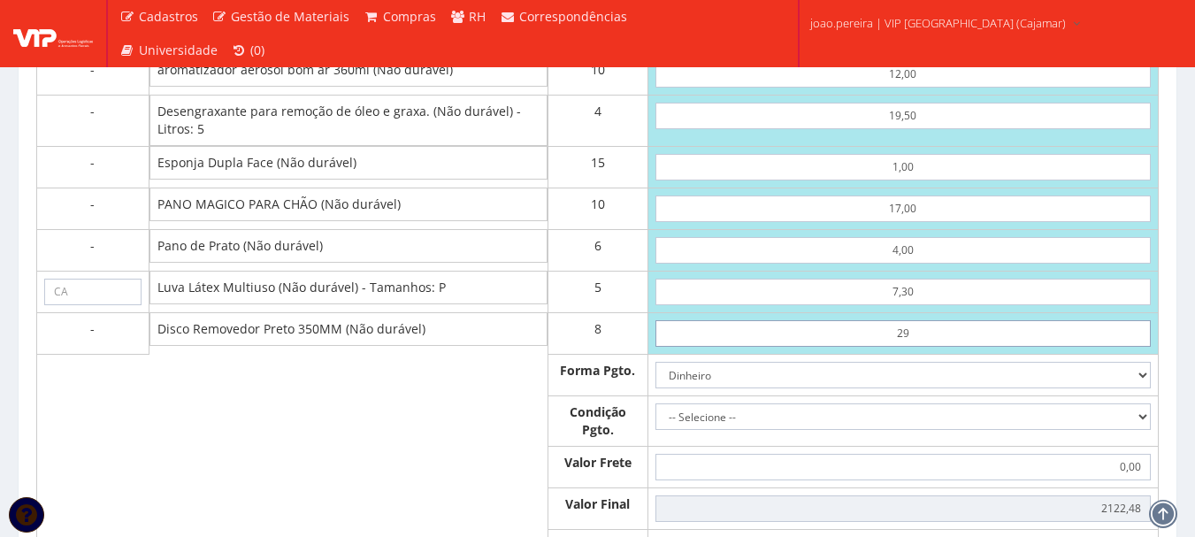
type input "2,90"
type input "1913,68"
type input "29,00"
type input "2122,48"
type input "29,00"
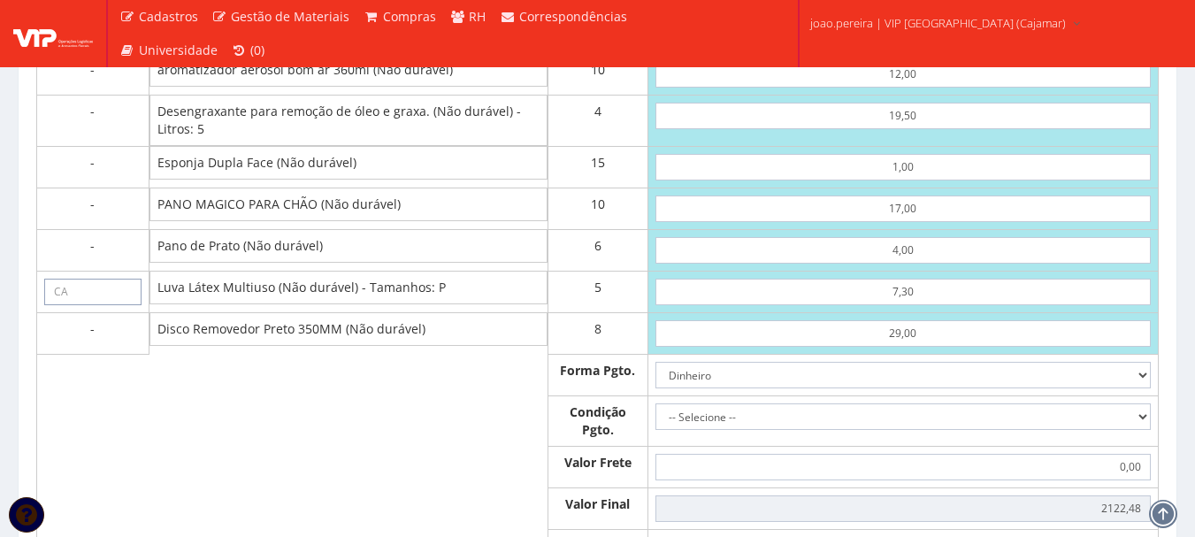
click at [65, 305] on input "text" at bounding box center [92, 292] width 97 height 27
paste input "31410"
type input "31410"
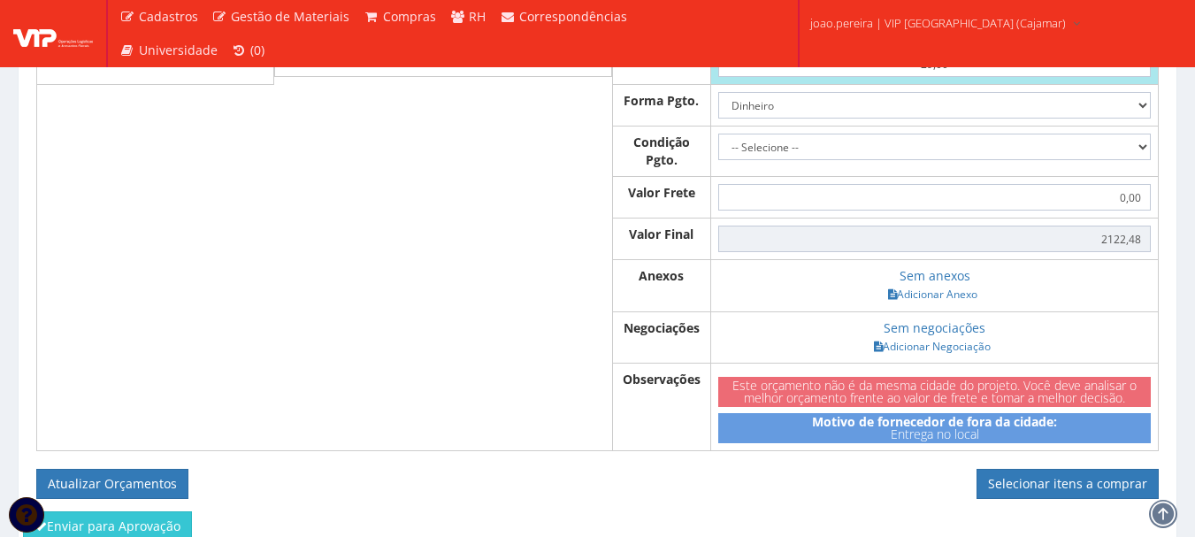
scroll to position [2252, 0]
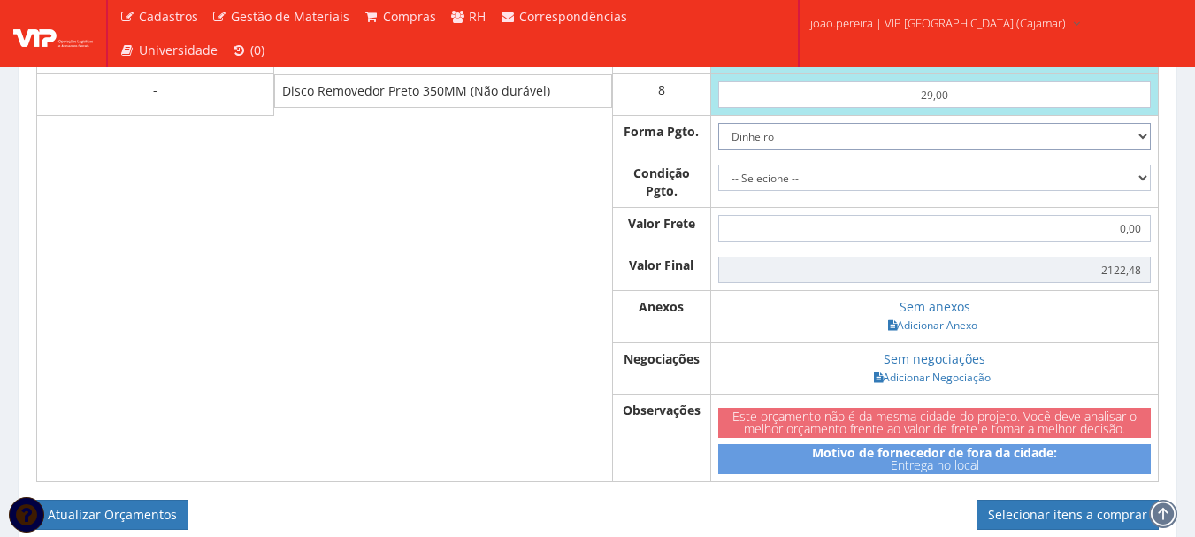
click at [1134, 138] on select "Dinheiro Boleto Bancário Depósito Transferência Bancária Cartão de Crédito Cart…" at bounding box center [934, 136] width 433 height 27
select select "1"
click at [718, 130] on select "Dinheiro Boleto Bancário Depósito Transferência Bancária Cartão de Crédito Cart…" at bounding box center [934, 136] width 433 height 27
click at [1140, 177] on select "-- Selecione -- À vista 7 dias 10 dias" at bounding box center [934, 178] width 433 height 27
select select "outros"
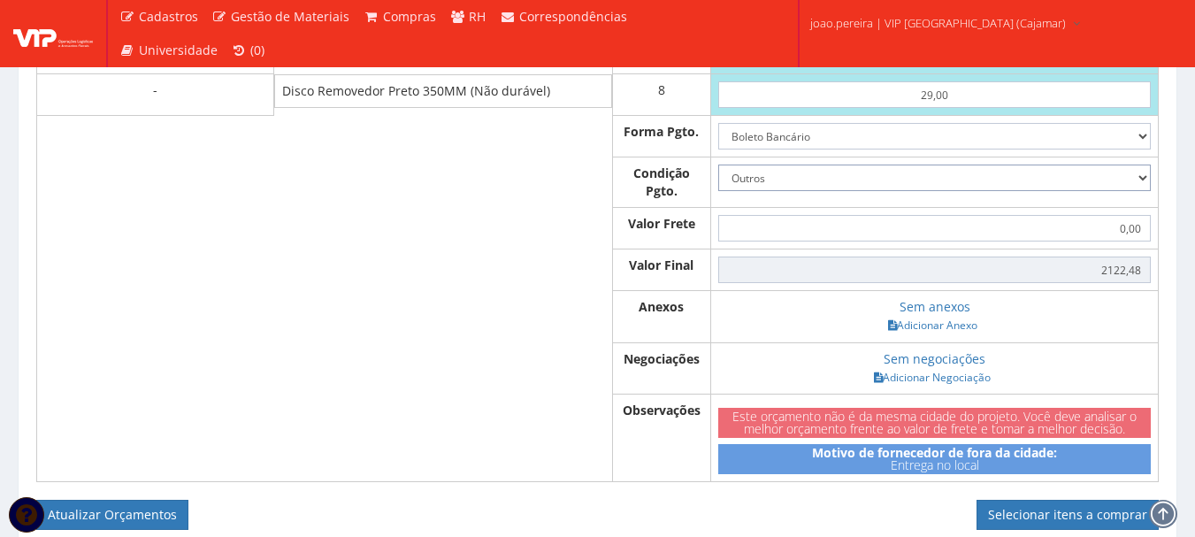
click at [718, 172] on select "-- Selecione -- À vista 7 dias 10 dias" at bounding box center [934, 178] width 433 height 27
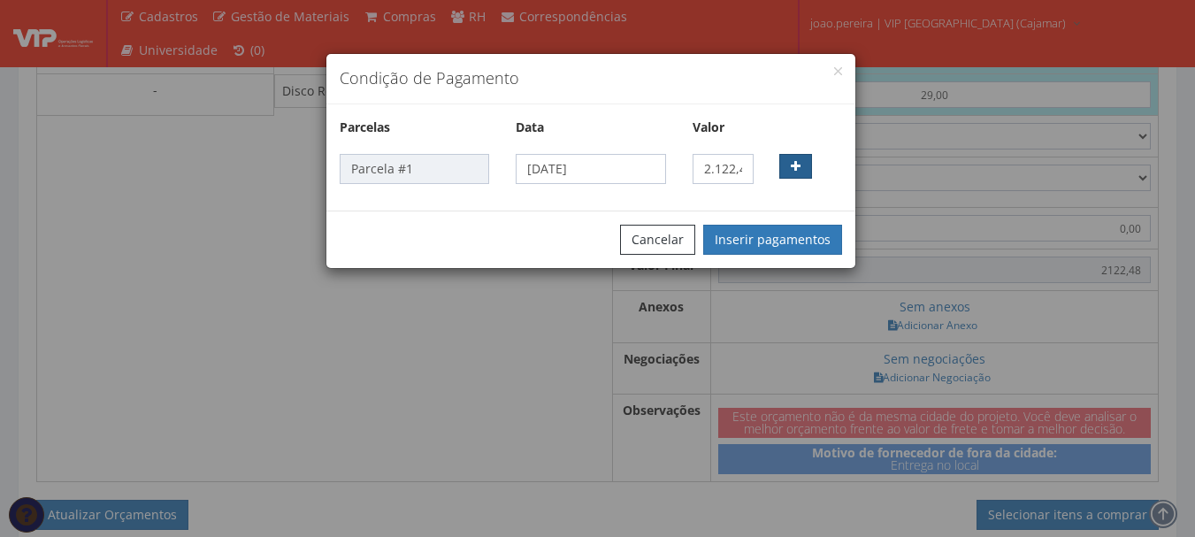
click at [802, 157] on button "button" at bounding box center [795, 166] width 33 height 25
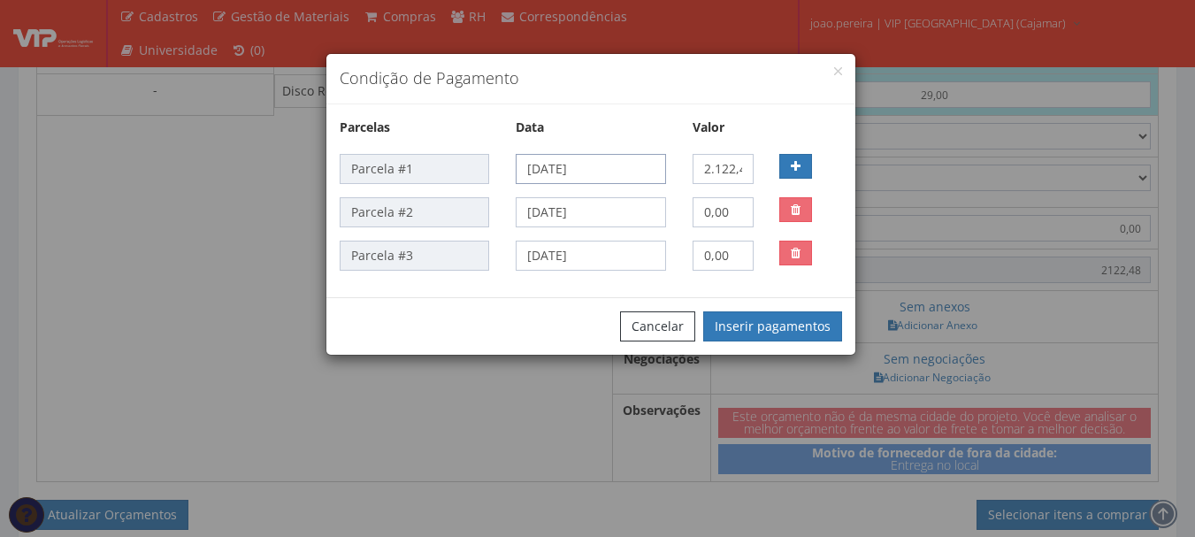
click at [633, 169] on input "25/08/2025" at bounding box center [591, 169] width 150 height 30
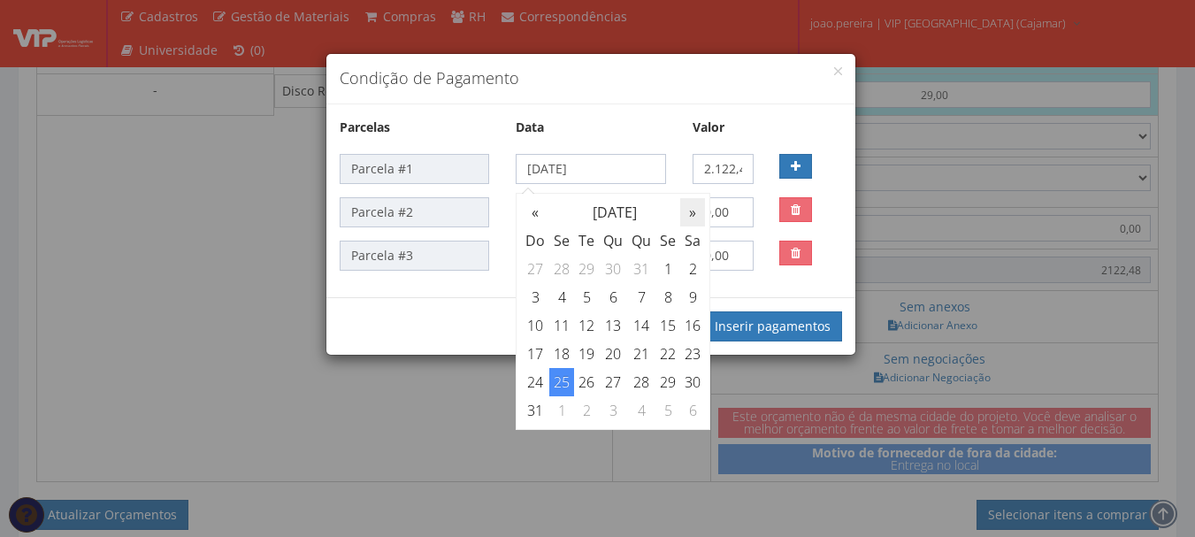
click at [695, 209] on th "»" at bounding box center [692, 212] width 25 height 28
click at [615, 349] on td "24" at bounding box center [613, 354] width 28 height 28
type input "24/09/2025"
click at [669, 122] on div "Data" at bounding box center [591, 129] width 176 height 23
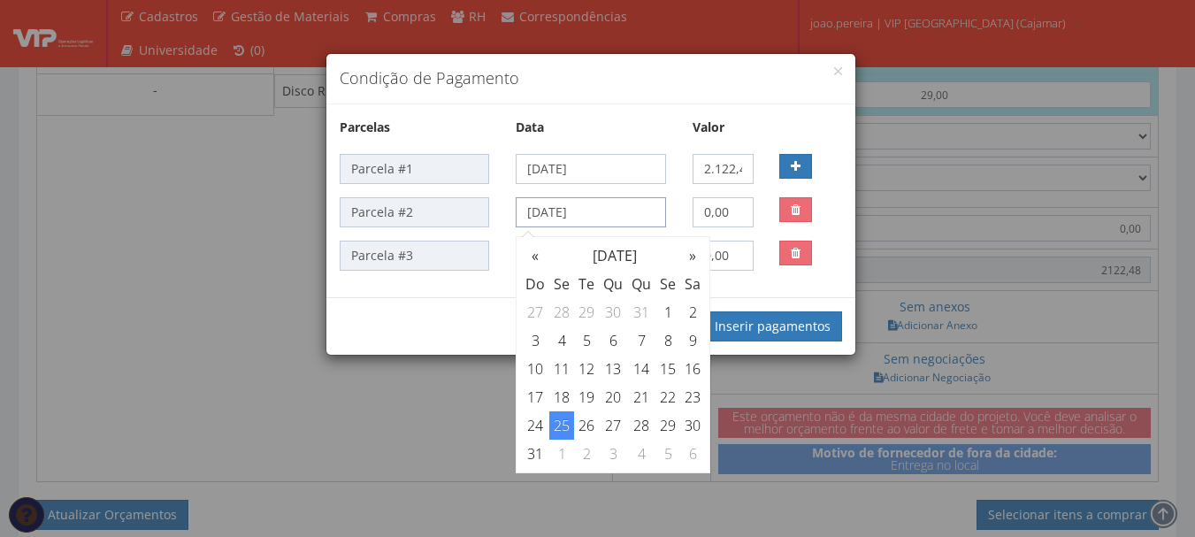
click at [633, 216] on input "25/08/2025" at bounding box center [591, 212] width 150 height 30
click at [698, 257] on th "»" at bounding box center [692, 256] width 25 height 28
click at [698, 260] on th "»" at bounding box center [692, 256] width 25 height 28
click at [571, 370] on td "13" at bounding box center [561, 369] width 25 height 28
type input "13/10/2025"
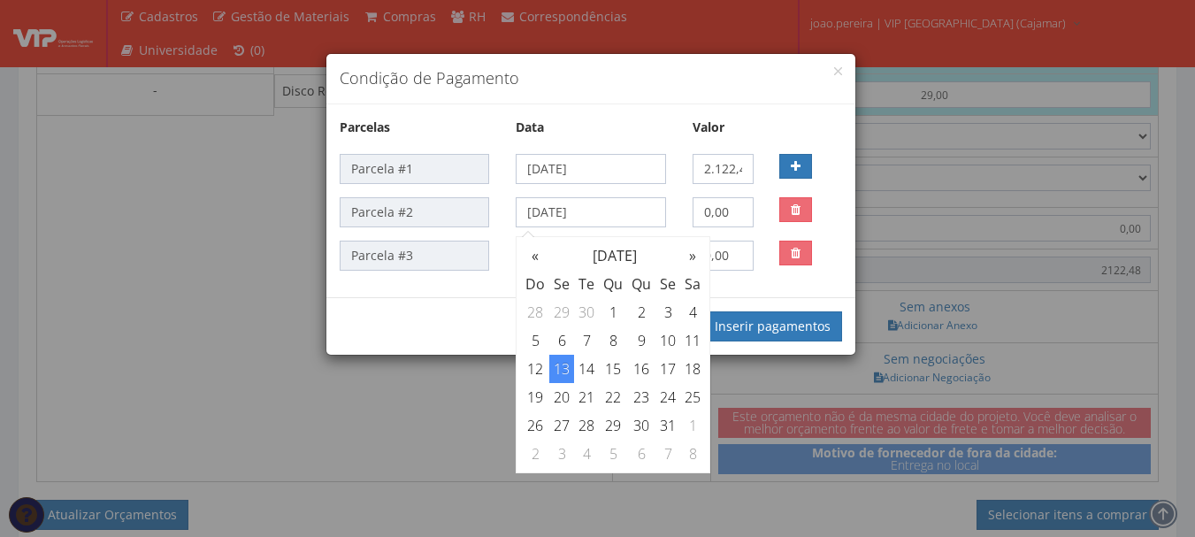
click at [684, 194] on div "Parcela #1 24/09/2025 2.122,48 Parcela #2 13/10/2025 0,00 Parcela #3 25/08/2025…" at bounding box center [591, 212] width 503 height 117
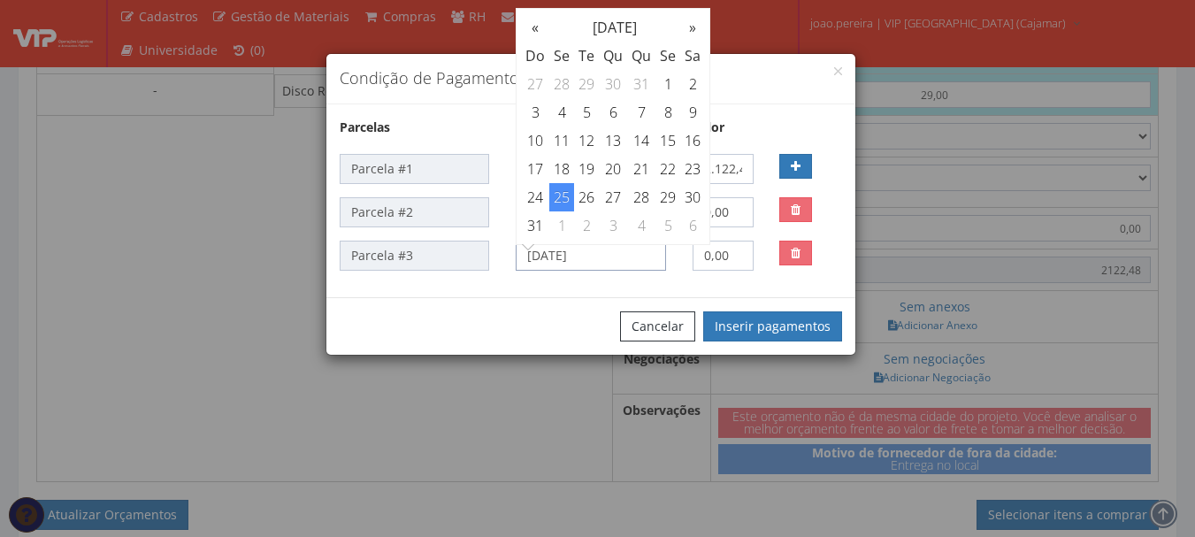
click at [645, 256] on input "25/08/2025" at bounding box center [591, 256] width 150 height 30
click at [697, 29] on th "»" at bounding box center [692, 27] width 25 height 28
click at [673, 170] on td "24" at bounding box center [668, 169] width 25 height 28
type input "24/10/2025"
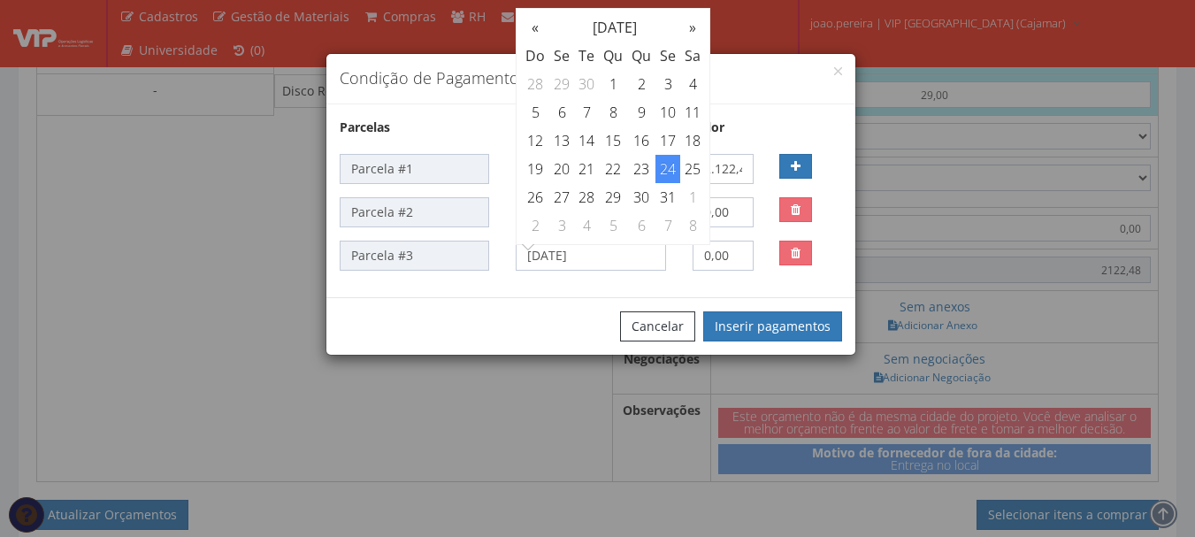
click at [573, 299] on div "Cancelar Inserir pagamentos" at bounding box center [590, 326] width 529 height 58
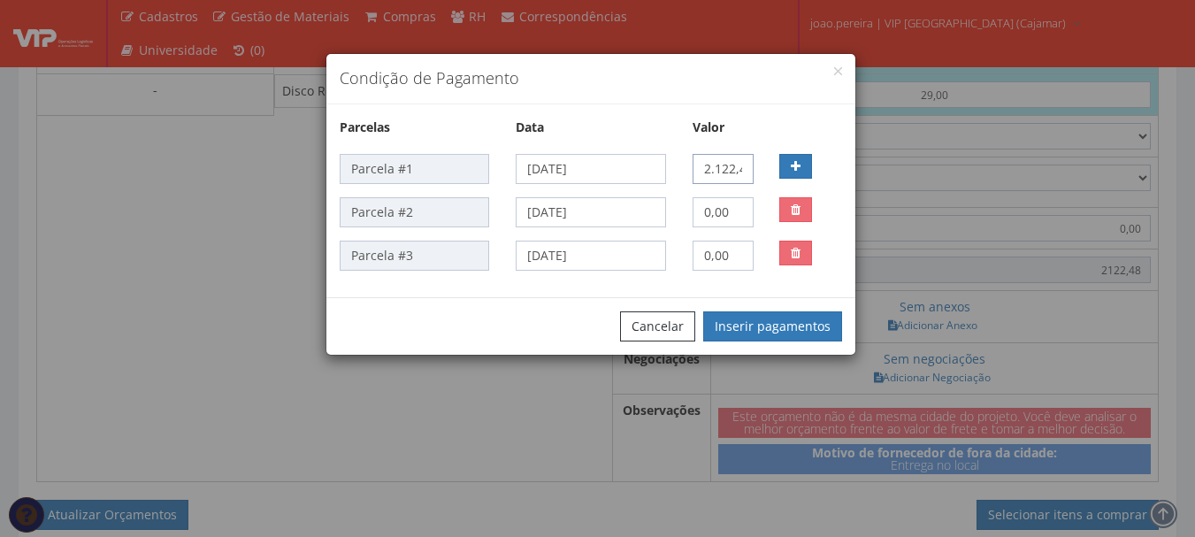
scroll to position [0, 10]
drag, startPoint x: 699, startPoint y: 168, endPoint x: 775, endPoint y: 168, distance: 76.1
click at [775, 168] on div "Parcela #1 24/09/2025 2.122,48" at bounding box center [590, 169] width 529 height 30
click at [725, 171] on input "2.122,48" at bounding box center [724, 169] width 62 height 30
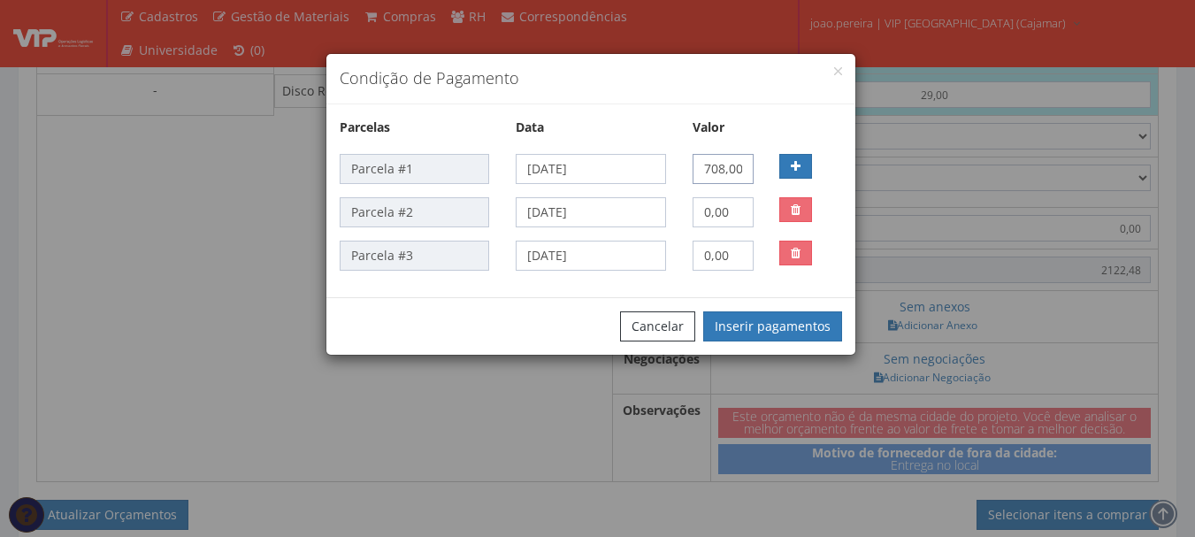
type input "708,00"
click at [817, 325] on button "Inserir pagamentos" at bounding box center [772, 326] width 139 height 30
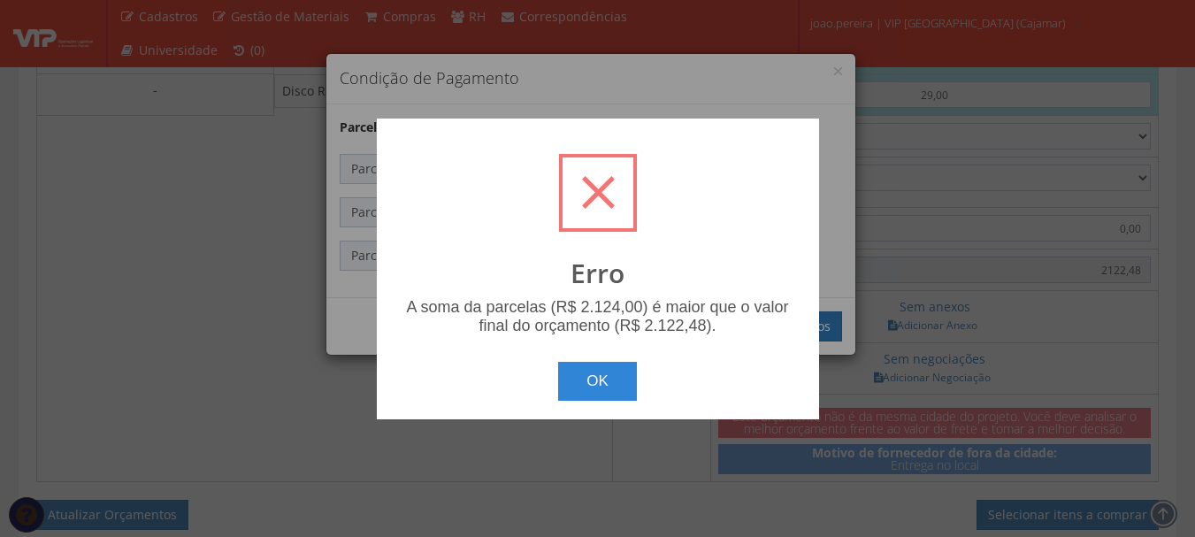
click at [606, 199] on span at bounding box center [598, 192] width 33 height 33
click at [581, 385] on button "OK" at bounding box center [597, 381] width 79 height 39
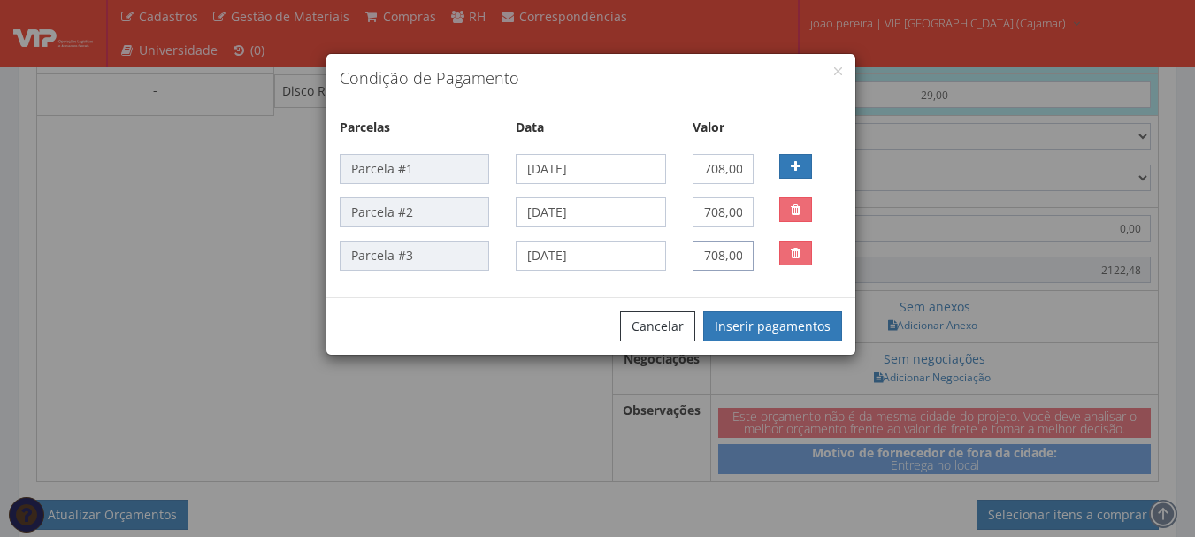
click at [854, 245] on div "Parcela #3 24/10/2025 708,00" at bounding box center [590, 256] width 529 height 30
click at [802, 320] on button "Inserir pagamentos" at bounding box center [772, 326] width 139 height 30
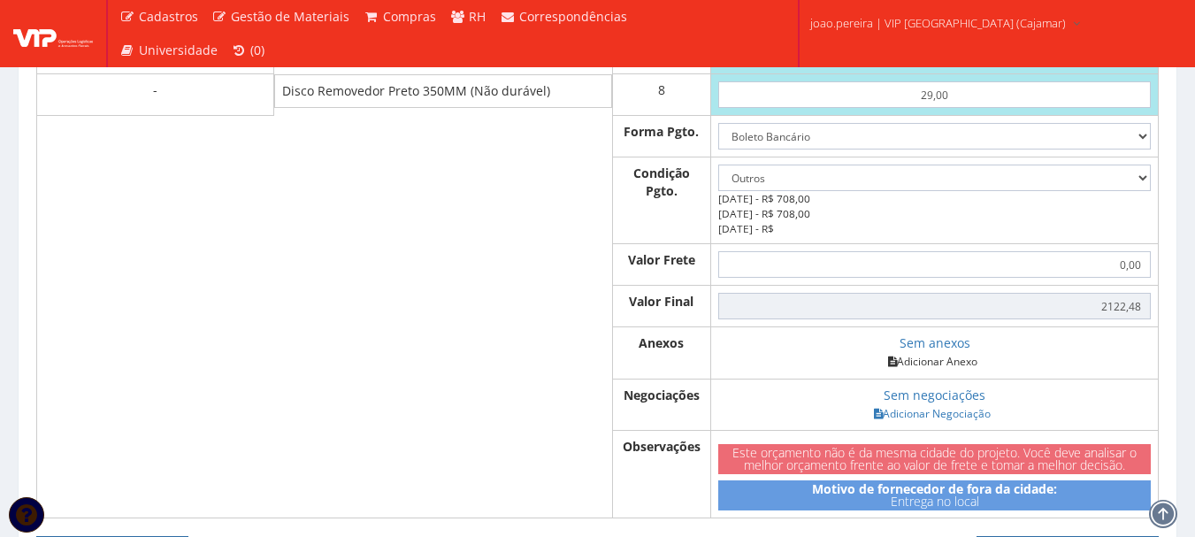
click at [971, 365] on link "Adicionar Anexo" at bounding box center [933, 361] width 100 height 19
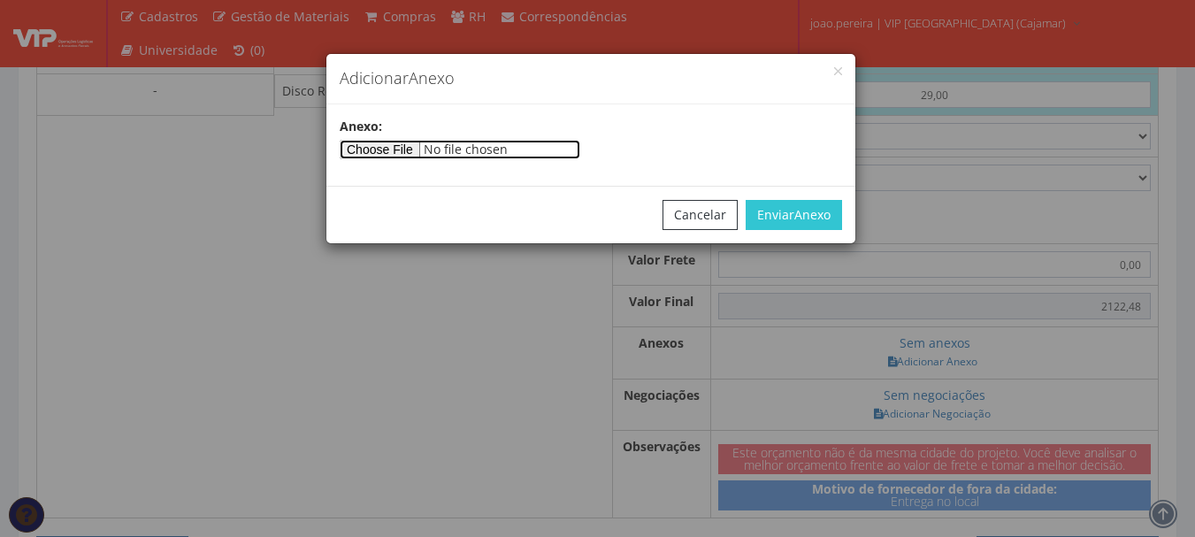
click at [420, 151] on input"] "file" at bounding box center [460, 149] width 241 height 19
type input"] "C:\fakepath\PedidoVenda_279164.pdf"
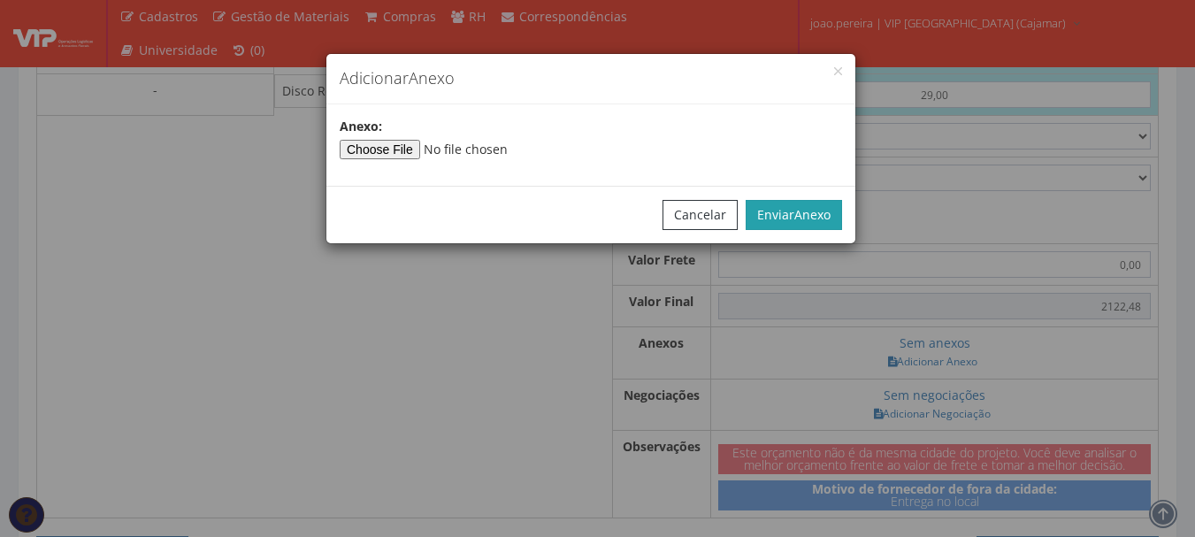
click at [815, 219] on span "Anexo" at bounding box center [812, 214] width 36 height 17
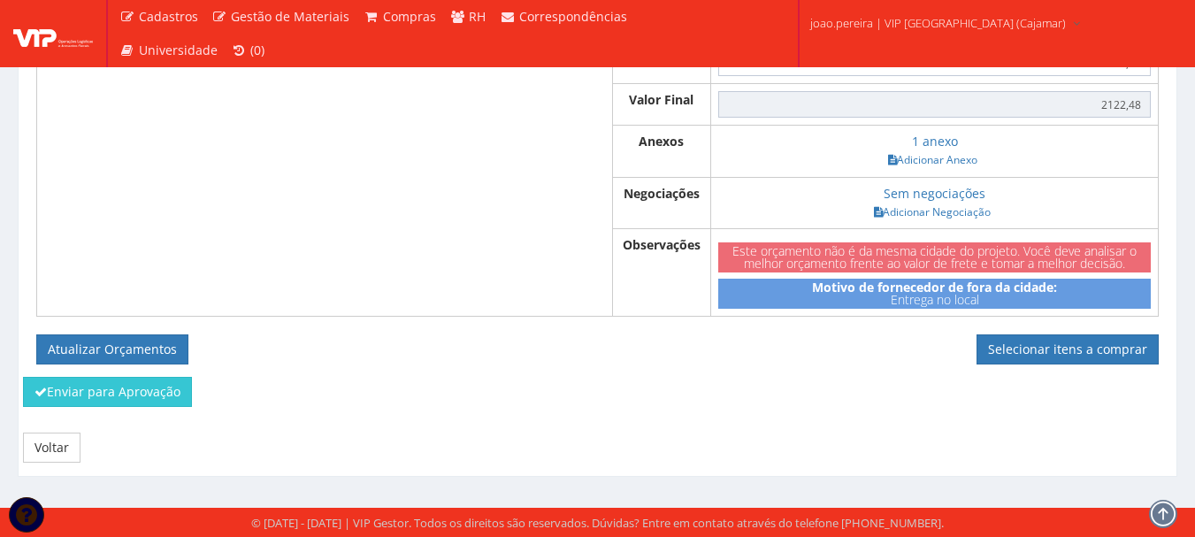
scroll to position [2461, 0]
click at [105, 352] on button "Atualizar Orçamentos" at bounding box center [112, 349] width 152 height 30
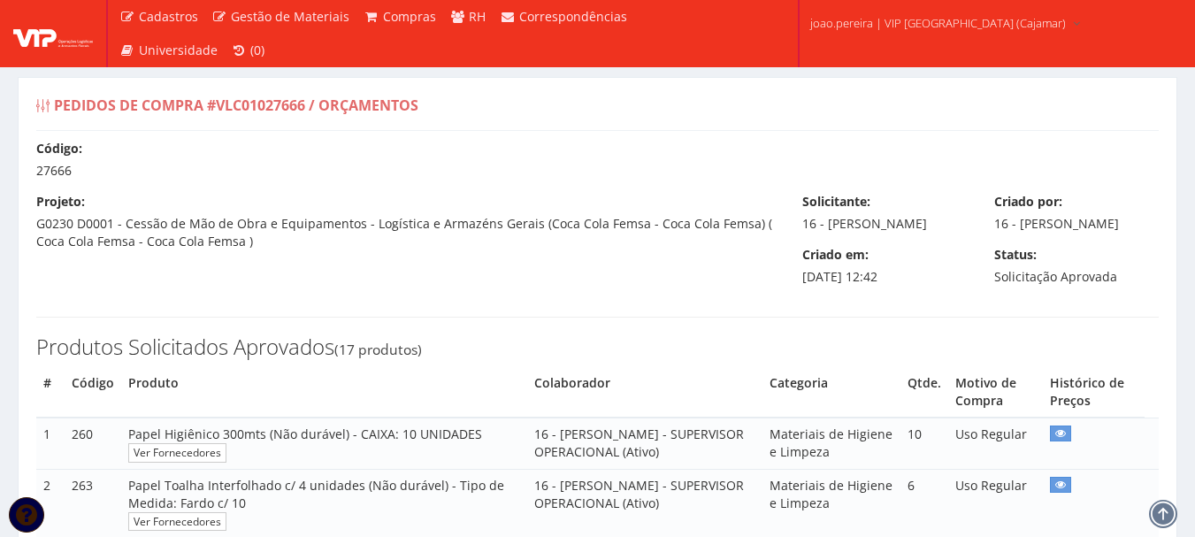
select select "outros"
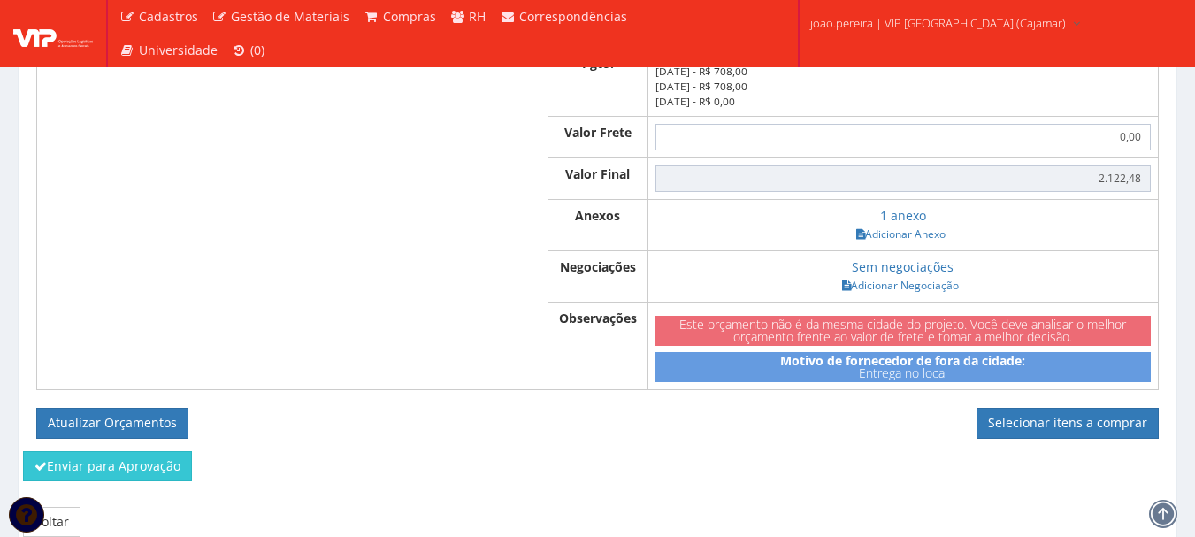
scroll to position [2363, 0]
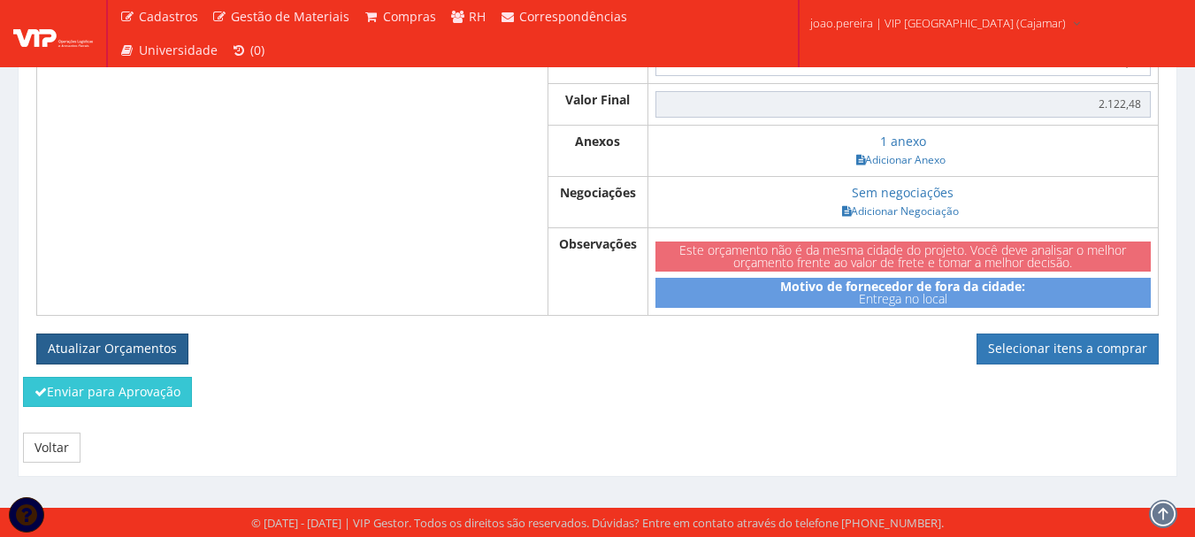
click at [123, 339] on button "Atualizar Orçamentos" at bounding box center [112, 349] width 152 height 30
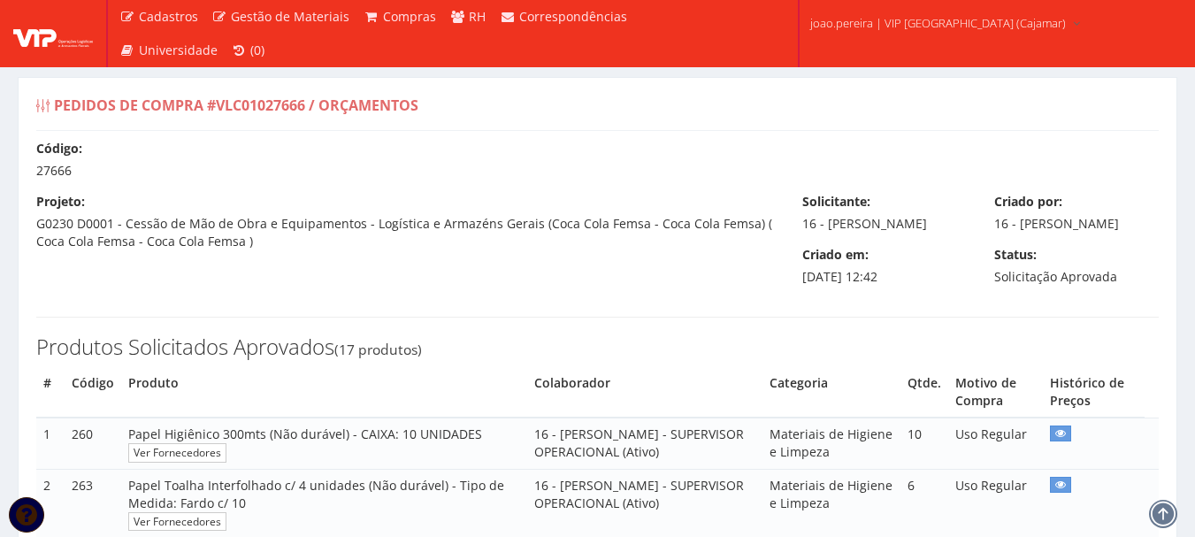
select select "outros"
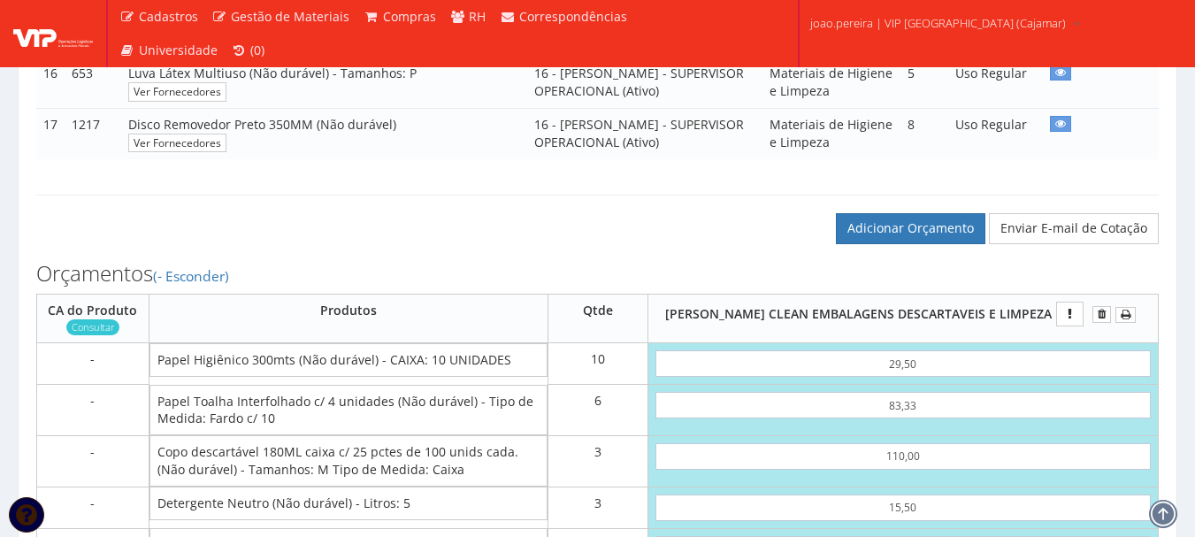
scroll to position [1327, 0]
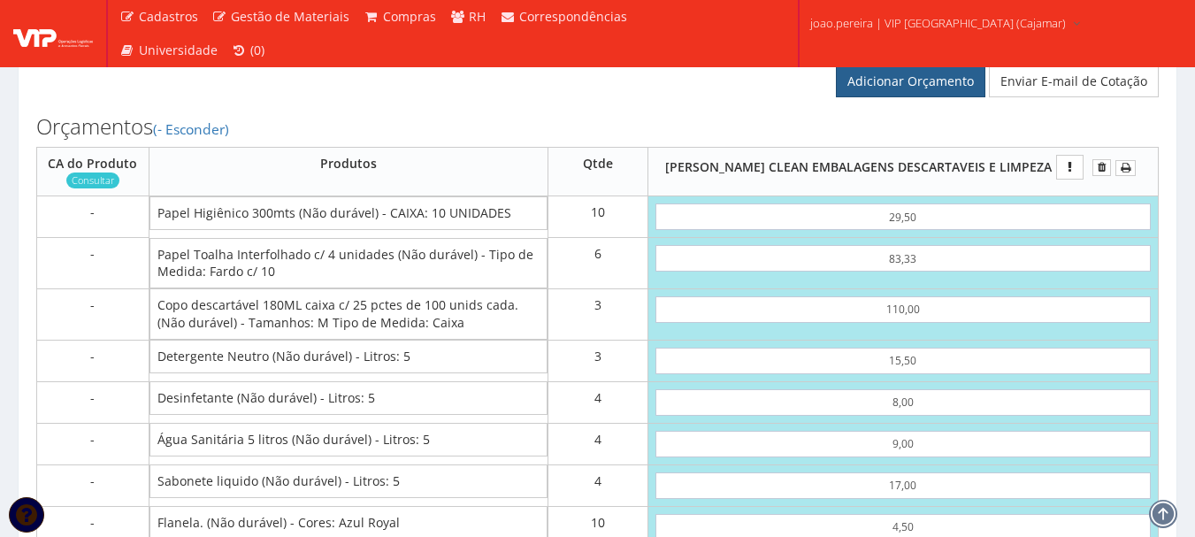
click at [932, 96] on link "Adicionar Orçamento" at bounding box center [911, 81] width 150 height 30
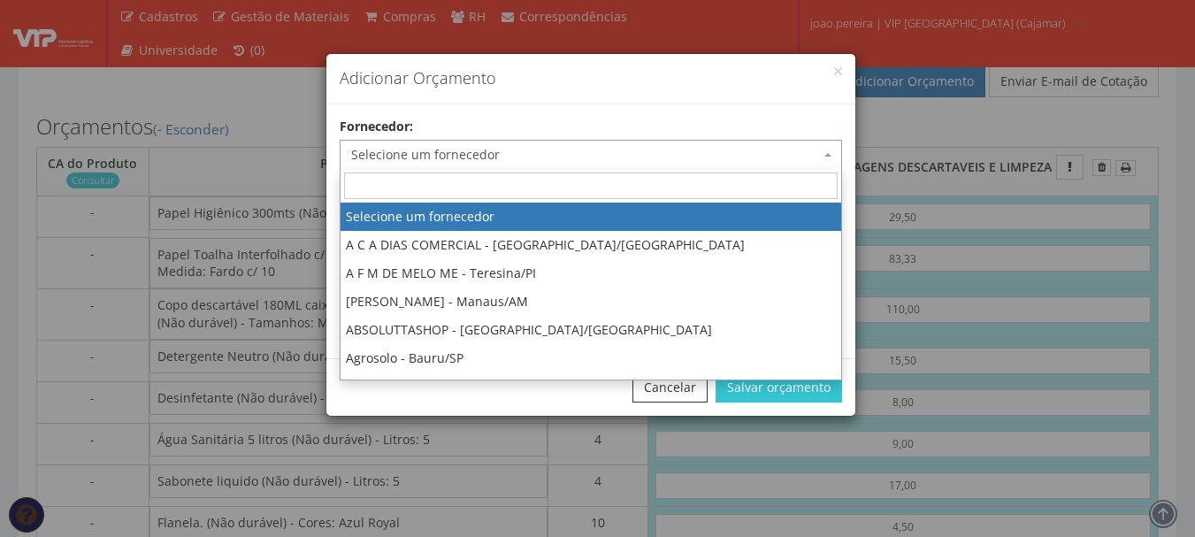
click at [625, 146] on span "Selecione um fornecedor" at bounding box center [585, 155] width 469 height 18
type input "jl"
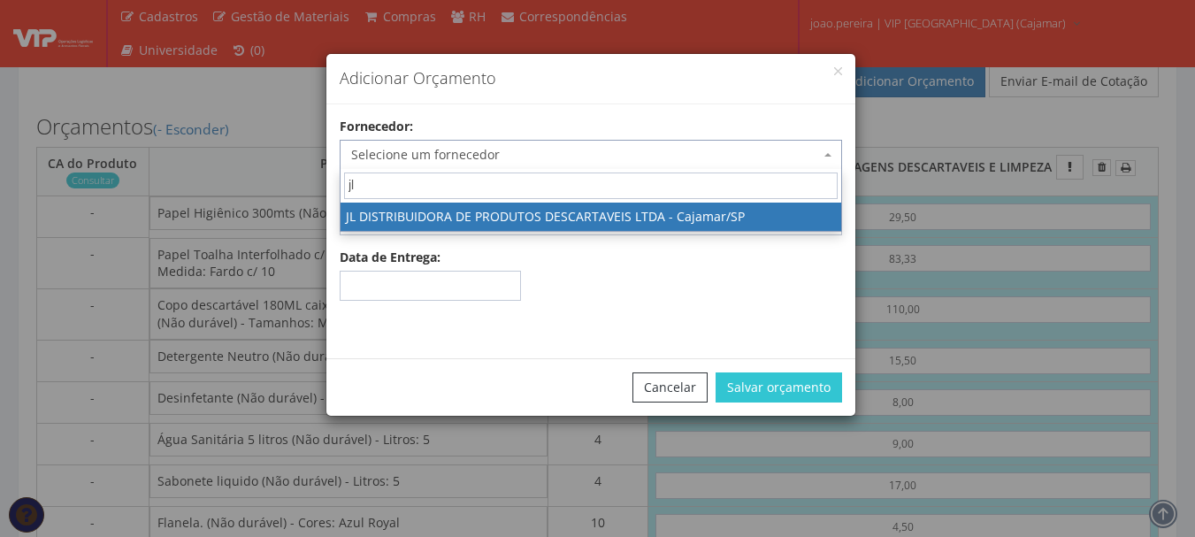
select select "2186"
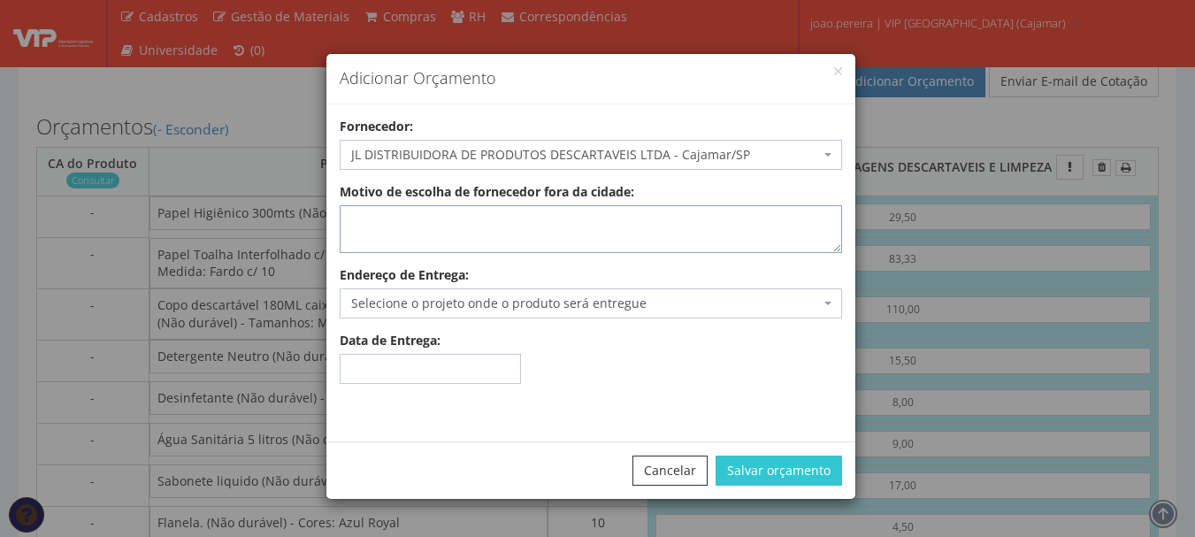
click at [600, 229] on textarea "Motivo de escolha de fornecedor fora da cidade:" at bounding box center [591, 229] width 503 height 48
type textarea "Entrega no local"
click at [664, 306] on span "Selecione o projeto onde o produto será entregue" at bounding box center [585, 304] width 469 height 18
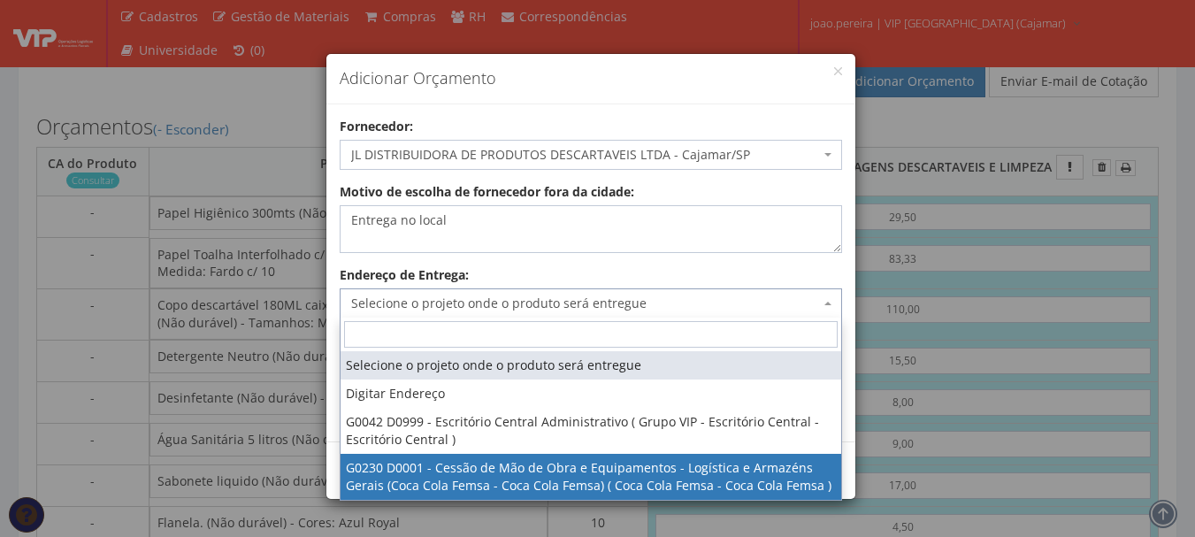
select select "230"
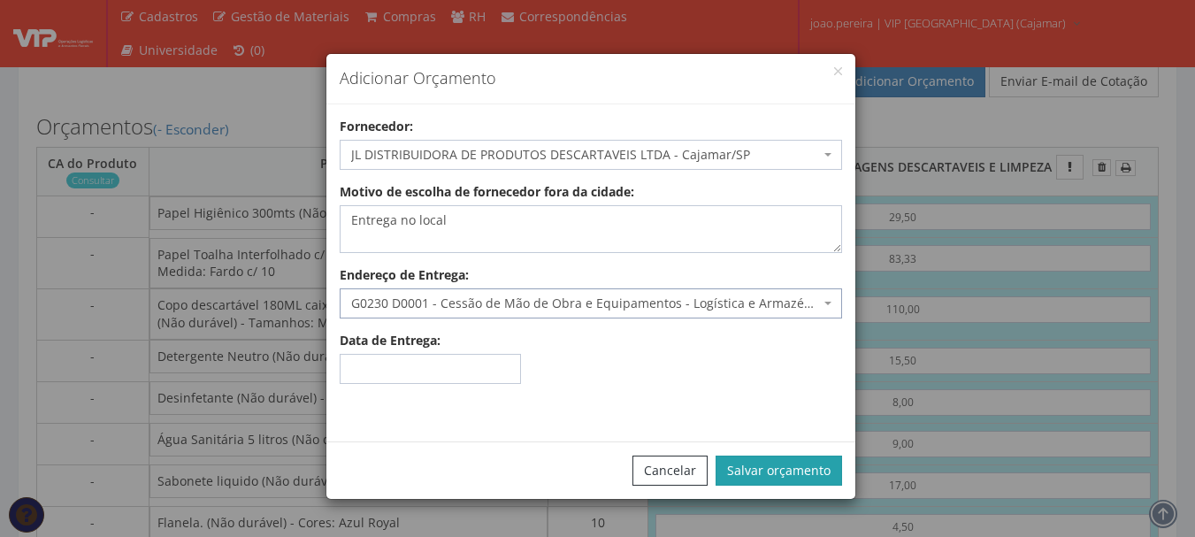
click at [802, 464] on button "Salvar orçamento" at bounding box center [779, 471] width 127 height 30
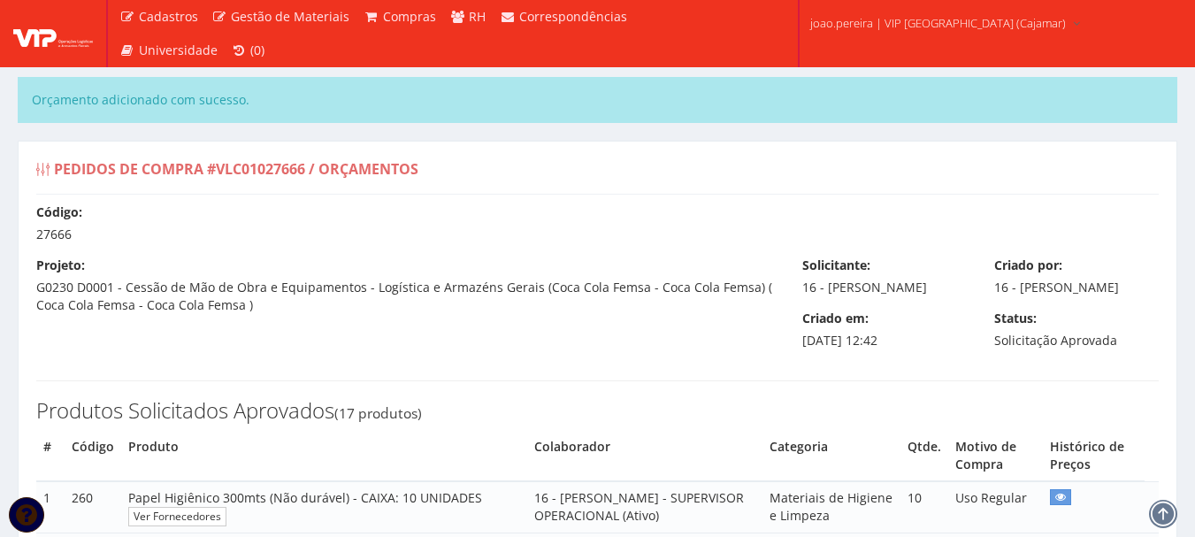
select select "outros"
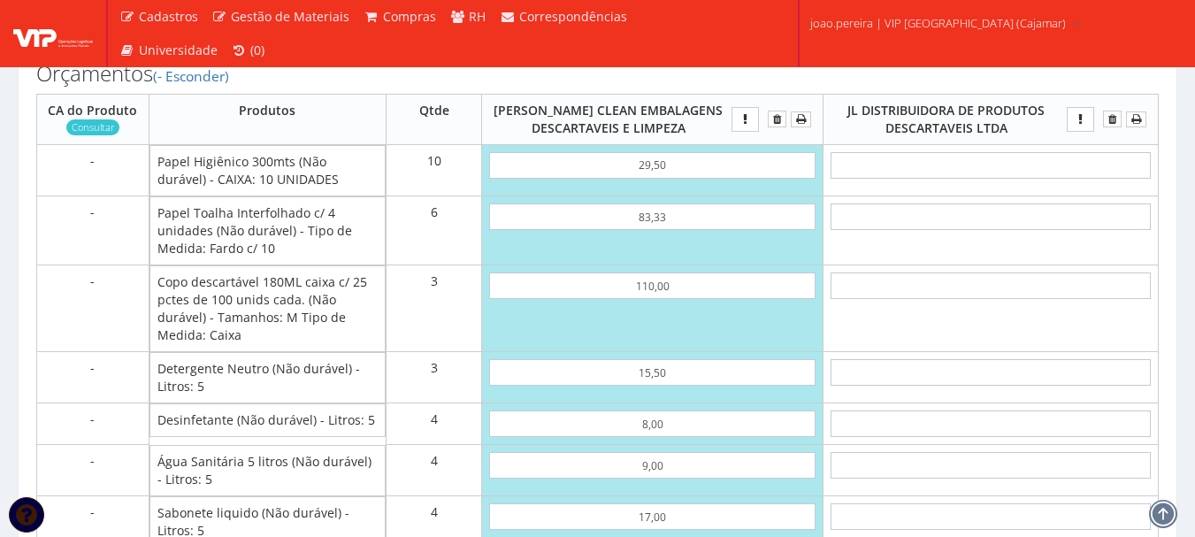
scroll to position [1415, 0]
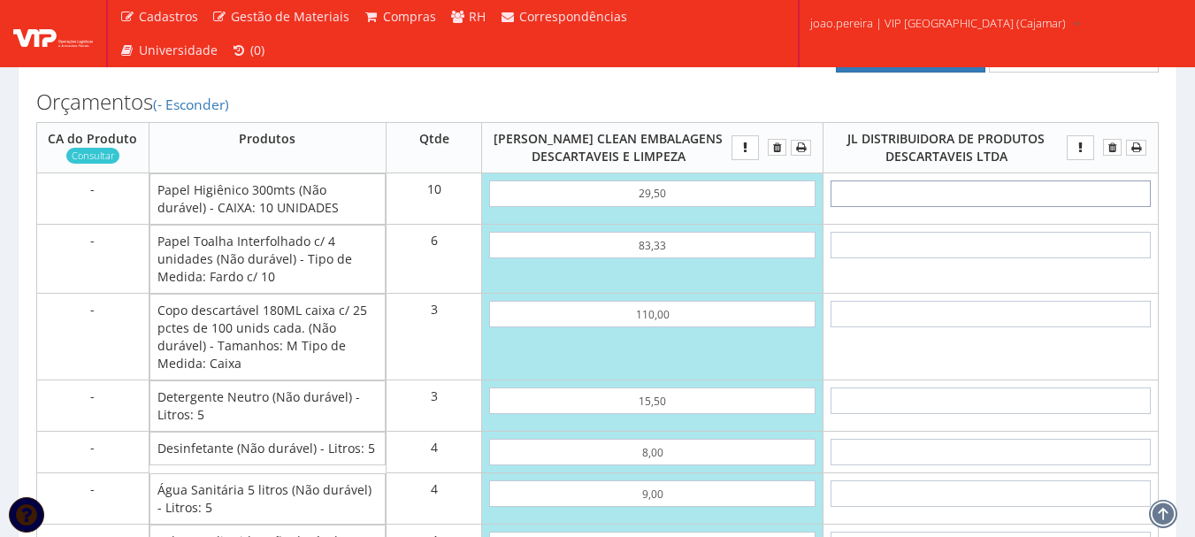
click at [997, 207] on input "text" at bounding box center [991, 193] width 320 height 27
click at [1034, 207] on input "text" at bounding box center [991, 193] width 320 height 27
type input "3"
type input "30,00"
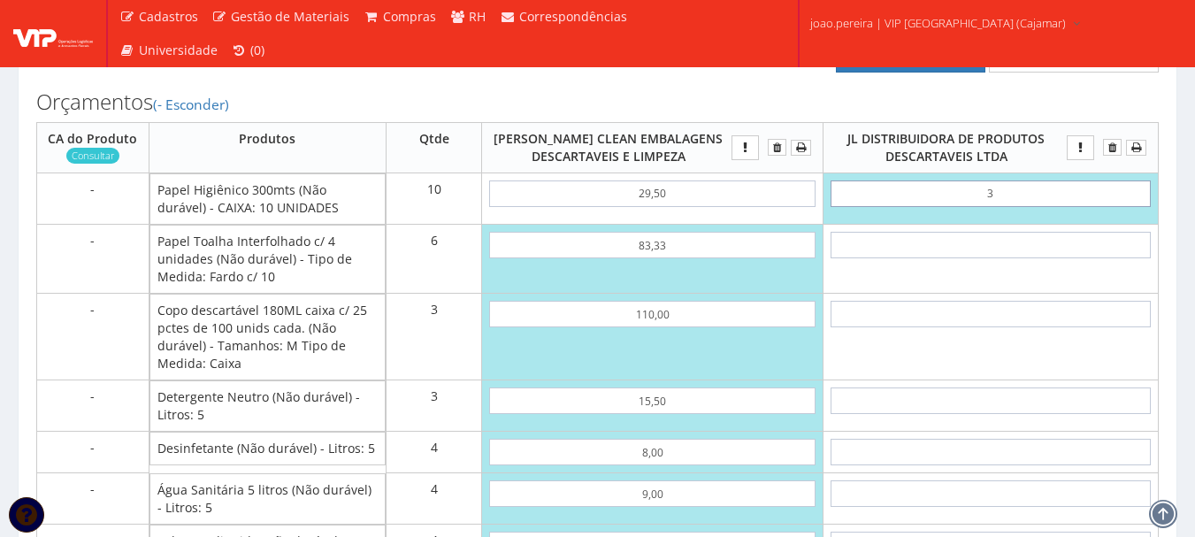
type input "35"
type input "350,00"
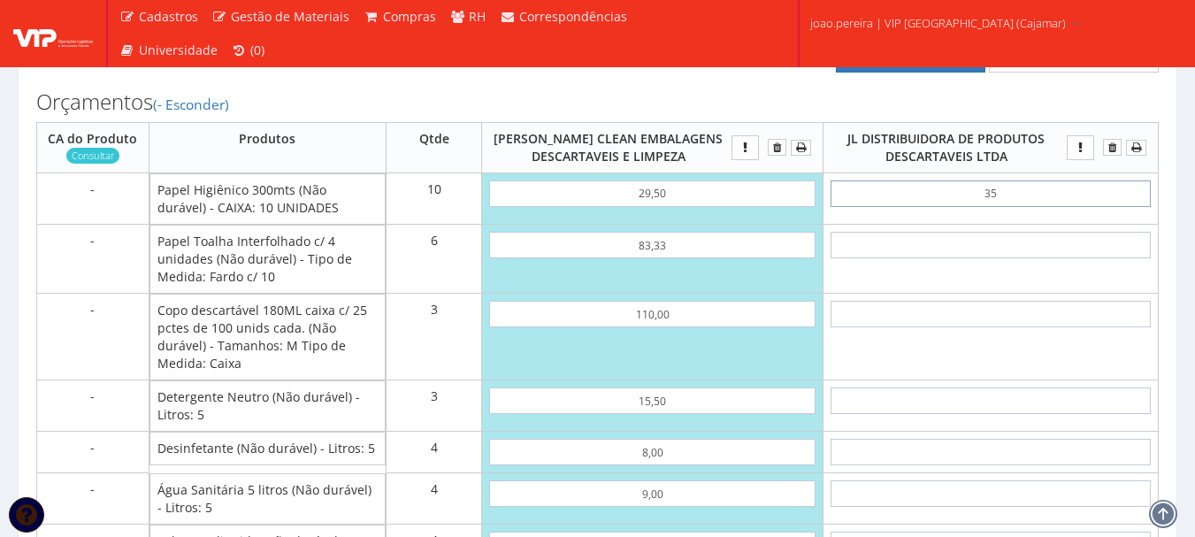
type input "3,52"
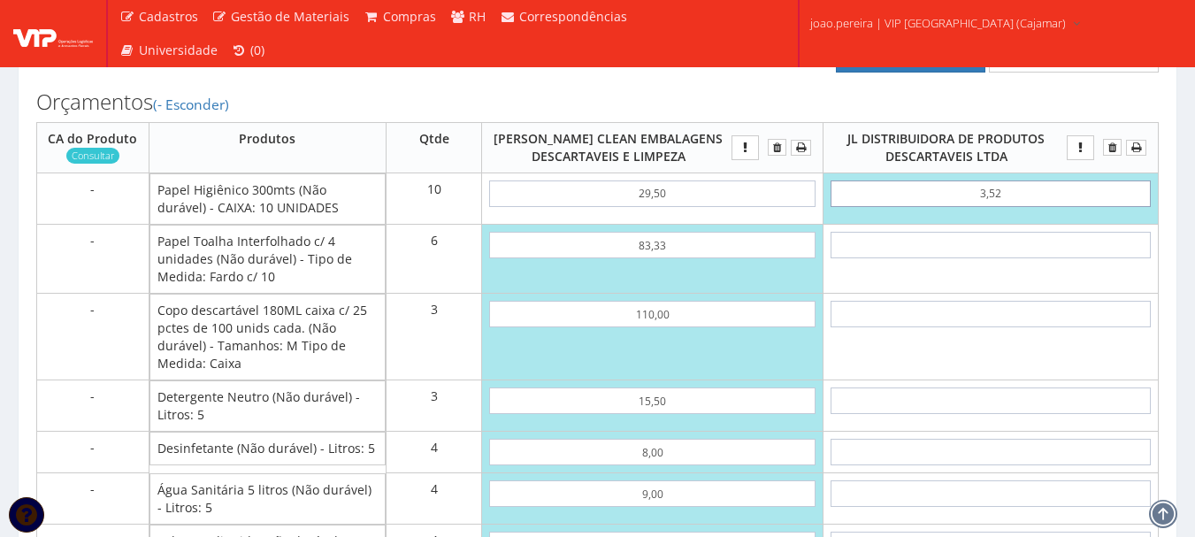
type input "35,20"
type input "35,25"
type input "352,50"
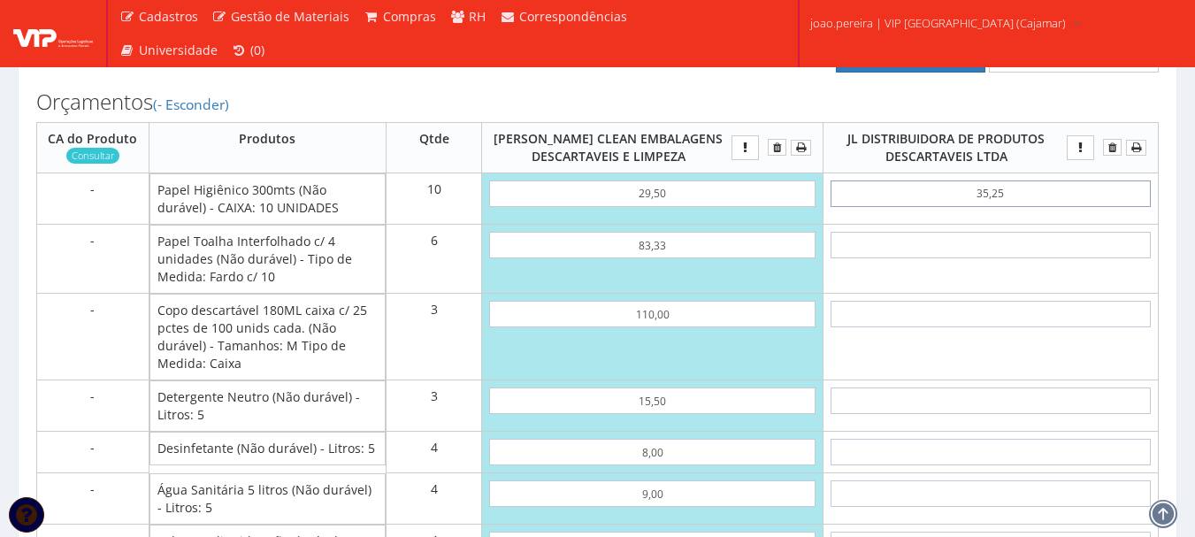
type input "35,25"
type input "2122,48"
click at [988, 258] on input "text" at bounding box center [991, 245] width 320 height 27
type input "59"
type input "706,50"
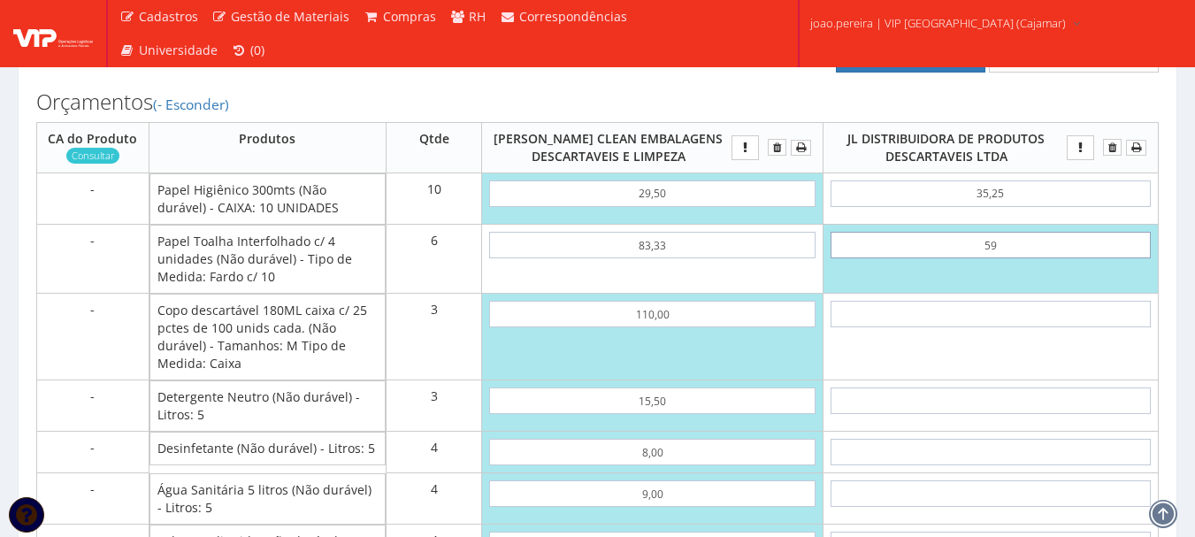
type input "5,94"
type input "388,14"
type input "59,40"
type input "708,90"
type input "59,40"
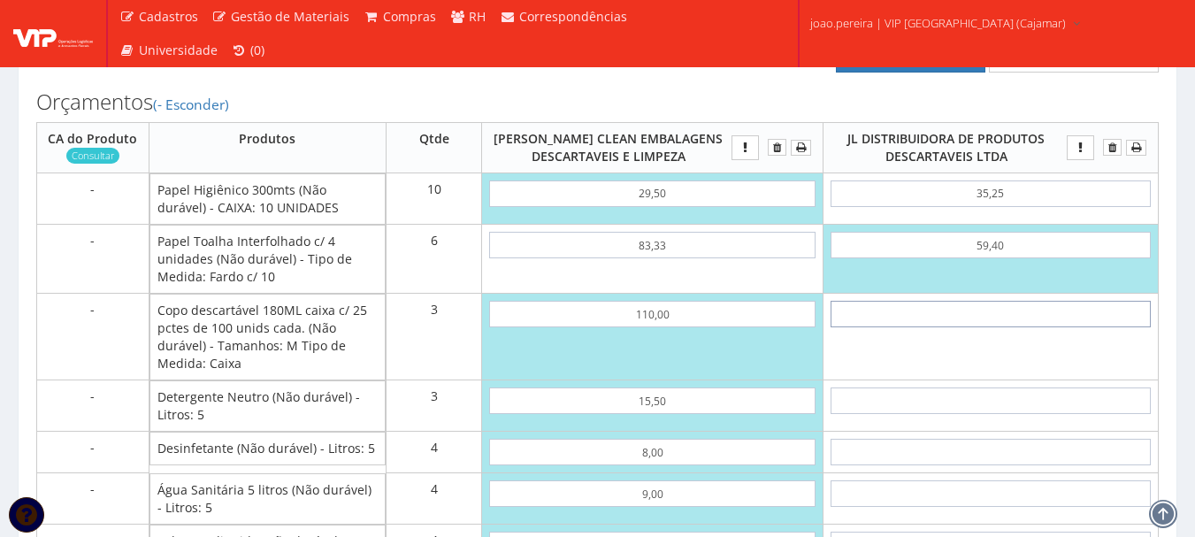
type input "9"
type input "735,90"
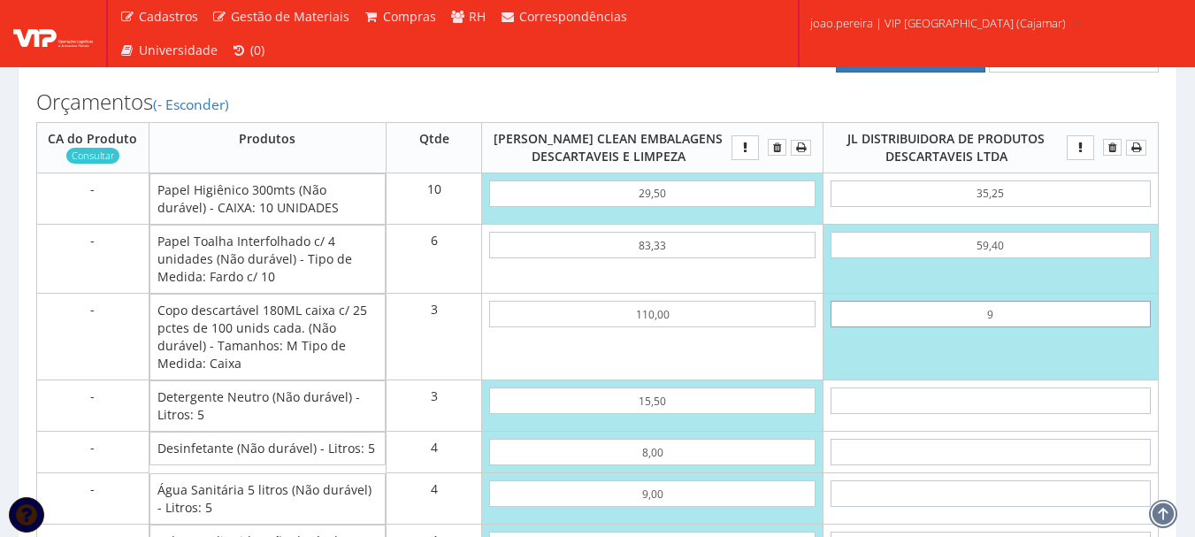
type input "94"
type input "990,90"
type input "9,45"
type input "737,25"
type input "94,50"
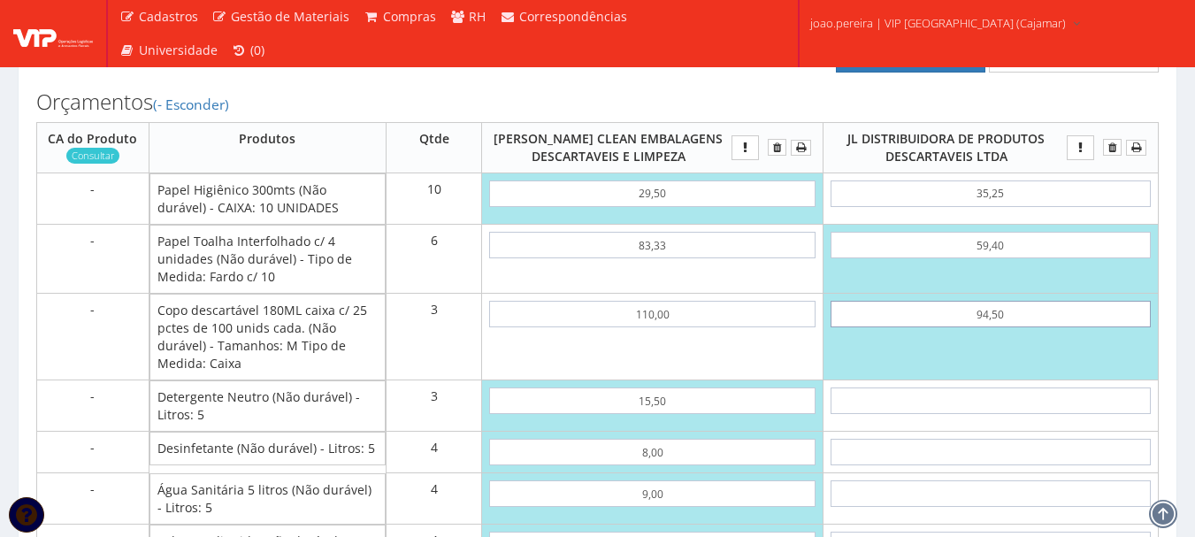
type input "992,40"
type input "94,50"
click at [1018, 413] on input "text" at bounding box center [991, 400] width 320 height 27
type input "7"
type input "1013,40"
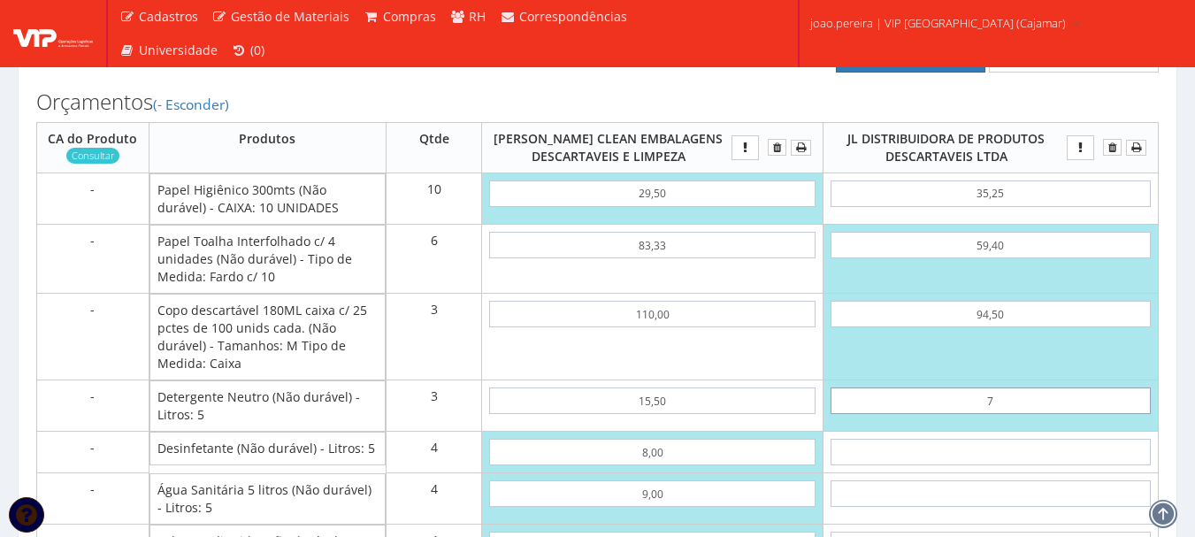
type input "79"
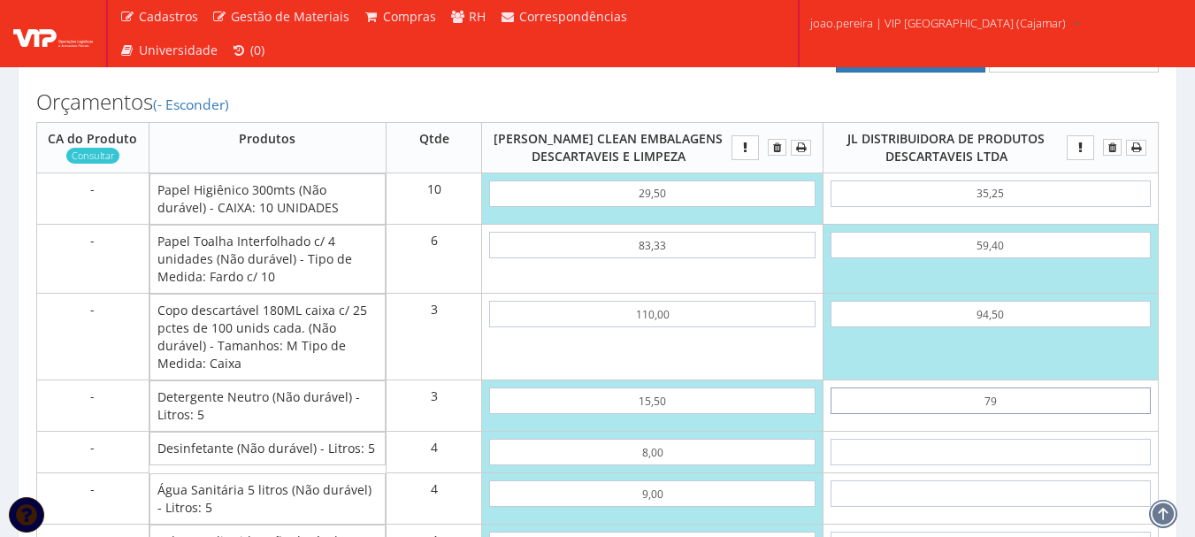
type input "1229,40"
type input "7,90"
type input "1016,10"
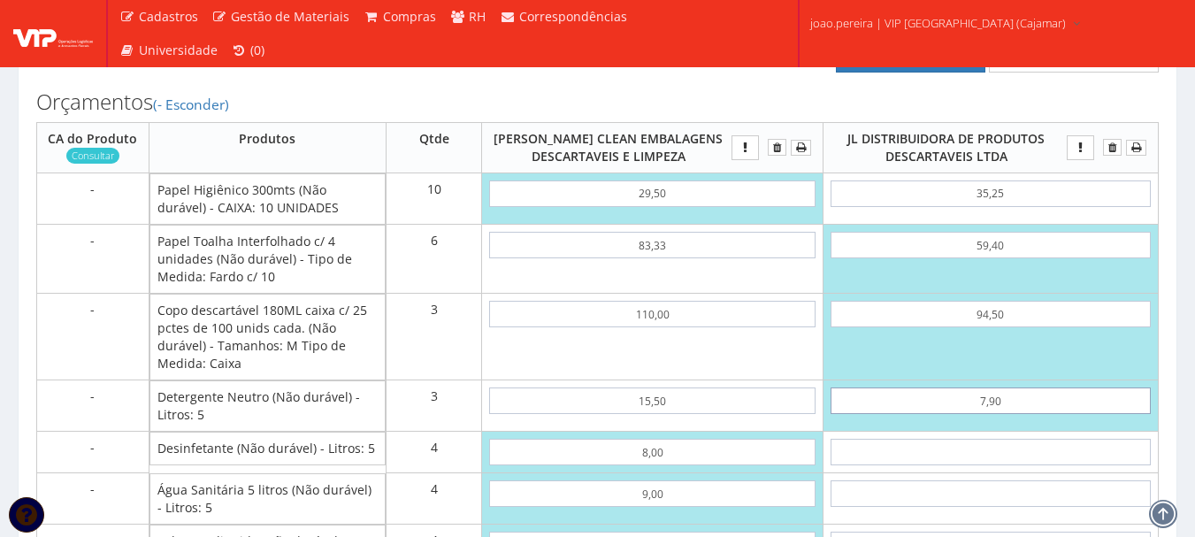
drag, startPoint x: 1040, startPoint y: 417, endPoint x: 961, endPoint y: 418, distance: 79.6
click at [961, 414] on input "7,90" at bounding box center [991, 400] width 320 height 27
type input "1"
type input "995,40"
type input "14"
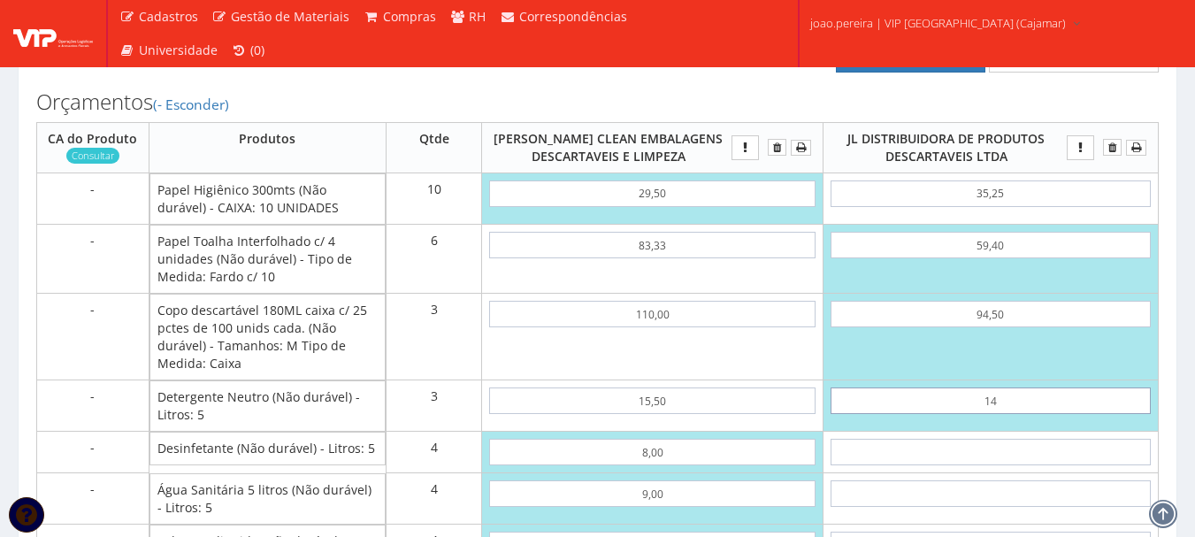
type input "1034,40"
type input "1,45"
type input "996,75"
type input "14,50"
type input "1035,90"
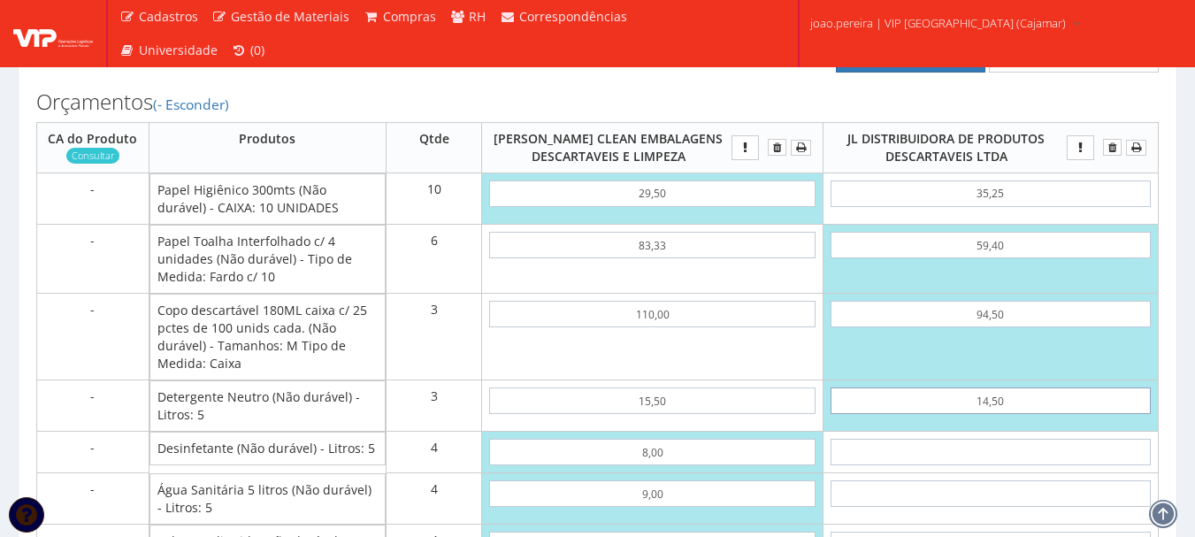
type input "14,50"
type input "7"
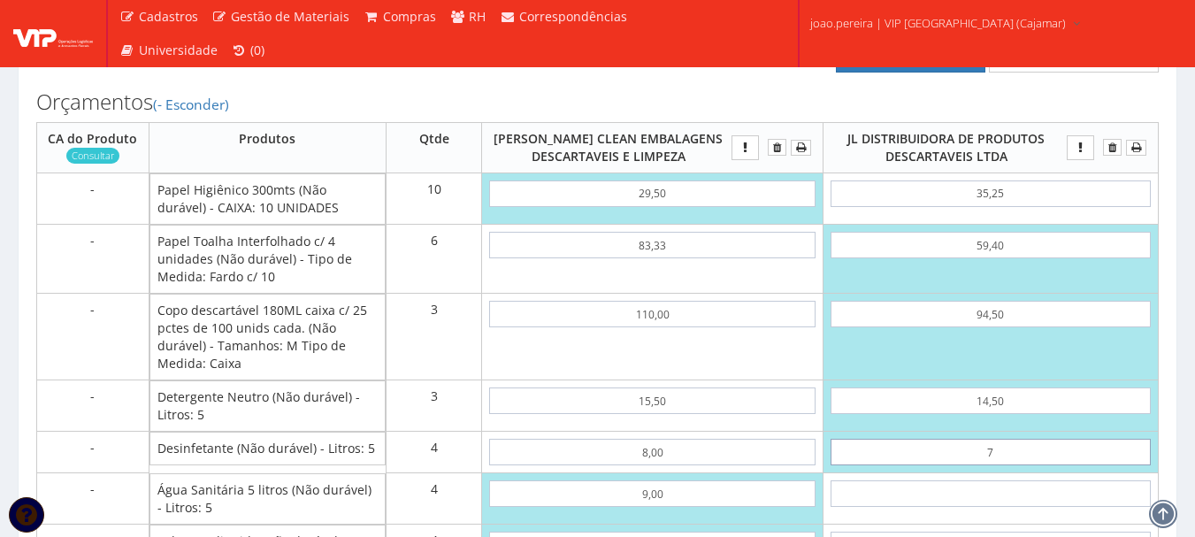
type input "1063,90"
type input "79"
type input "1351,90"
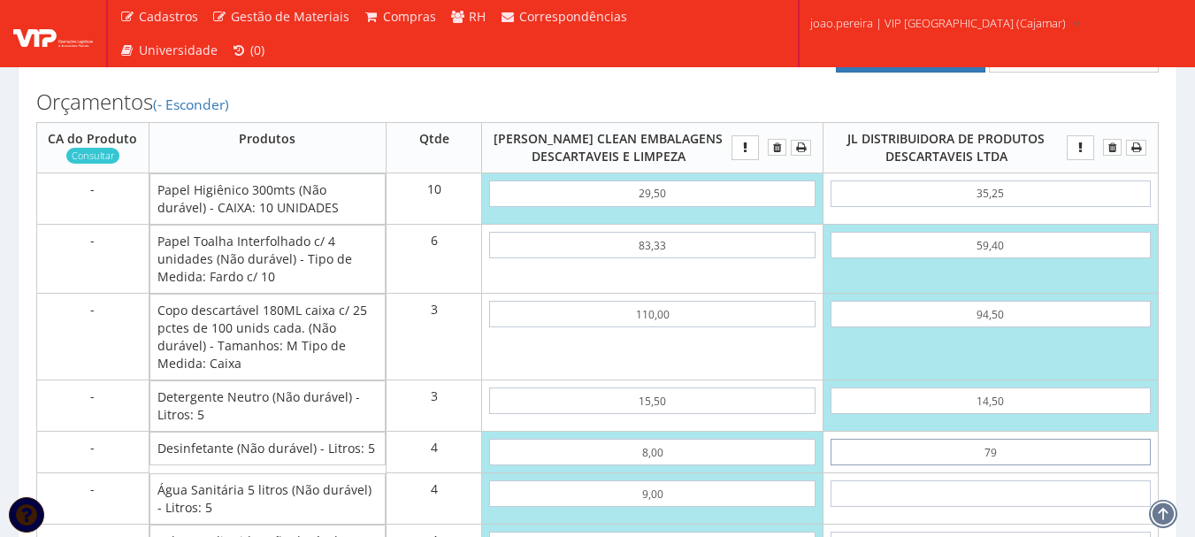
type input "7,90"
type input "1067,50"
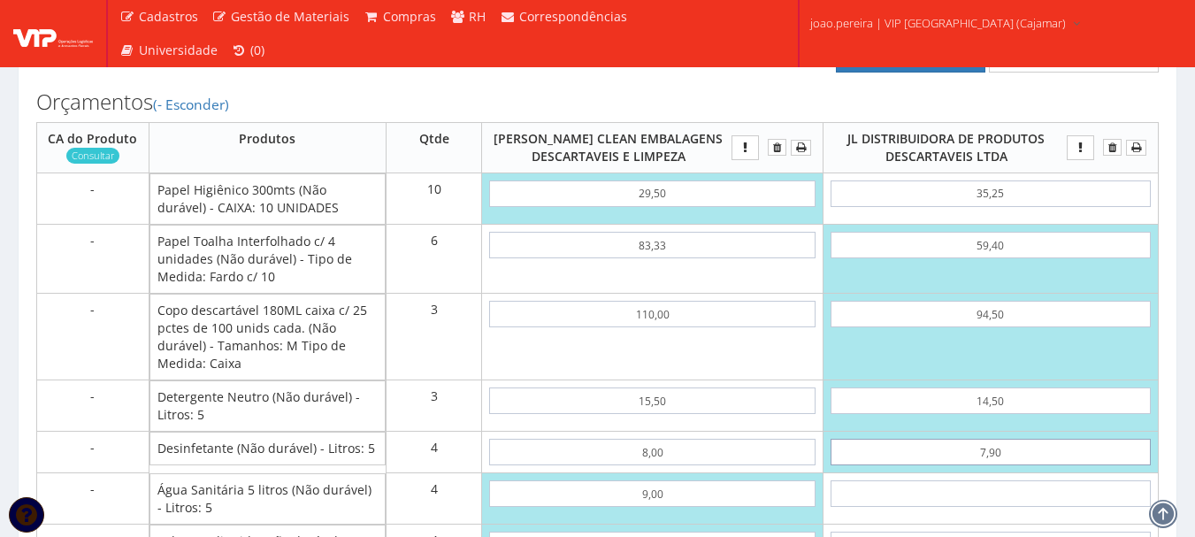
type input "7,90"
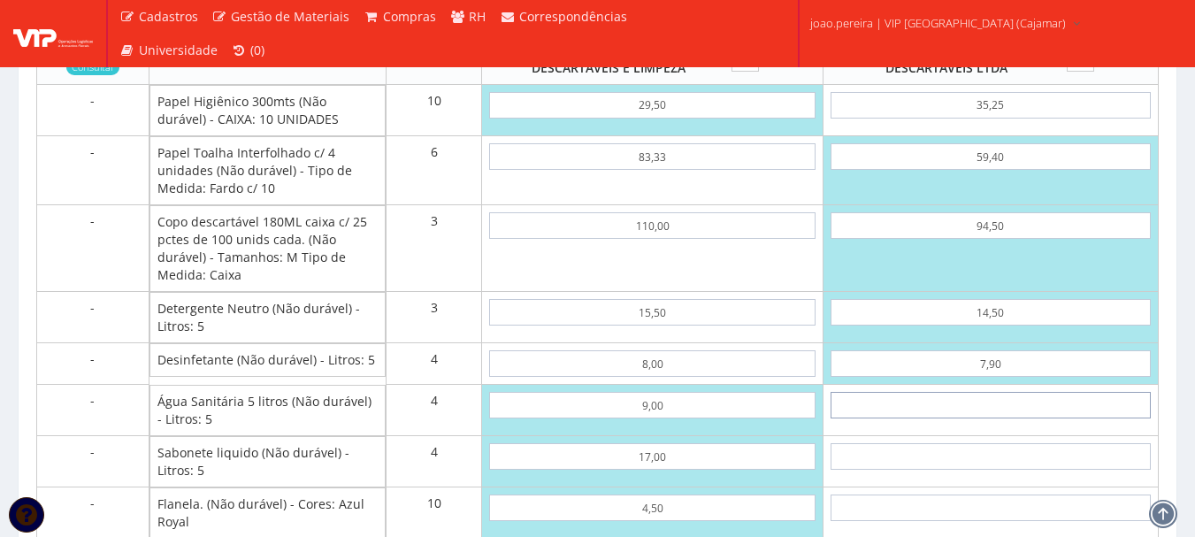
scroll to position [1592, 0]
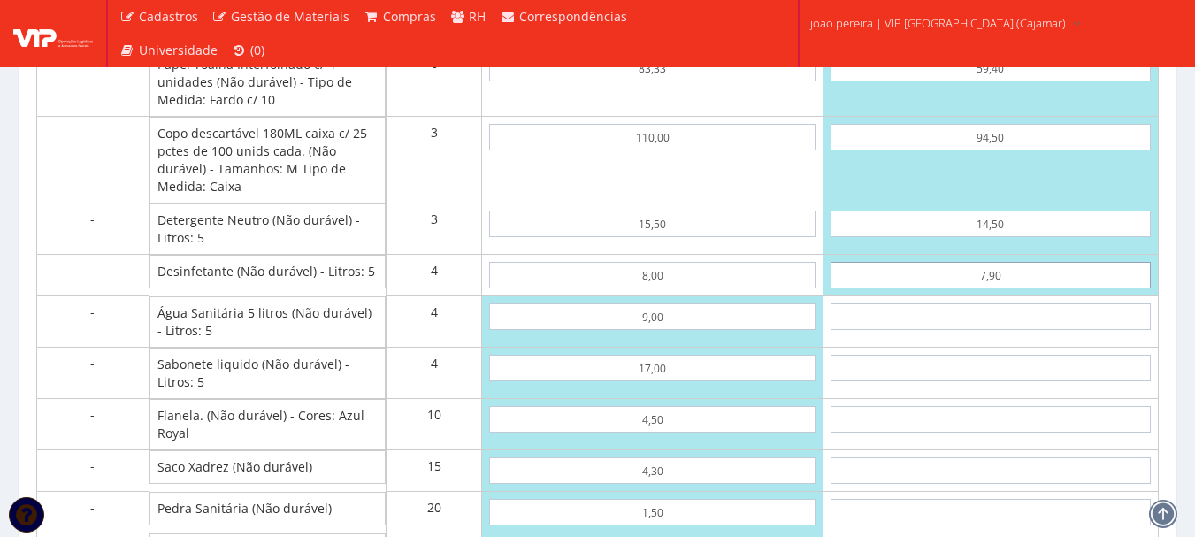
drag, startPoint x: 1009, startPoint y: 296, endPoint x: 933, endPoint y: 294, distance: 75.2
click at [933, 288] on input "7,90" at bounding box center [991, 275] width 320 height 27
type input "1035,90"
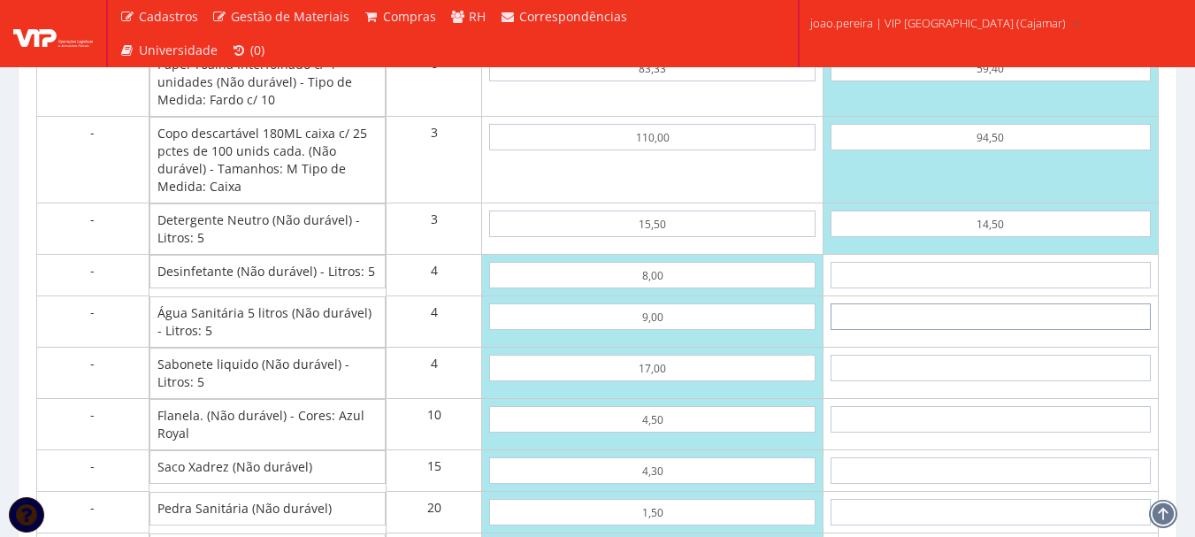
click at [987, 324] on input "text" at bounding box center [991, 316] width 320 height 27
type input "7"
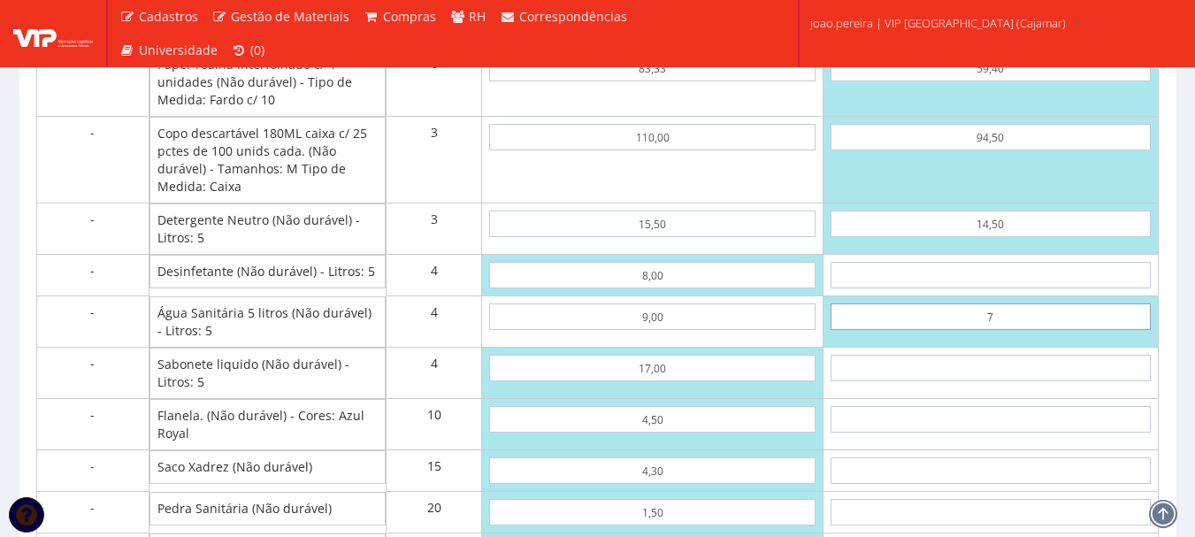
type input "1063,90"
type input "79"
type input "1351,90"
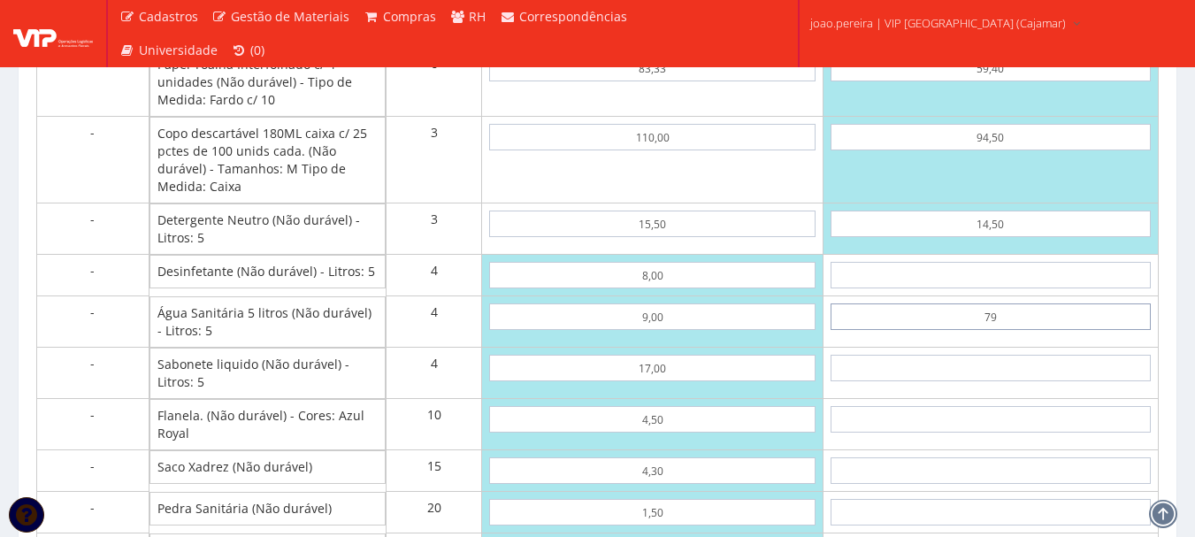
type input "7,90"
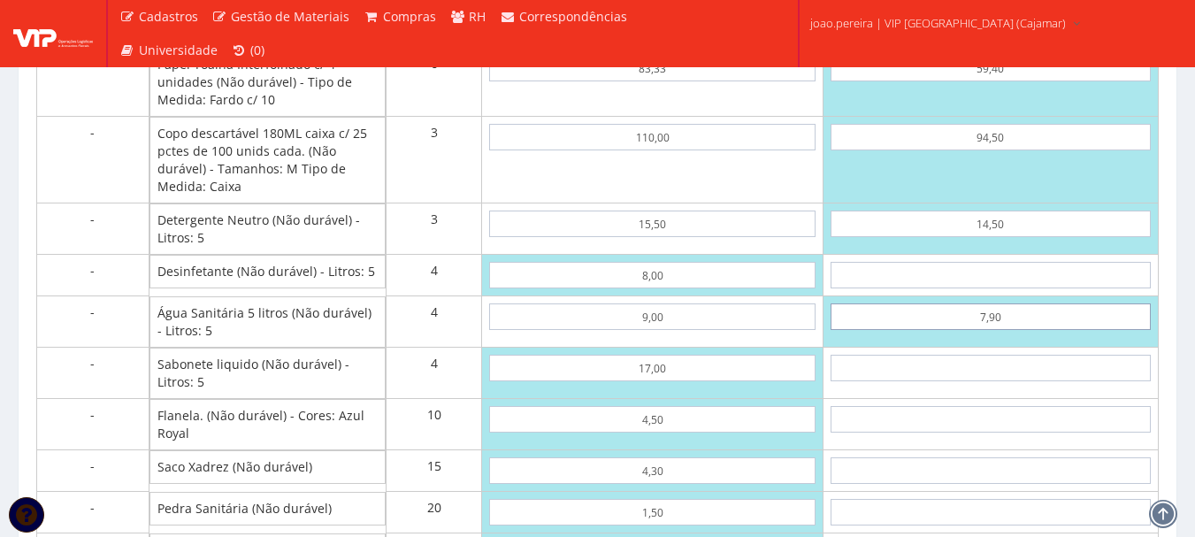
type input "1067,50"
type input "7,90"
type input "1"
type input "1071,50"
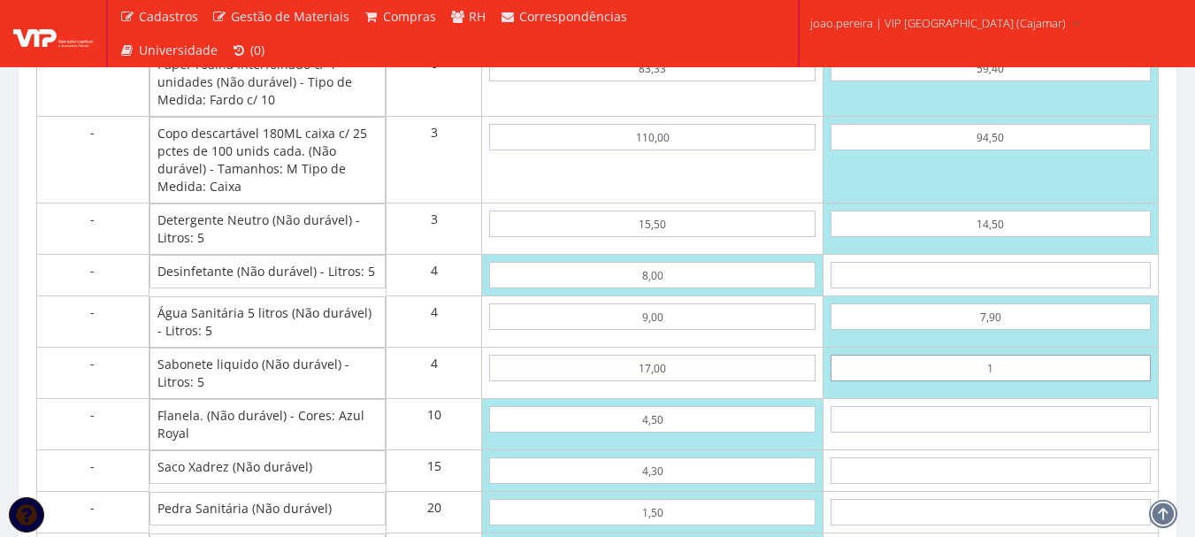
type input "15"
type input "1127,50"
type input "1,59"
type input "1073,86"
type input "15,90"
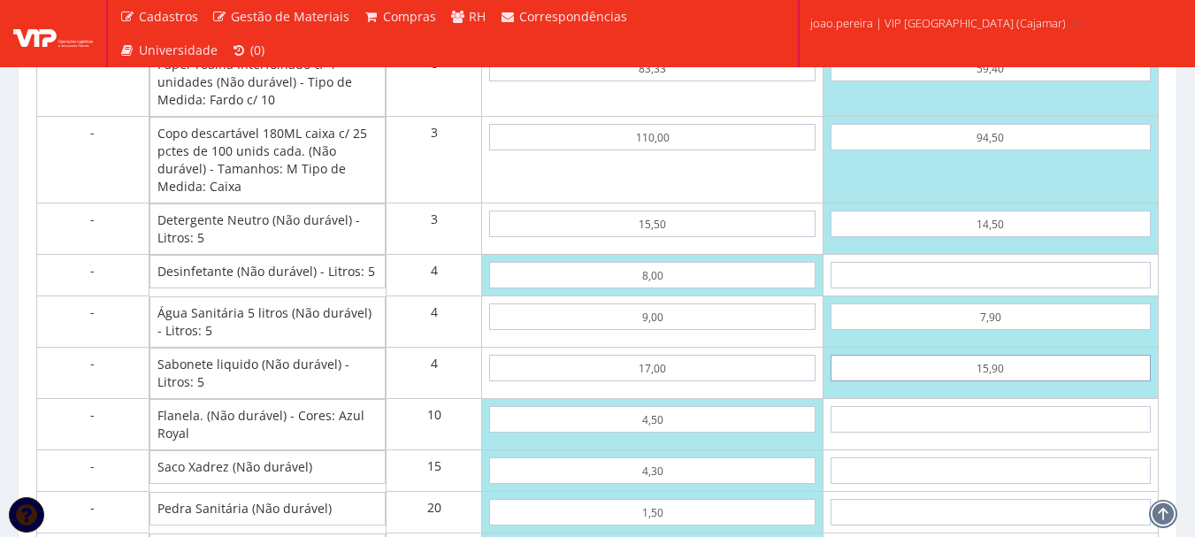
type input "1131,10"
type input "15,90"
type input "9"
type input "1221,10"
type input "95"
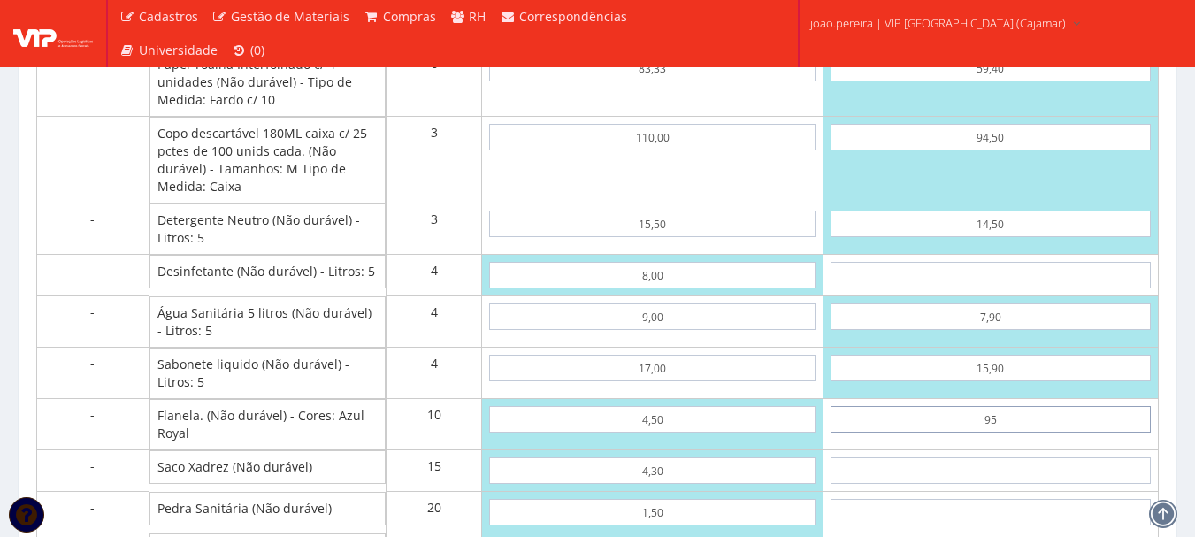
type input "2081,10"
type input "9,50"
type input "1226,10"
type input "9,50"
type input "3"
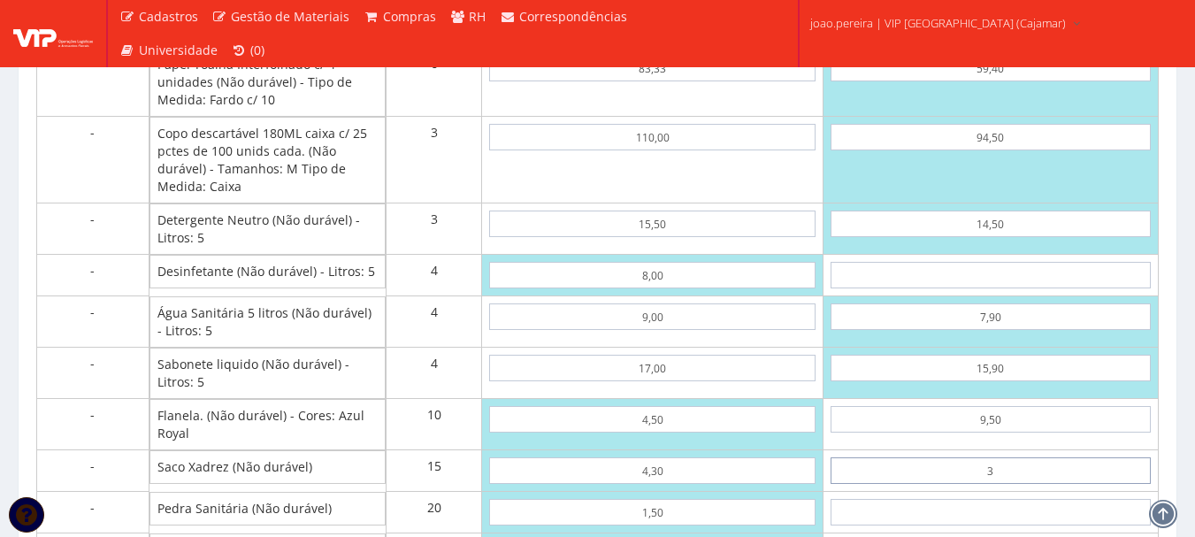
type input "1271,10"
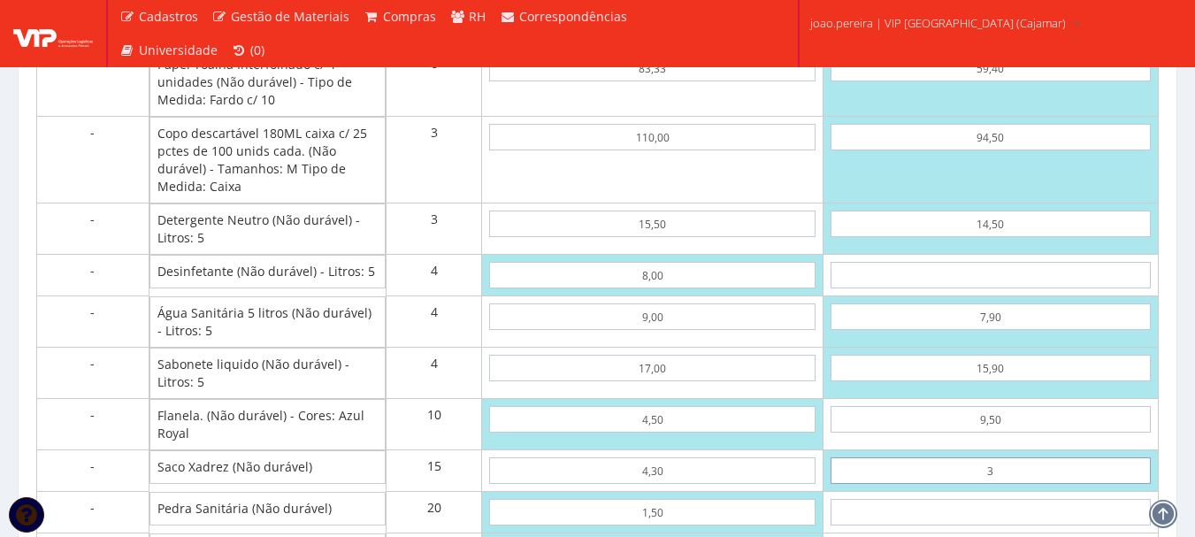
type input "35"
type input "1751,10"
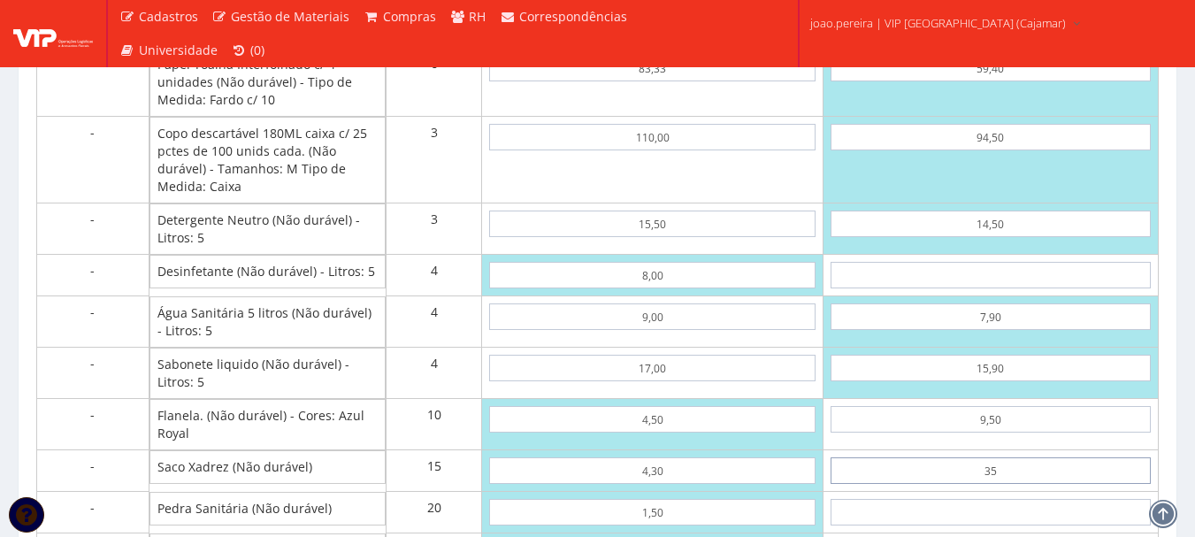
type input "3,50"
type input "1278,60"
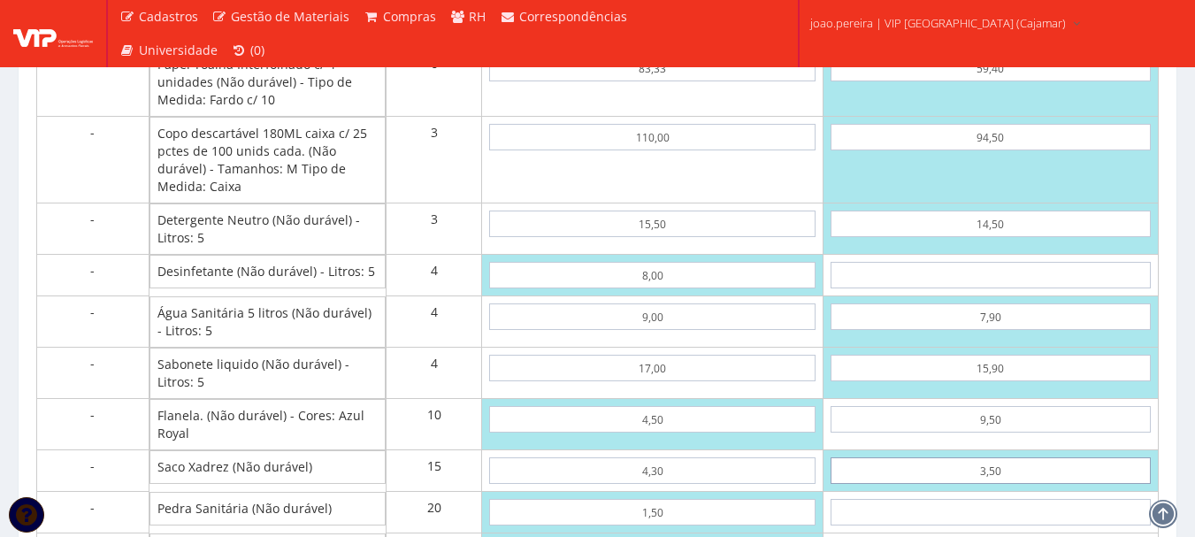
type input "3,50"
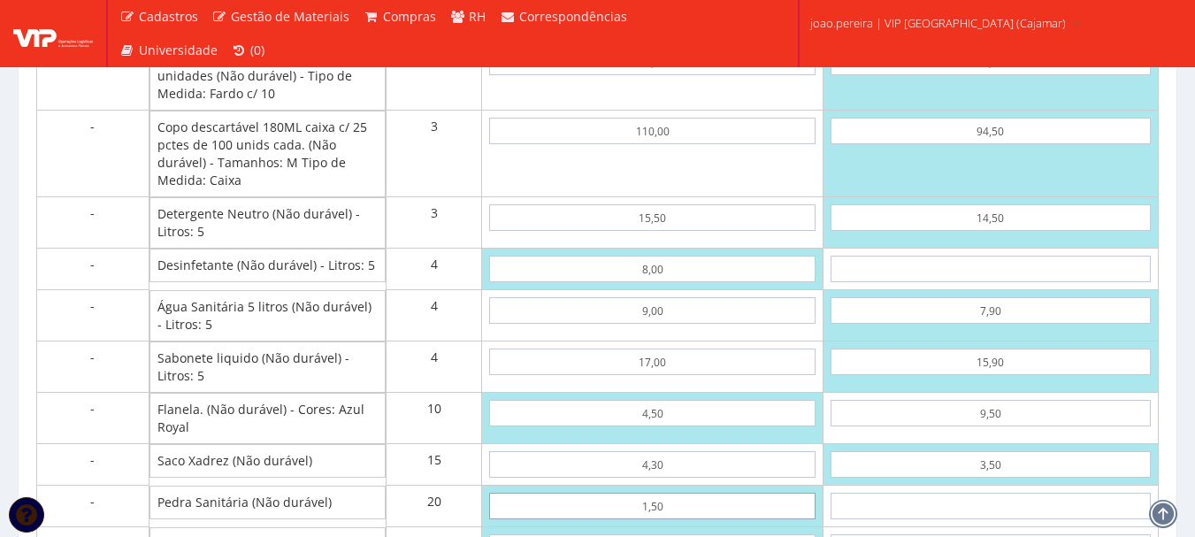
scroll to position [1776, 0]
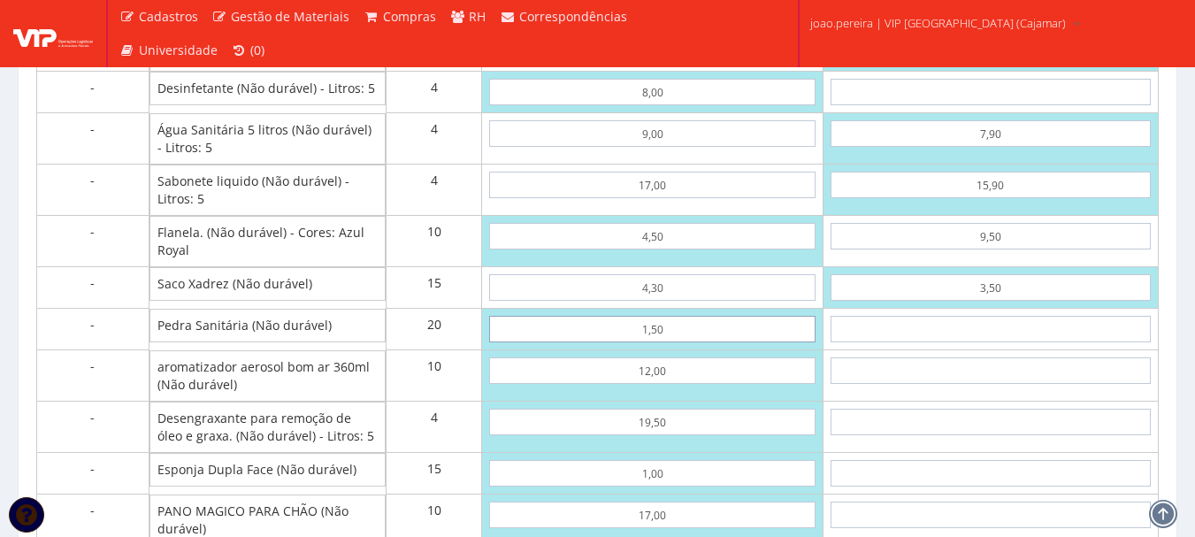
type input "1"
type input "2112,48"
type input "1,50"
type input "2122,48"
type input "1"
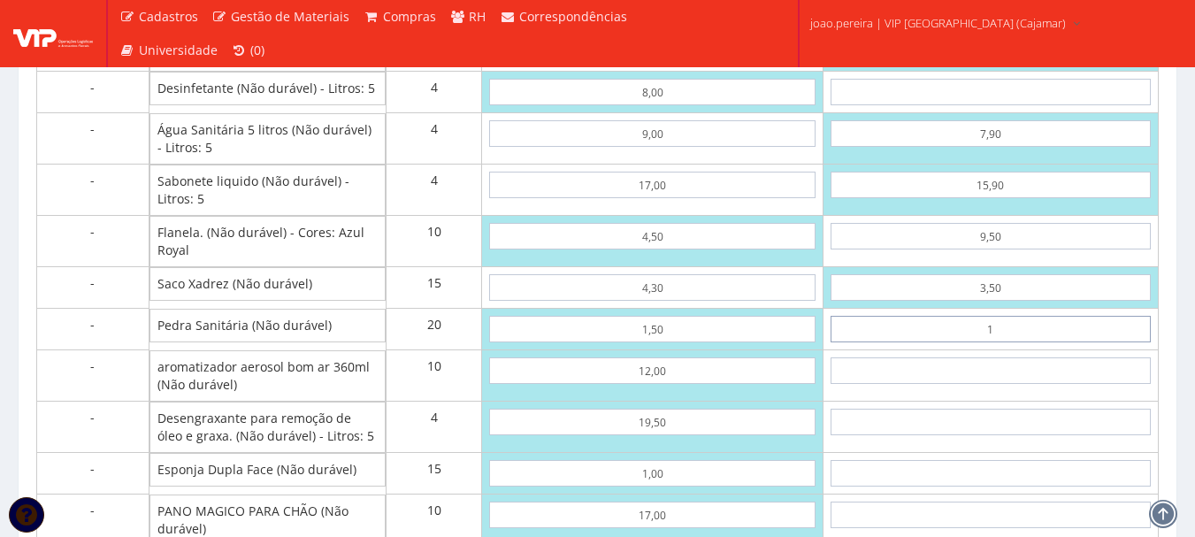
type input "1298,60"
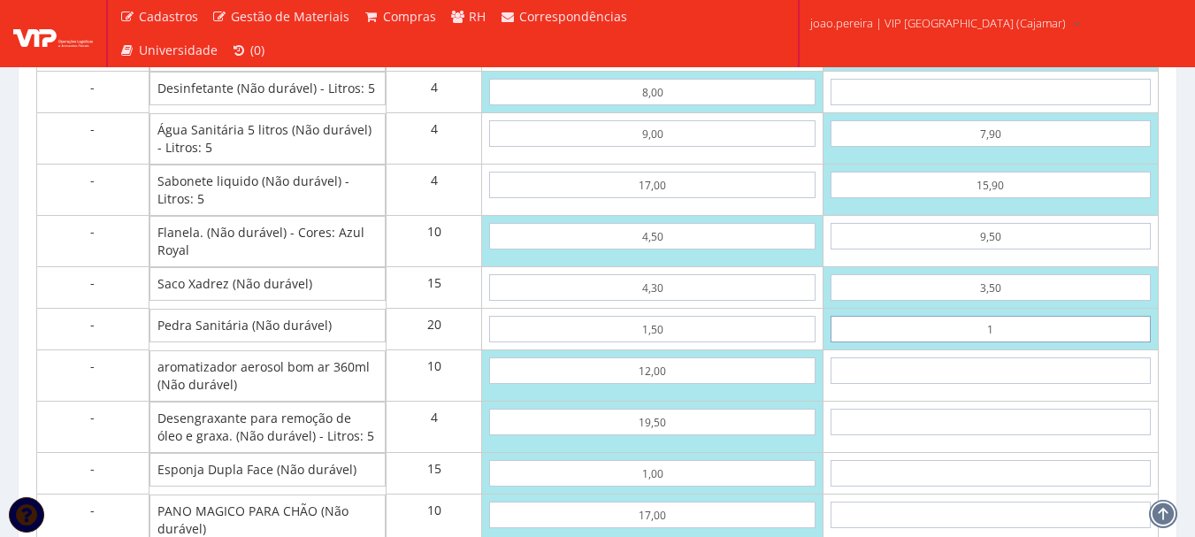
type input "14"
type input "1558,60"
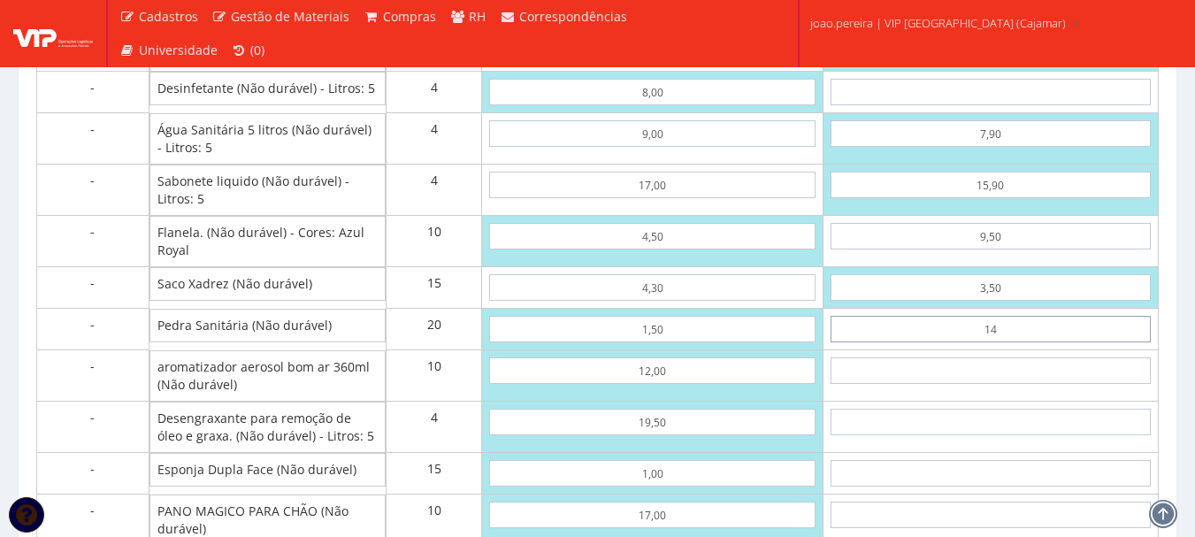
type input "1,40"
type input "1306,60"
type input "1,40"
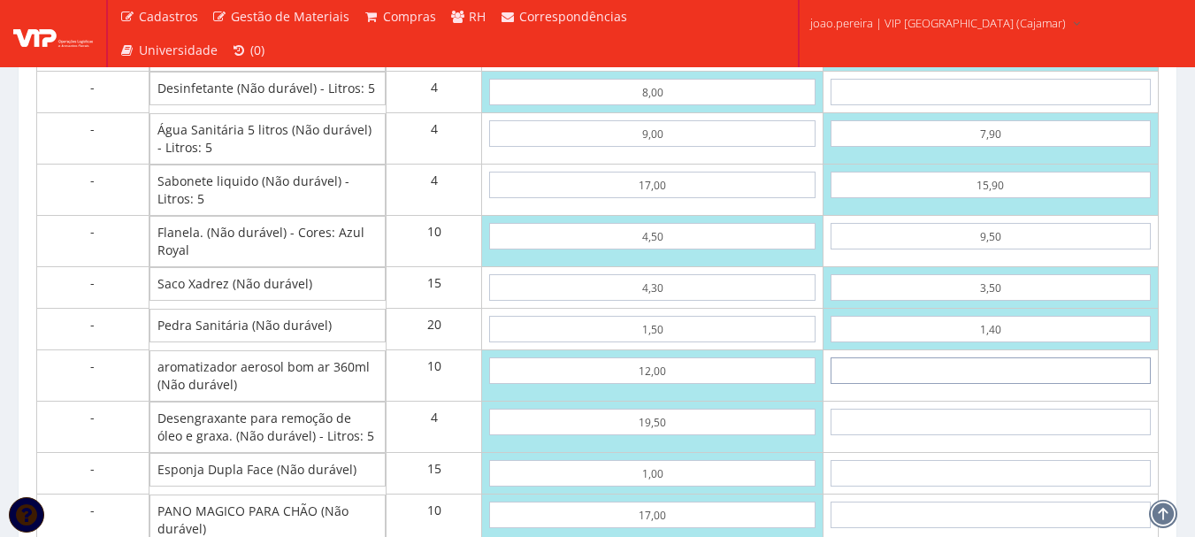
type input "1"
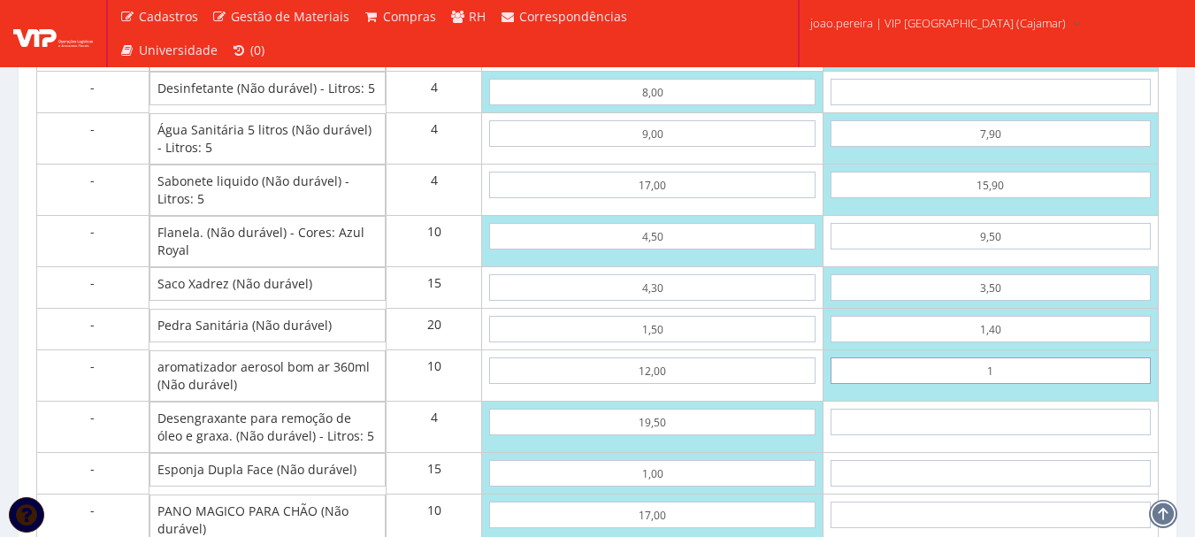
type input "1316,60"
type input "10"
type input "1406,60"
type input "1,05"
type input "1317,10"
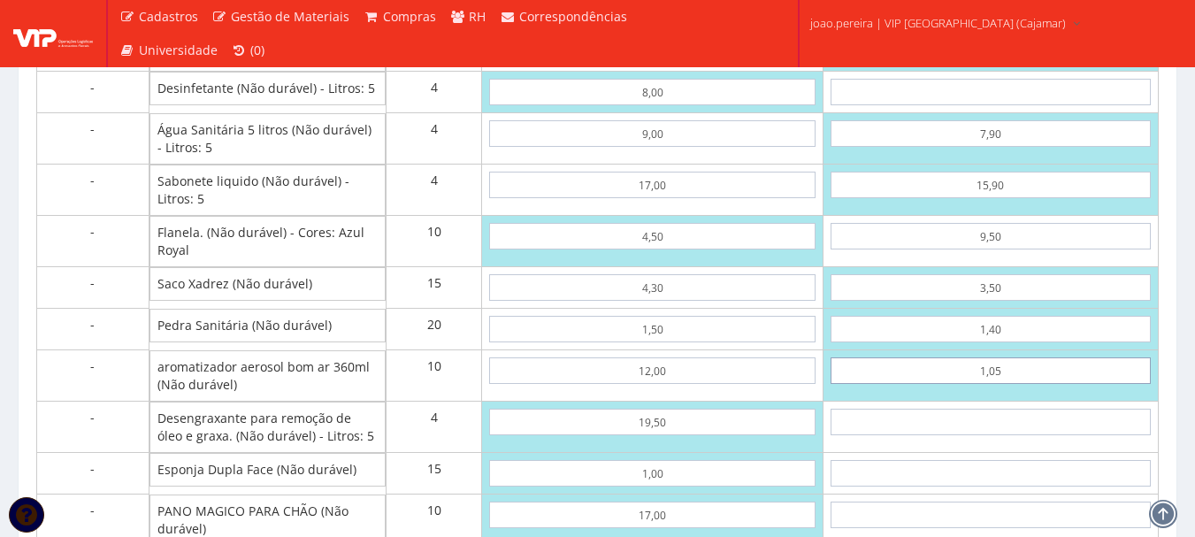
type input "10,50"
type input "1411,60"
type input "10,50"
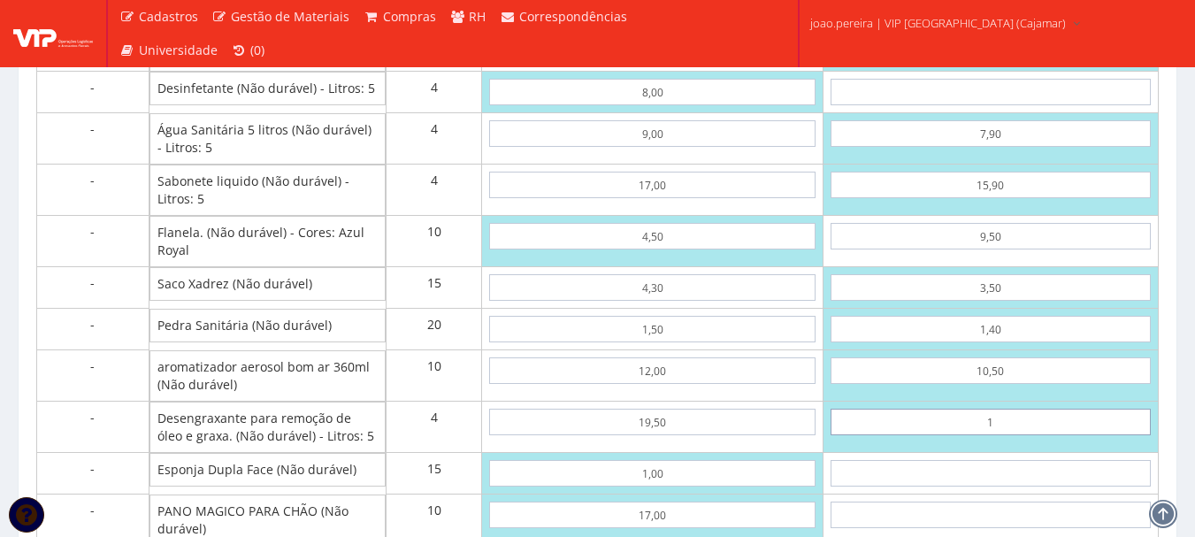
type input "18"
type input "1483,60"
type input "1,81"
type input "1418,84"
type input "18,10"
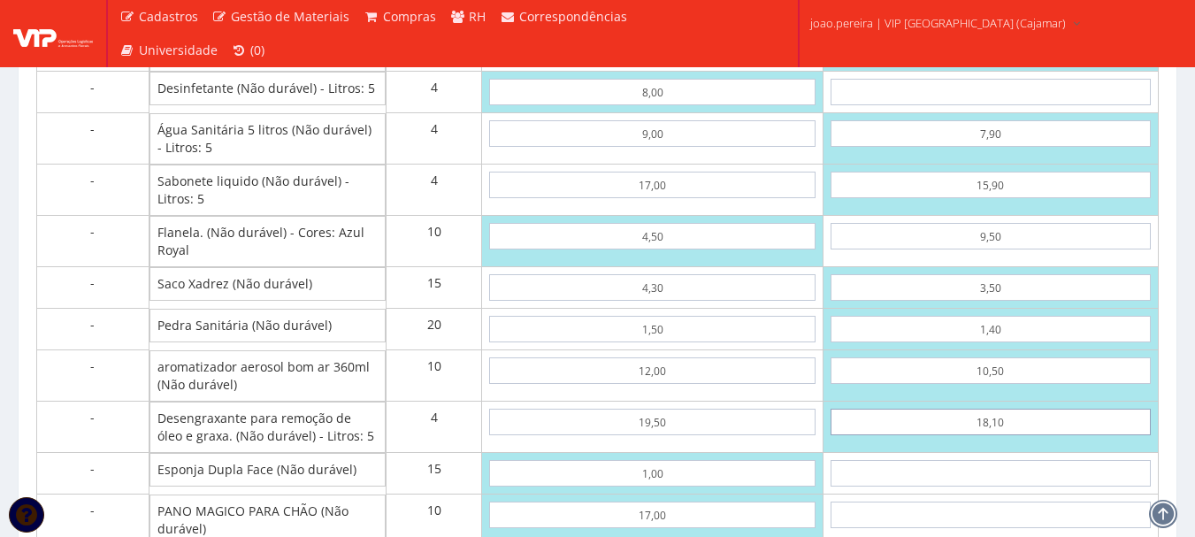
type input "1484,00"
type input "18,10"
type input "09"
type input "1619,00"
type input "0,90"
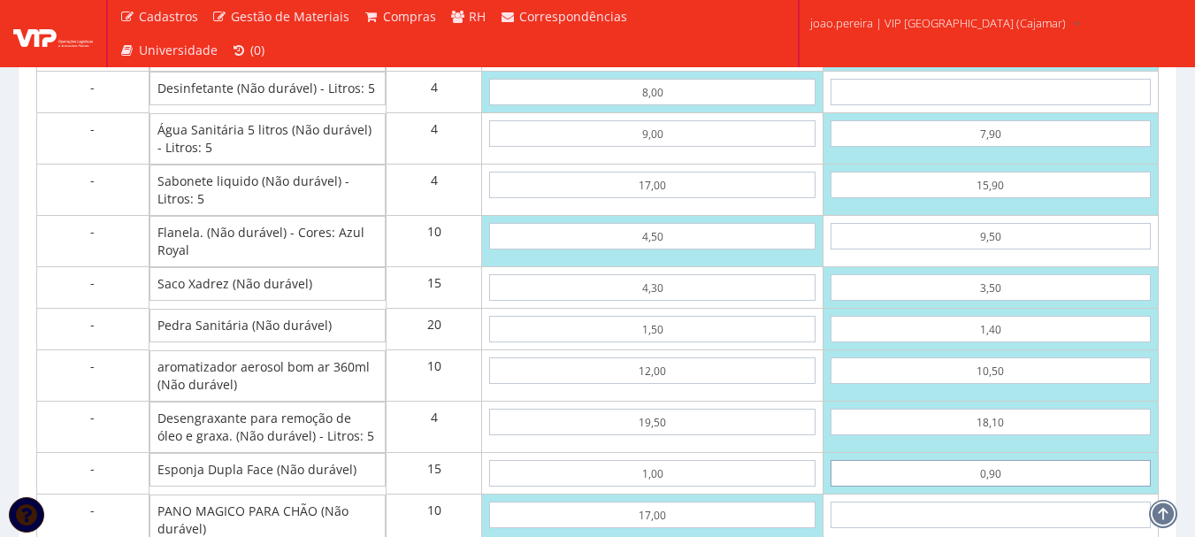
type input "1497,50"
type input "0,90"
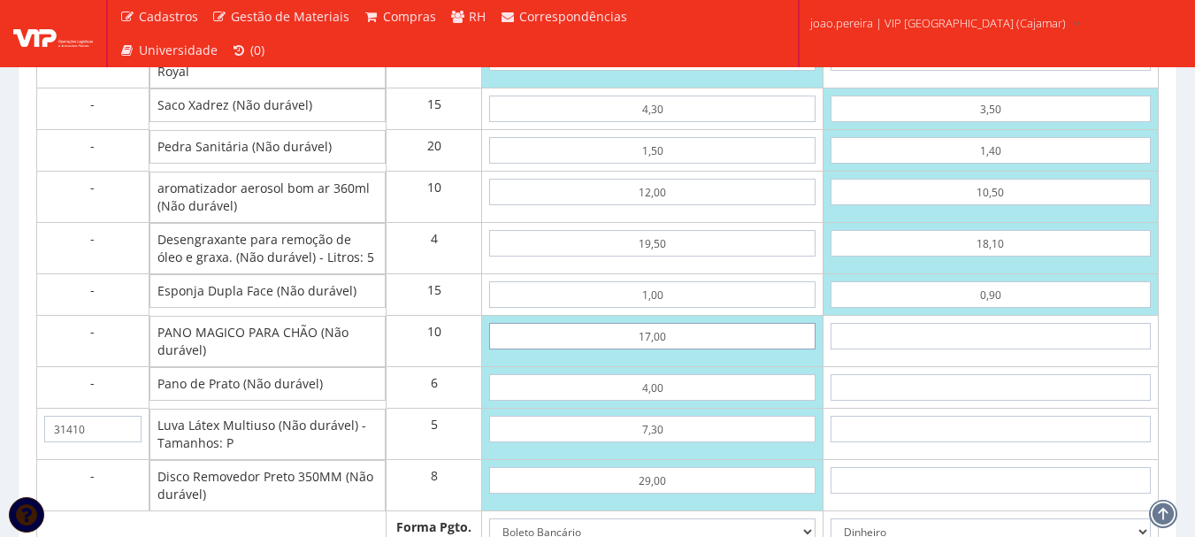
scroll to position [1961, 0]
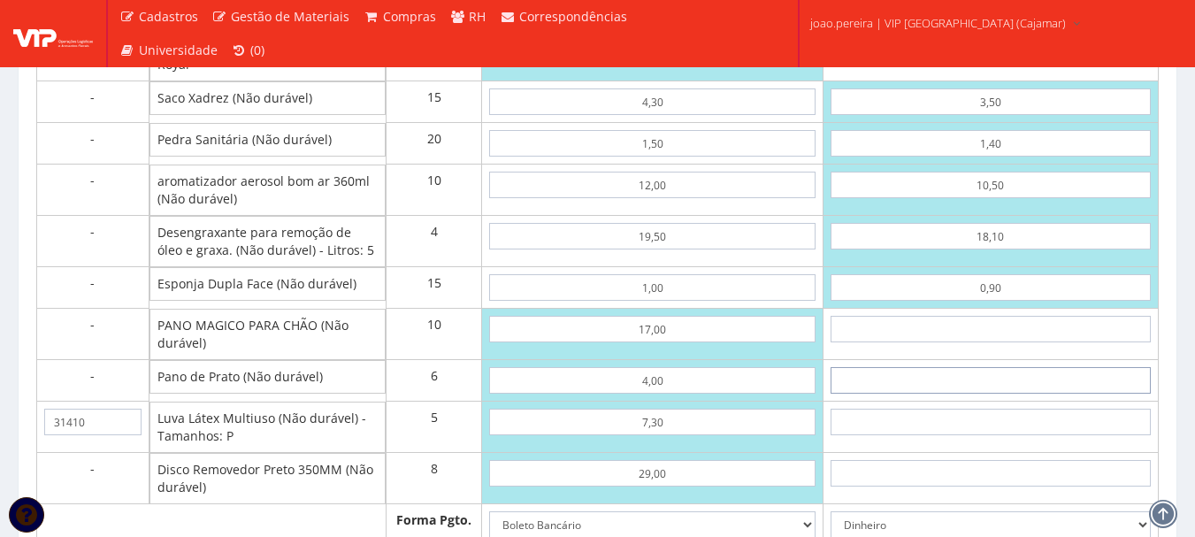
click at [997, 394] on input "text" at bounding box center [991, 380] width 320 height 27
type input "2"
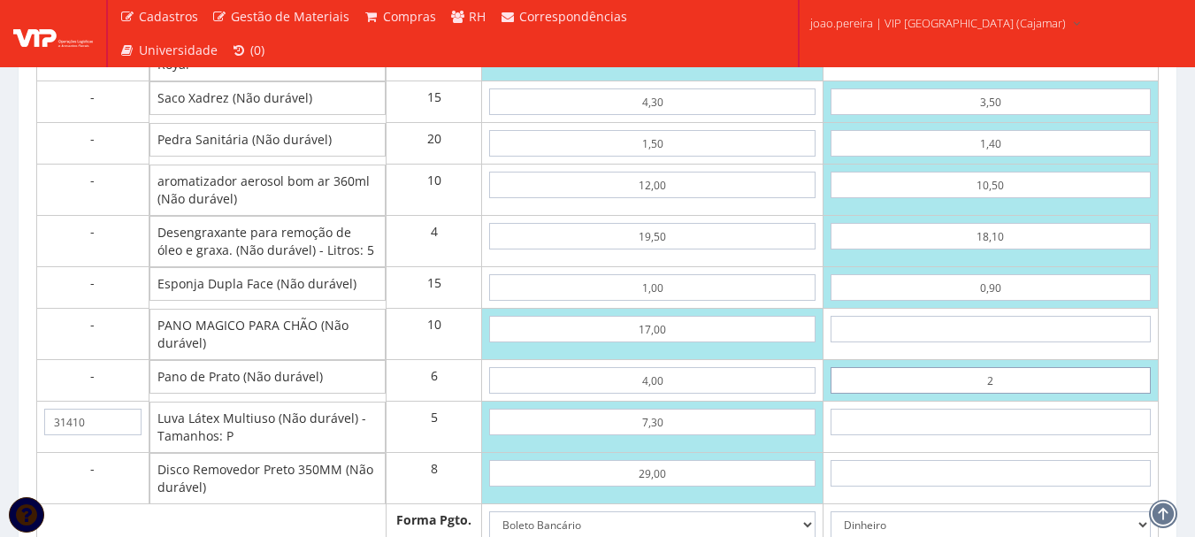
type input "1509,50"
type input "24"
type input "1641,50"
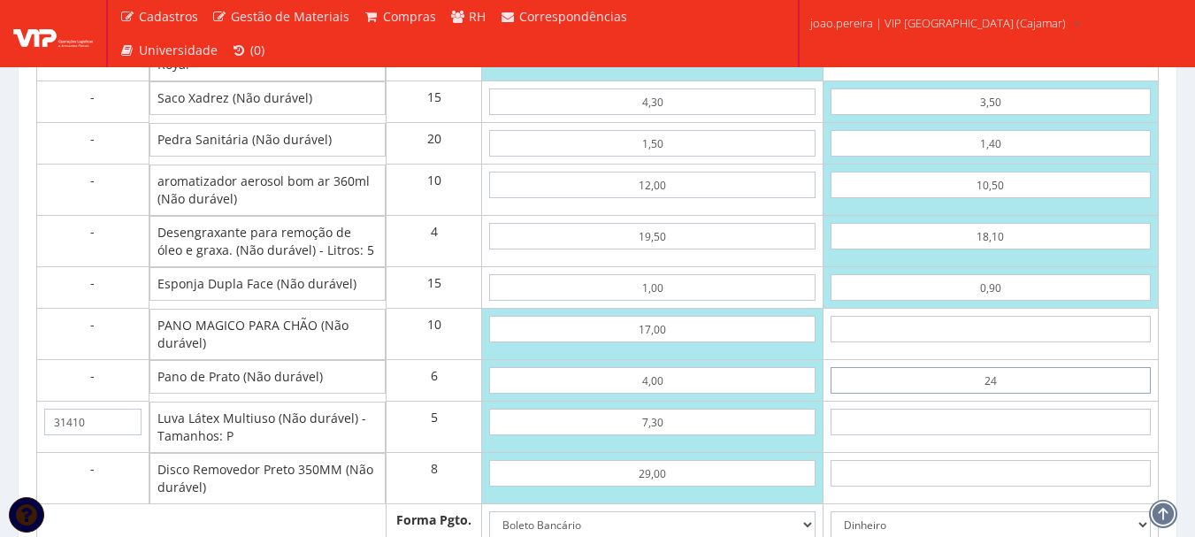
type input "2,40"
type input "1511,90"
type input "2,40"
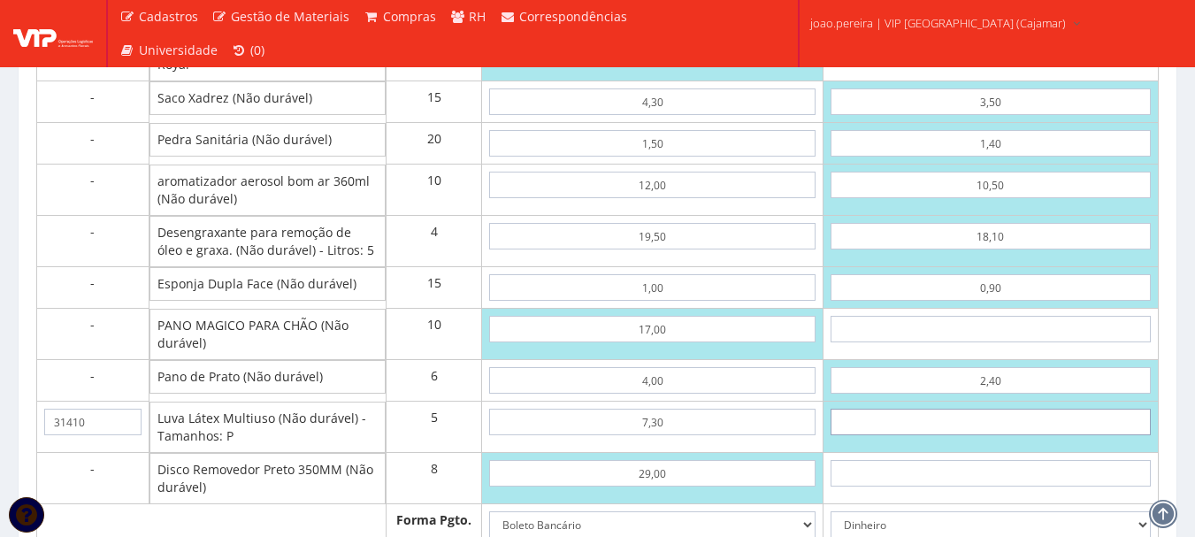
type input "4"
type input "1531,90"
type input "44"
type input "1731,90"
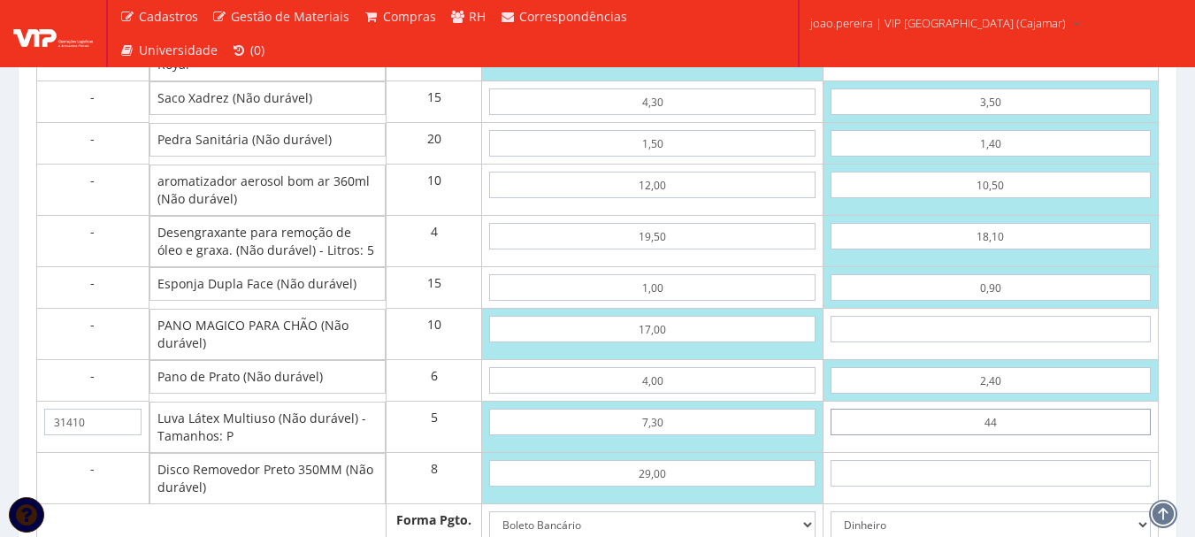
type input "4,40"
type input "1533,90"
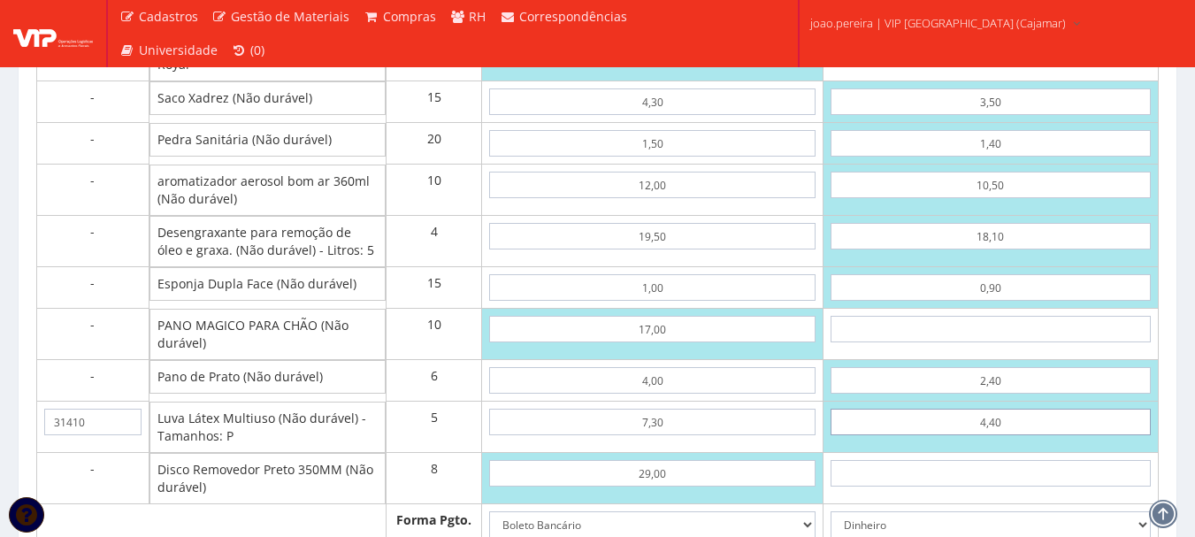
type input "4,40"
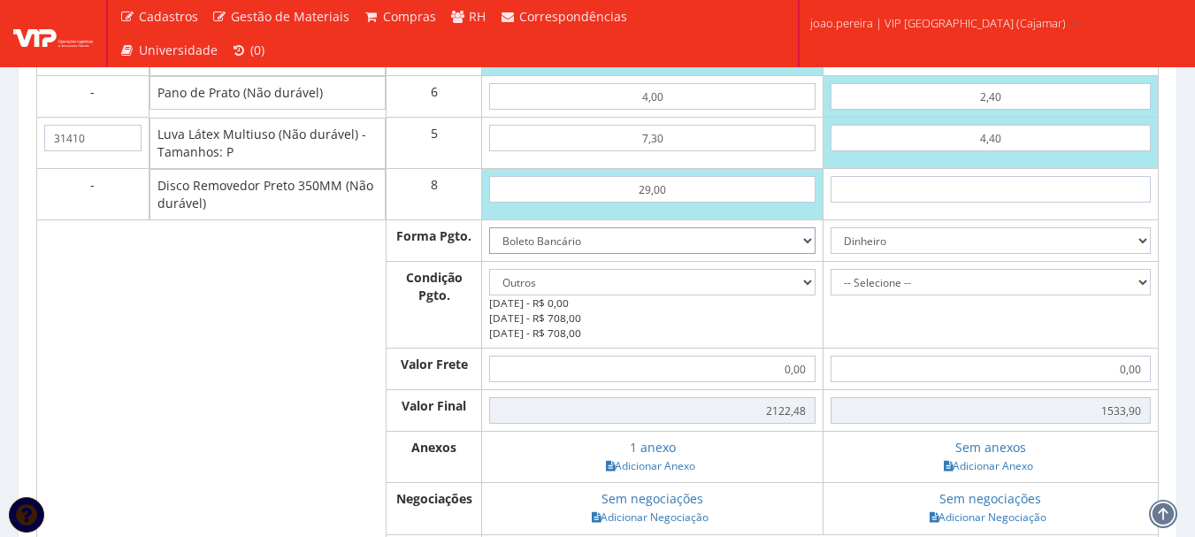
scroll to position [2157, 0]
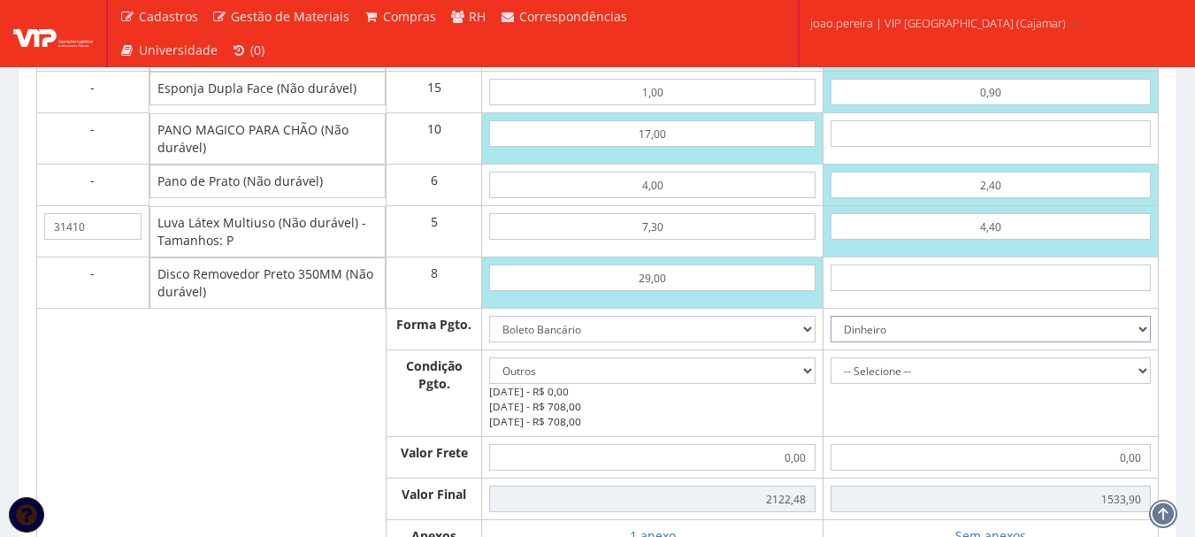
click at [1134, 341] on select "Dinheiro Boleto Bancário Depósito Transferência Bancária Cartão de Crédito Cart…" at bounding box center [991, 329] width 320 height 27
click at [831, 334] on select "Dinheiro Boleto Bancário Depósito Transferência Bancária Cartão de Crédito Cart…" at bounding box center [991, 329] width 320 height 27
click at [1137, 342] on select "Dinheiro Boleto Bancário Depósito Transferência Bancária Cartão de Crédito Cart…" at bounding box center [991, 329] width 320 height 27
select select "3"
click at [831, 334] on select "Dinheiro Boleto Bancário Depósito Transferência Bancária Cartão de Crédito Cart…" at bounding box center [991, 329] width 320 height 27
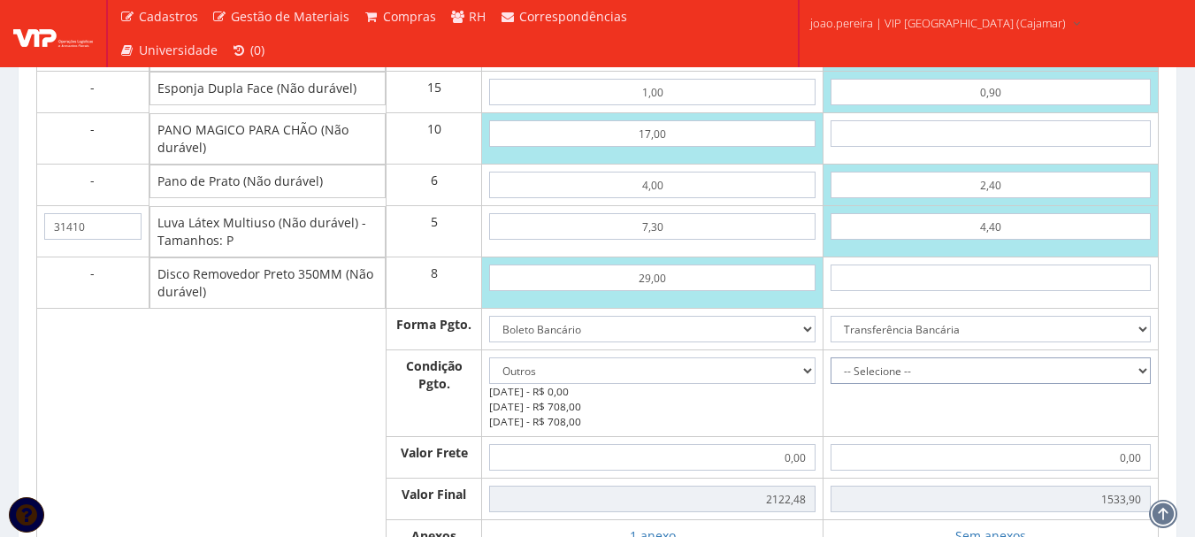
click at [1145, 384] on select "-- Selecione -- À vista 7 dias 10 dias" at bounding box center [991, 370] width 320 height 27
select select "7"
click at [831, 375] on select "-- Selecione -- À vista 7 dias 10 dias" at bounding box center [991, 370] width 320 height 27
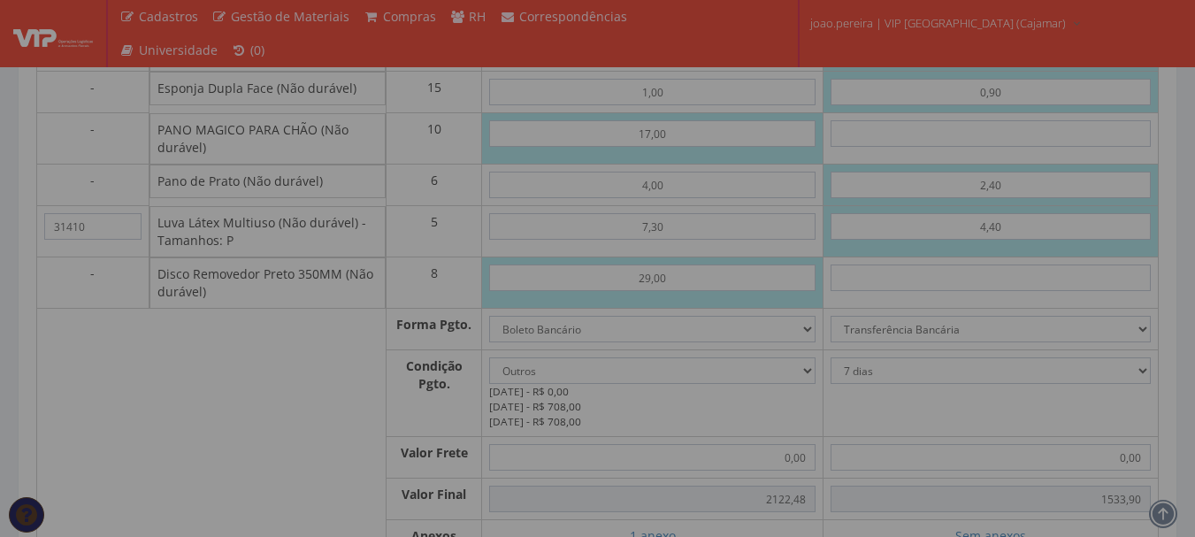
type input "1.533,90"
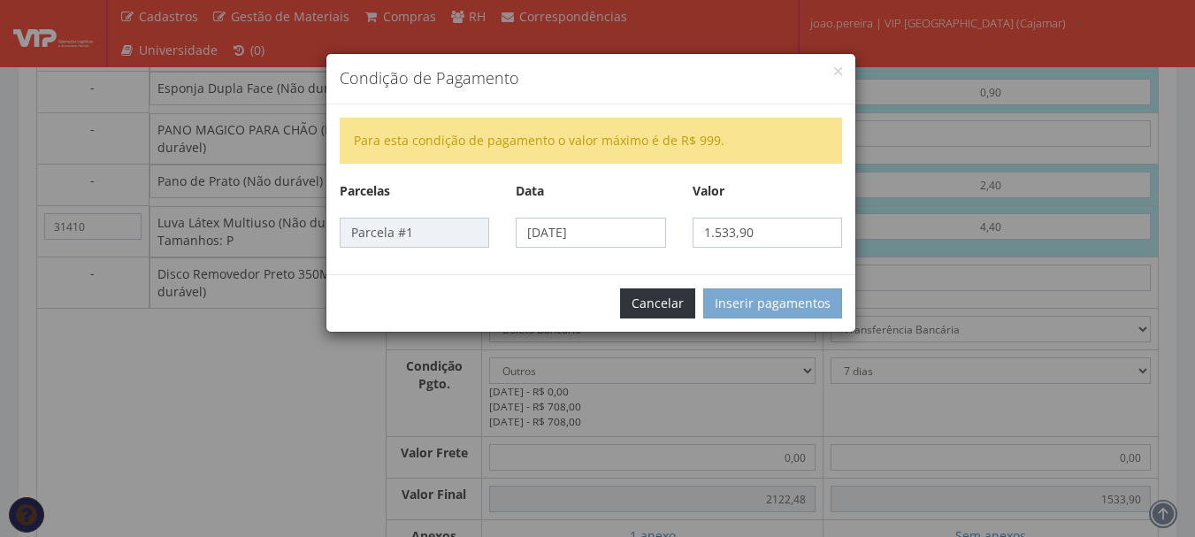
click at [660, 298] on button "Cancelar" at bounding box center [657, 303] width 75 height 30
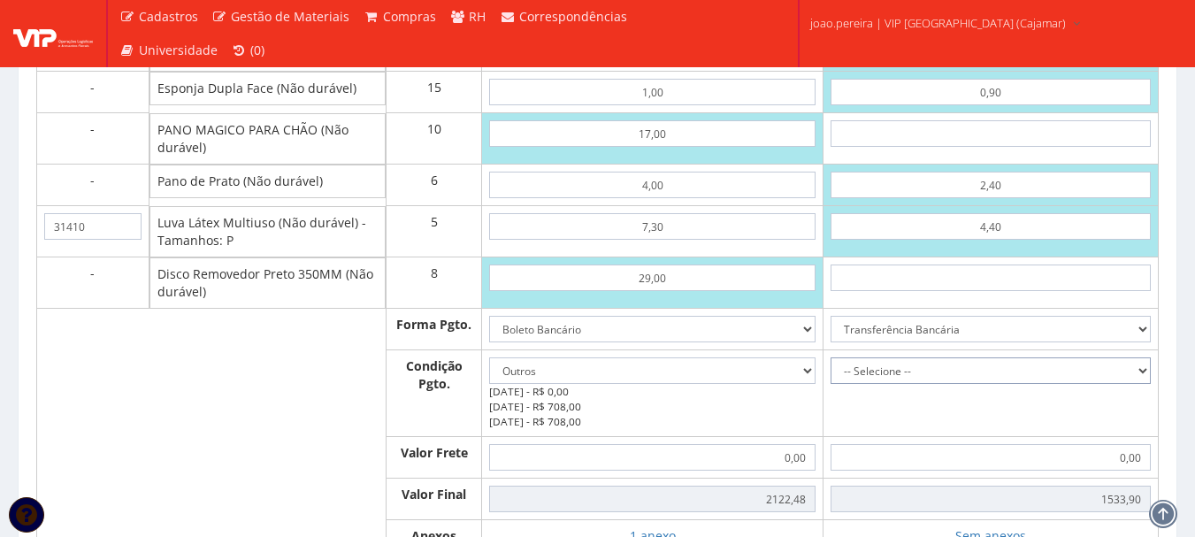
drag, startPoint x: 1147, startPoint y: 387, endPoint x: 1138, endPoint y: 378, distance: 13.2
click at [1147, 384] on select "-- Selecione -- À vista 7 dias 10 dias" at bounding box center [991, 370] width 320 height 27
select select "0"
click at [831, 375] on select "-- Selecione -- À vista 7 dias 10 dias" at bounding box center [991, 370] width 320 height 27
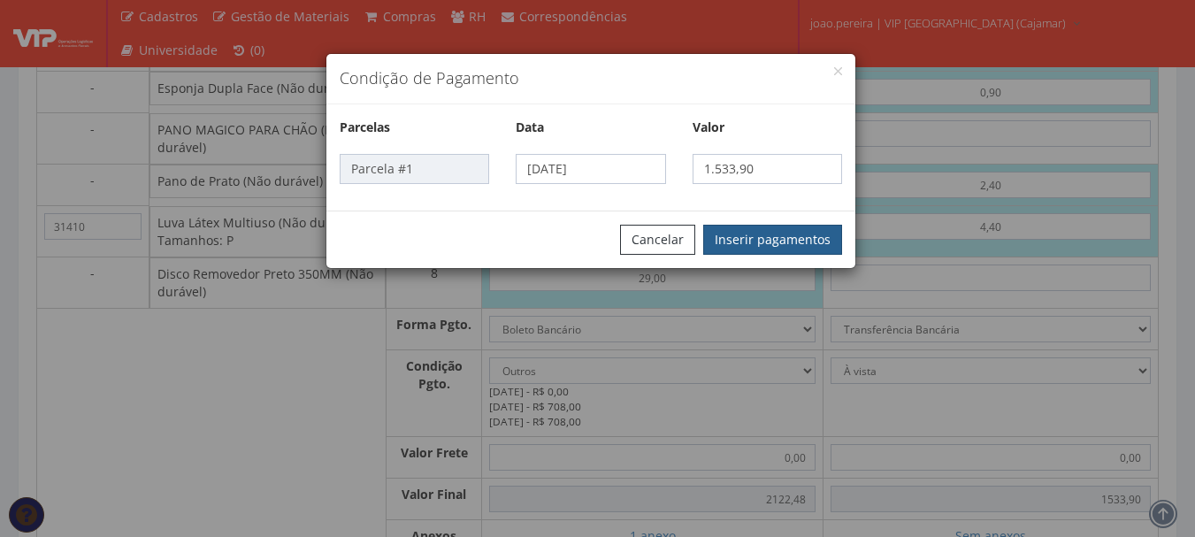
click at [763, 242] on button "Inserir pagamentos" at bounding box center [772, 240] width 139 height 30
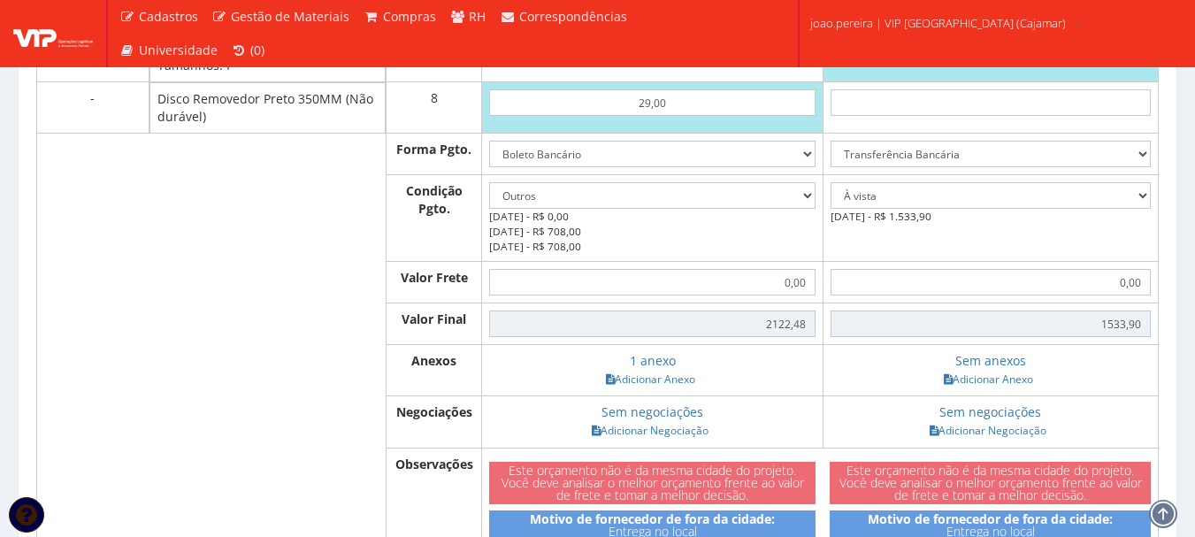
scroll to position [2334, 0]
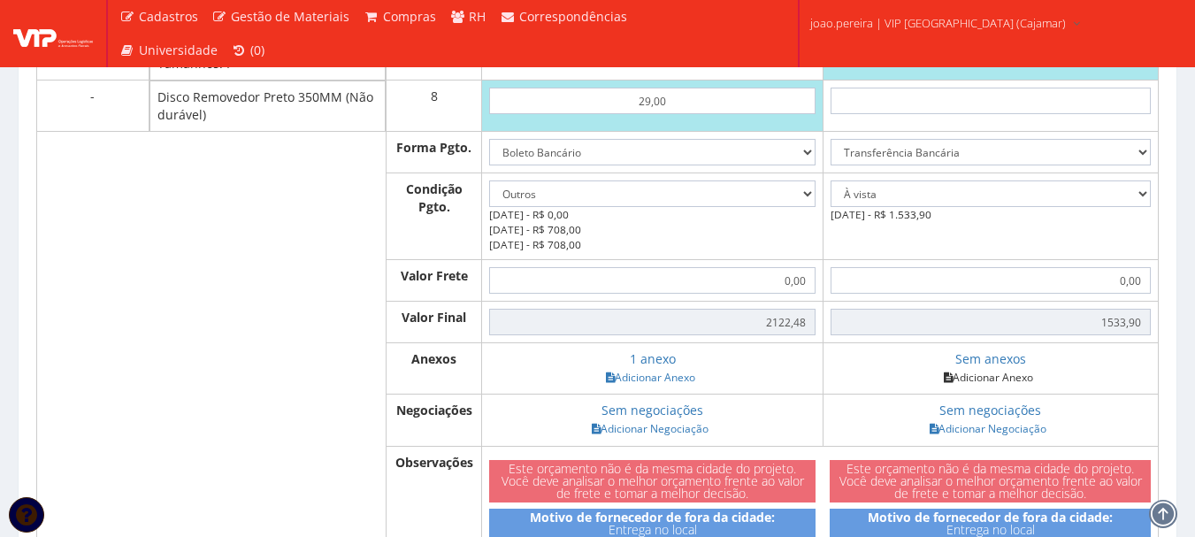
click at [1017, 387] on link "Adicionar Anexo" at bounding box center [989, 377] width 100 height 19
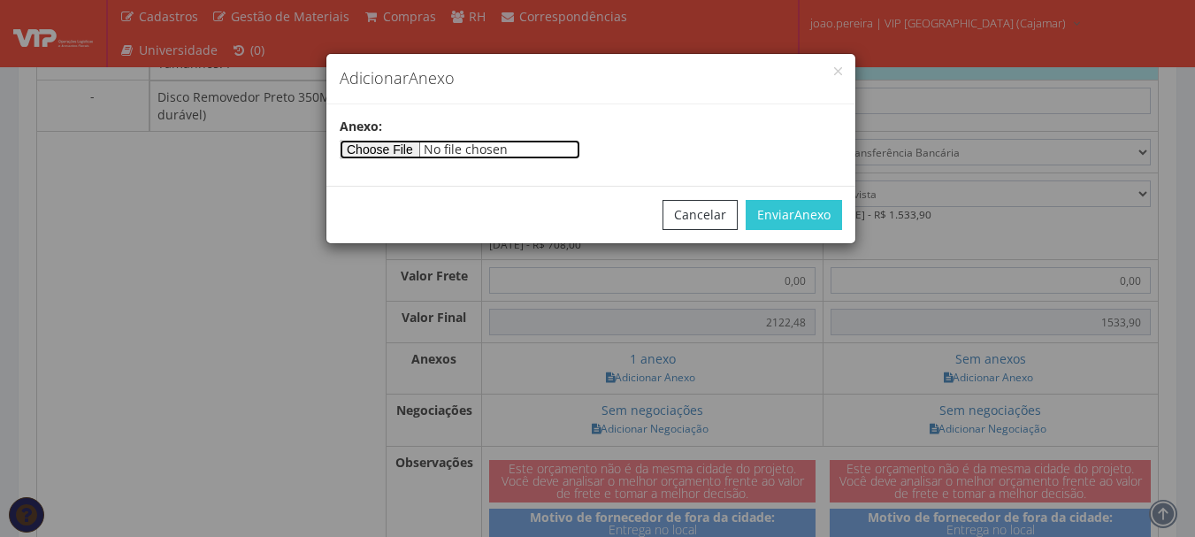
click at [433, 150] on input"] "file" at bounding box center [460, 149] width 241 height 19
type input"] "C:\fakepath\PROPOSTA 305 - JL.pdf"
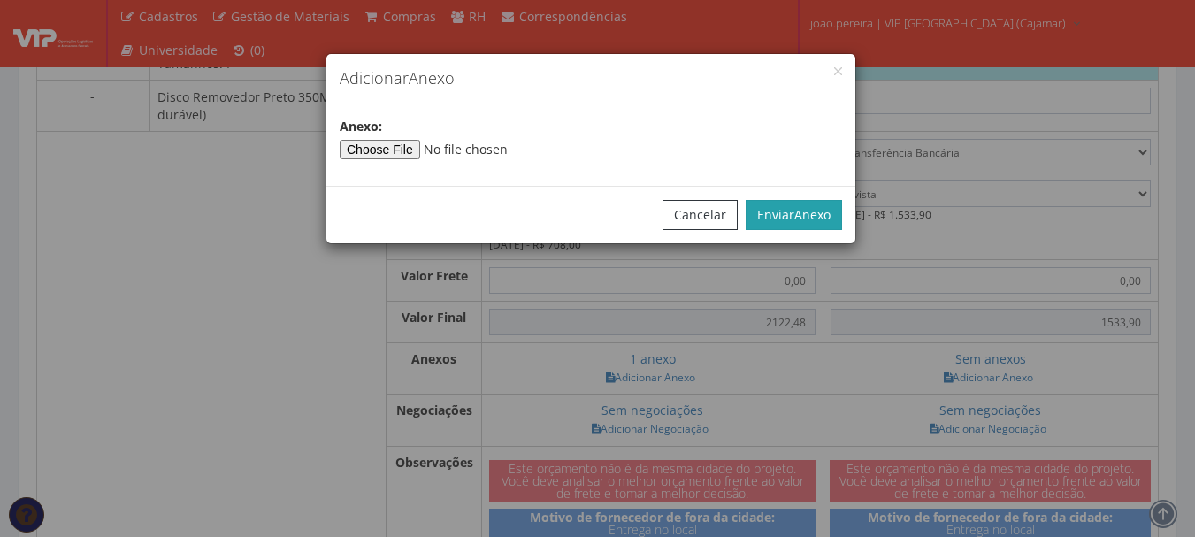
click at [823, 207] on span "Anexo" at bounding box center [812, 214] width 36 height 17
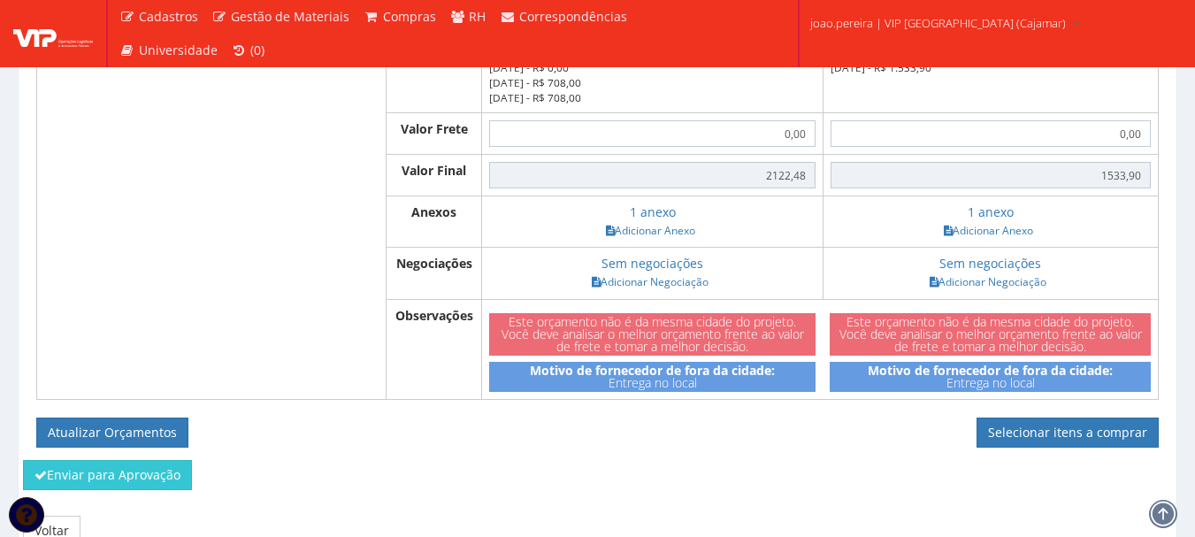
scroll to position [2511, 0]
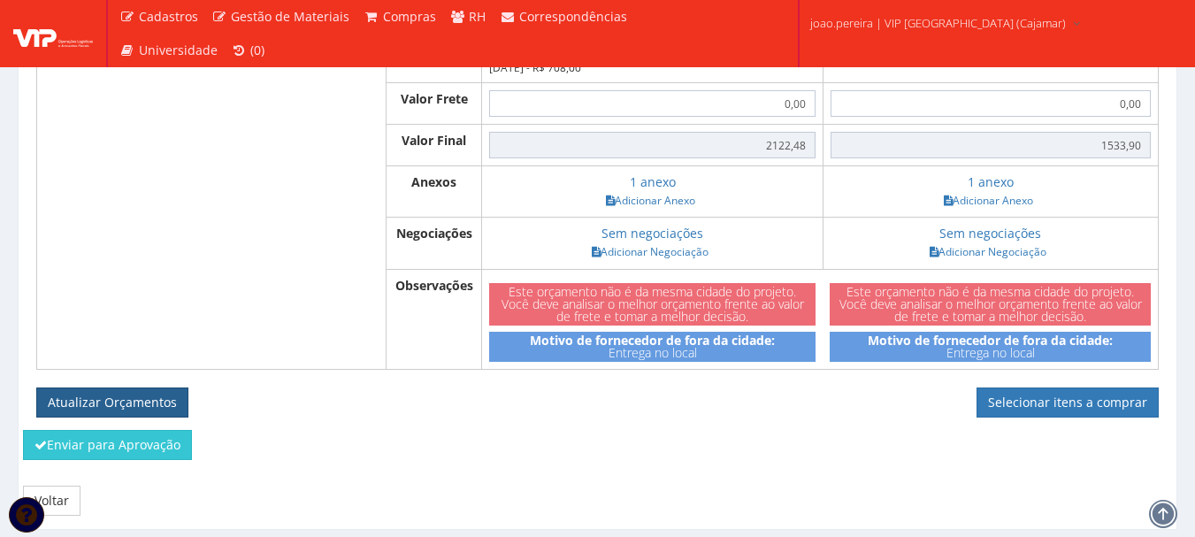
click at [94, 410] on button "Atualizar Orçamentos" at bounding box center [112, 402] width 152 height 30
click at [110, 418] on button "Atualizar Orçamentos" at bounding box center [112, 402] width 152 height 30
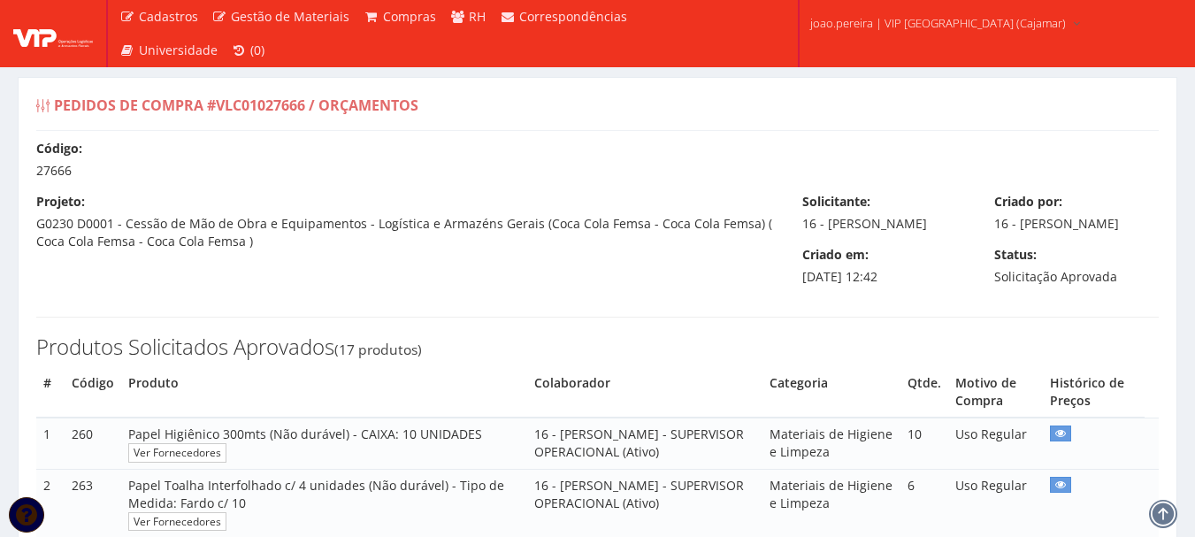
select select "outros"
select select "0"
